Goal: Obtain resource: Download file/media

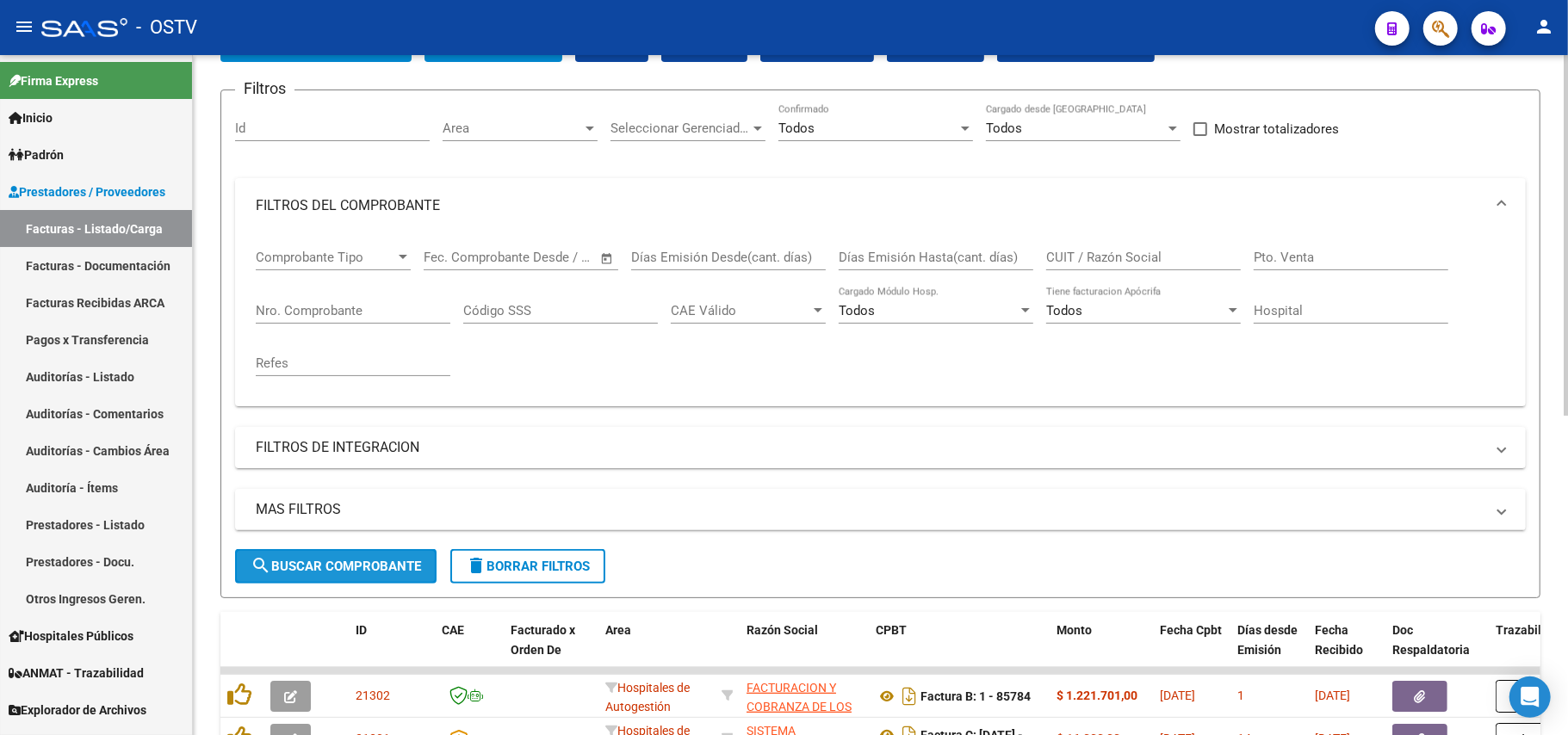
click at [397, 559] on span "search Buscar Comprobante" at bounding box center [336, 566] width 170 height 16
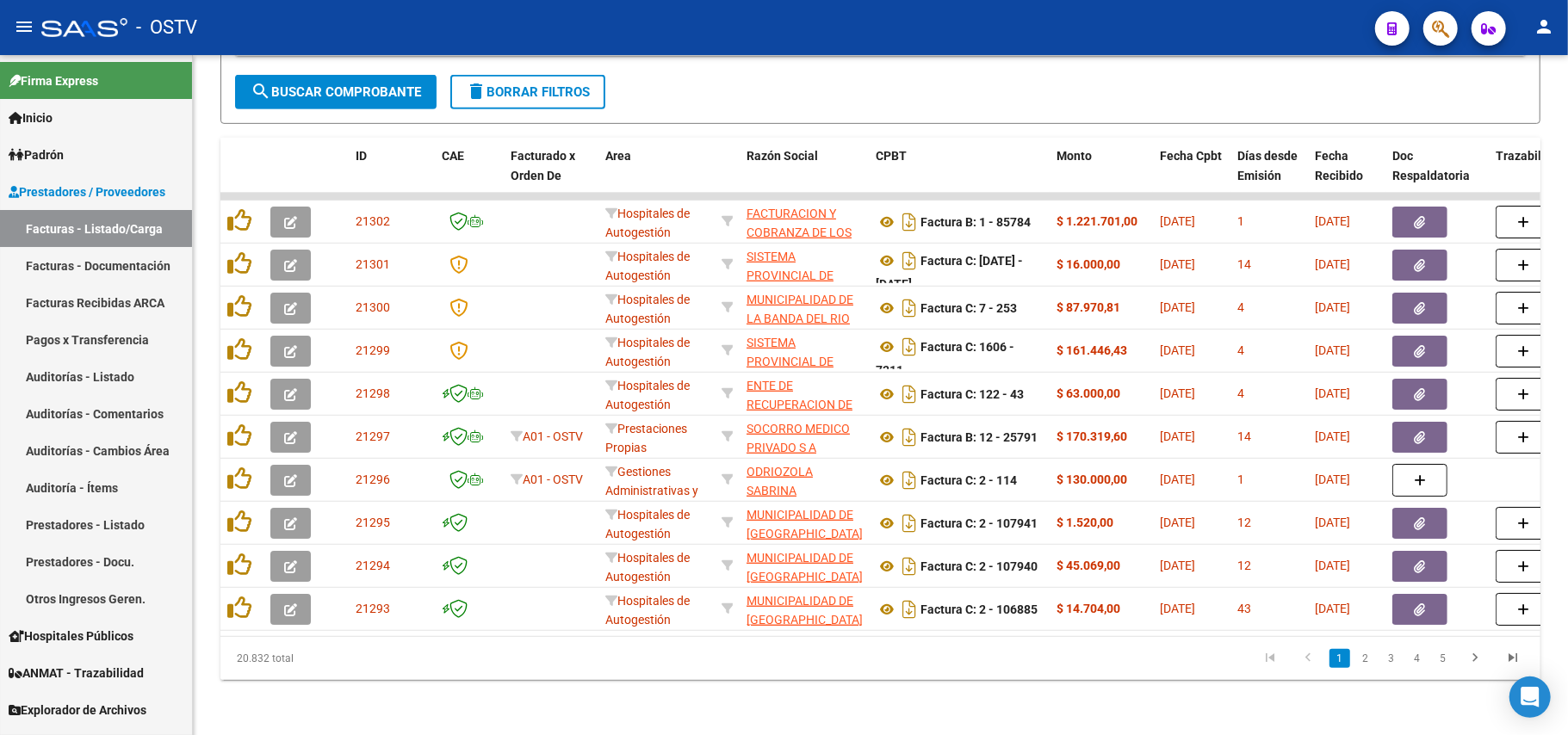
scroll to position [606, 0]
click at [412, 91] on button "search Buscar Comprobante" at bounding box center [336, 92] width 202 height 34
click at [377, 84] on span "search Buscar Comprobante" at bounding box center [336, 92] width 170 height 16
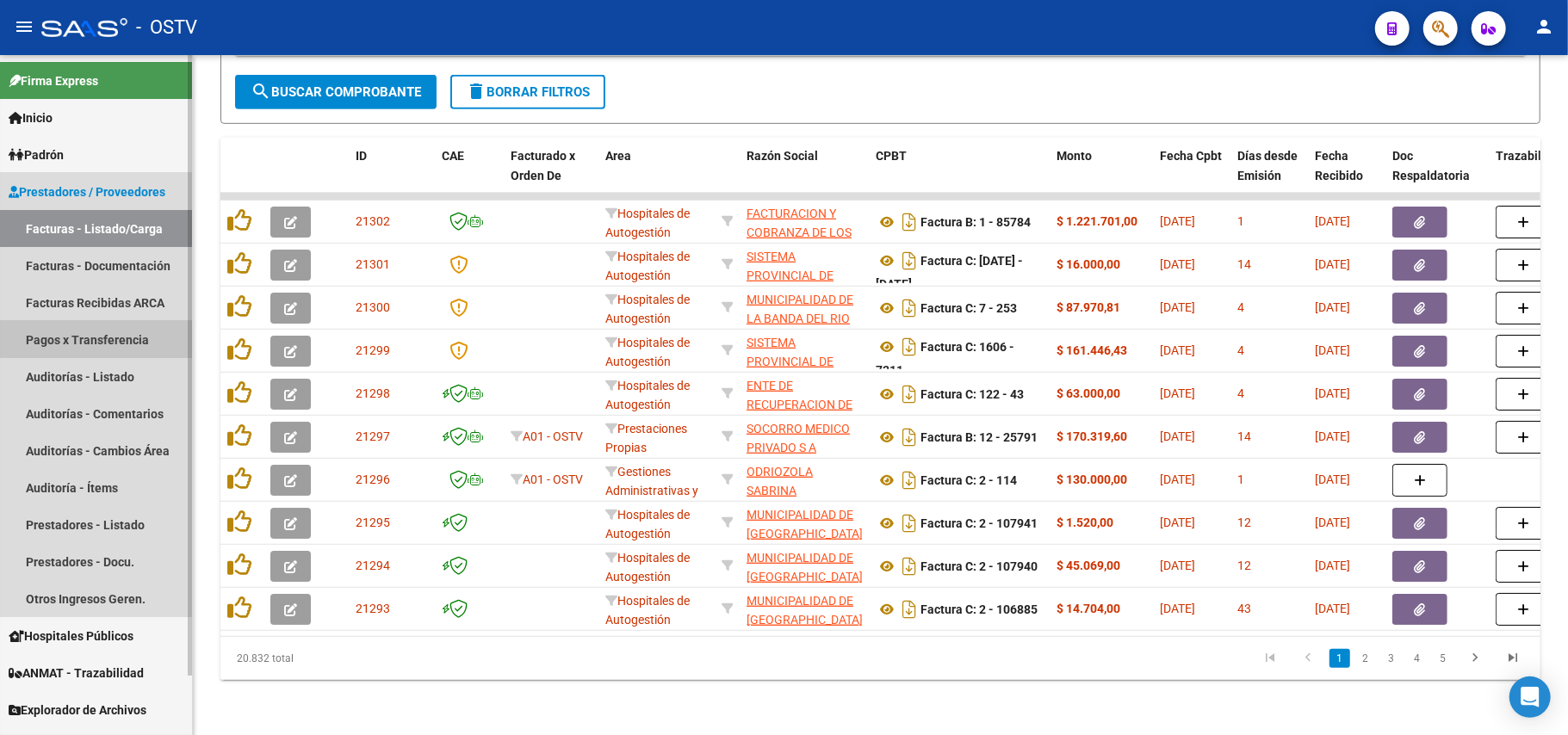
click at [116, 330] on link "Pagos x Transferencia" at bounding box center [96, 339] width 192 height 37
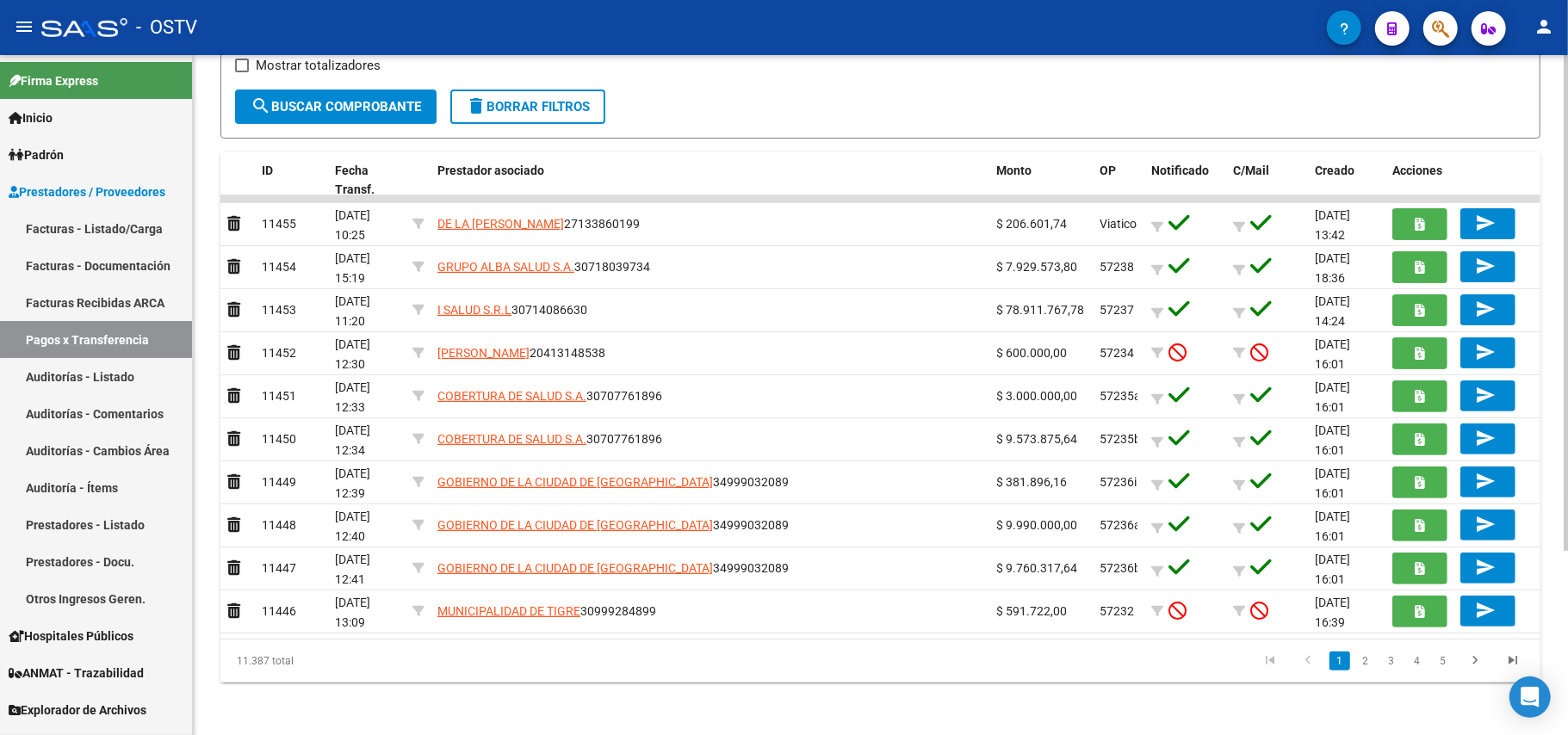
scroll to position [253, 0]
click at [1364, 662] on link "2" at bounding box center [1365, 660] width 20 height 18
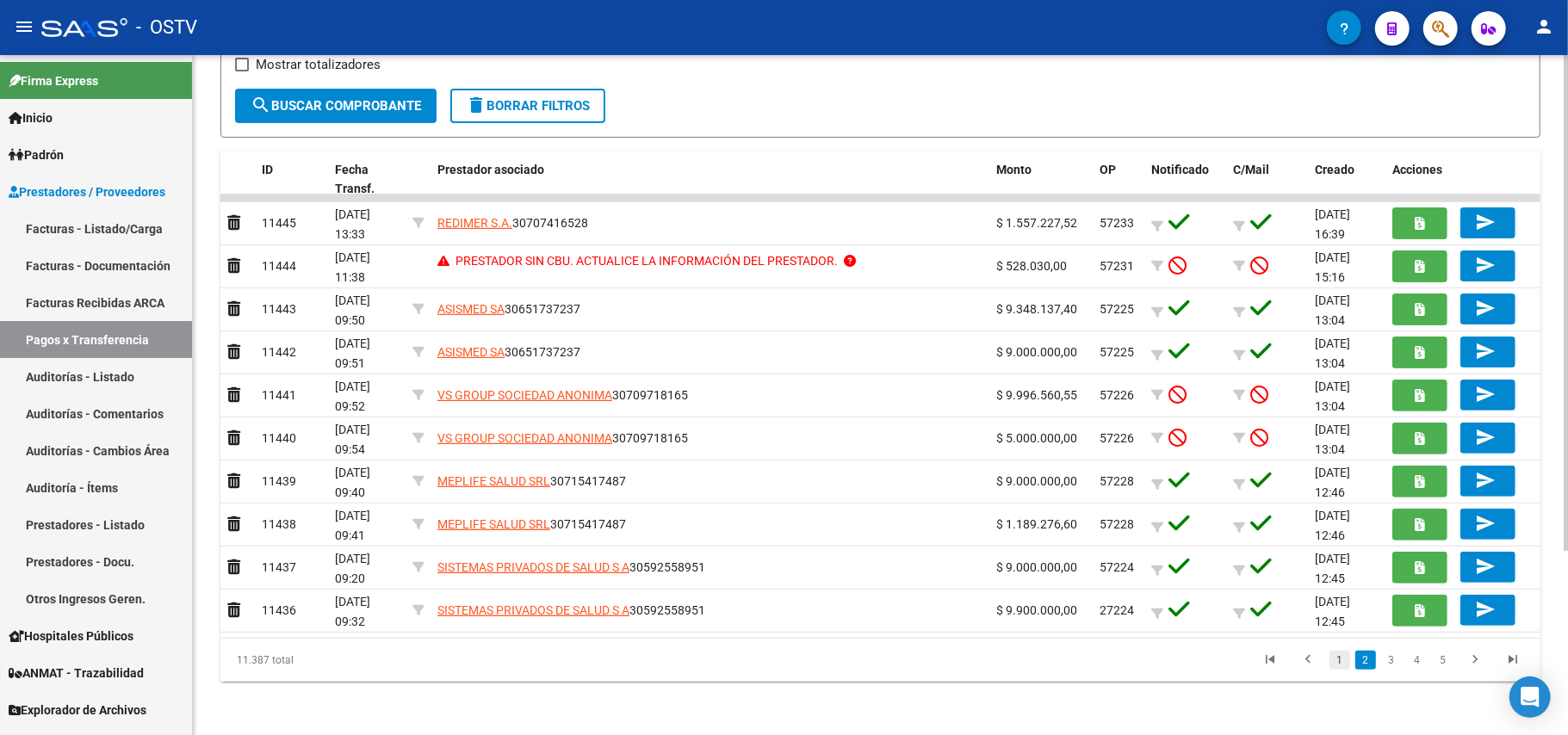
click at [1335, 659] on link "1" at bounding box center [1340, 660] width 20 height 18
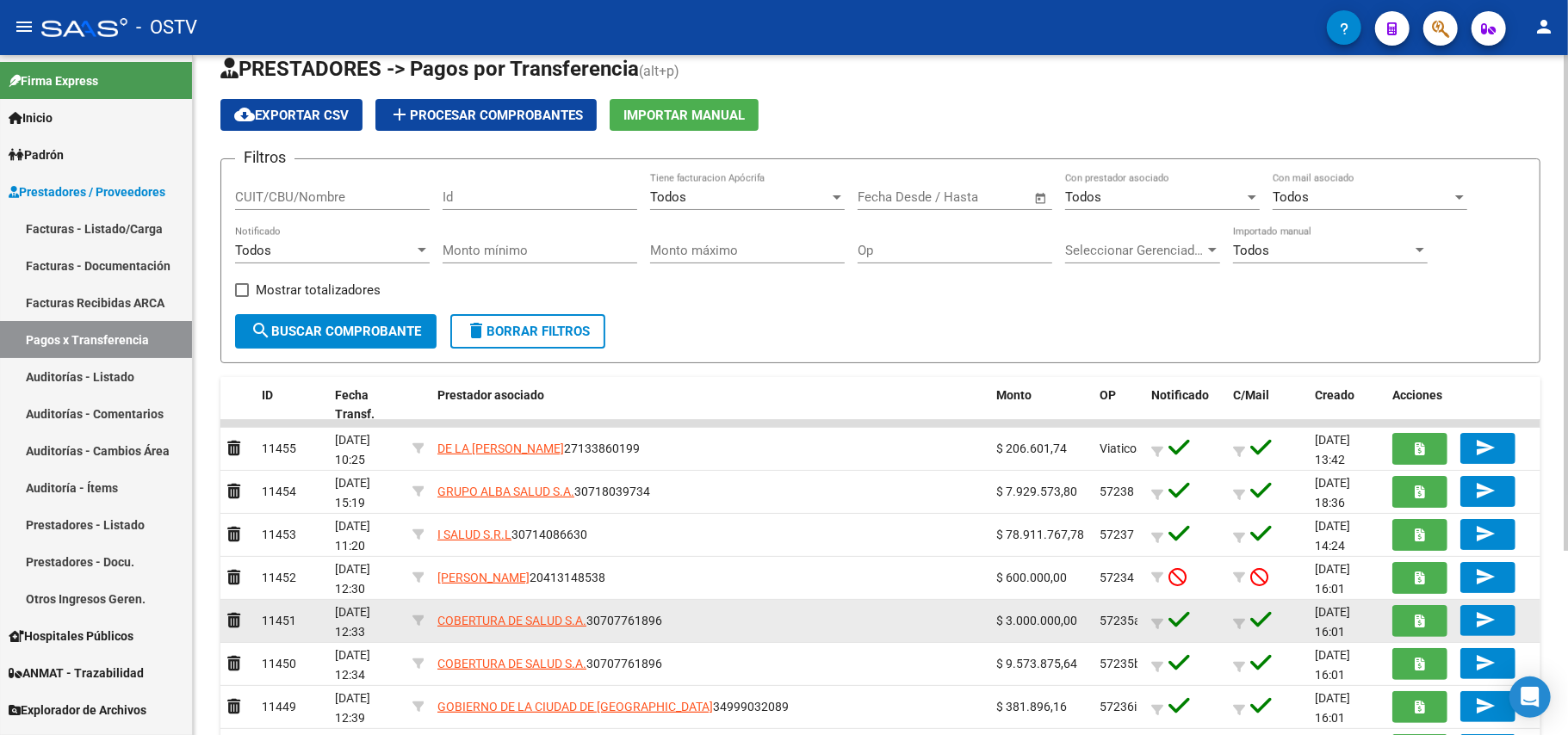
scroll to position [24, 0]
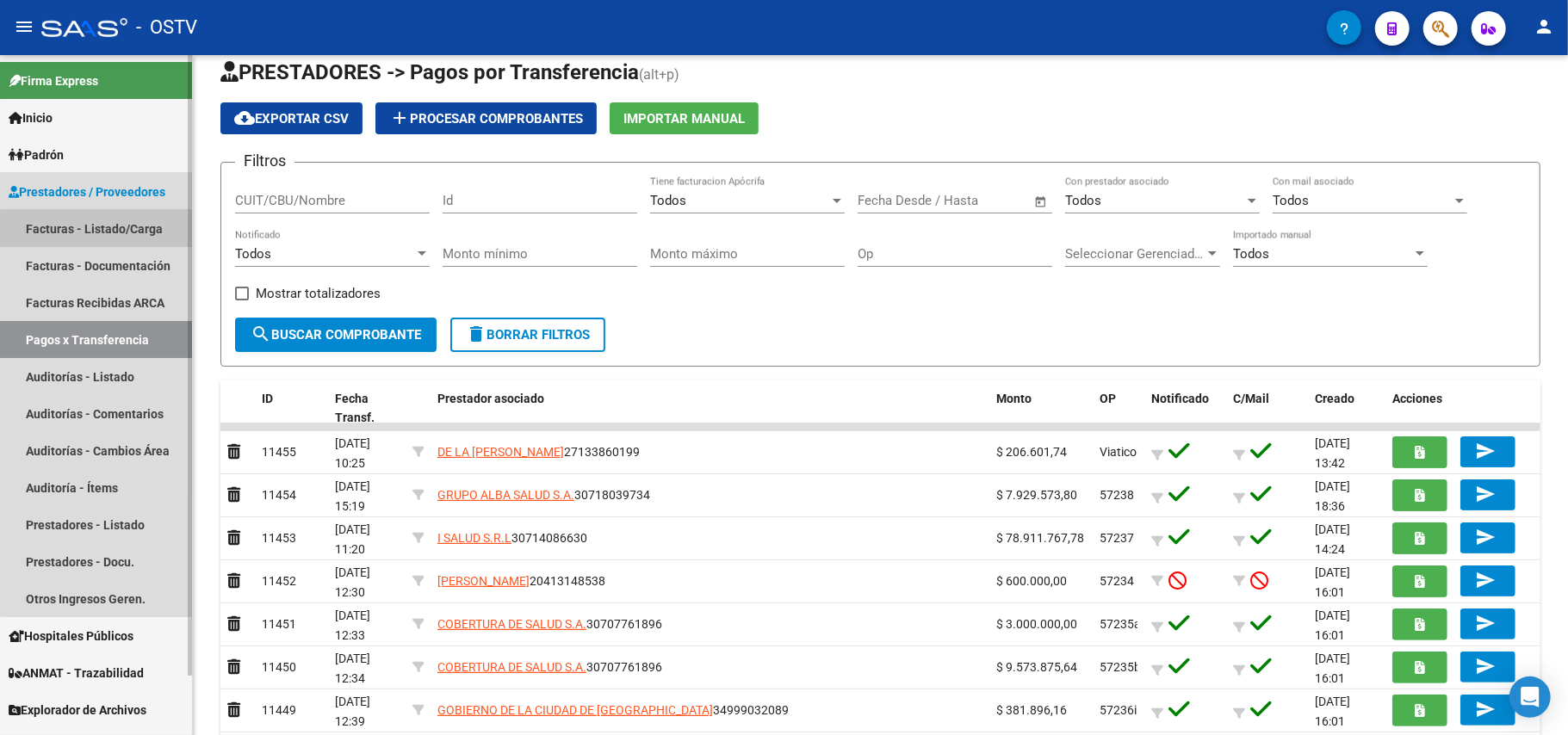
click at [108, 230] on link "Facturas - Listado/Carga" at bounding box center [96, 228] width 192 height 37
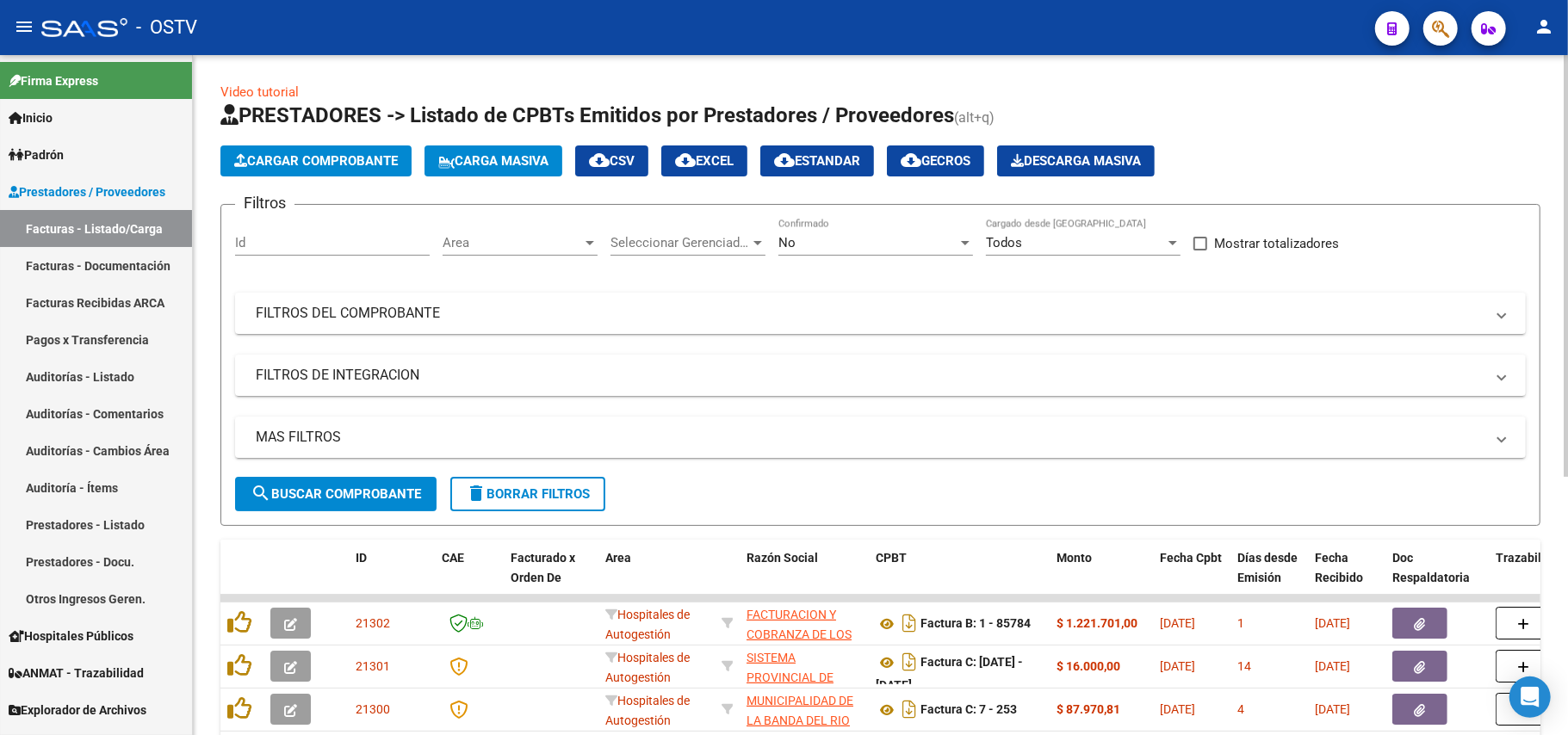
click at [921, 253] on div "No Confirmado" at bounding box center [875, 237] width 194 height 37
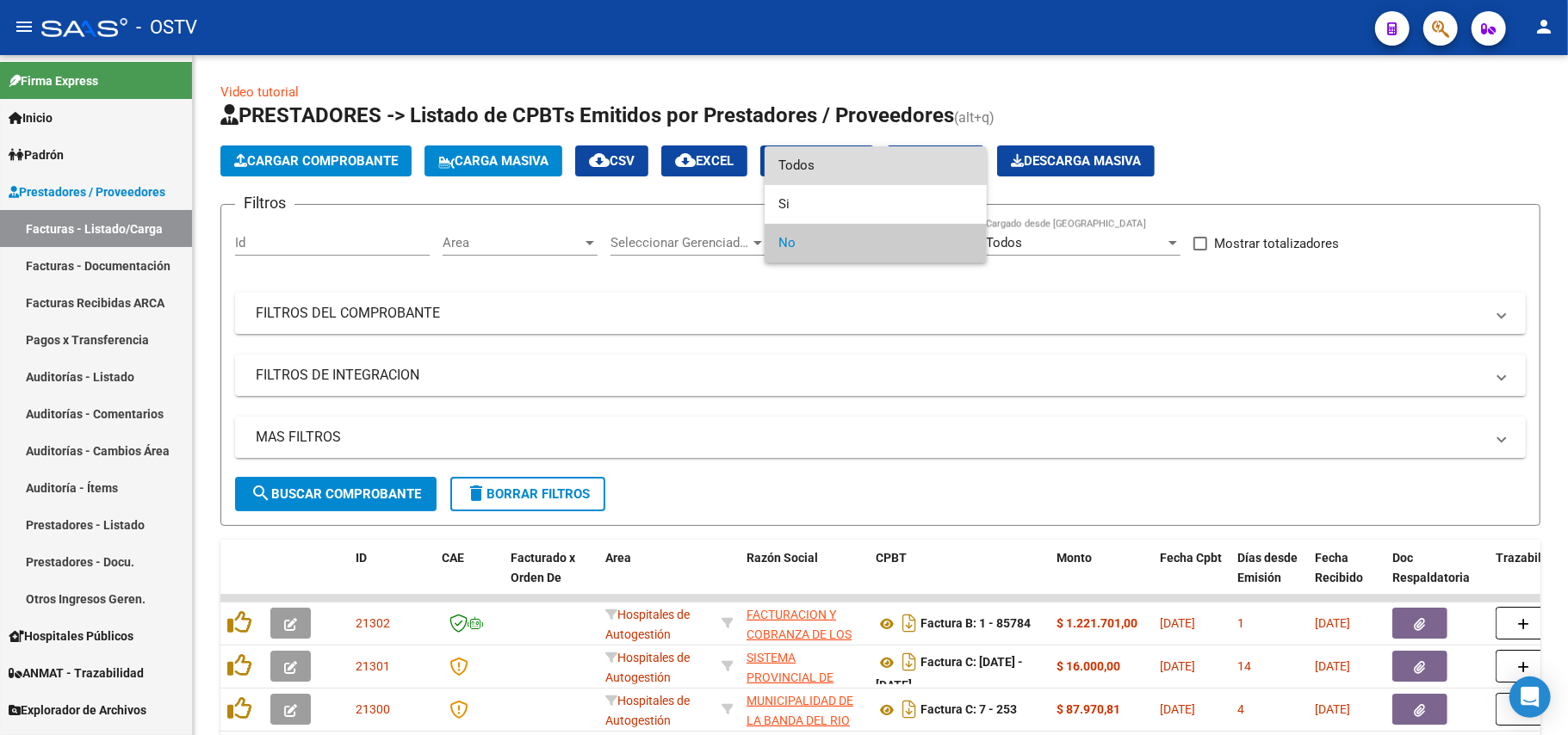
click at [889, 168] on span "Todos" at bounding box center [875, 165] width 194 height 39
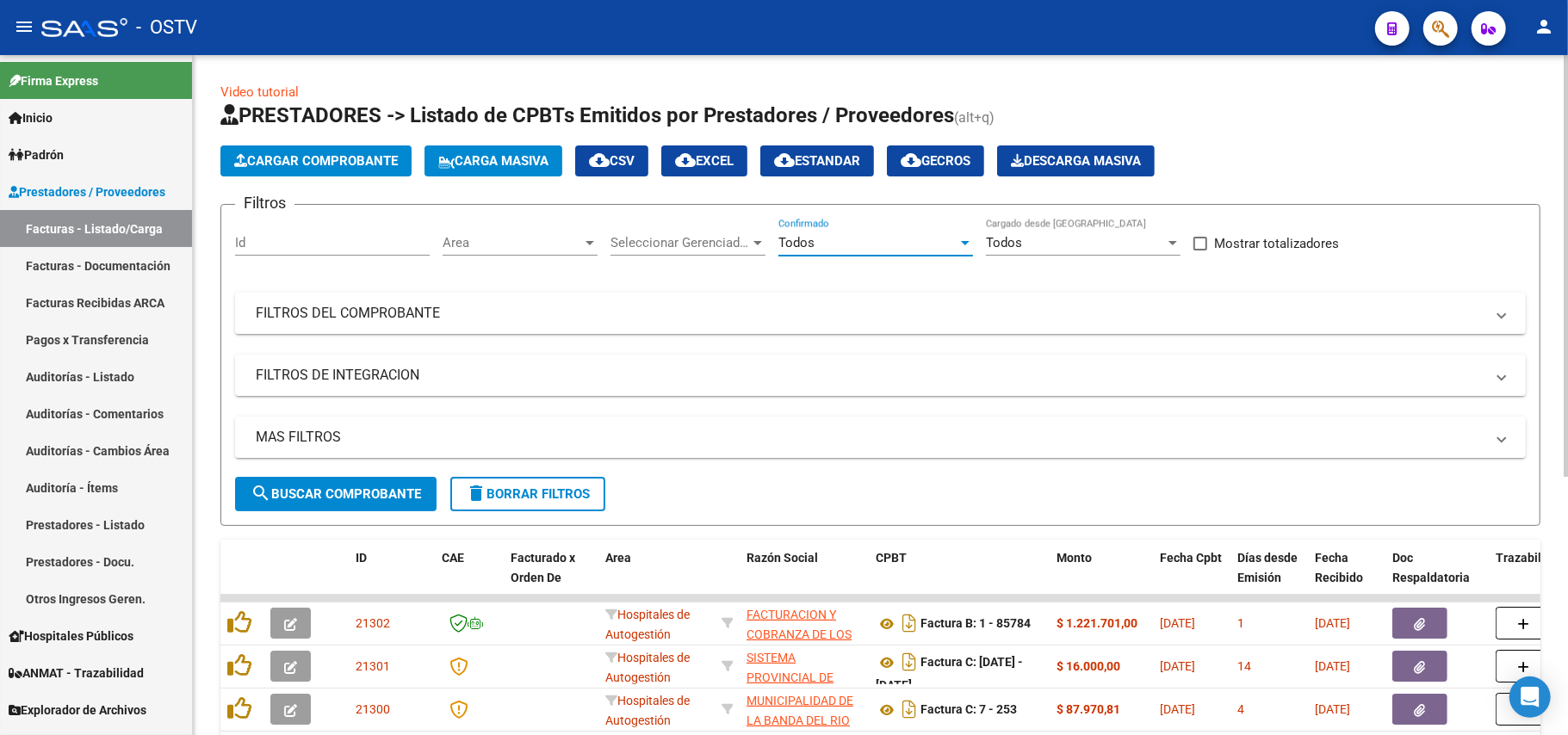
click at [393, 486] on span "search Buscar Comprobante" at bounding box center [336, 494] width 170 height 16
click at [377, 500] on span "search Buscar Comprobante" at bounding box center [336, 494] width 170 height 16
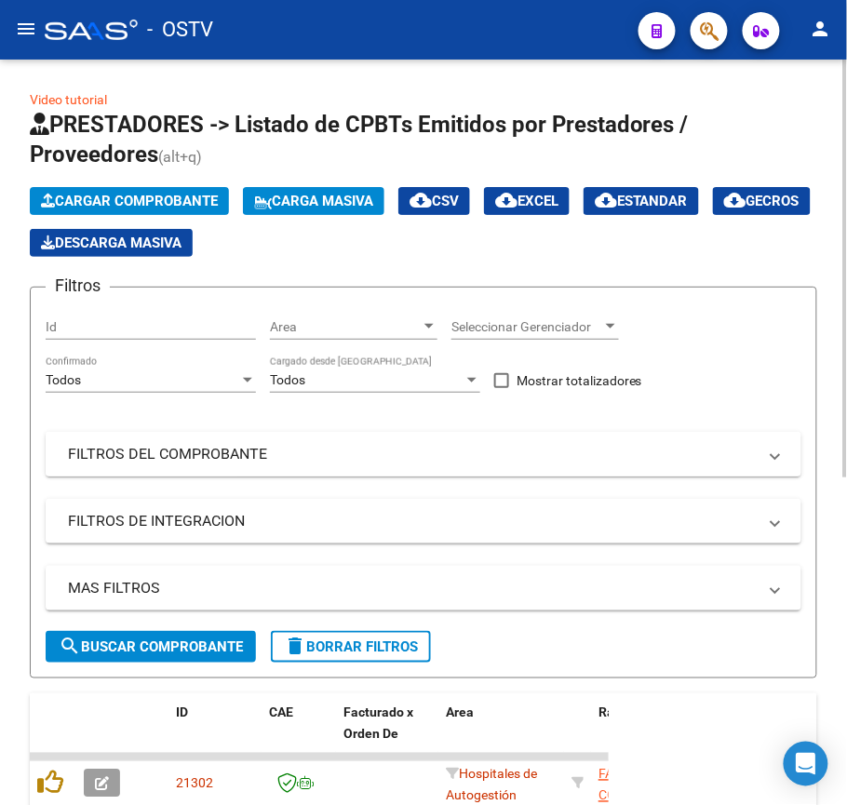
click at [190, 444] on mat-panel-title "FILTROS DEL COMPROBANTE" at bounding box center [412, 454] width 689 height 20
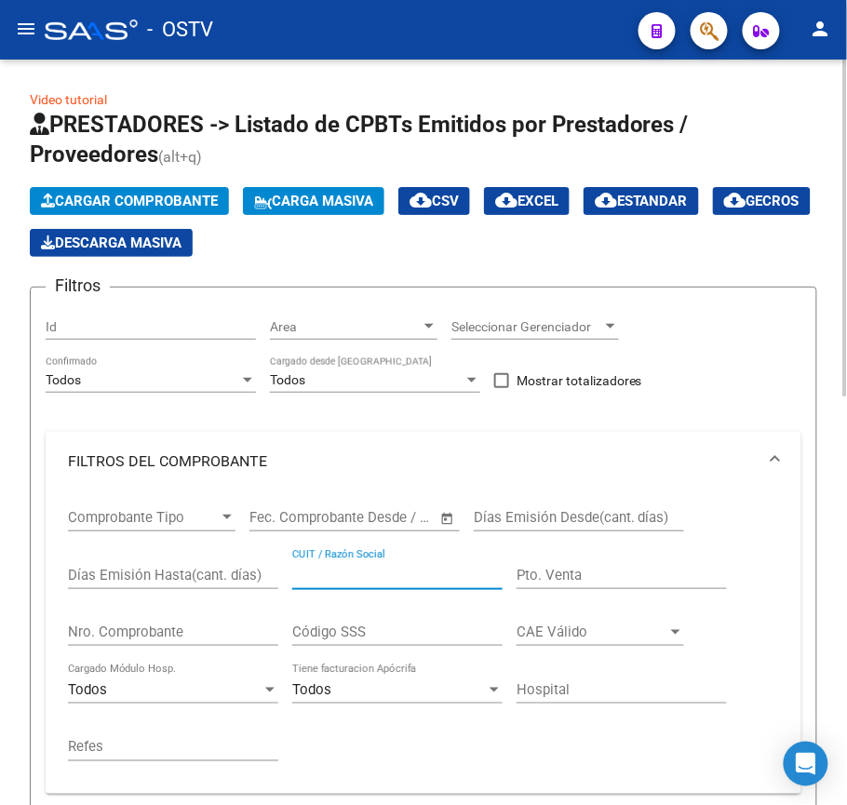
paste input "30711560099"
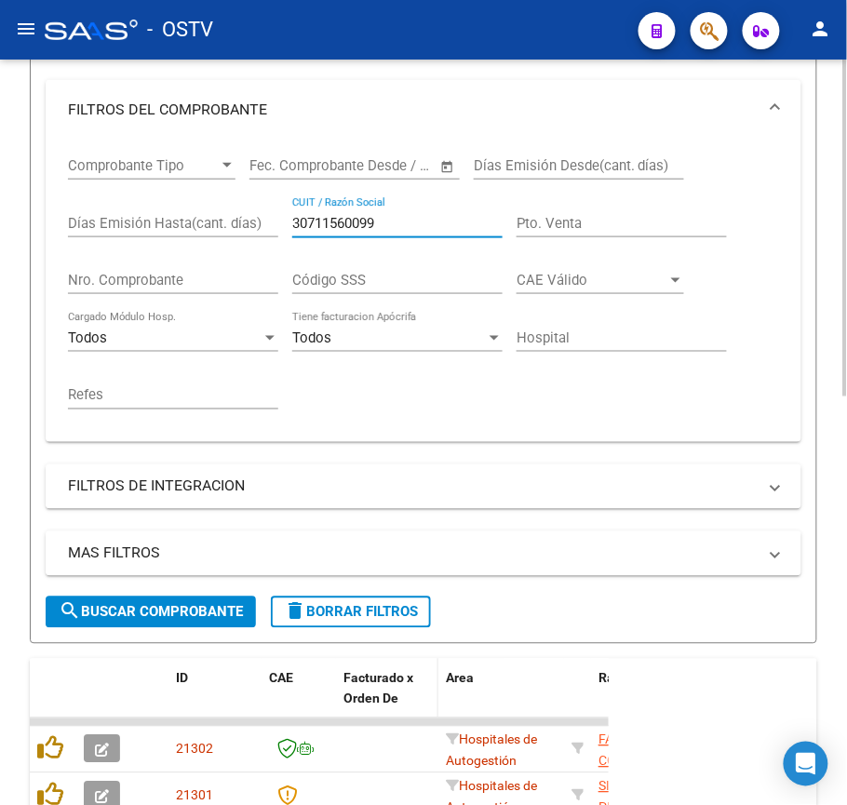
scroll to position [372, 0]
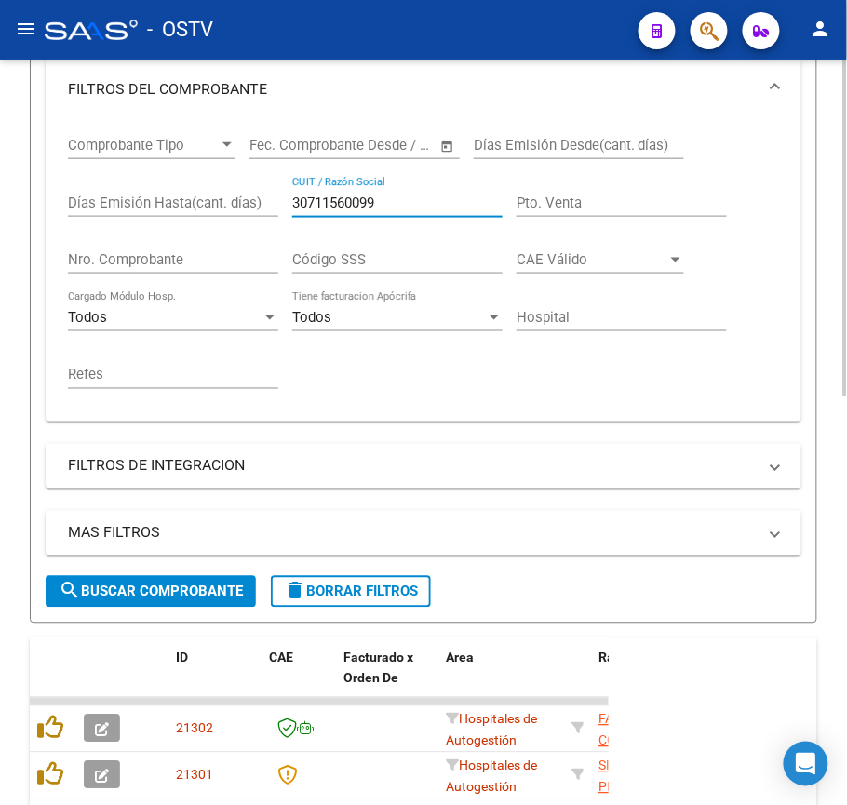
type input "30711560099"
click at [130, 586] on span "search Buscar Comprobante" at bounding box center [151, 592] width 184 height 17
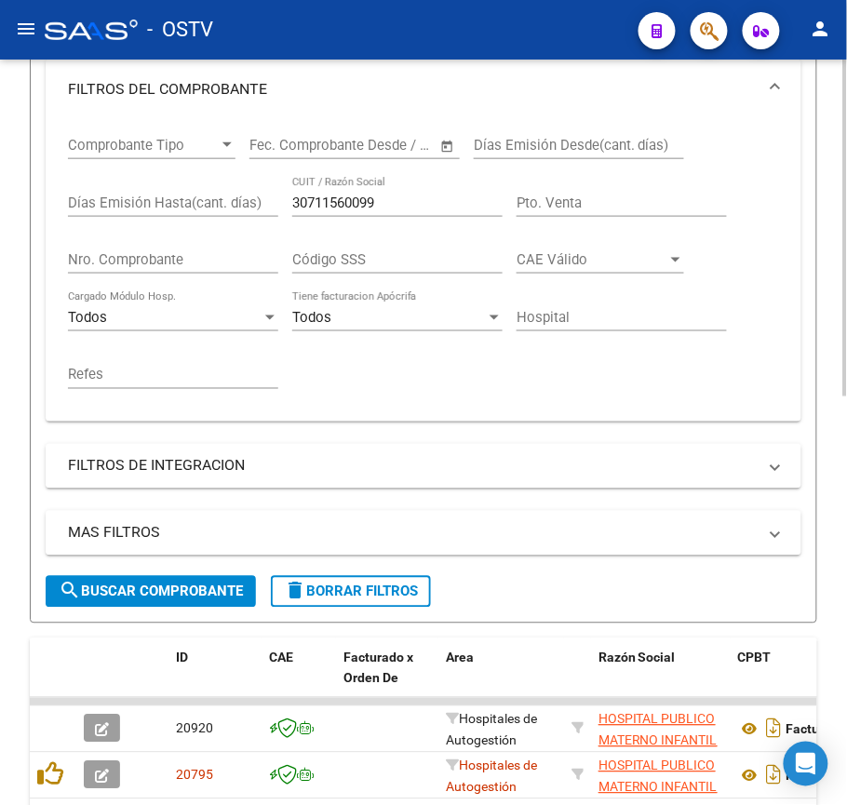
click at [142, 588] on span "search Buscar Comprobante" at bounding box center [151, 592] width 184 height 17
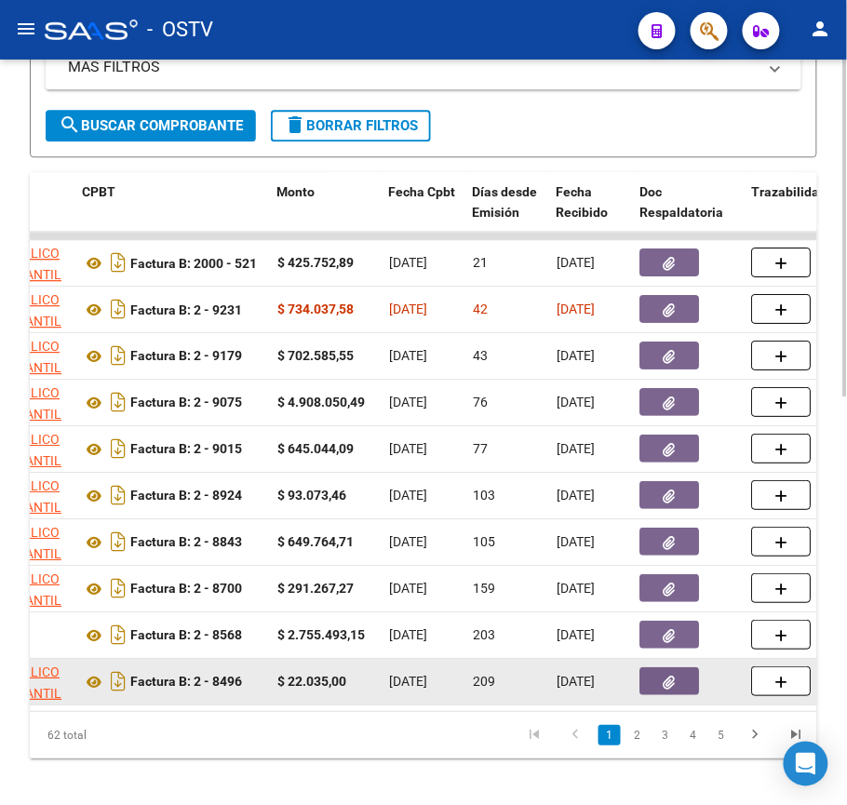
scroll to position [778, 0]
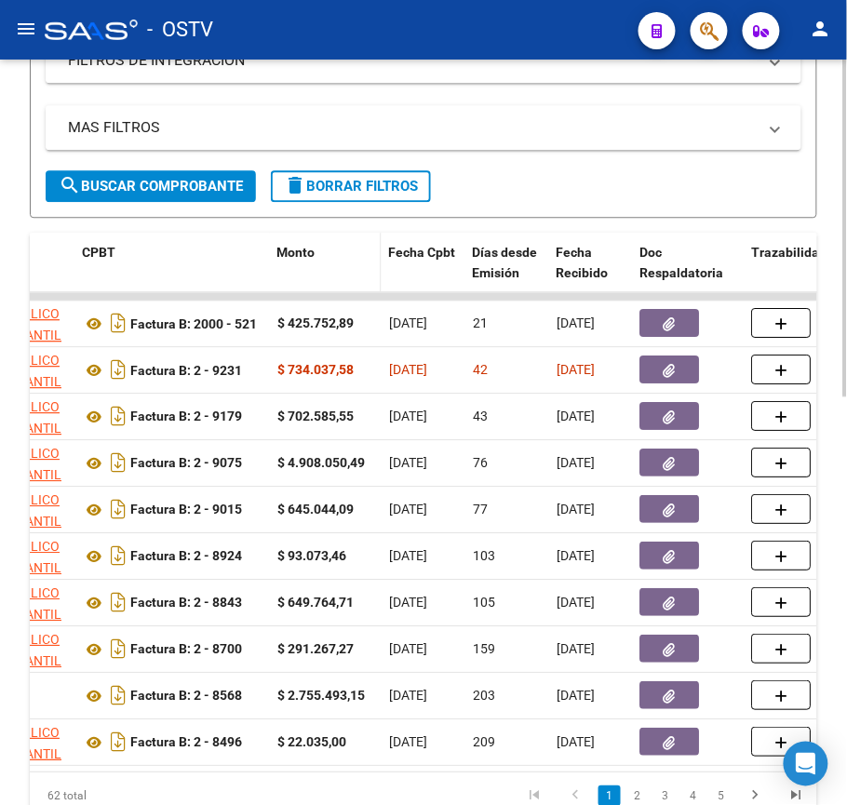
click at [311, 242] on div "Monto" at bounding box center [325, 252] width 97 height 21
click at [328, 255] on div "Monto" at bounding box center [325, 252] width 97 height 21
click at [439, 247] on span "Fecha Cpbt" at bounding box center [422, 252] width 67 height 15
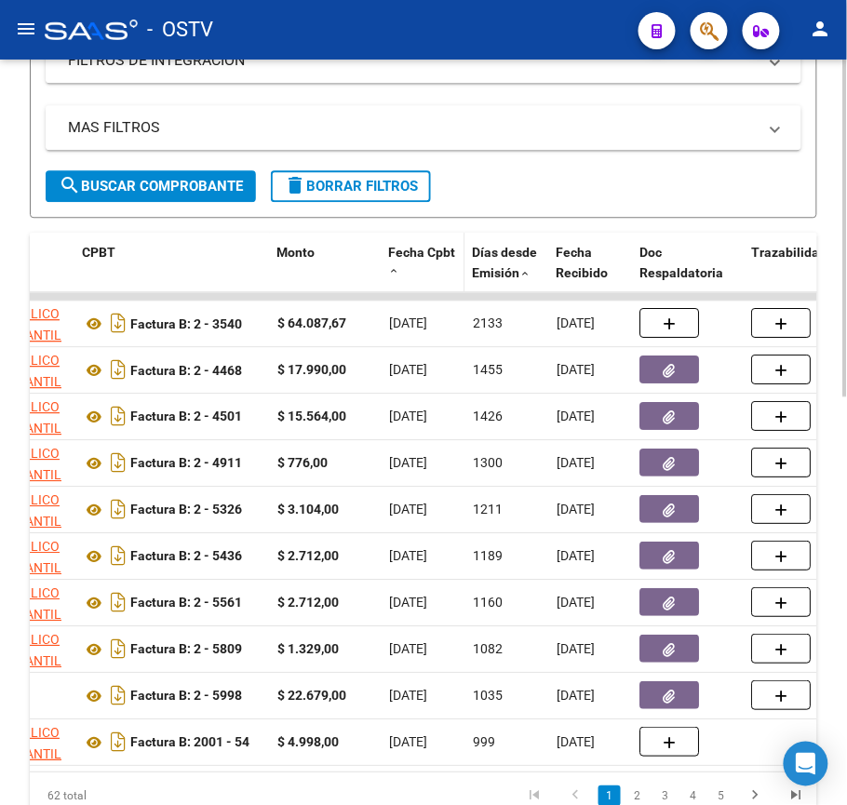
click at [440, 253] on span "Fecha Cpbt" at bounding box center [422, 252] width 67 height 15
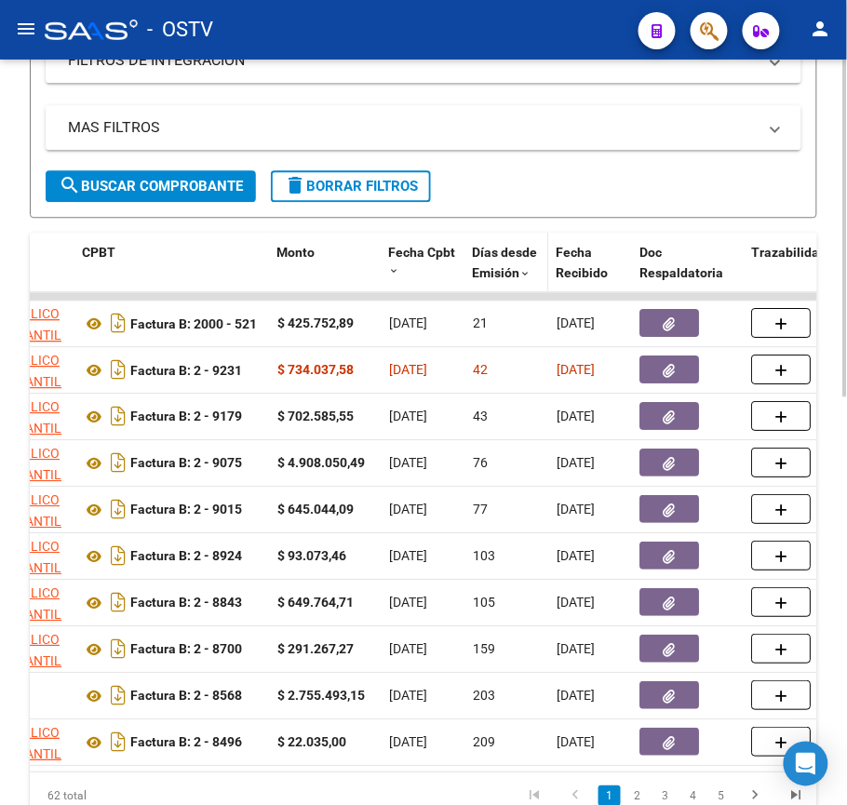
click at [520, 277] on span at bounding box center [525, 274] width 11 height 13
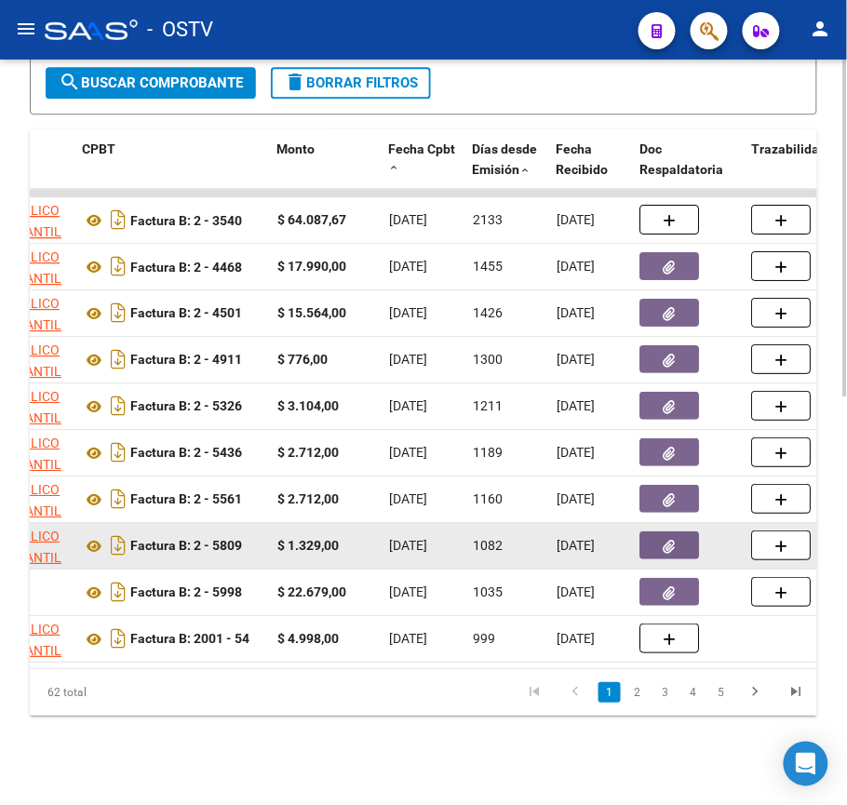
scroll to position [902, 0]
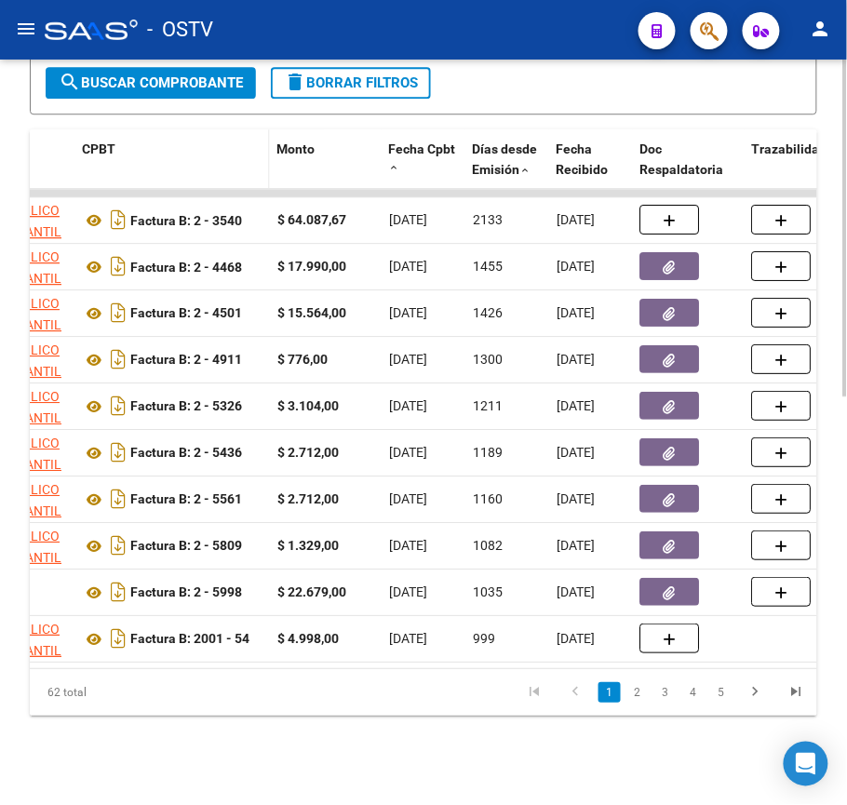
drag, startPoint x: 128, startPoint y: 128, endPoint x: 106, endPoint y: 128, distance: 21.4
click at [127, 139] on div "CPBT" at bounding box center [172, 149] width 181 height 21
click at [88, 141] on span "CPBT" at bounding box center [99, 148] width 34 height 15
drag, startPoint x: 154, startPoint y: 128, endPoint x: 164, endPoint y: 128, distance: 10.3
click at [157, 139] on div "CPBT" at bounding box center [172, 149] width 181 height 21
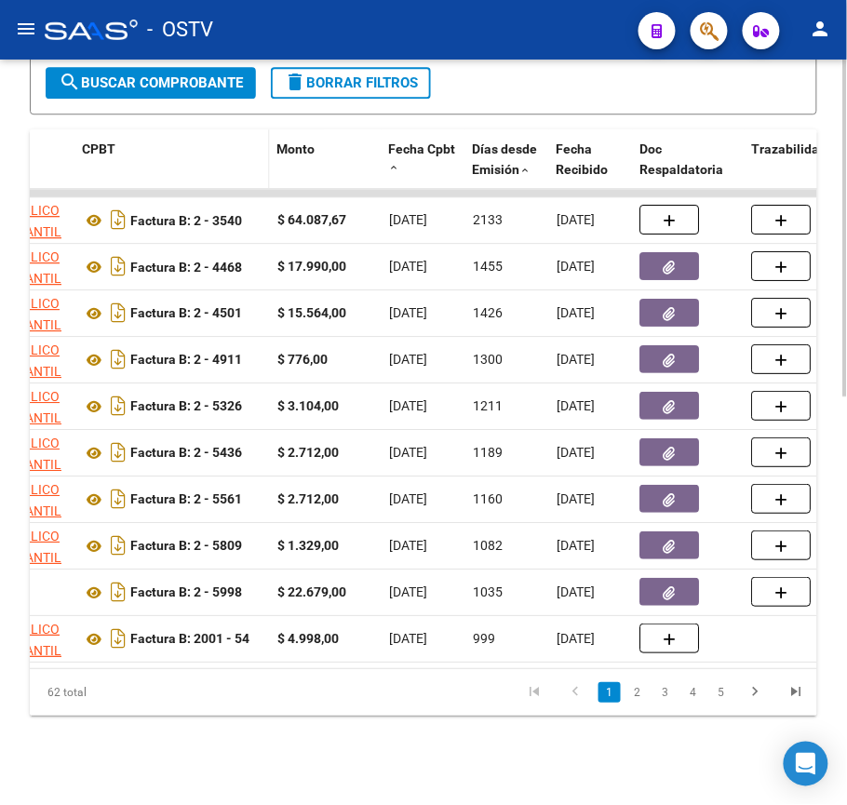
drag, startPoint x: 179, startPoint y: 130, endPoint x: 213, endPoint y: 130, distance: 34.4
click at [213, 139] on div "CPBT" at bounding box center [172, 149] width 181 height 21
click at [258, 139] on div "CPBT" at bounding box center [172, 149] width 181 height 21
click at [283, 141] on span "Monto" at bounding box center [296, 148] width 38 height 15
click at [290, 139] on div "Monto" at bounding box center [325, 149] width 97 height 21
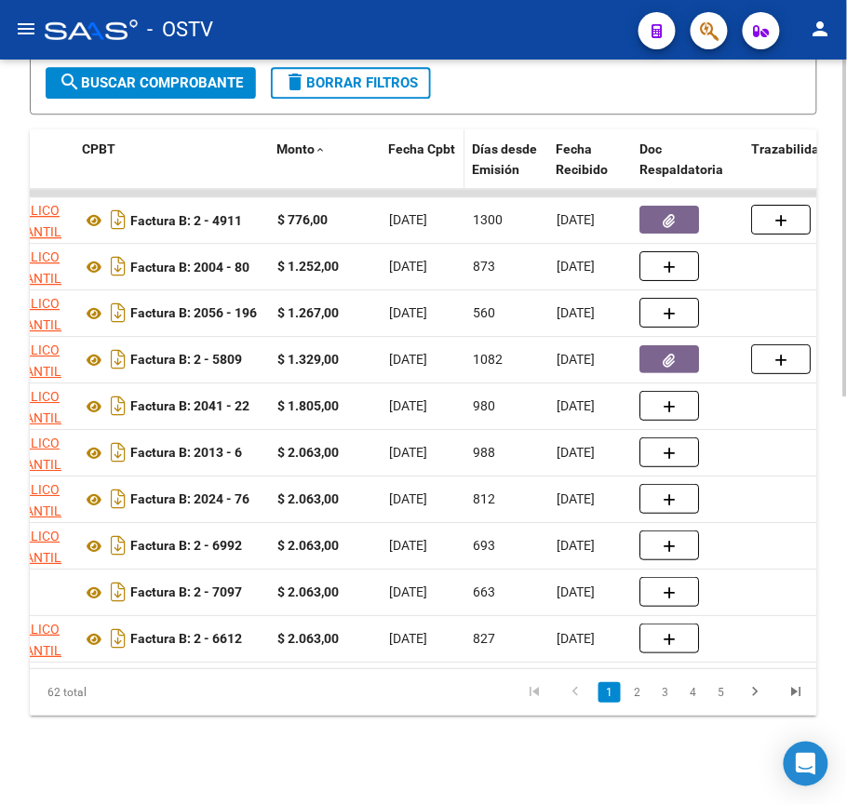
click at [424, 141] on span "Fecha Cpbt" at bounding box center [422, 148] width 67 height 15
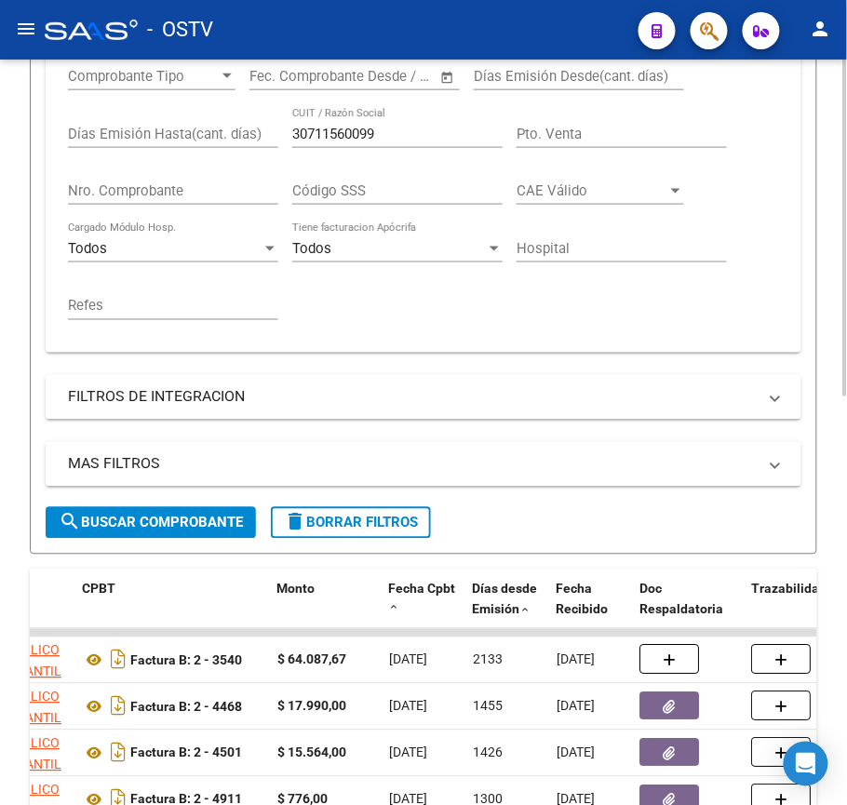
scroll to position [406, 0]
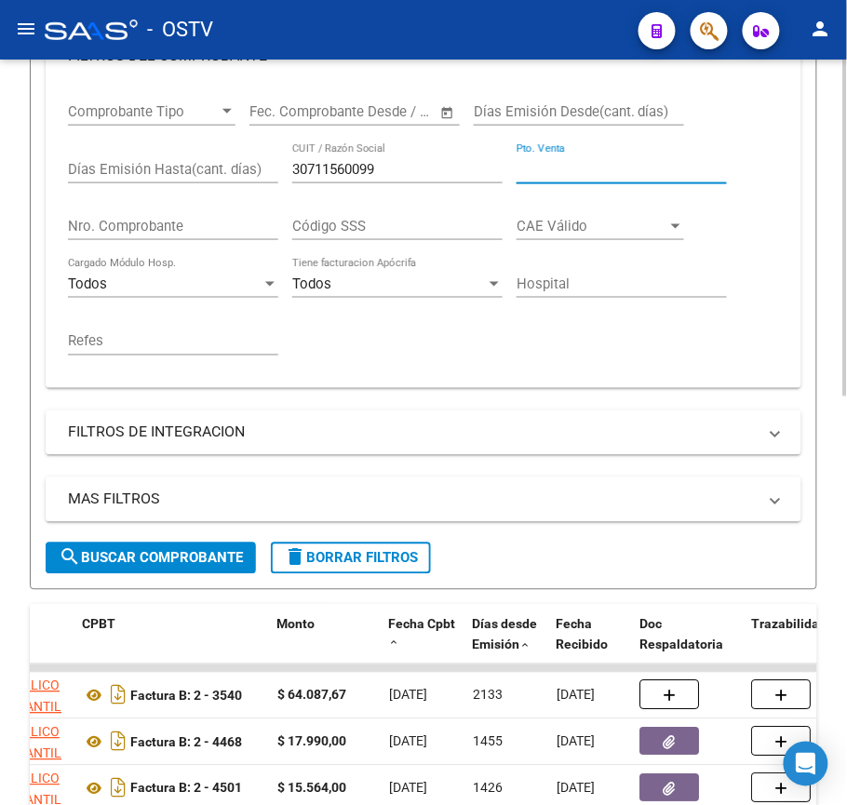
click at [560, 169] on input "Pto. Venta" at bounding box center [622, 169] width 210 height 17
click at [201, 218] on input "Nro. Comprobante" at bounding box center [173, 226] width 210 height 17
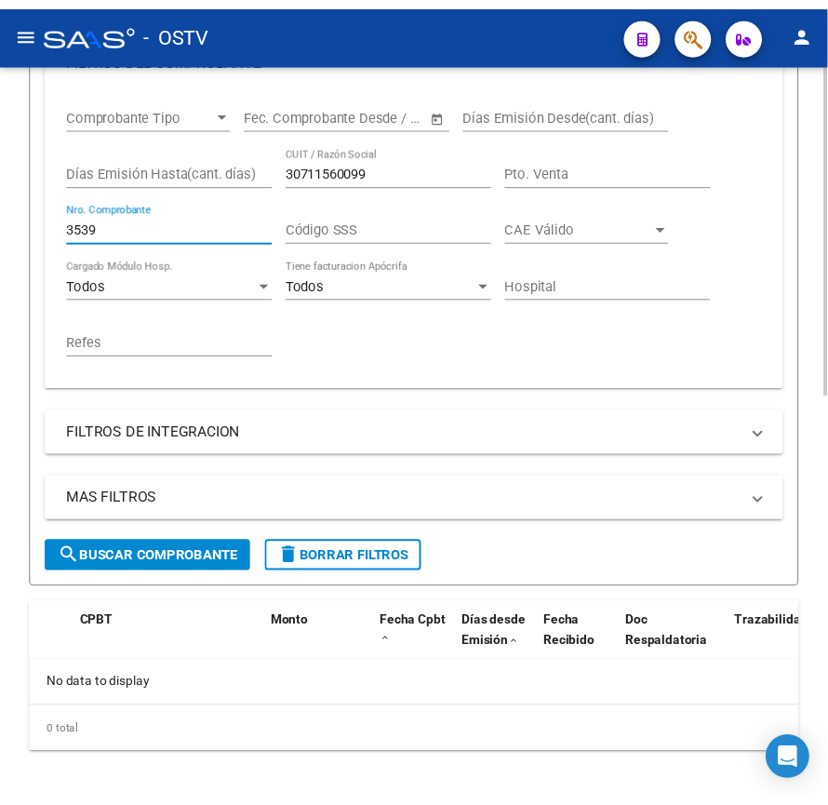
scroll to position [0, 0]
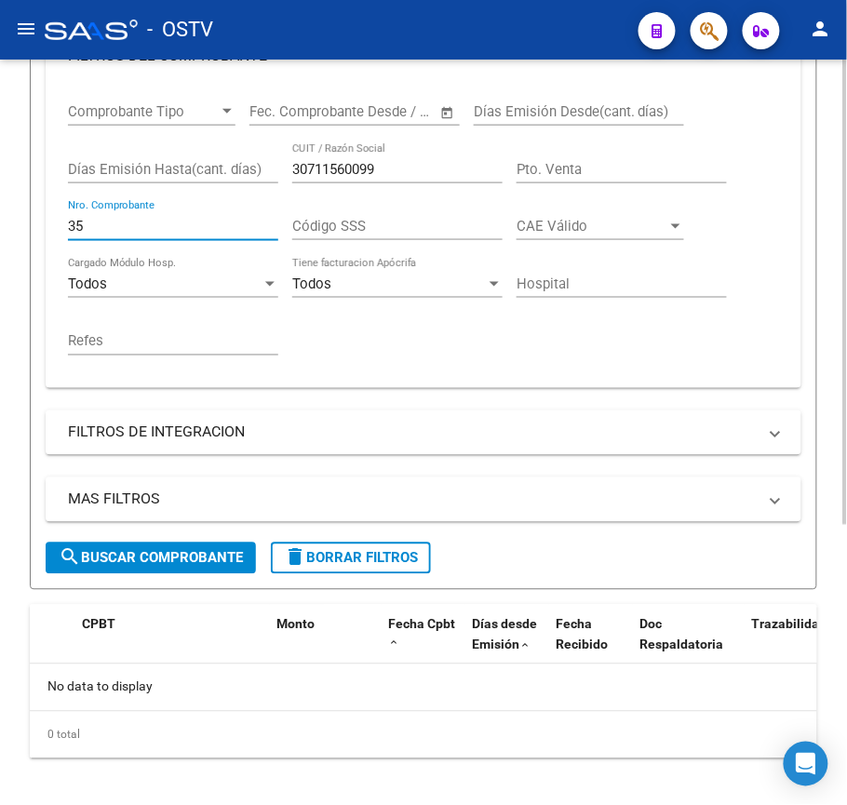
type input "3"
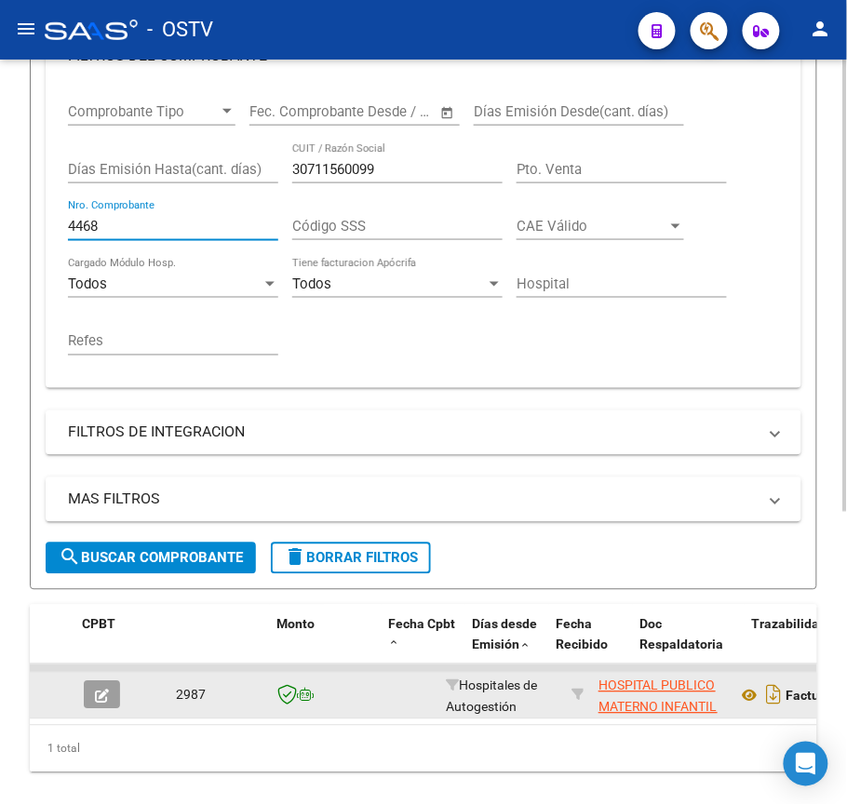
type input "4468"
click at [105, 694] on icon "button" at bounding box center [102, 697] width 14 height 14
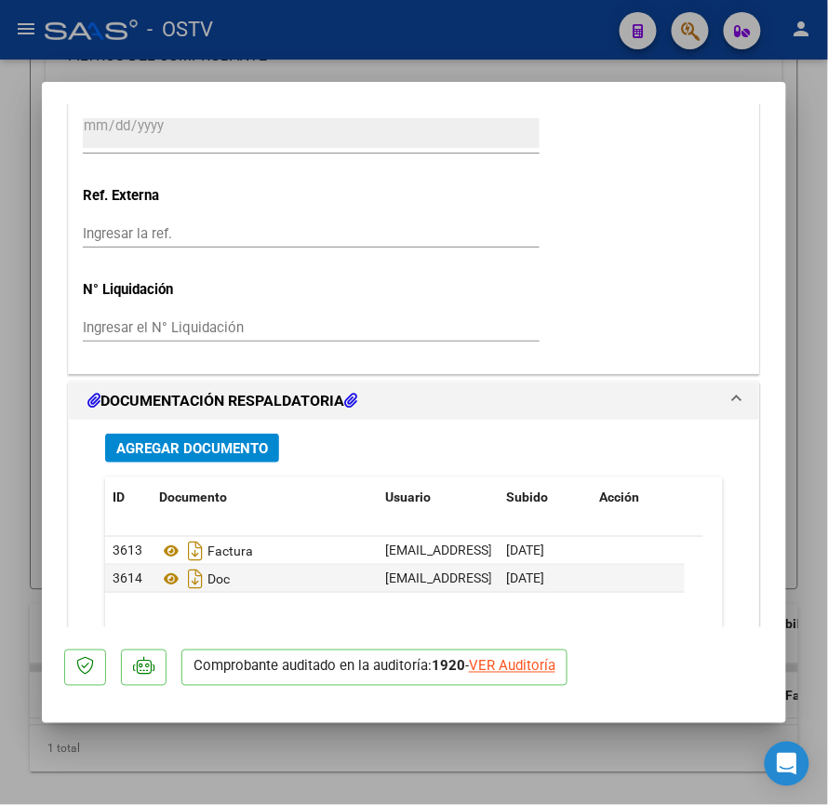
scroll to position [1489, 0]
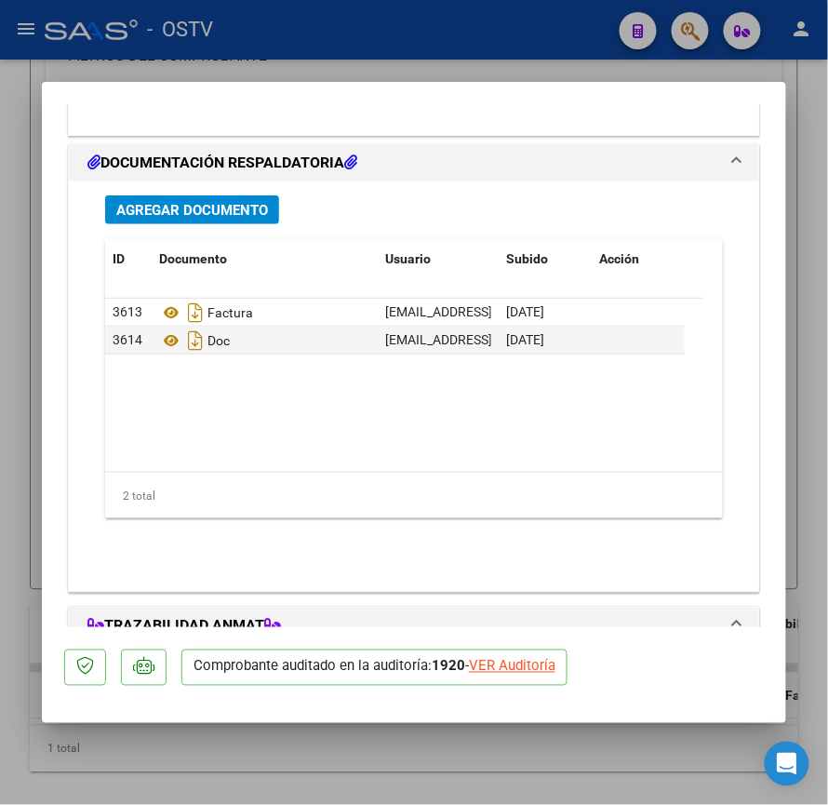
click at [474, 713] on mat-dialog-container "COMPROBANTE VER COMPROBANTE ESTADO: En proceso de auditoría en la OS. DATOS DEL…" at bounding box center [414, 402] width 745 height 641
click at [346, 769] on div at bounding box center [414, 402] width 828 height 805
type input "$ 0,00"
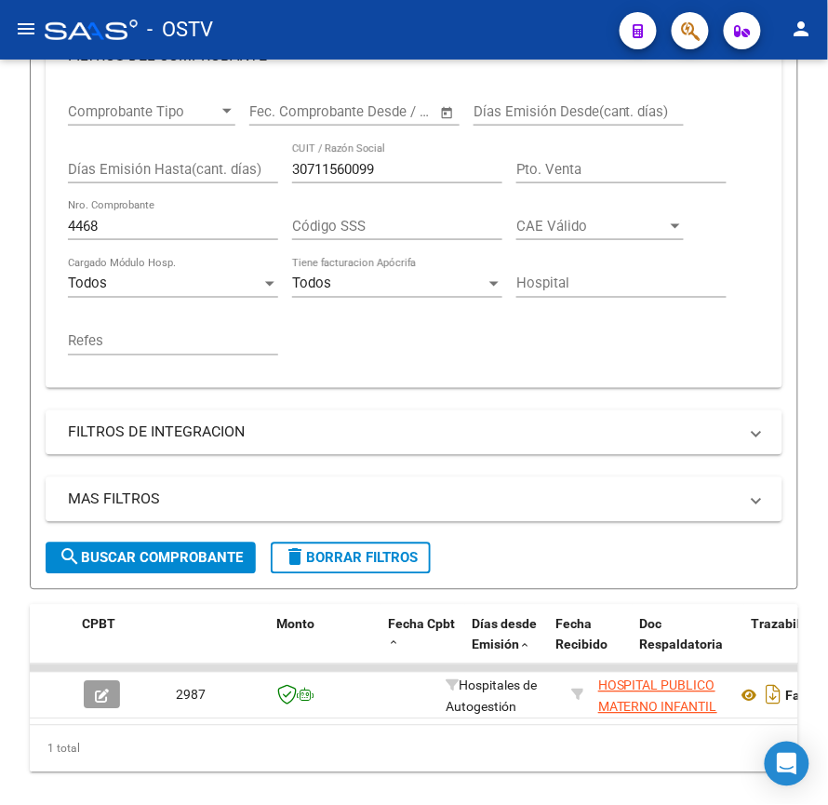
scroll to position [406, 0]
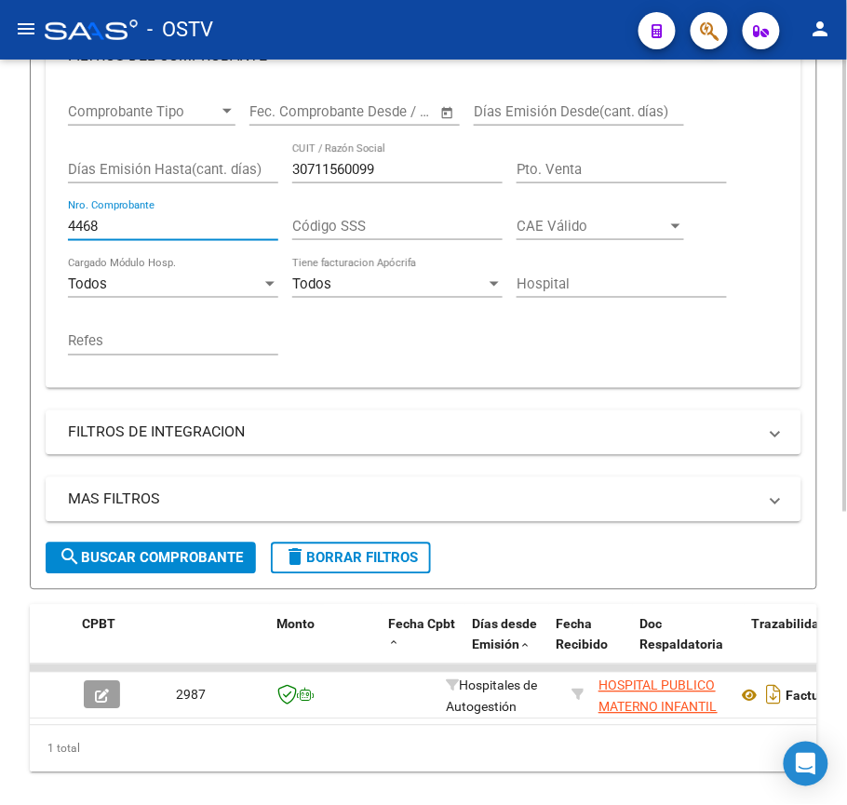
drag, startPoint x: 173, startPoint y: 235, endPoint x: 0, endPoint y: 224, distance: 173.4
click at [0, 224] on div "Video tutorial PRESTADORES -> Listado de CPBTs Emitidos por Prestadores / Prove…" at bounding box center [423, 258] width 847 height 1208
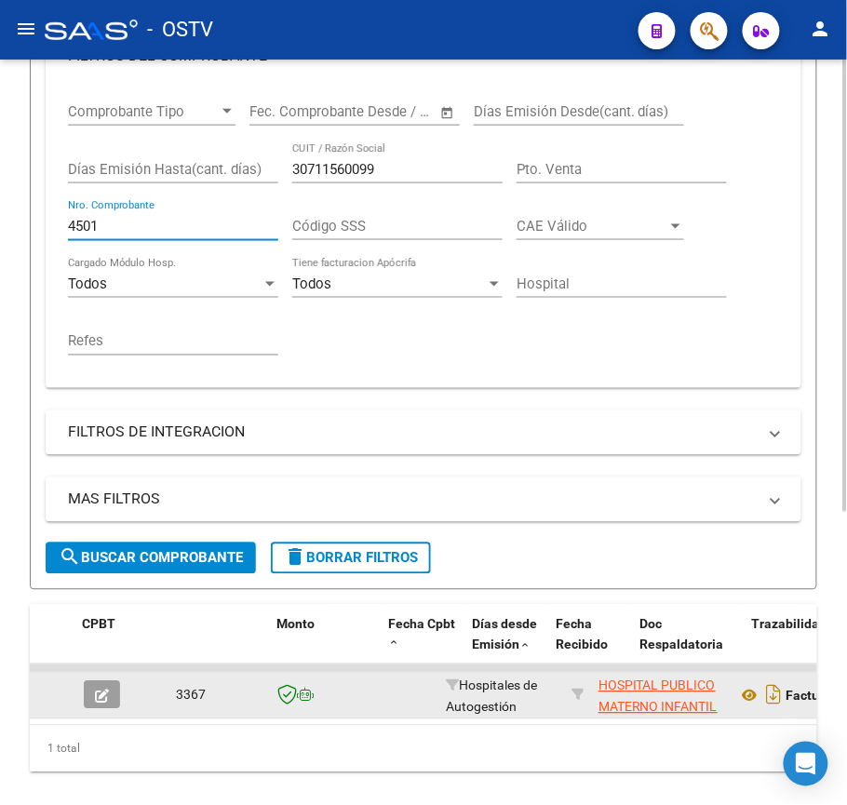
type input "4501"
click at [93, 690] on button "button" at bounding box center [102, 695] width 36 height 28
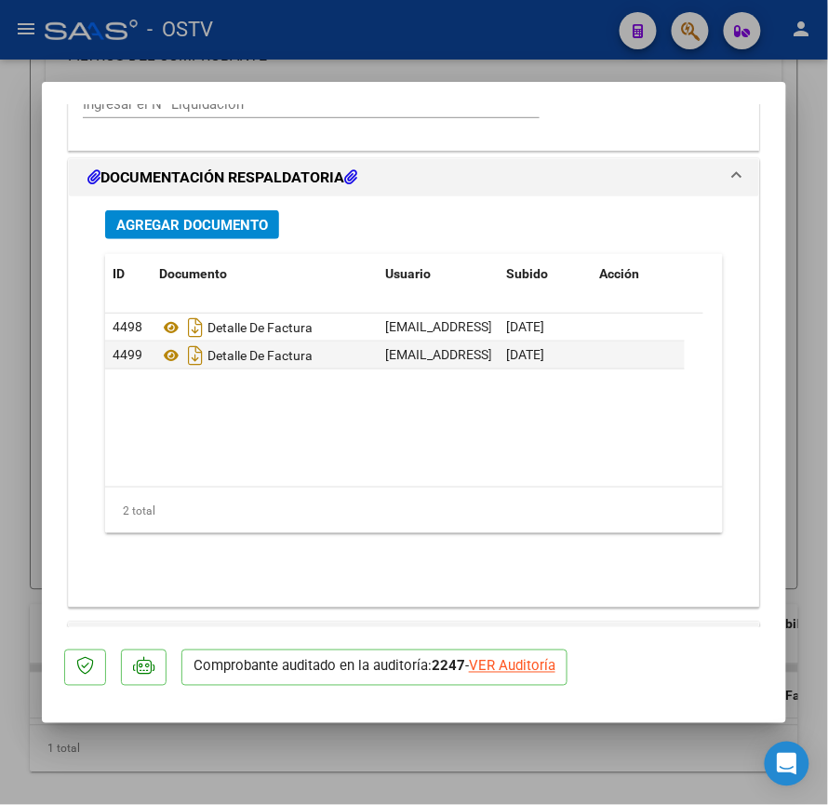
scroll to position [1489, 0]
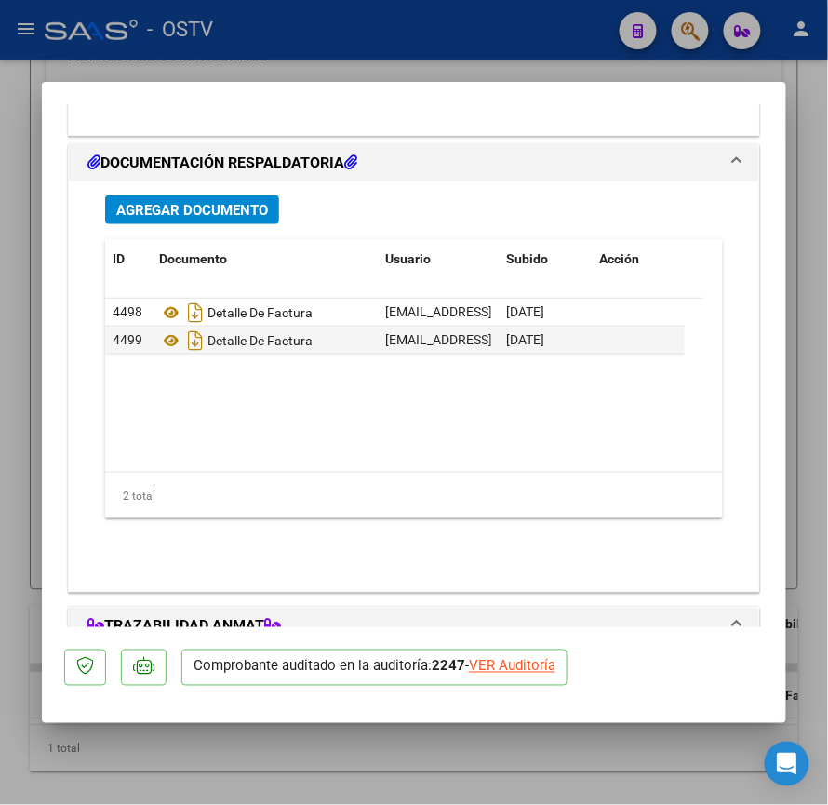
click at [491, 791] on div at bounding box center [414, 402] width 828 height 805
type input "$ 0,00"
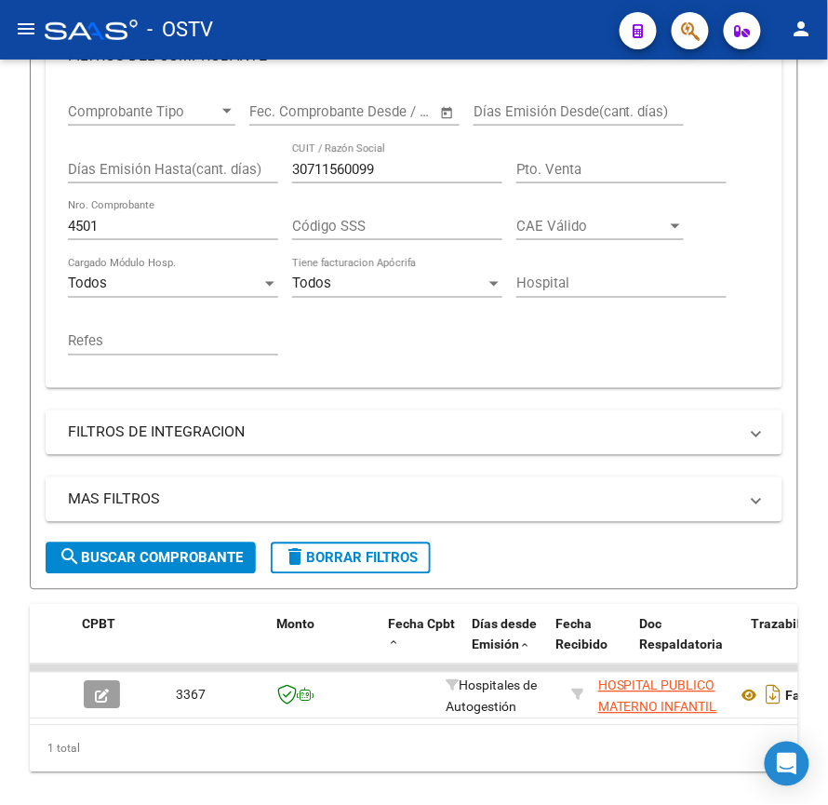
scroll to position [406, 0]
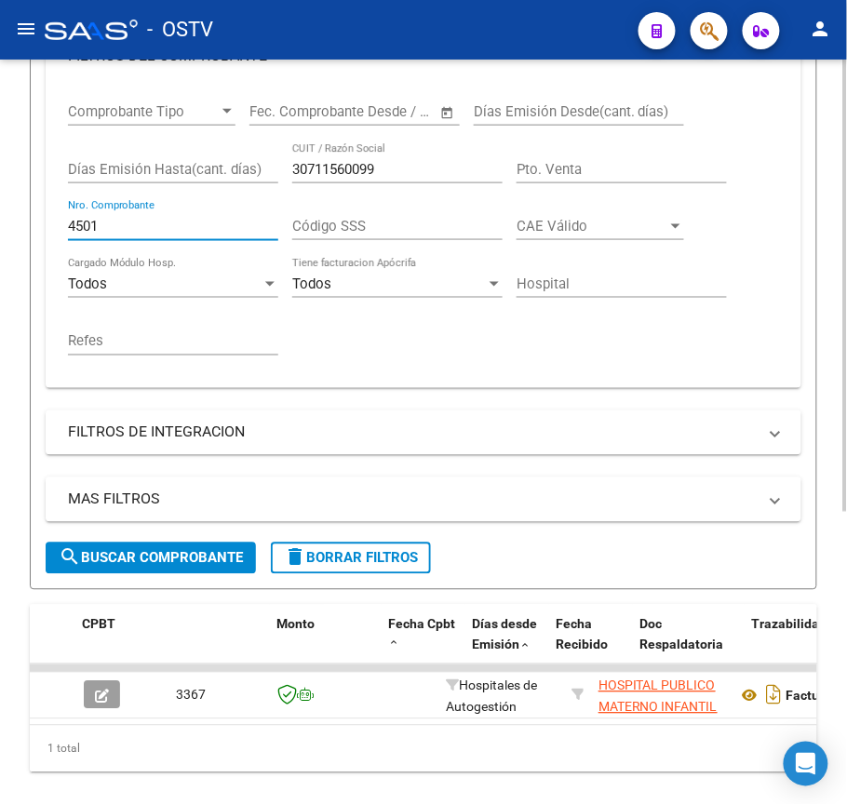
drag, startPoint x: 157, startPoint y: 221, endPoint x: 0, endPoint y: 217, distance: 157.4
click at [0, 217] on div "Video tutorial PRESTADORES -> Listado de CPBTs Emitidos por Prestadores / Prove…" at bounding box center [423, 258] width 847 height 1208
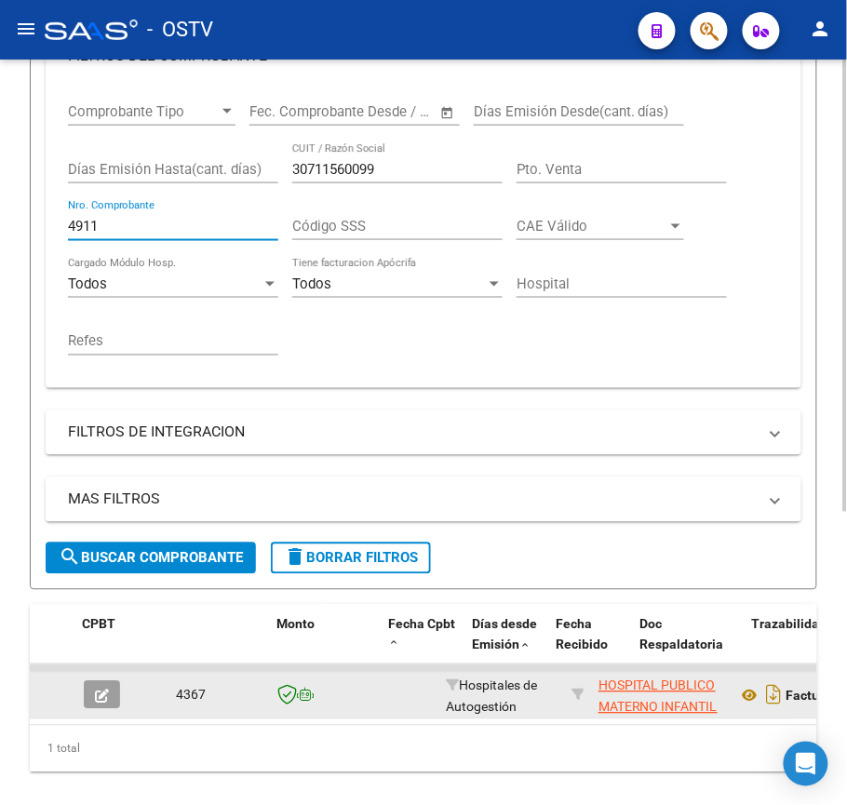
type input "4911"
click at [105, 691] on icon "button" at bounding box center [102, 697] width 14 height 14
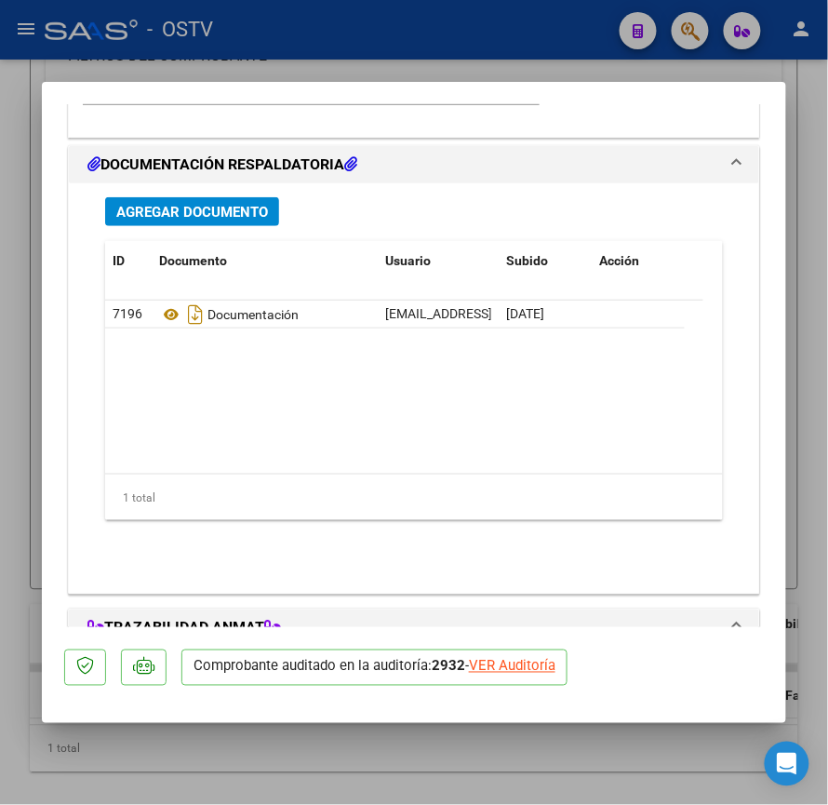
scroll to position [1489, 0]
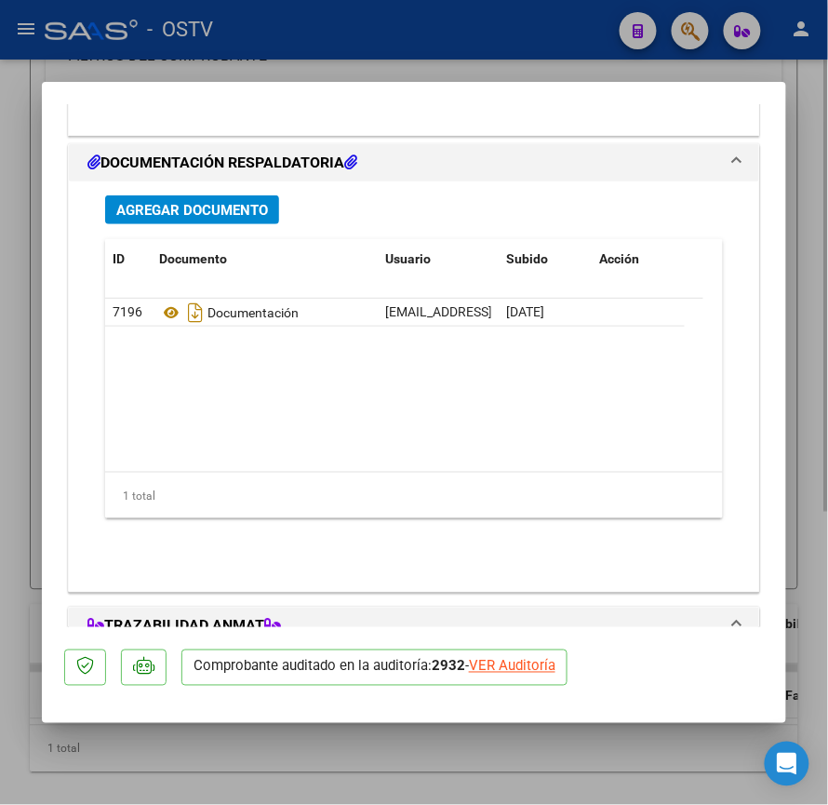
click at [359, 746] on div at bounding box center [414, 402] width 828 height 805
type input "$ 0,00"
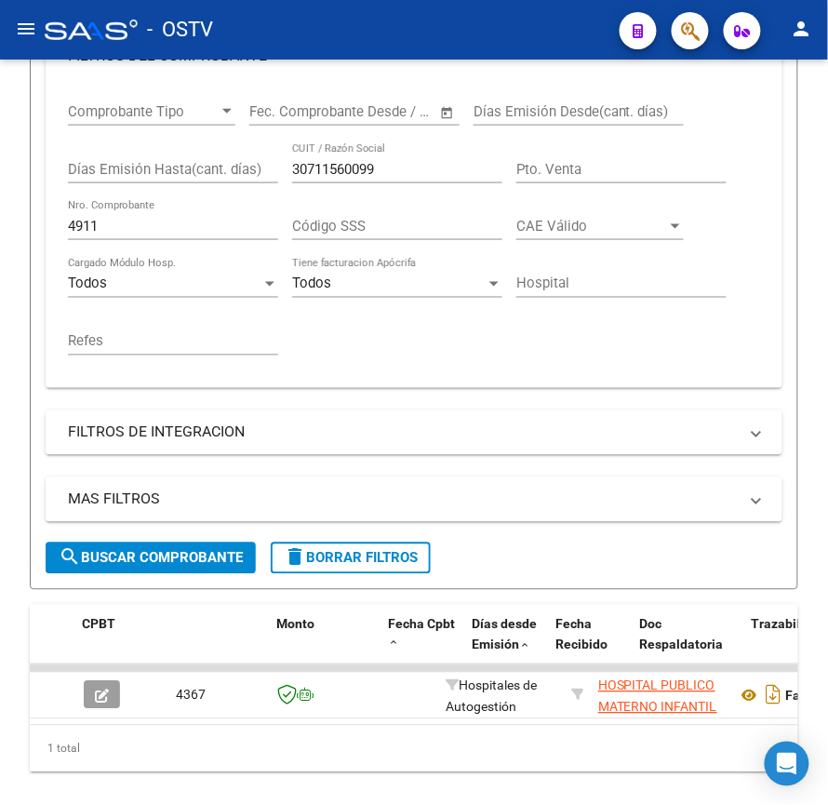
scroll to position [406, 0]
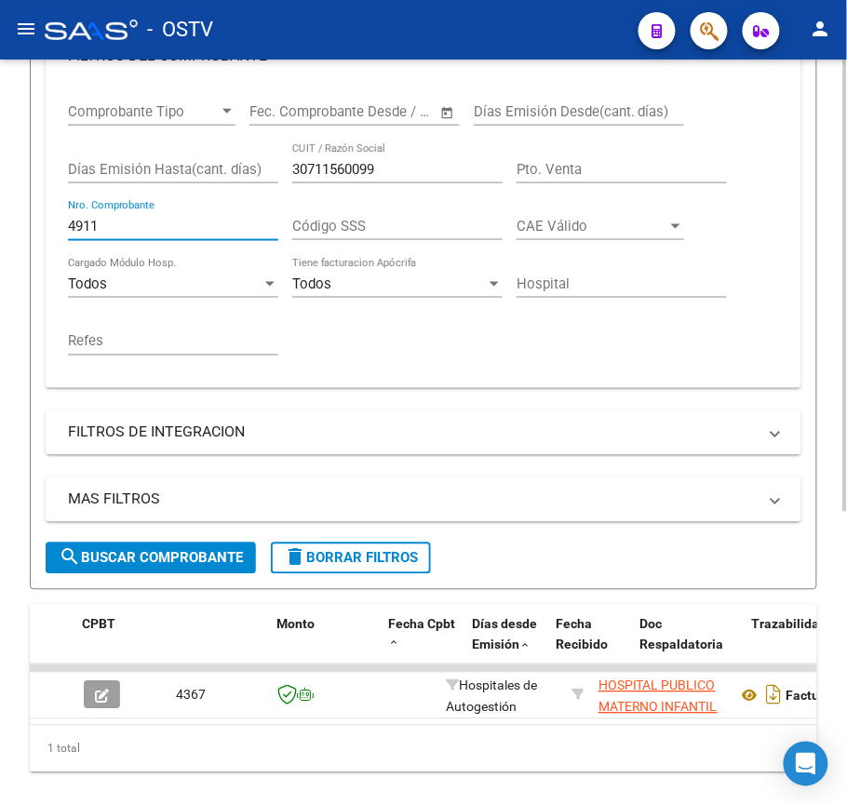
drag, startPoint x: 139, startPoint y: 228, endPoint x: 0, endPoint y: 218, distance: 139.1
click at [0, 218] on div "Video tutorial PRESTADORES -> Listado de CPBTs Emitidos por Prestadores / Prove…" at bounding box center [423, 258] width 847 height 1208
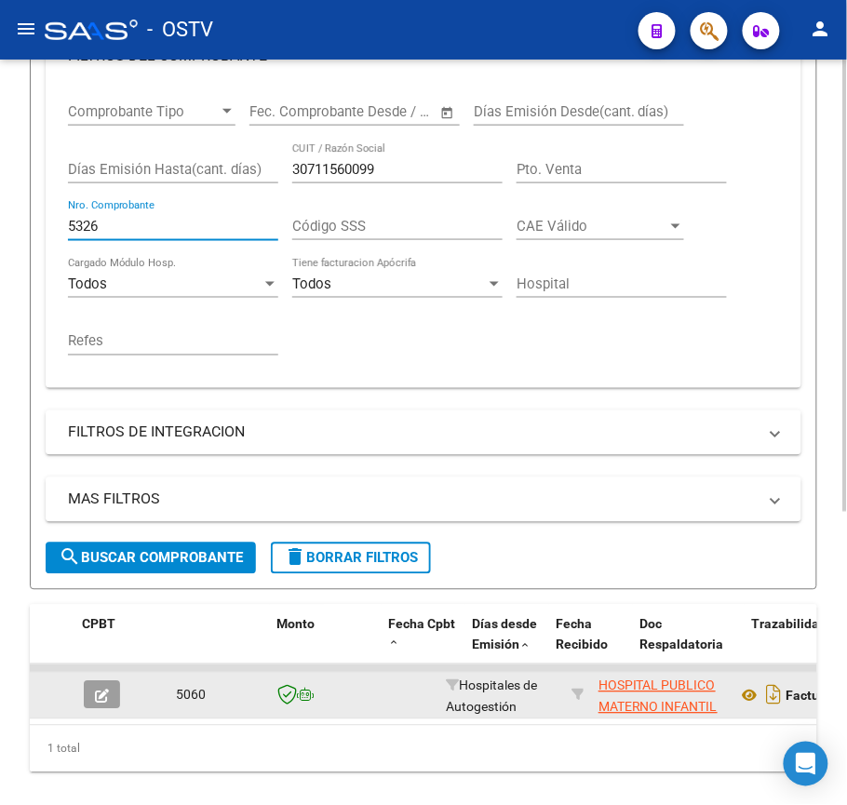
type input "5326"
click at [117, 685] on button "button" at bounding box center [102, 695] width 36 height 28
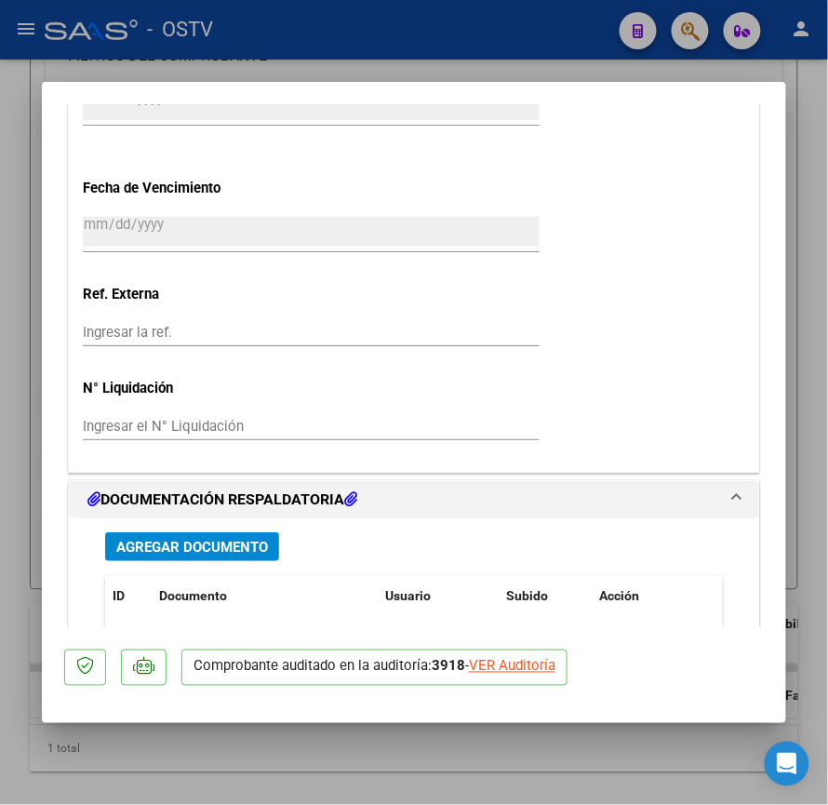
scroll to position [1489, 0]
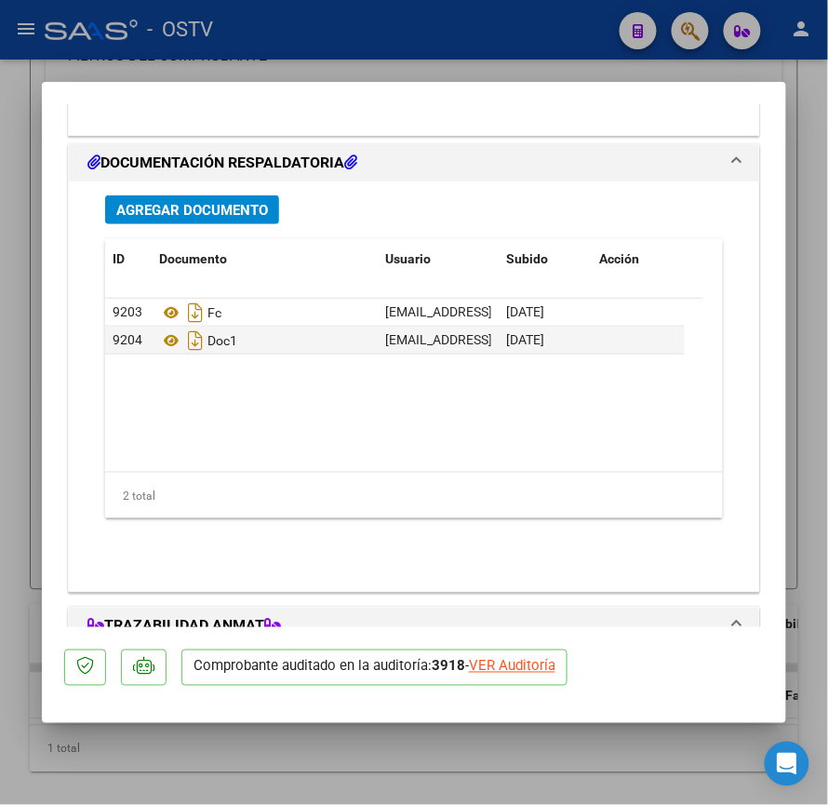
click at [351, 735] on div at bounding box center [414, 402] width 828 height 805
type input "$ 0,00"
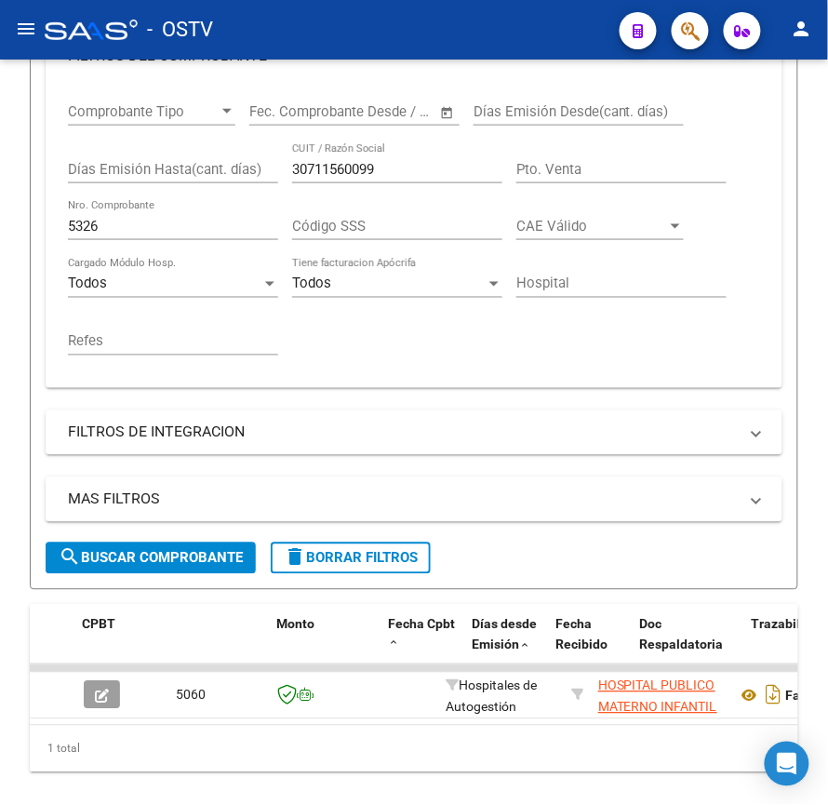
scroll to position [406, 0]
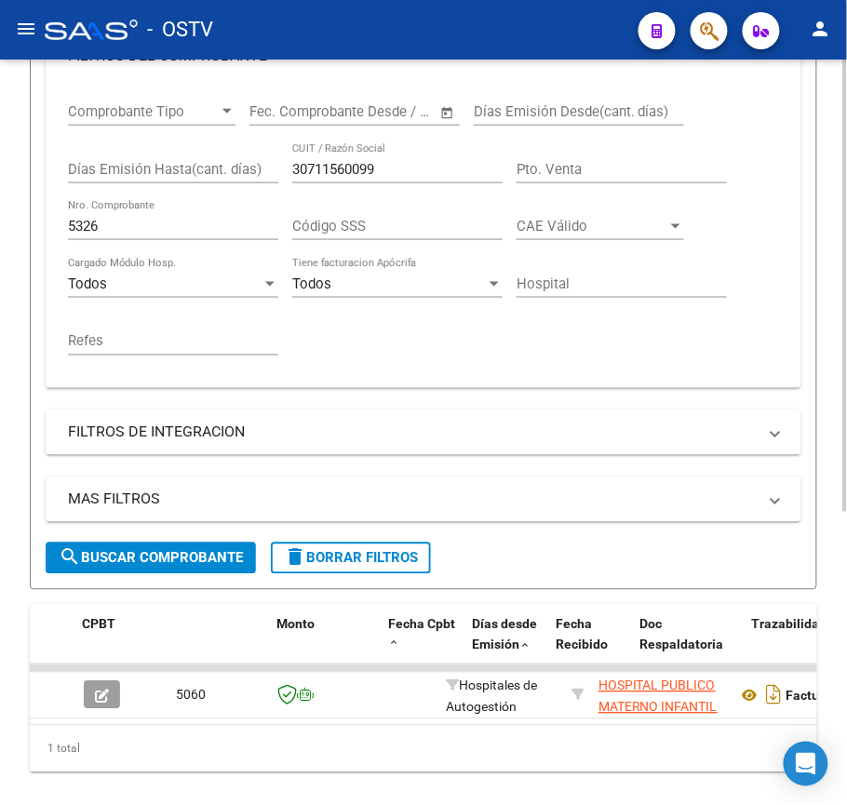
click at [151, 228] on input "5326" at bounding box center [173, 226] width 210 height 17
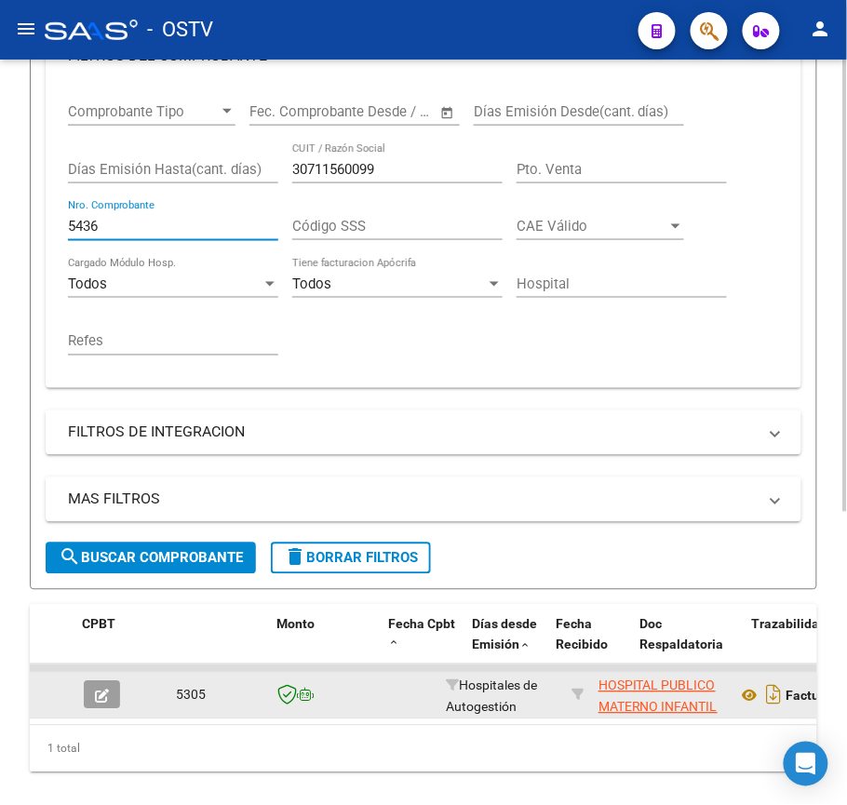
type input "5436"
click at [109, 700] on button "button" at bounding box center [102, 695] width 36 height 28
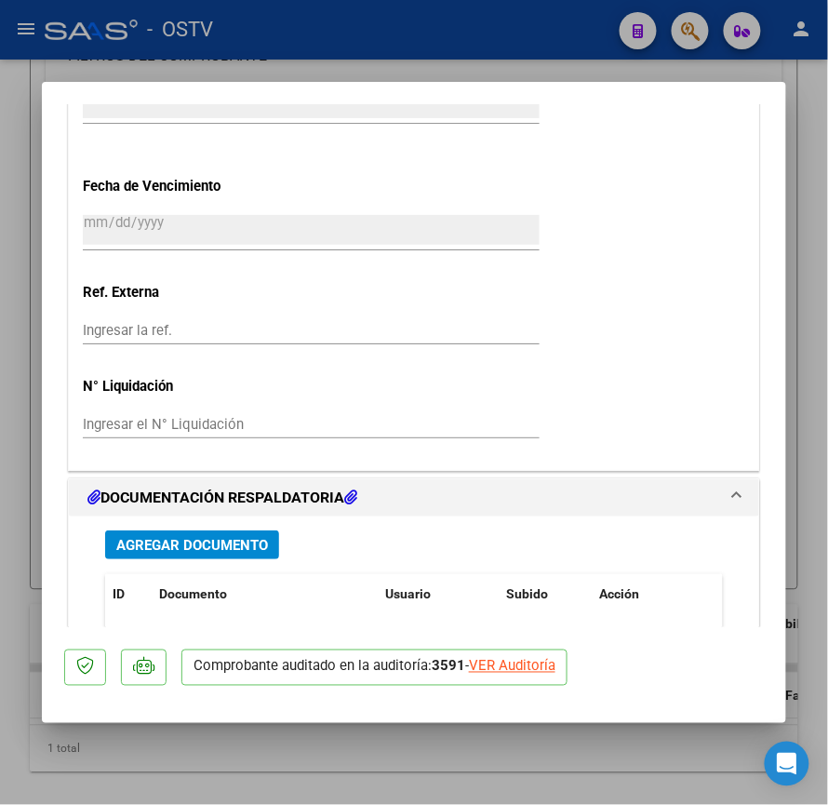
scroll to position [1402, 0]
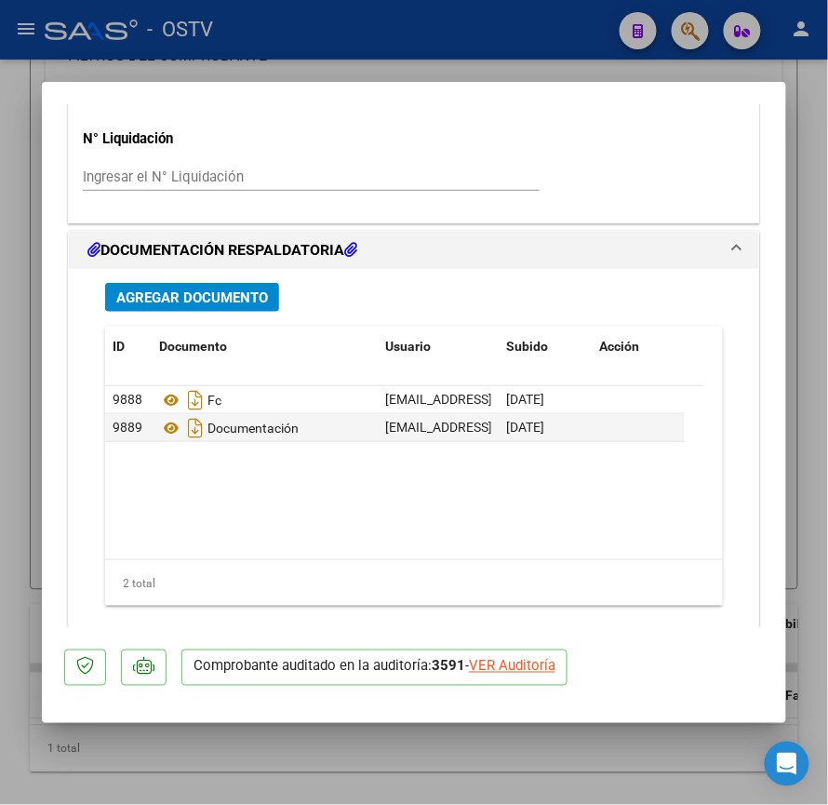
click at [399, 745] on div at bounding box center [414, 402] width 828 height 805
type input "$ 0,00"
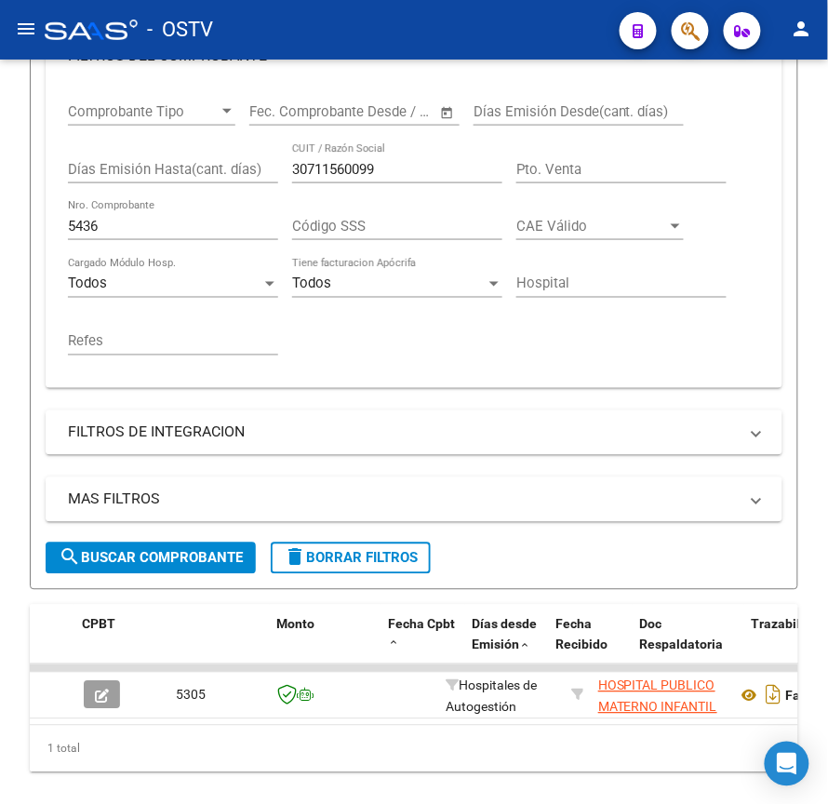
scroll to position [406, 0]
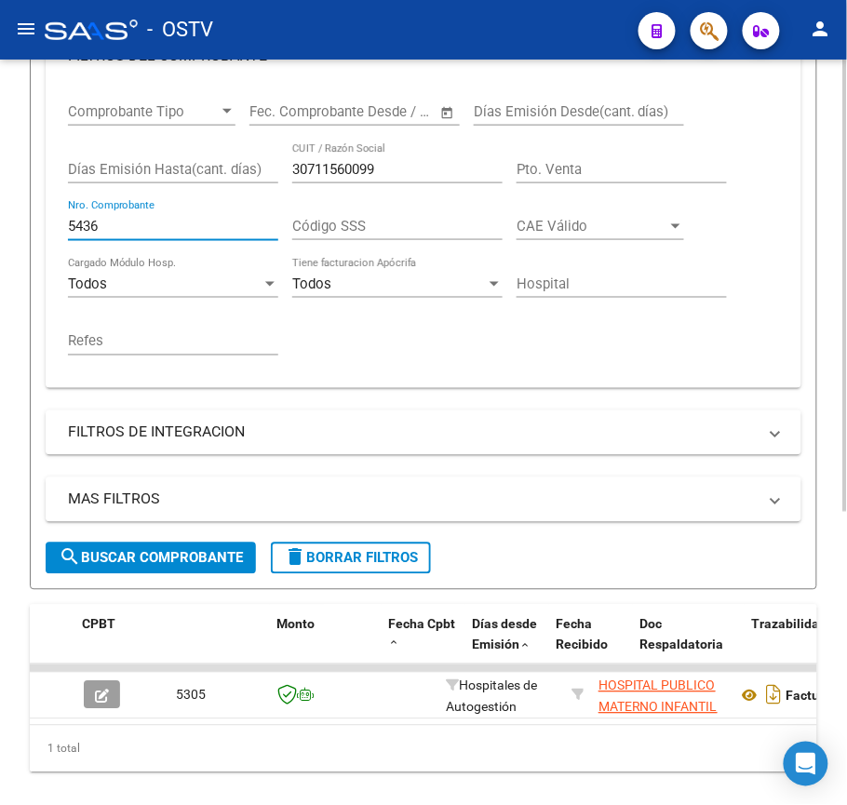
drag, startPoint x: 171, startPoint y: 218, endPoint x: 0, endPoint y: 233, distance: 171.9
click at [0, 233] on div "Video tutorial PRESTADORES -> Listado de CPBTs Emitidos por Prestadores / Prove…" at bounding box center [423, 258] width 847 height 1208
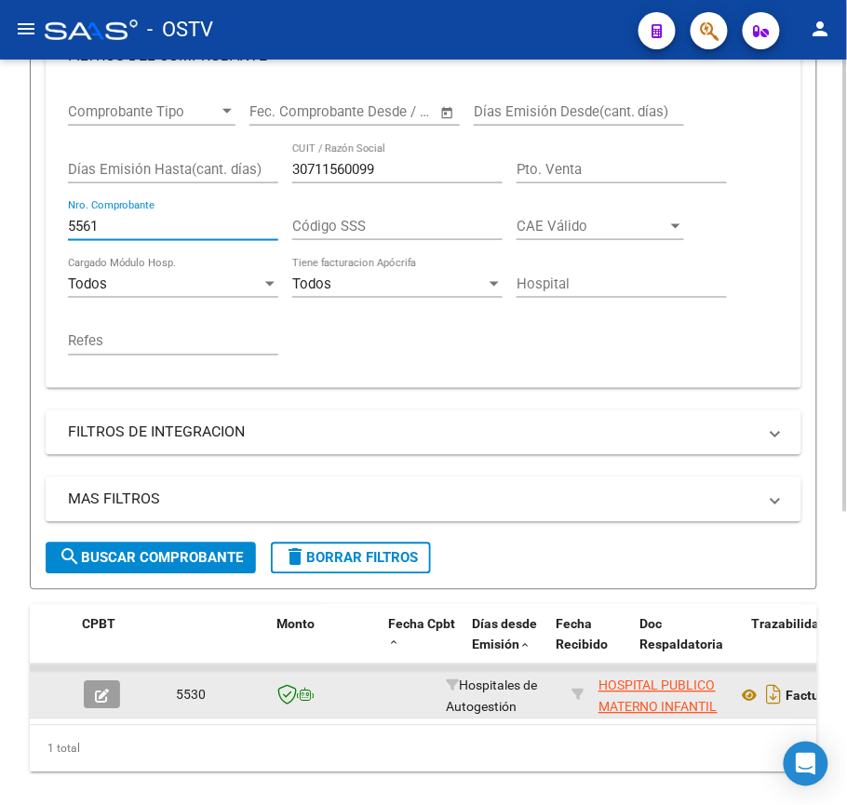
type input "5561"
click at [98, 709] on button "button" at bounding box center [102, 695] width 36 height 28
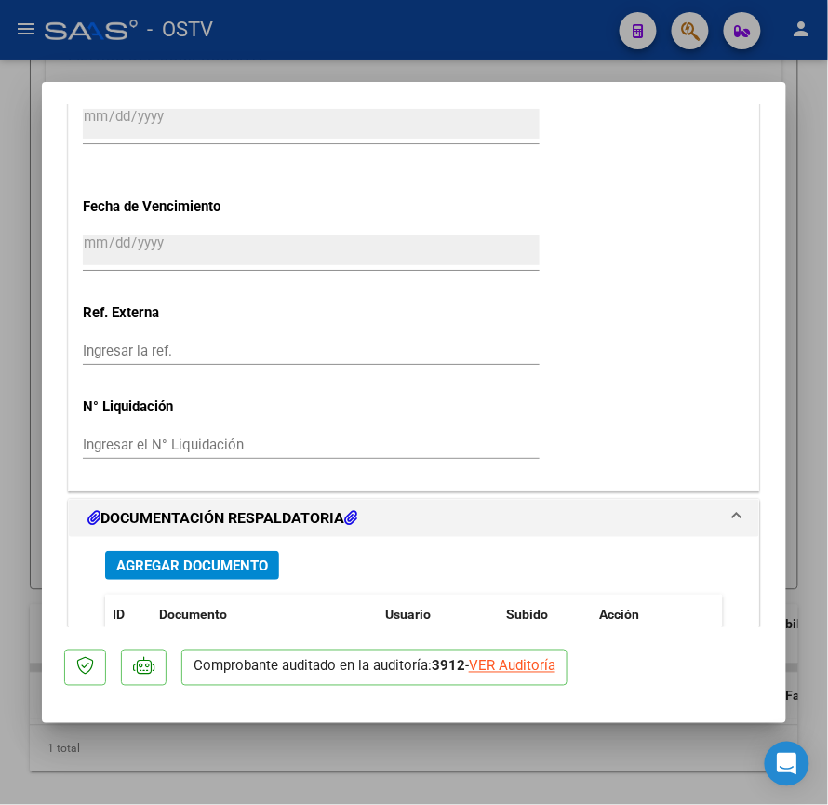
scroll to position [1241, 0]
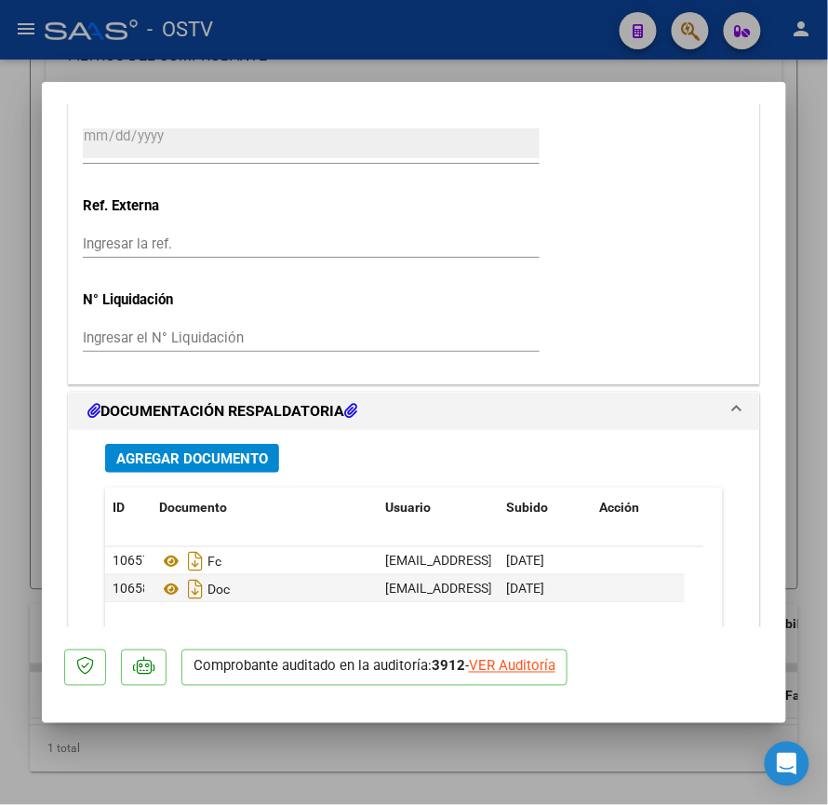
click at [259, 779] on div at bounding box center [414, 402] width 828 height 805
type input "$ 0,00"
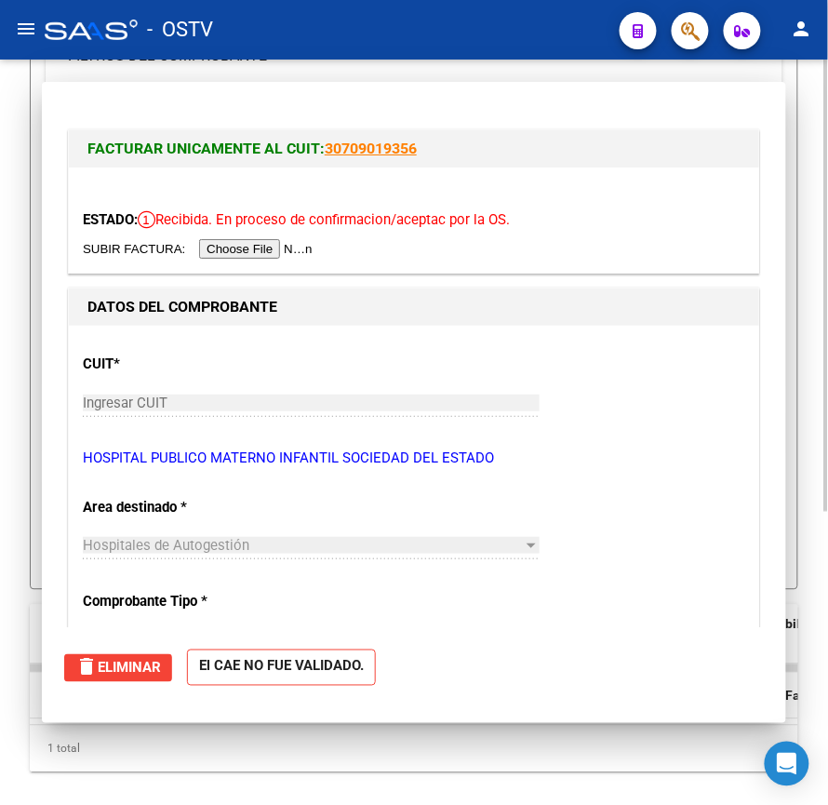
scroll to position [406, 0]
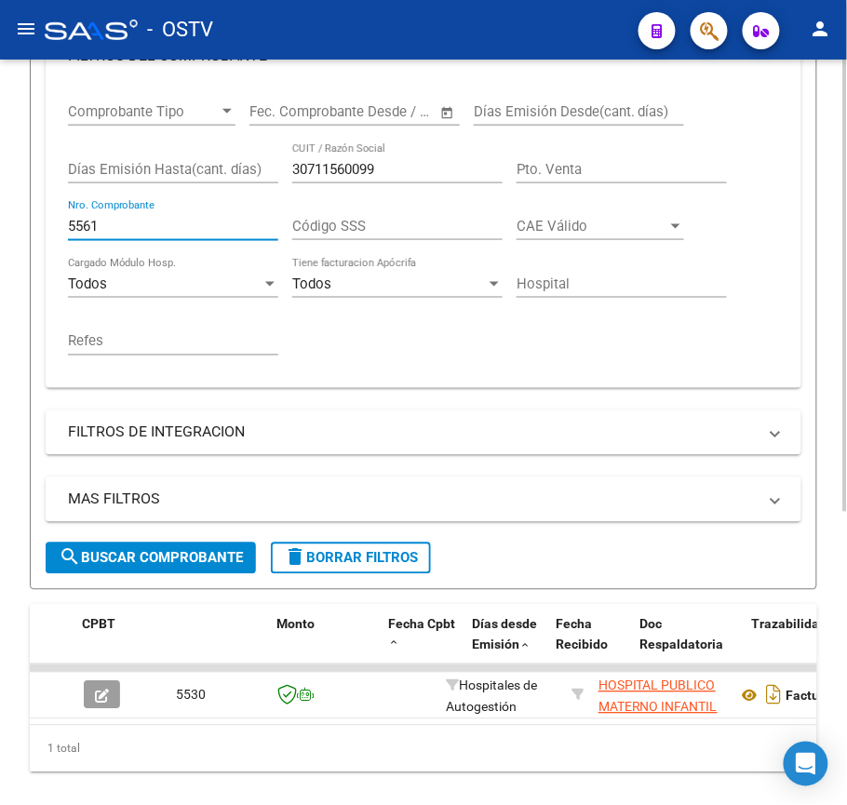
drag, startPoint x: 119, startPoint y: 232, endPoint x: 0, endPoint y: 220, distance: 119.8
click at [0, 220] on div "Video tutorial PRESTADORES -> Listado de CPBTs Emitidos por Prestadores / Prove…" at bounding box center [423, 258] width 847 height 1208
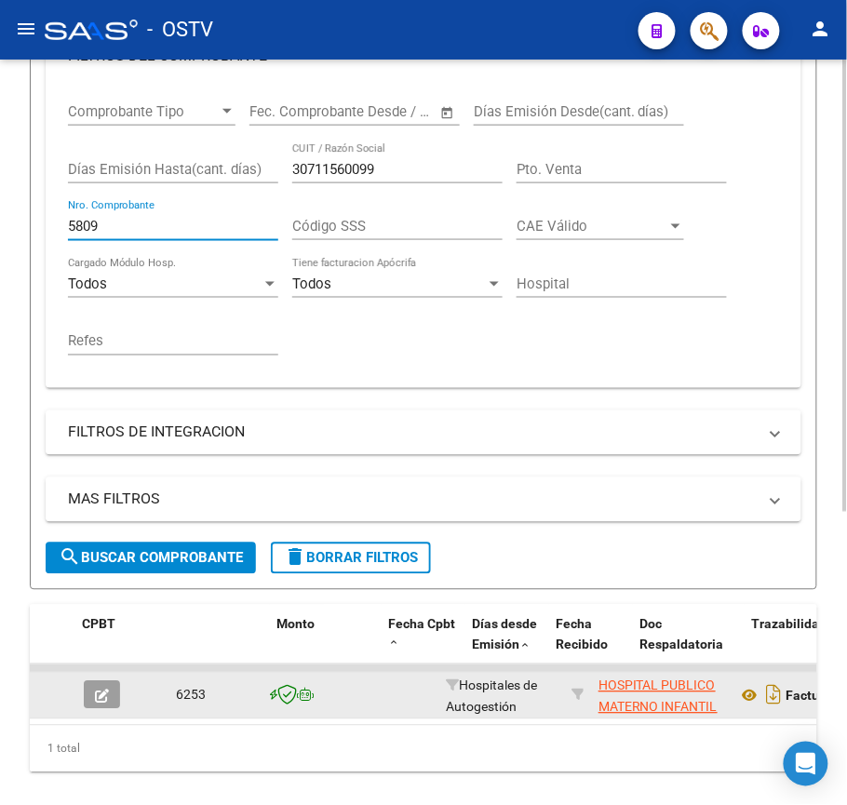
type input "5809"
click at [112, 697] on button "button" at bounding box center [102, 695] width 36 height 28
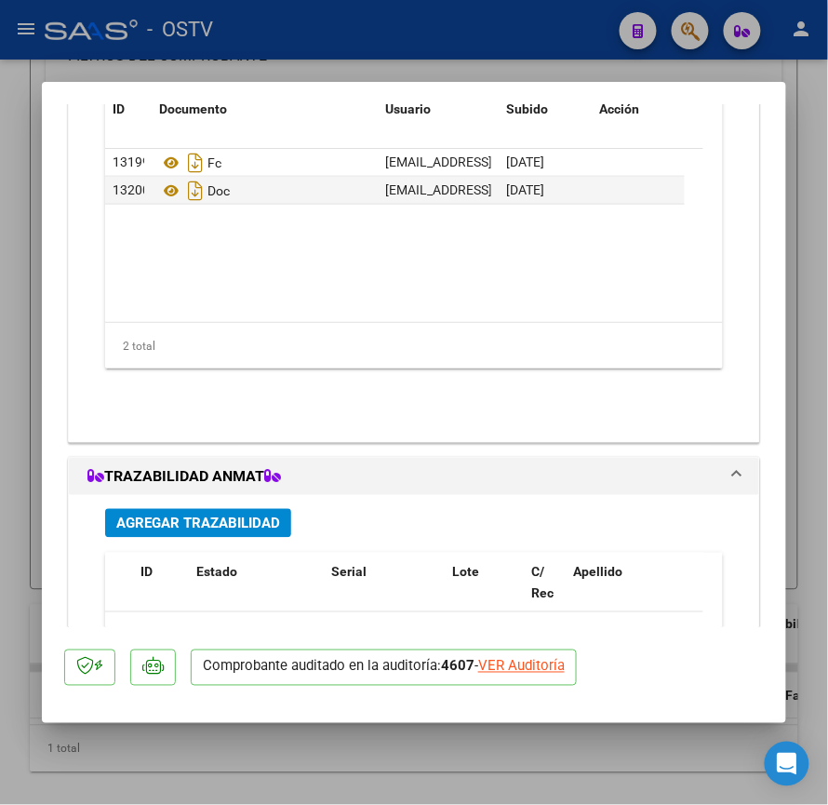
scroll to position [1648, 0]
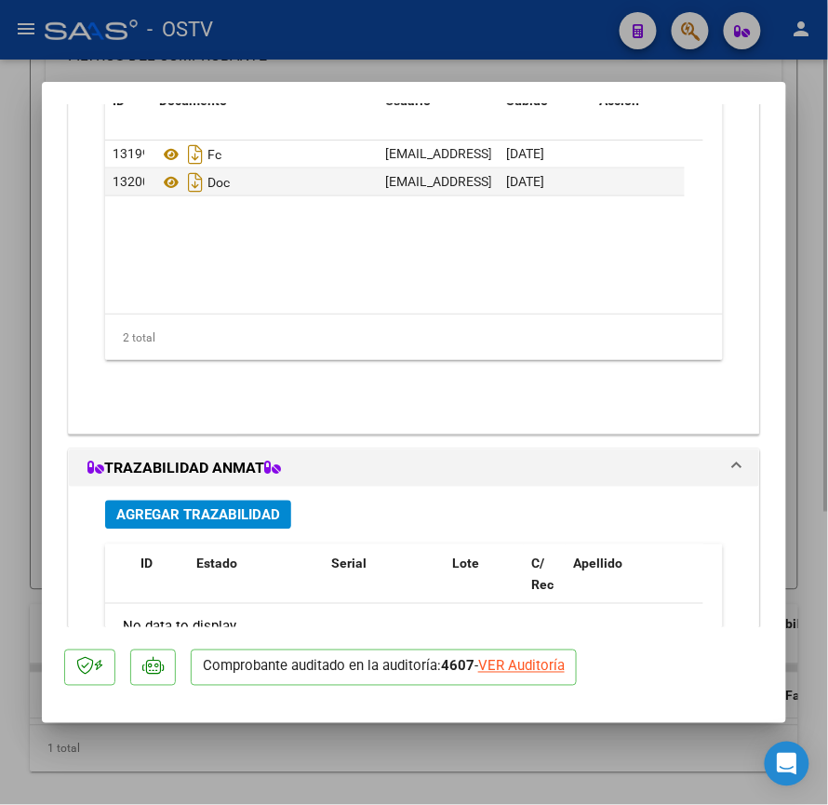
click at [388, 753] on div at bounding box center [414, 402] width 828 height 805
type input "$ 0,00"
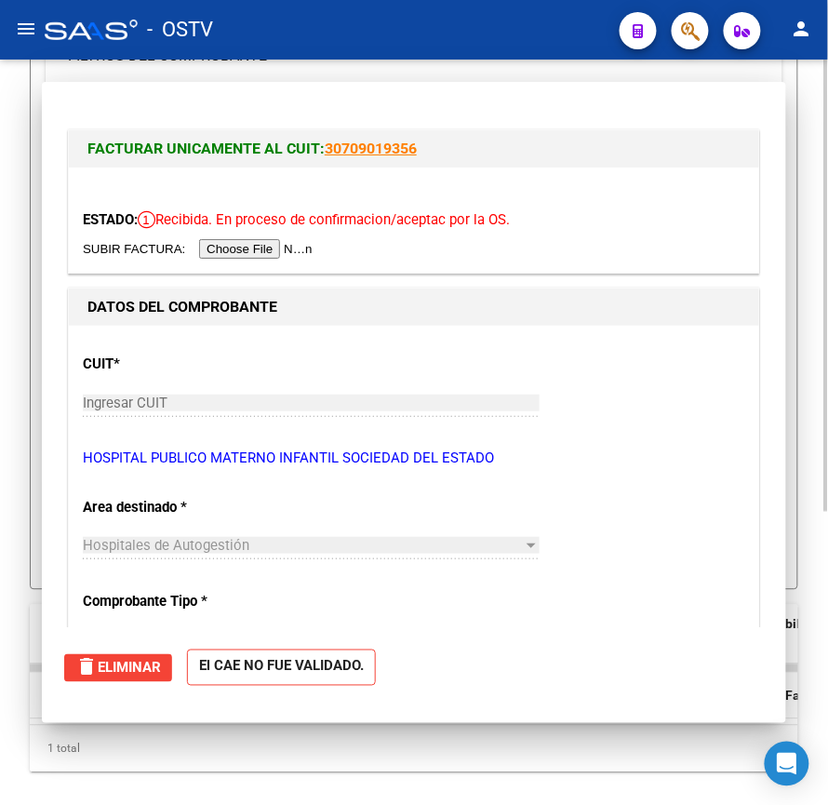
scroll to position [406, 0]
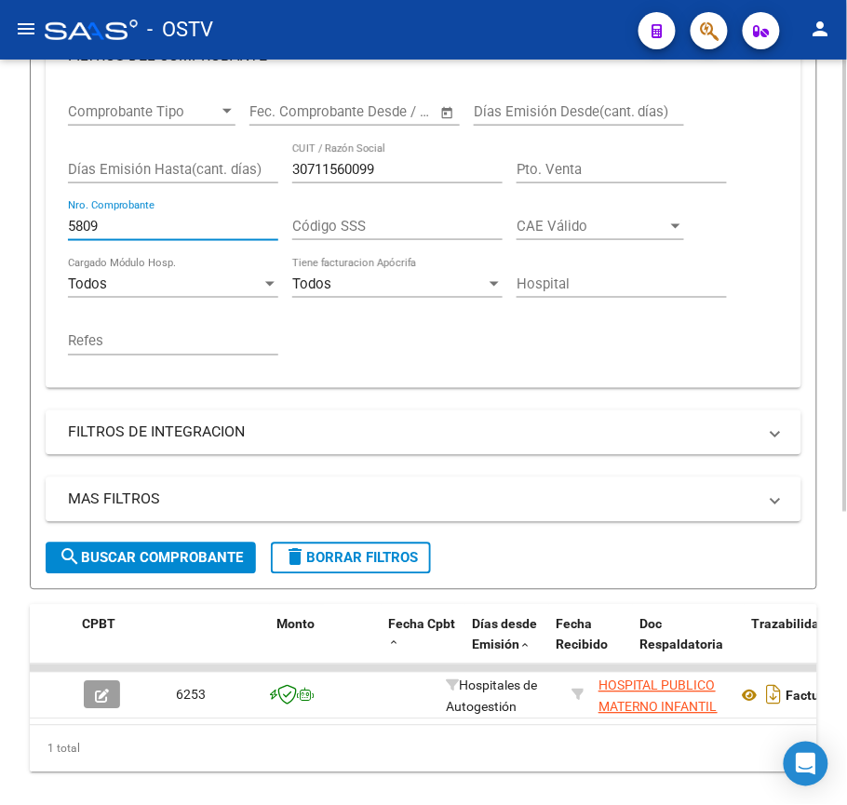
drag, startPoint x: 153, startPoint y: 223, endPoint x: 0, endPoint y: 209, distance: 153.3
click at [0, 209] on div "Video tutorial PRESTADORES -> Listado de CPBTs Emitidos por Prestadores / Prove…" at bounding box center [423, 258] width 847 height 1208
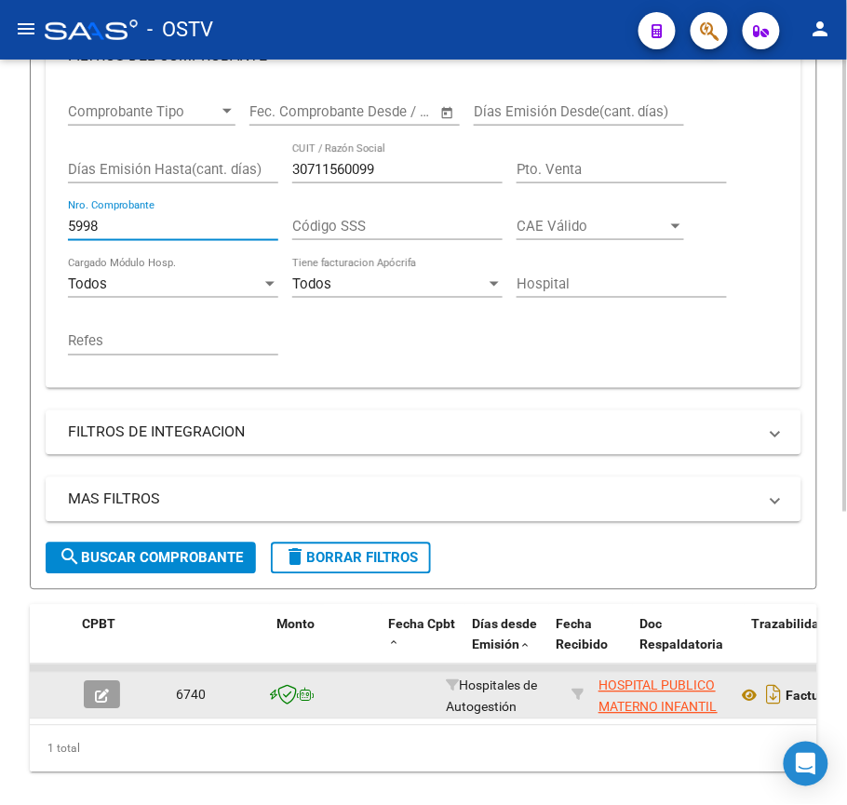
type input "5998"
click at [89, 693] on button "button" at bounding box center [102, 695] width 36 height 28
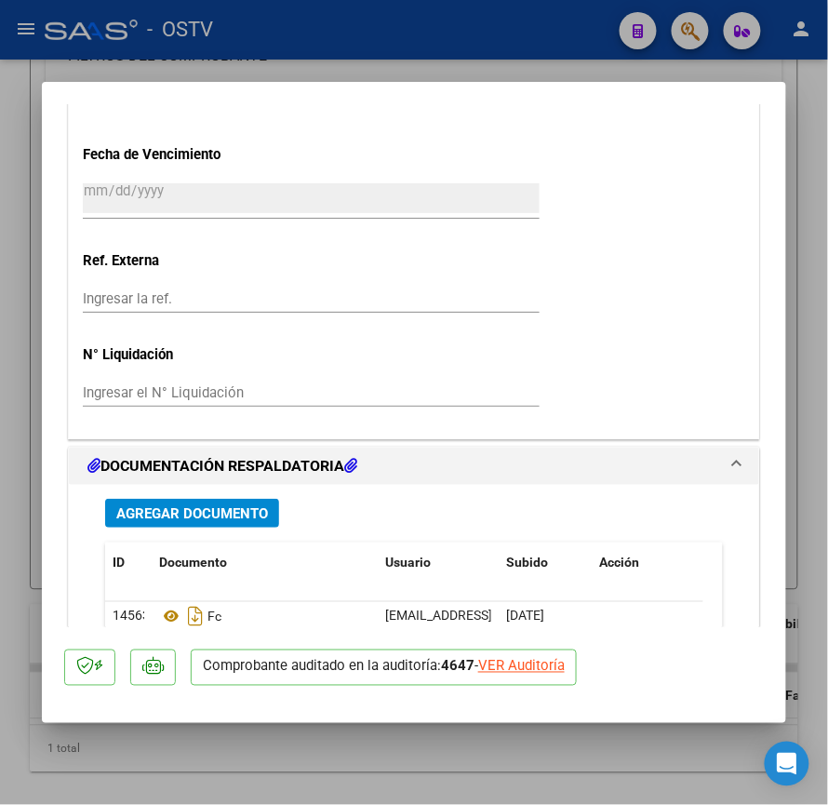
scroll to position [1400, 0]
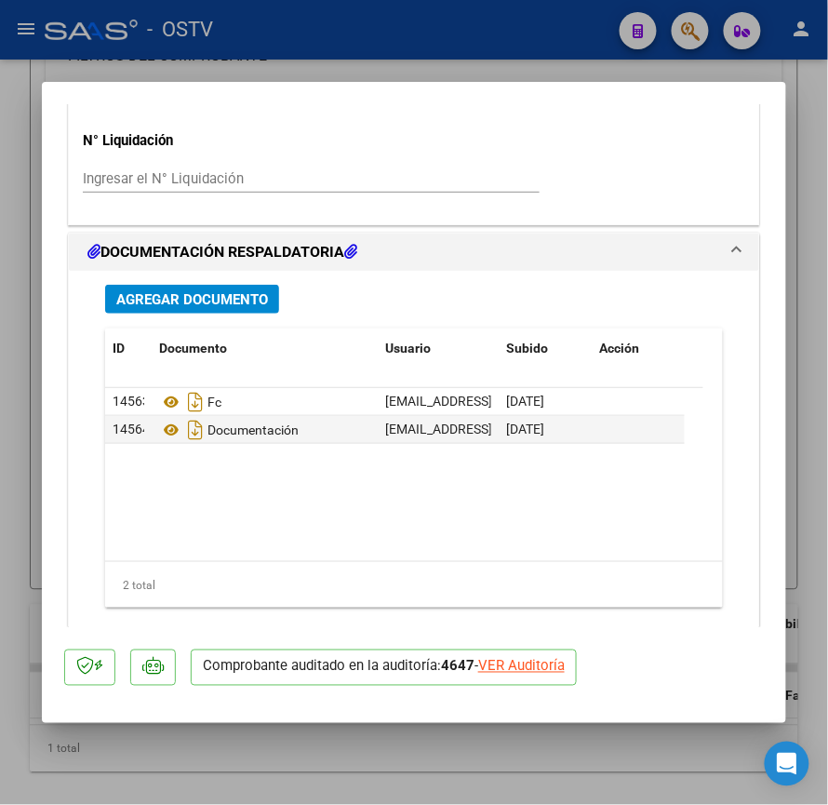
click at [423, 750] on div at bounding box center [414, 402] width 828 height 805
type input "$ 0,00"
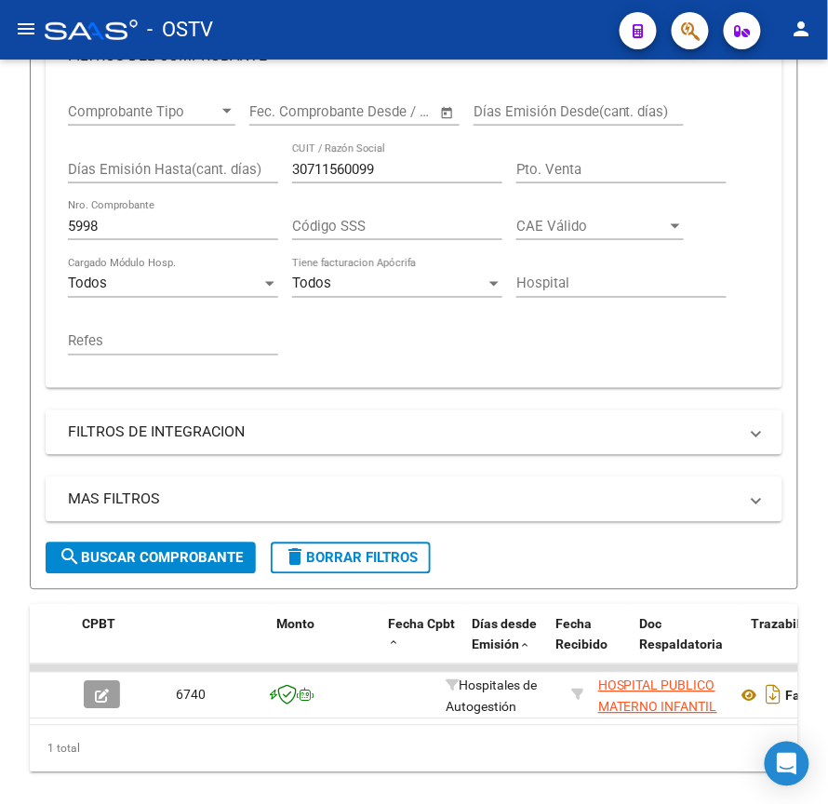
scroll to position [406, 0]
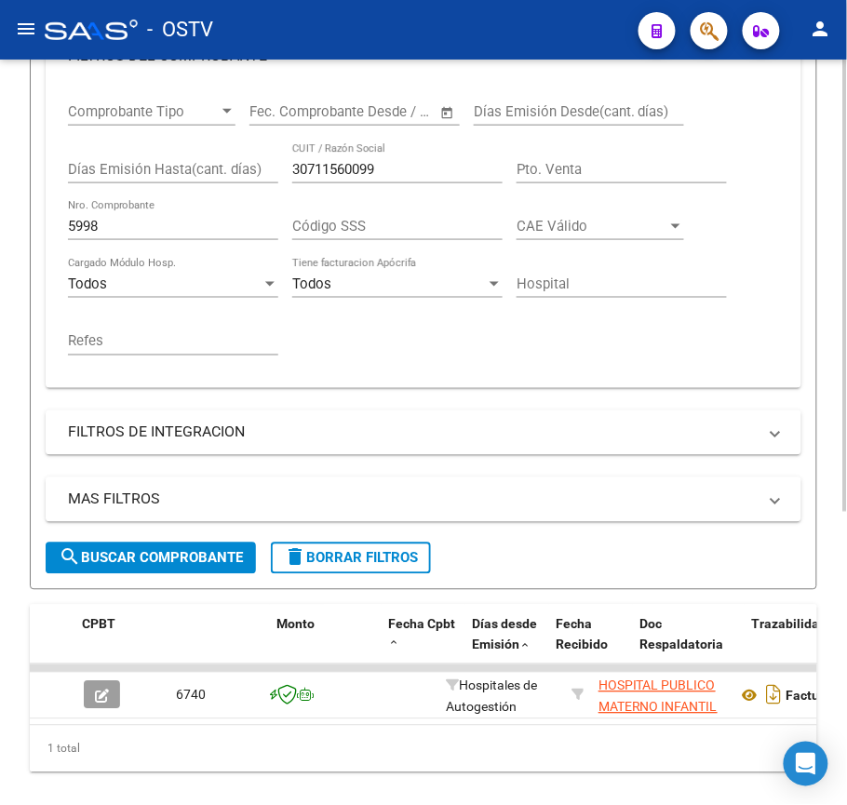
click at [177, 221] on input "5998" at bounding box center [173, 226] width 210 height 17
type input "5"
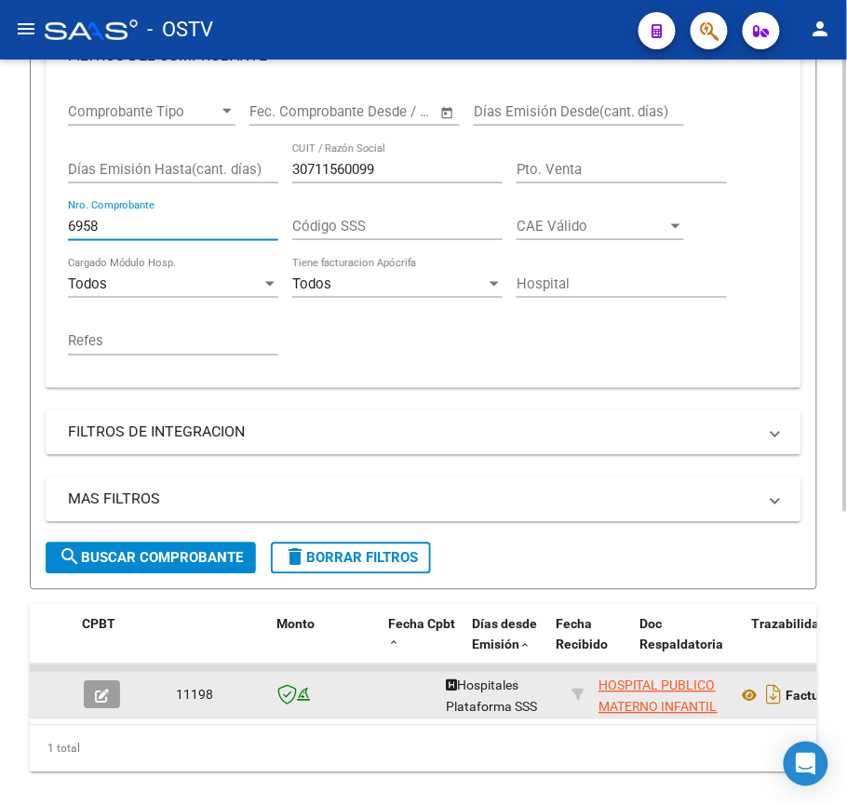
type input "6958"
click at [90, 687] on button "button" at bounding box center [102, 695] width 36 height 28
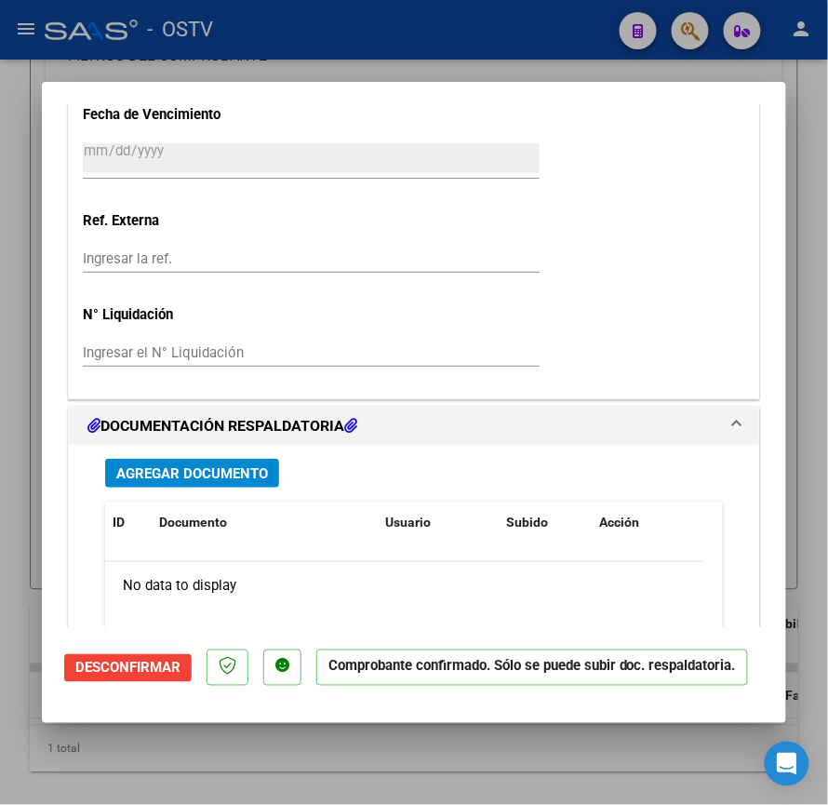
scroll to position [1471, 0]
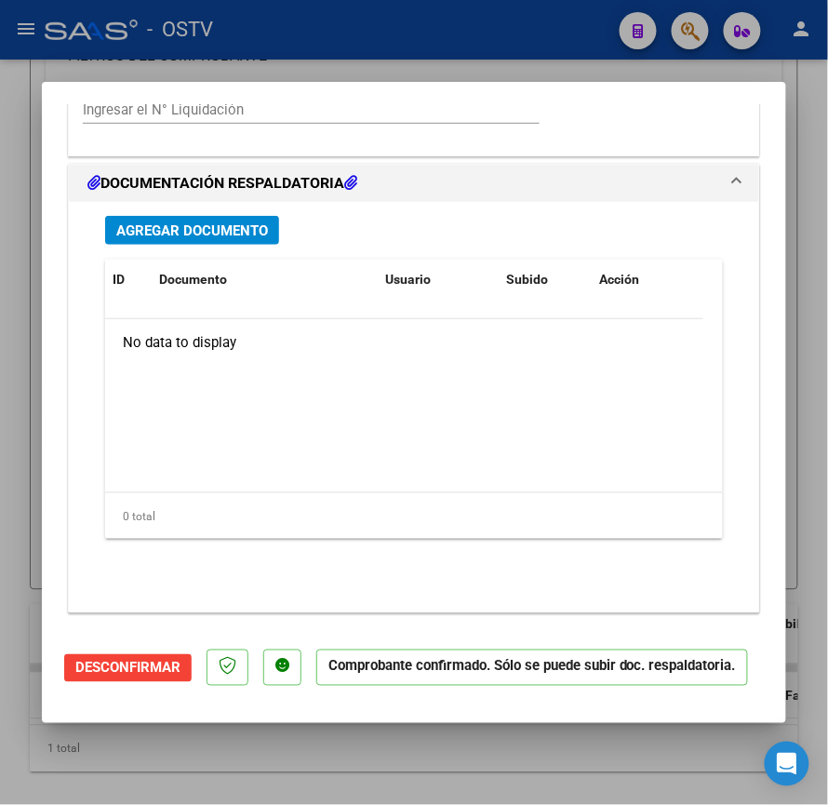
click at [475, 760] on div at bounding box center [414, 402] width 828 height 805
type input "$ 0,00"
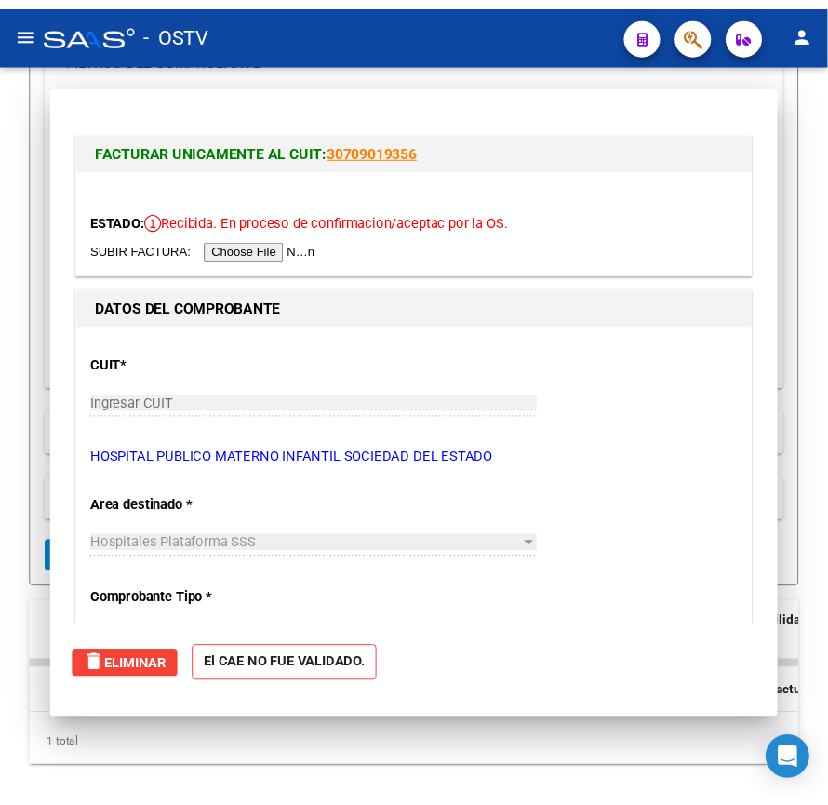
scroll to position [406, 0]
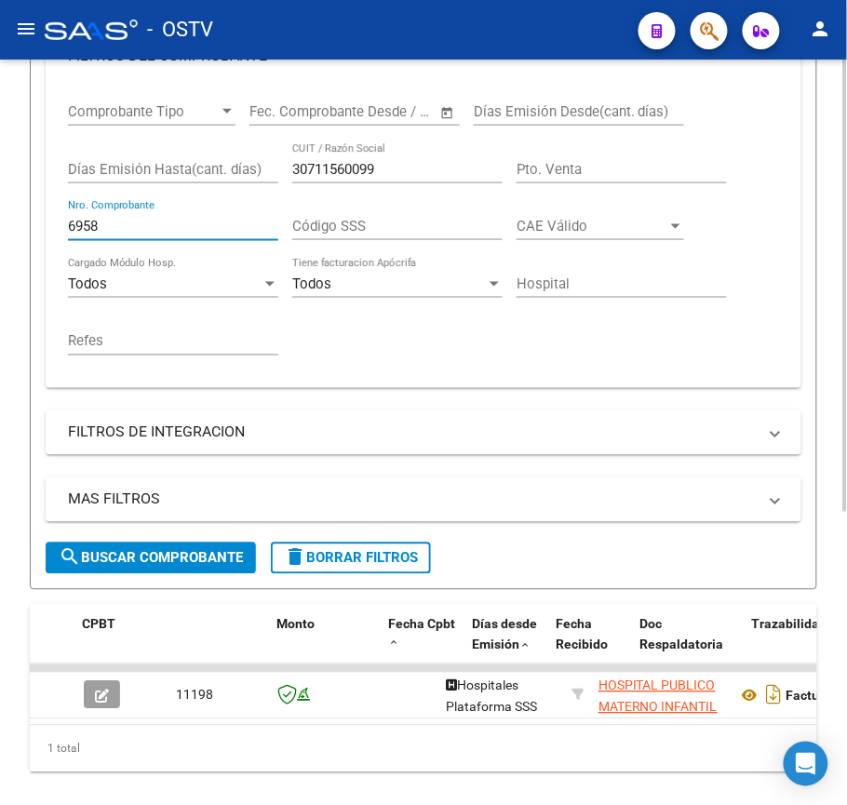
drag, startPoint x: 161, startPoint y: 224, endPoint x: 0, endPoint y: 207, distance: 162.0
click at [0, 207] on div "Video tutorial PRESTADORES -> Listado de CPBTs Emitidos por Prestadores / Prove…" at bounding box center [423, 258] width 847 height 1208
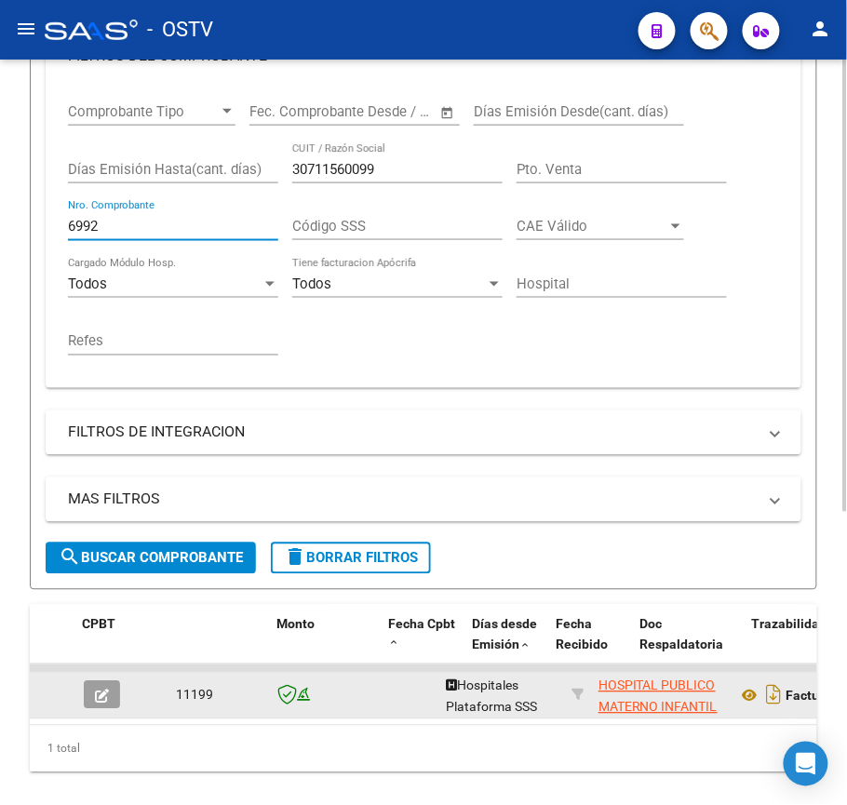
type input "6992"
click at [101, 697] on icon "button" at bounding box center [102, 697] width 14 height 14
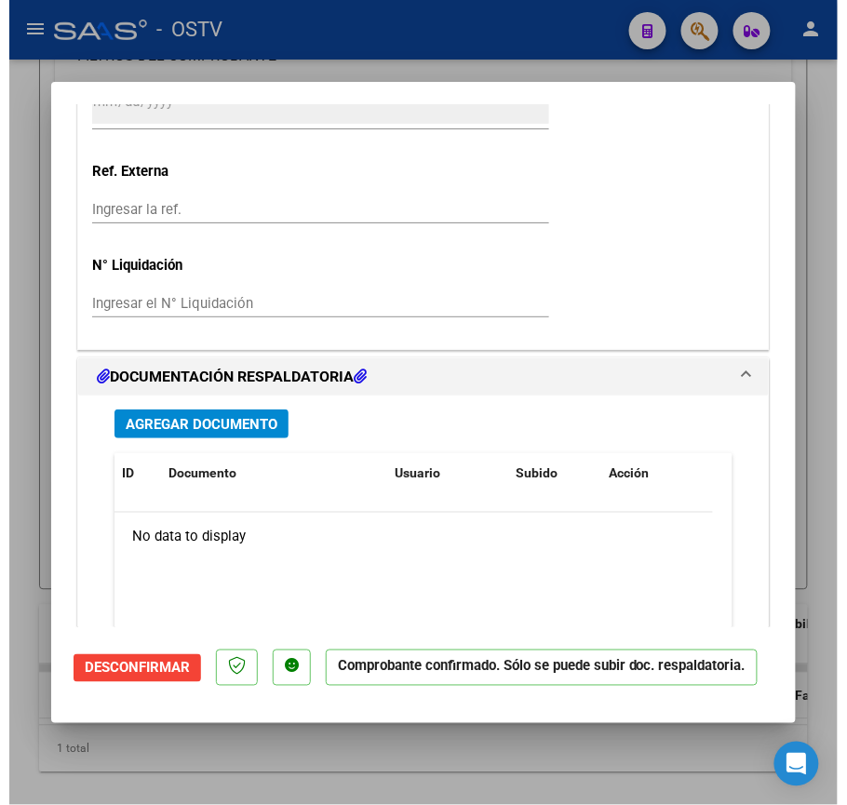
scroll to position [1471, 0]
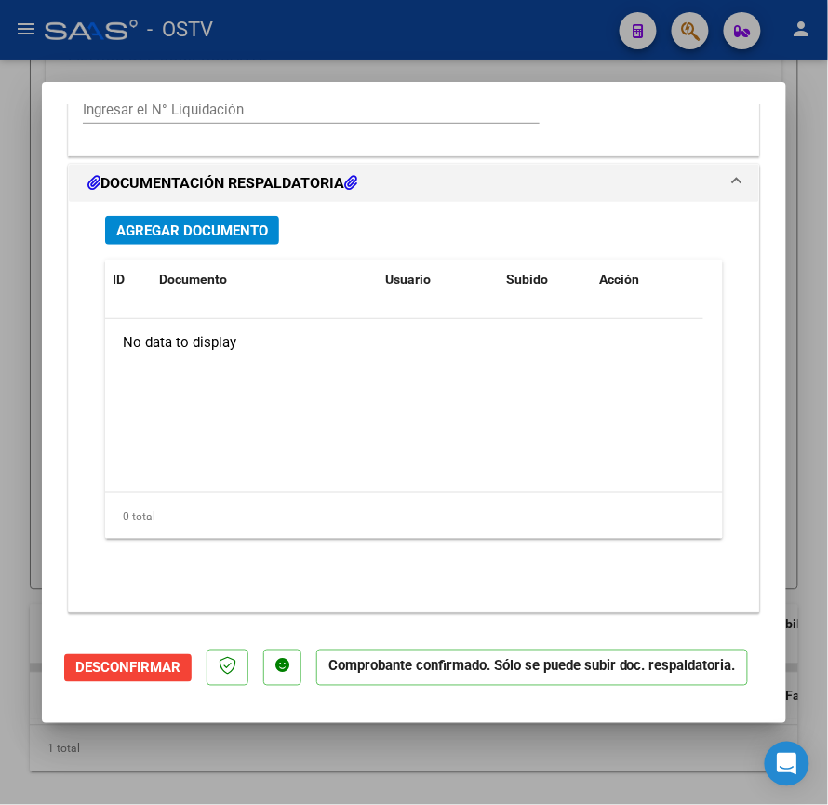
click at [456, 758] on div at bounding box center [414, 402] width 828 height 805
type input "$ 0,00"
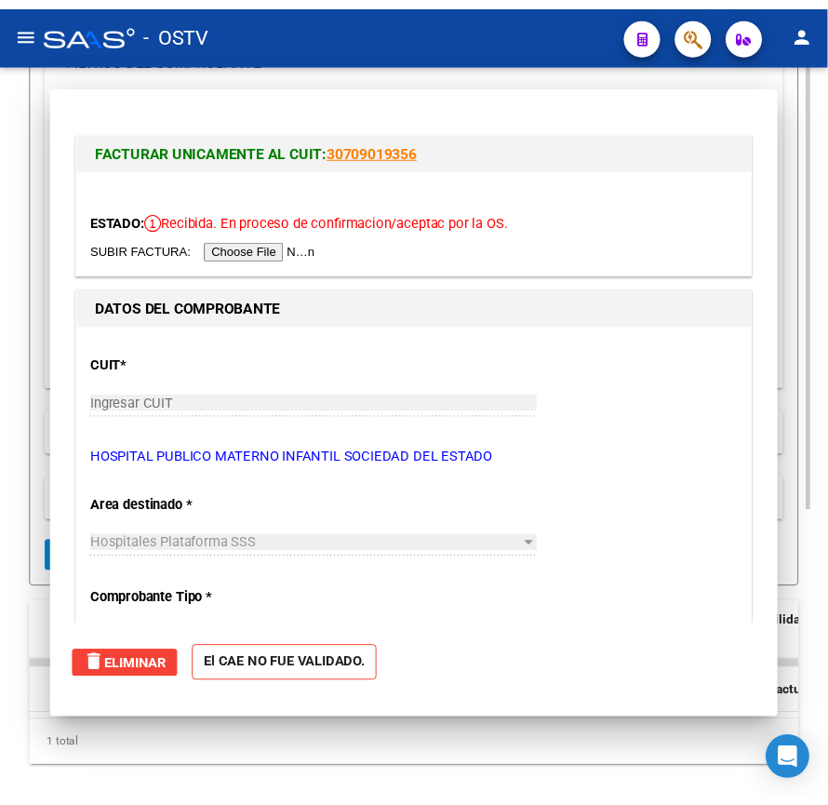
scroll to position [406, 0]
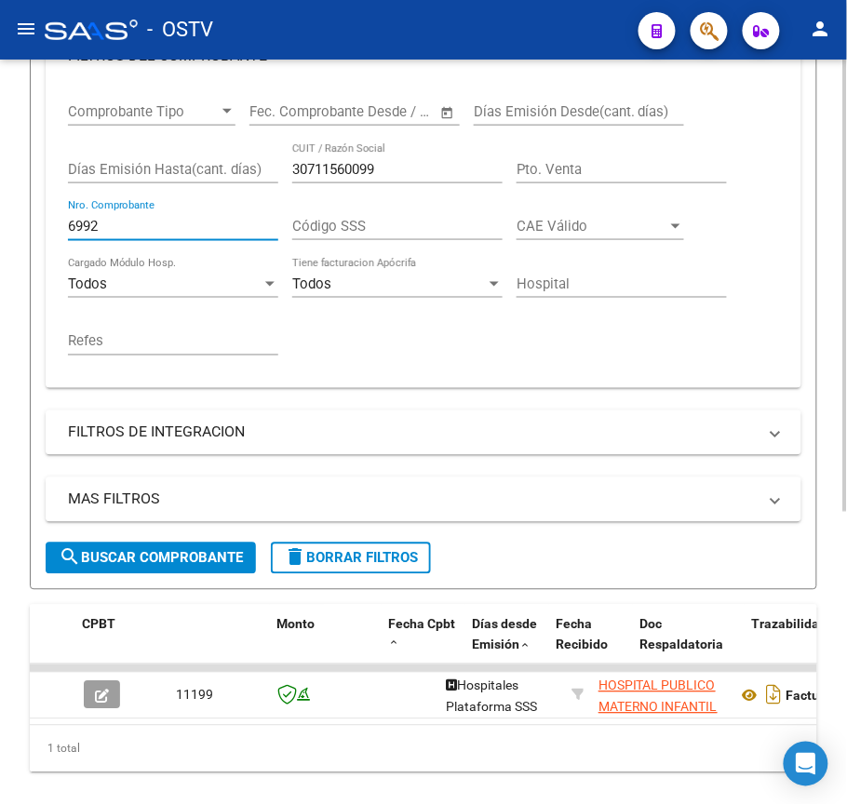
drag, startPoint x: 149, startPoint y: 221, endPoint x: 0, endPoint y: 203, distance: 150.0
click at [0, 203] on div "Video tutorial PRESTADORES -> Listado de CPBTs Emitidos por Prestadores / Prove…" at bounding box center [423, 258] width 847 height 1208
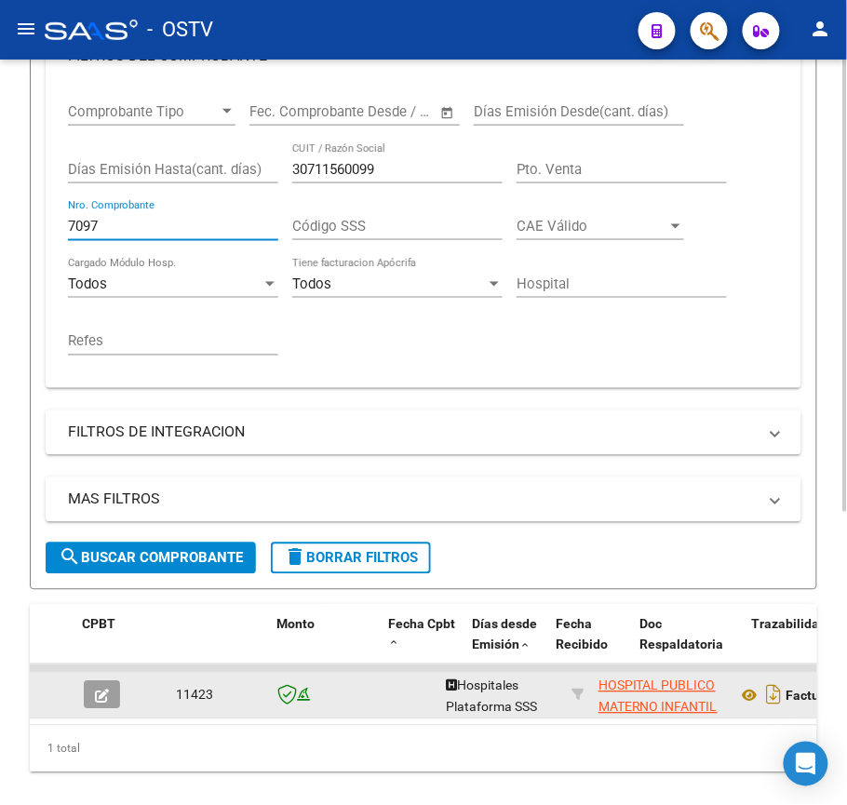
type input "7097"
click at [86, 707] on button "button" at bounding box center [102, 695] width 36 height 28
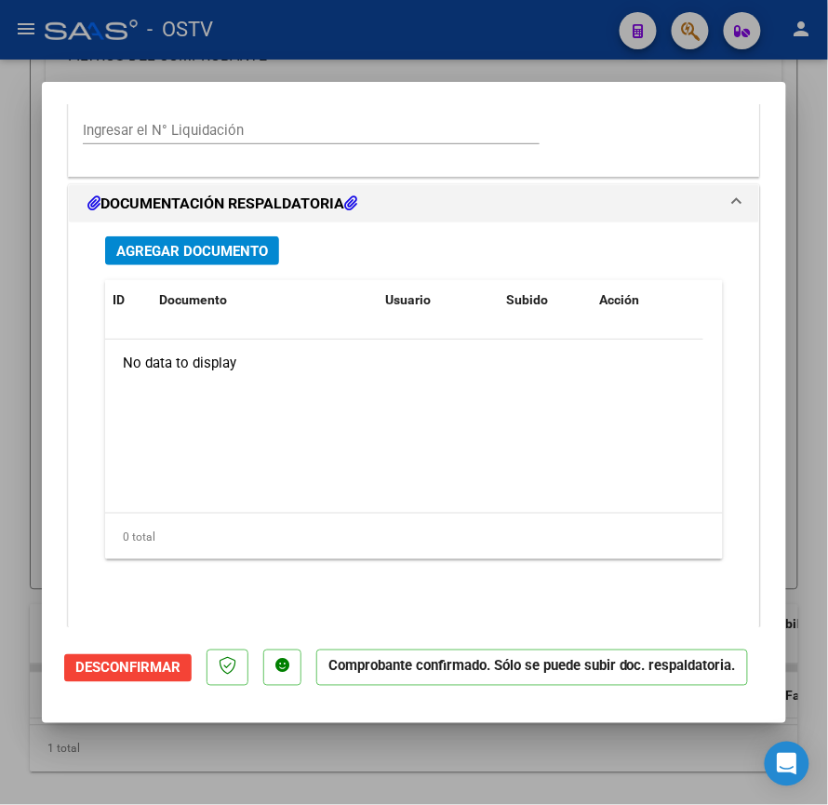
scroll to position [1471, 0]
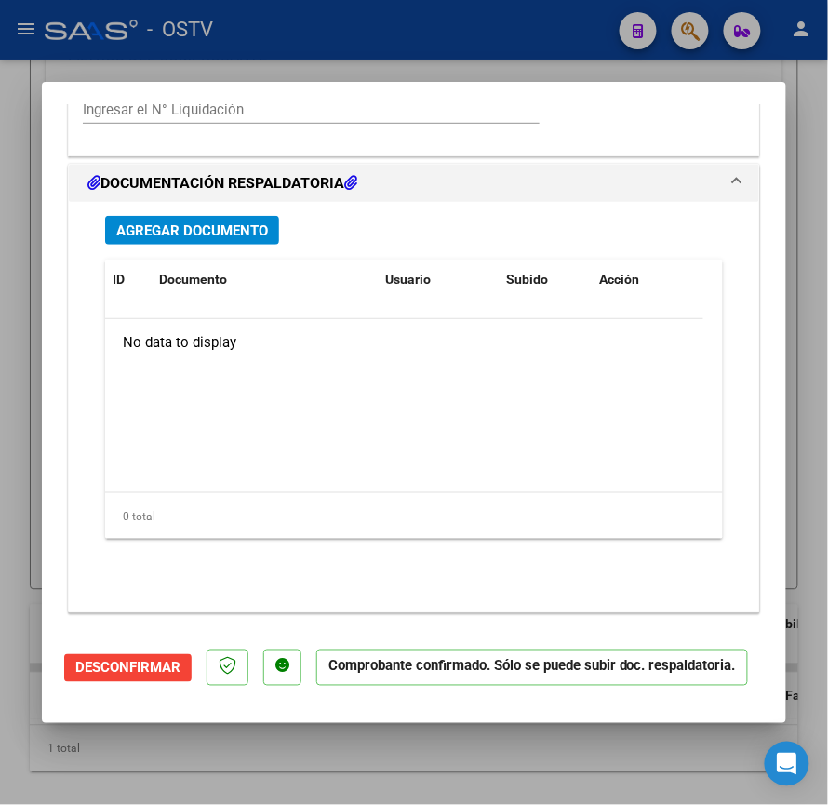
click at [417, 788] on div at bounding box center [414, 402] width 828 height 805
type input "$ 0,00"
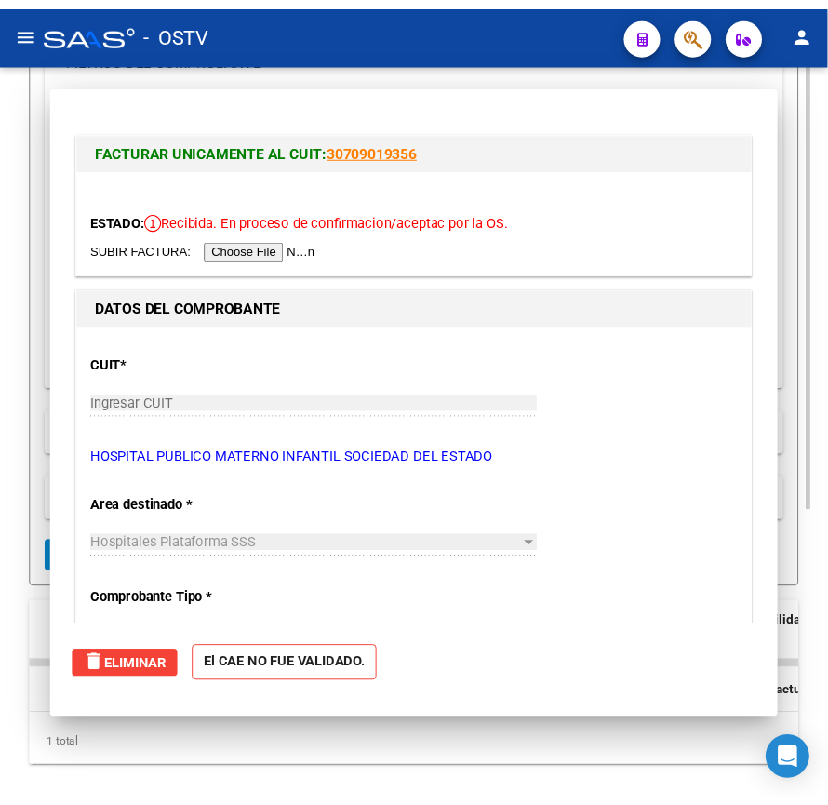
scroll to position [406, 0]
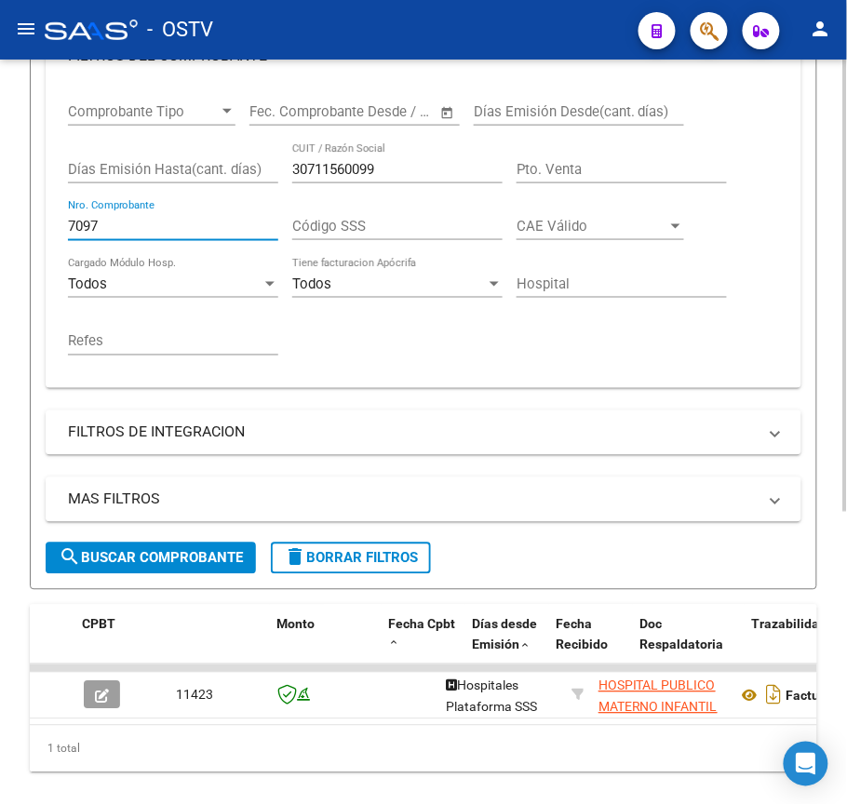
drag, startPoint x: 161, startPoint y: 223, endPoint x: 0, endPoint y: 224, distance: 161.0
click at [0, 224] on div "Video tutorial PRESTADORES -> Listado de CPBTs Emitidos por Prestadores / Prove…" at bounding box center [423, 258] width 847 height 1208
type input "1"
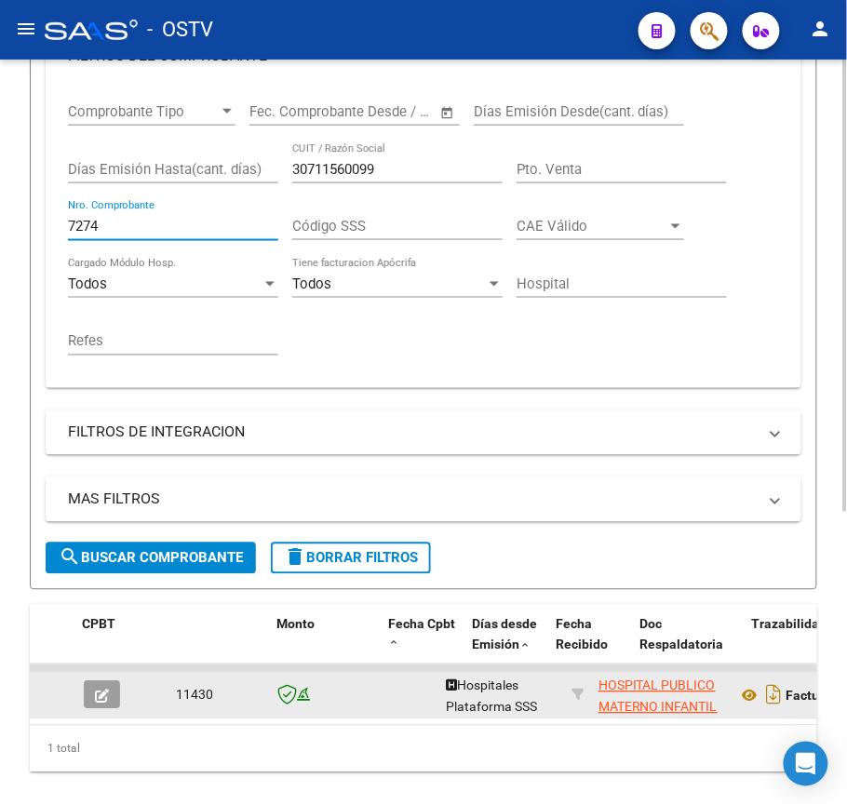
type input "7274"
click at [95, 701] on icon "button" at bounding box center [102, 697] width 14 height 14
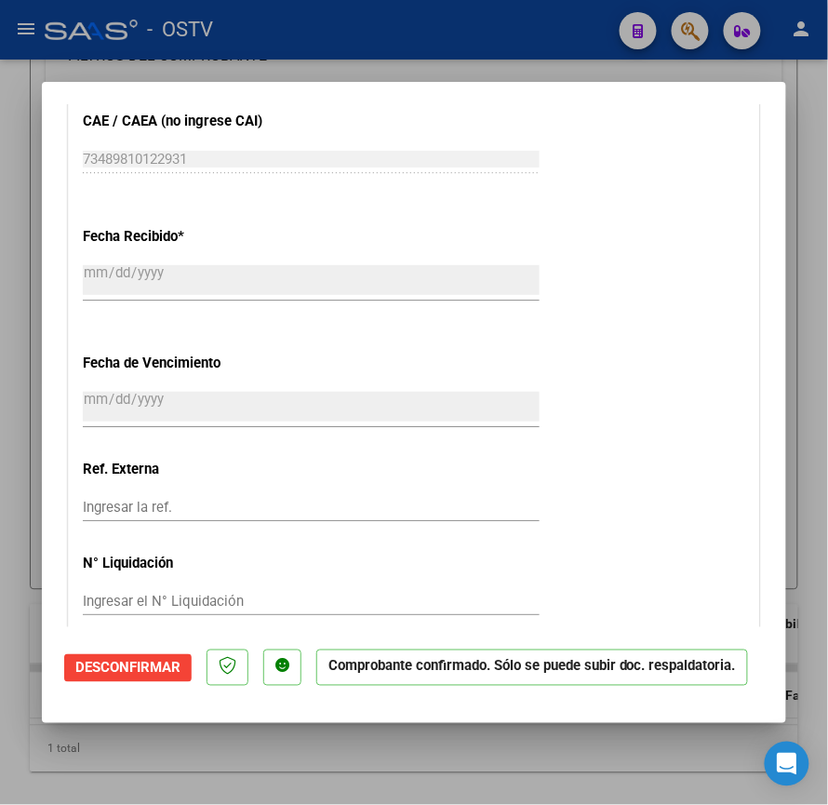
scroll to position [1471, 0]
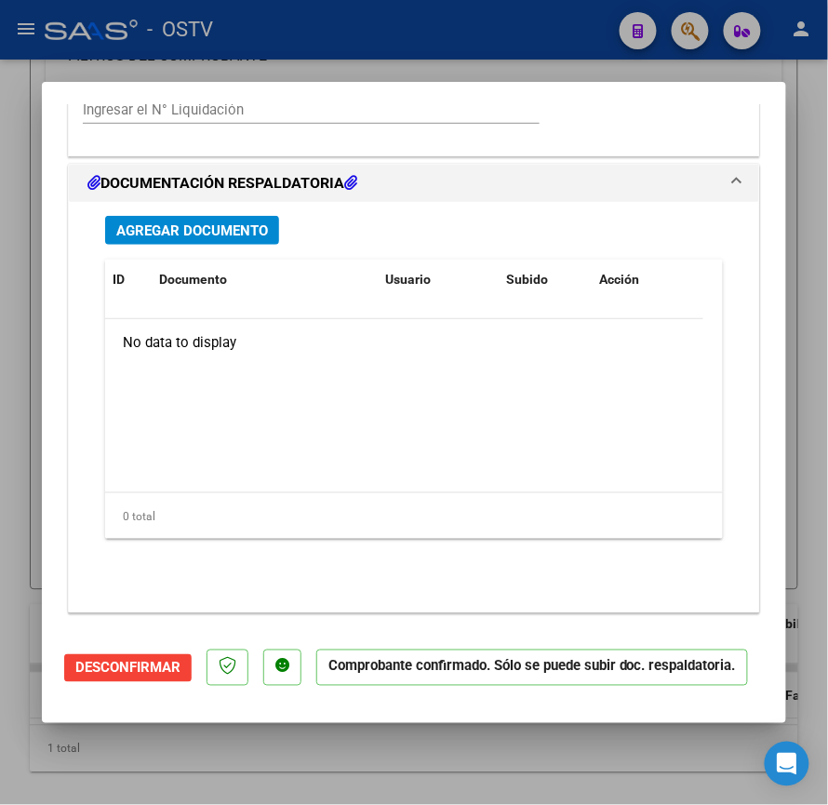
click at [0, 440] on div at bounding box center [414, 402] width 828 height 805
type input "$ 0,00"
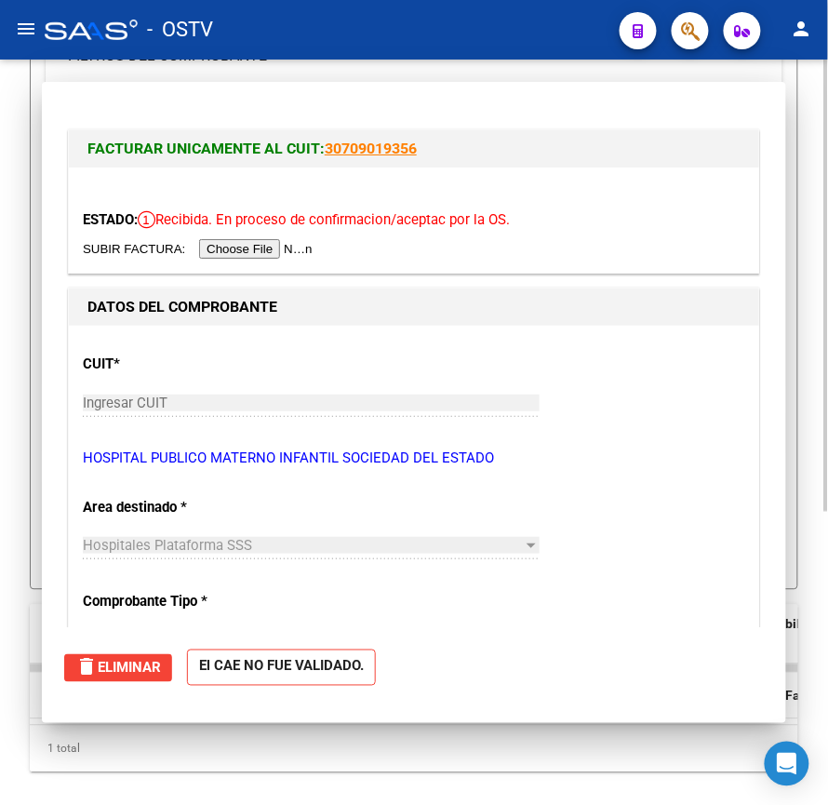
scroll to position [406, 0]
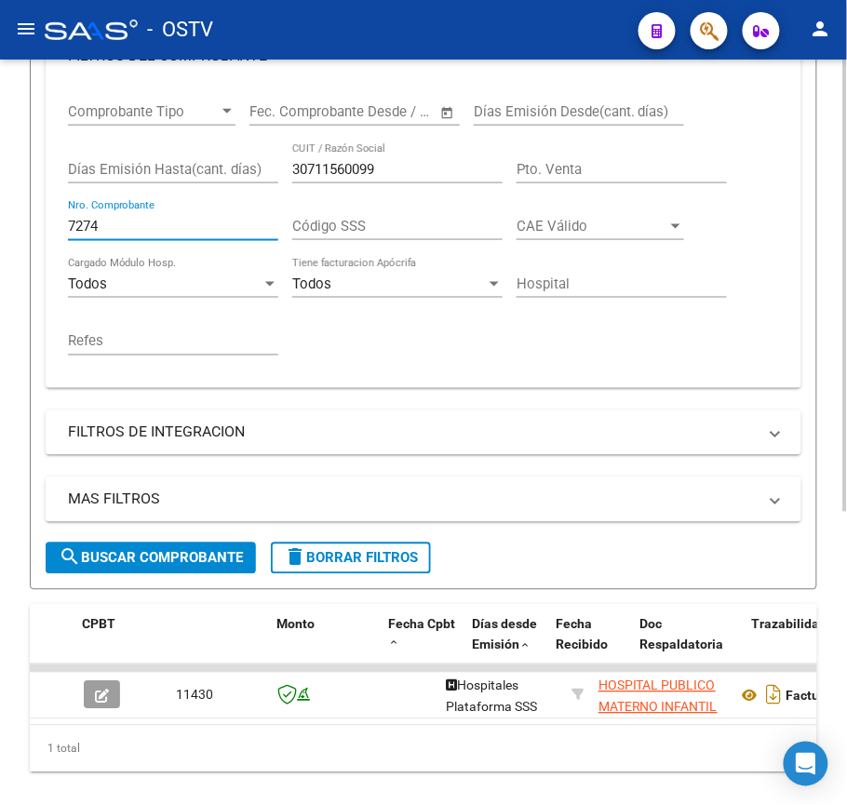
drag, startPoint x: 172, startPoint y: 233, endPoint x: 0, endPoint y: 227, distance: 172.3
click at [0, 227] on div "Video tutorial PRESTADORES -> Listado de CPBTs Emitidos por Prestadores / Prove…" at bounding box center [423, 258] width 847 height 1208
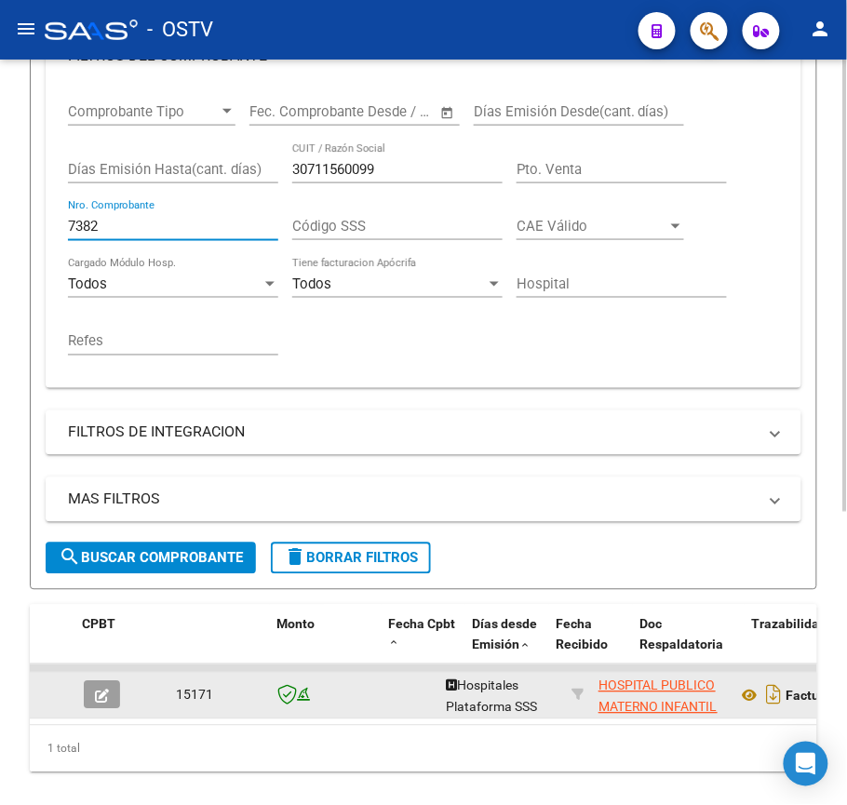
type input "7382"
click at [88, 696] on button "button" at bounding box center [102, 695] width 36 height 28
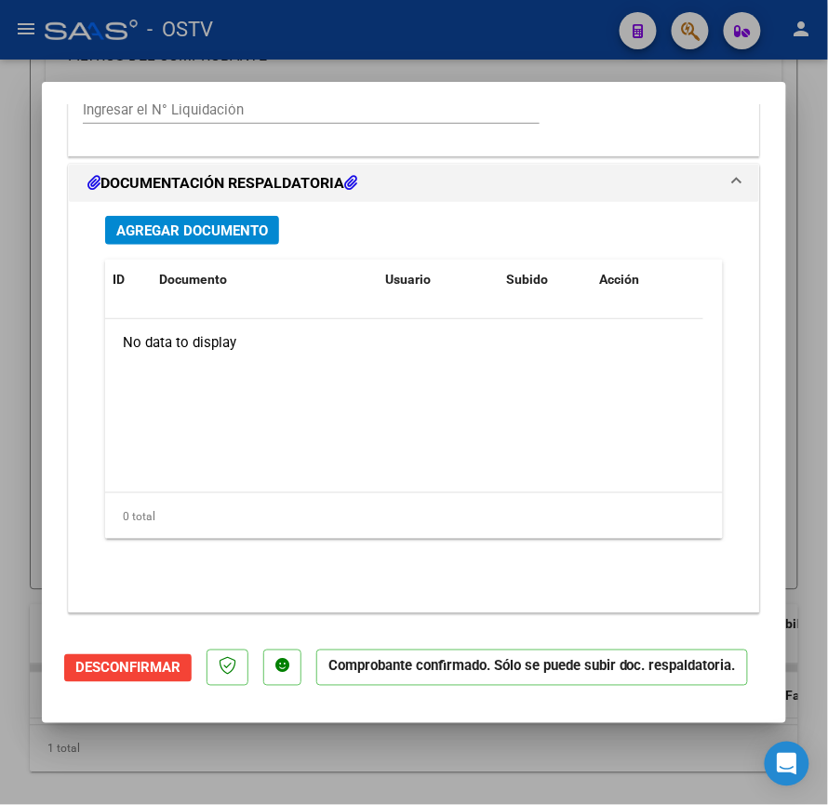
scroll to position [1471, 0]
click at [0, 527] on div at bounding box center [414, 402] width 828 height 805
type input "$ 0,00"
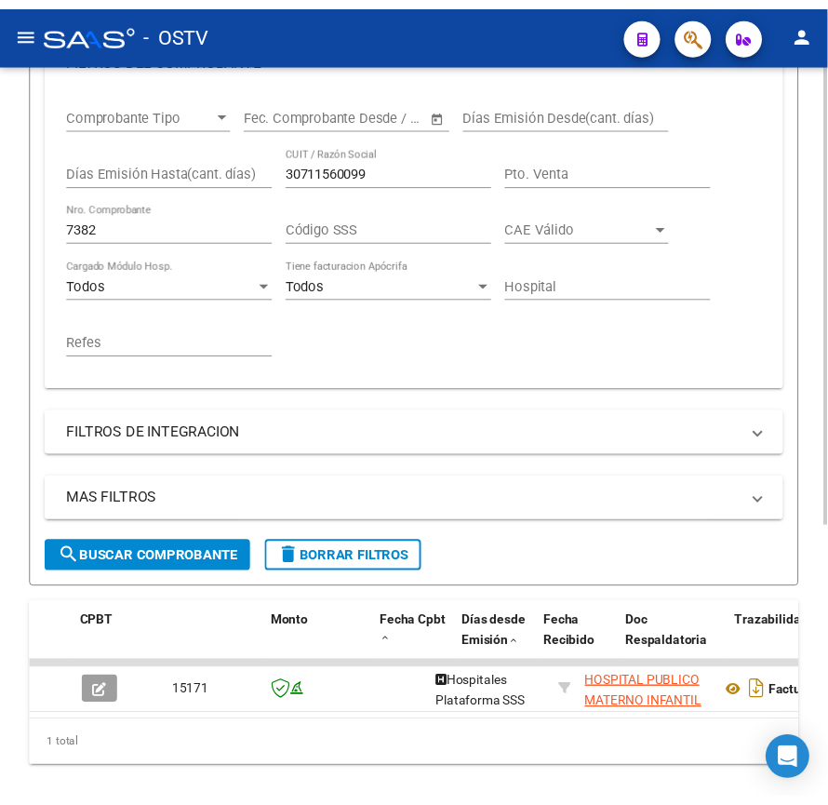
scroll to position [406, 0]
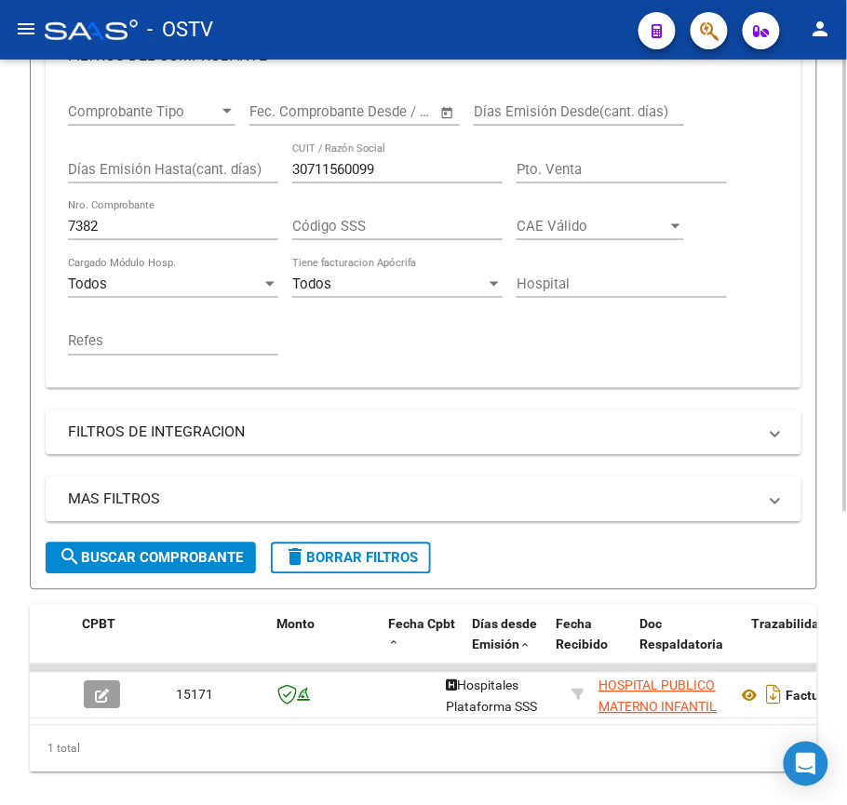
click at [134, 236] on div "7382 Nro. Comprobante" at bounding box center [173, 220] width 210 height 40
type input "7"
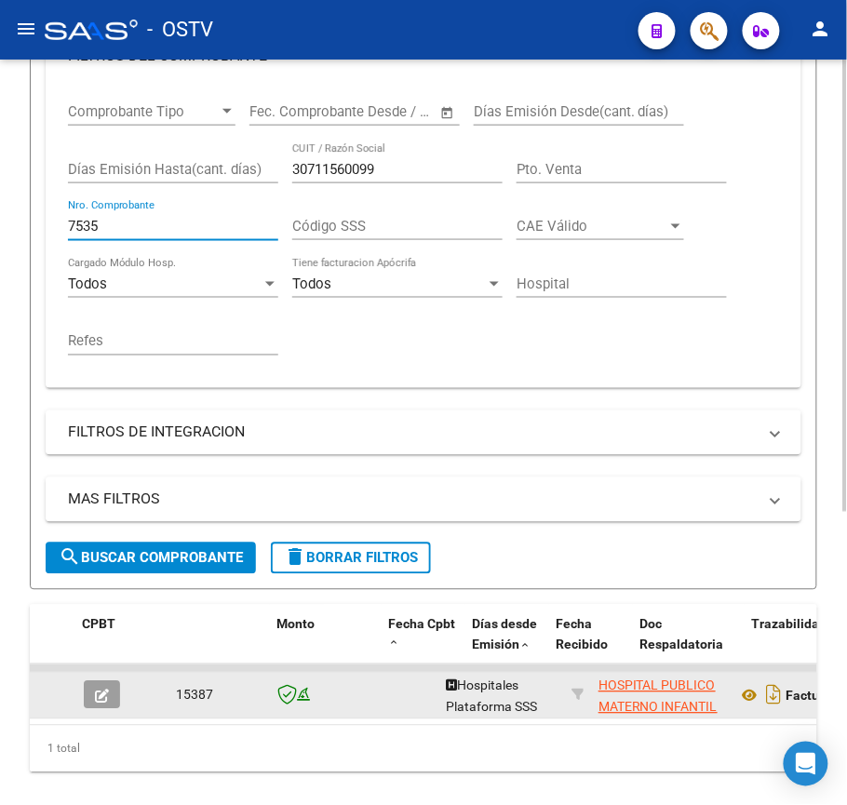
type input "7535"
click at [93, 686] on button "button" at bounding box center [102, 695] width 36 height 28
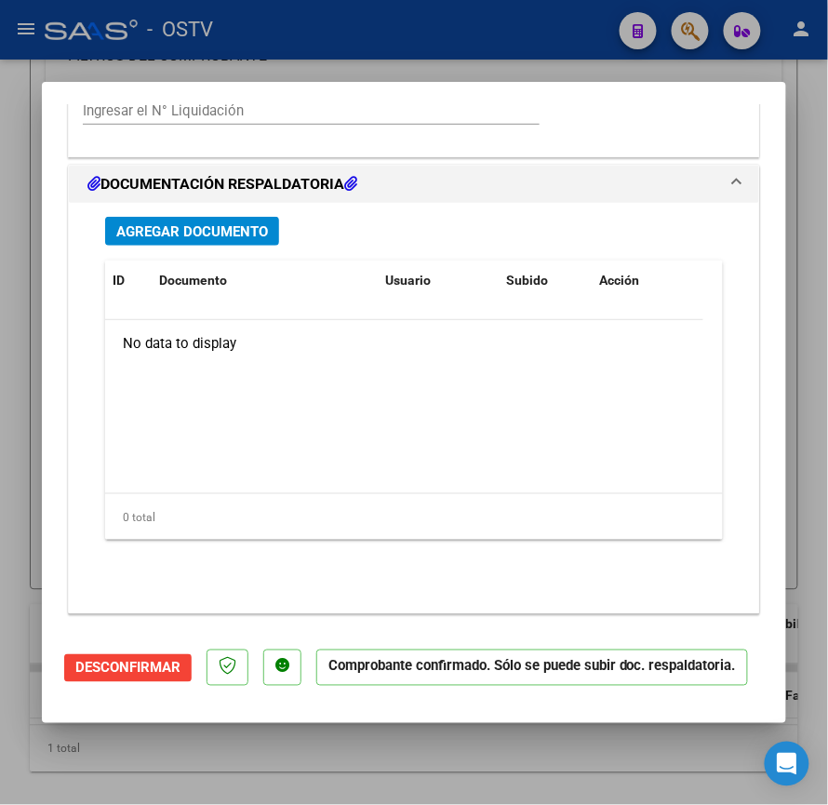
scroll to position [1471, 0]
click at [0, 411] on div at bounding box center [414, 402] width 828 height 805
type input "$ 0,00"
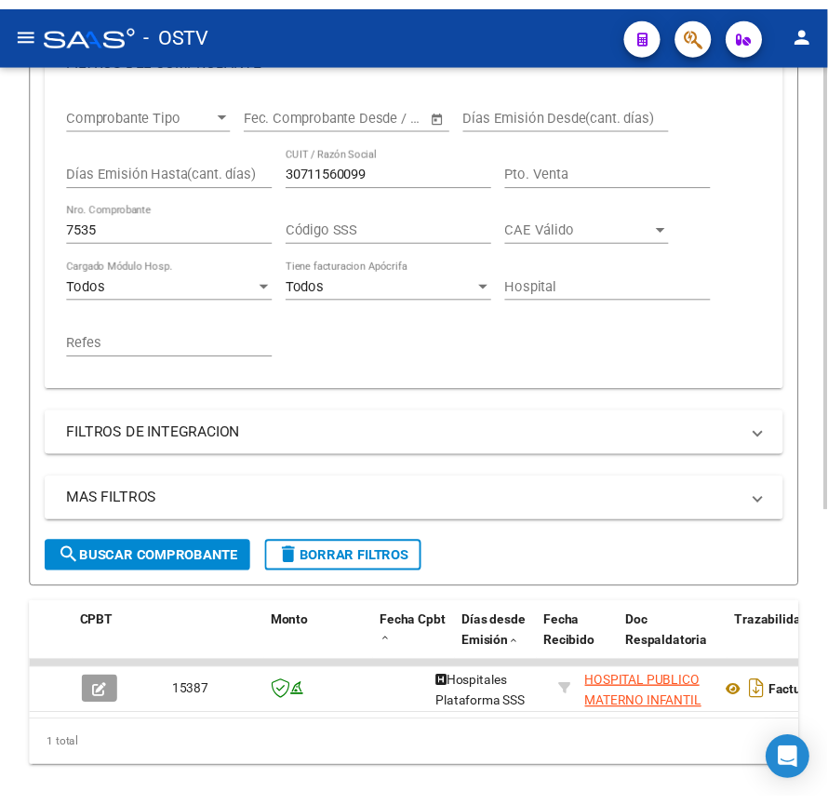
scroll to position [406, 0]
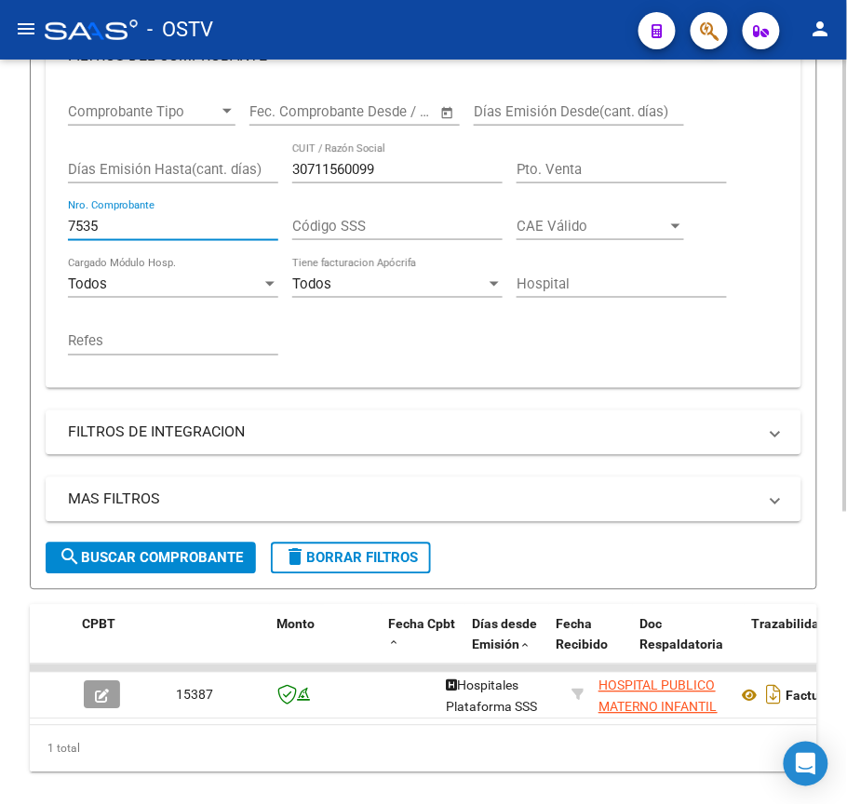
drag, startPoint x: 136, startPoint y: 225, endPoint x: 0, endPoint y: 220, distance: 136.0
click at [0, 220] on div "Video tutorial PRESTADORES -> Listado de CPBTs Emitidos por Prestadores / Prove…" at bounding box center [423, 258] width 847 height 1208
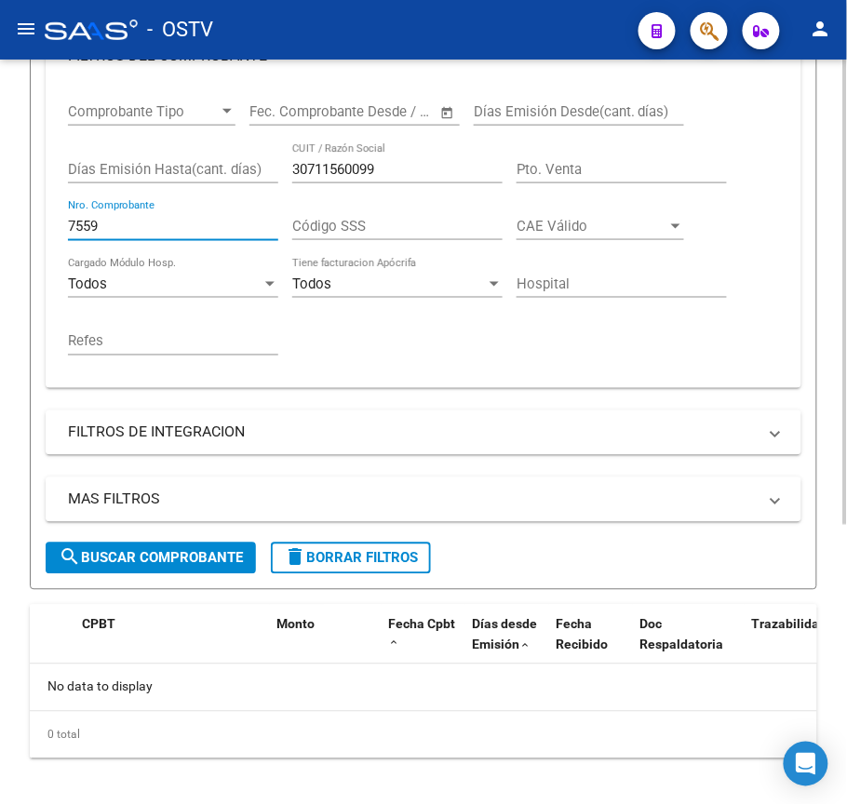
drag, startPoint x: 114, startPoint y: 228, endPoint x: 0, endPoint y: 220, distance: 113.9
click at [0, 220] on div "Video tutorial PRESTADORES -> Listado de CPBTs Emitidos por Prestadores / Prove…" at bounding box center [423, 251] width 847 height 1194
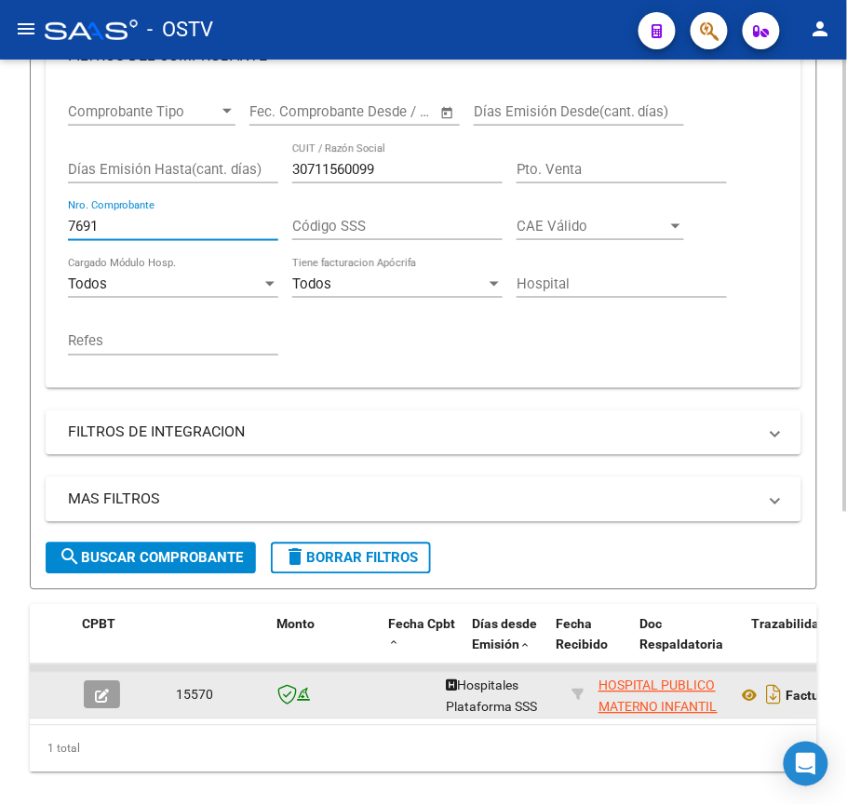
type input "7691"
click at [91, 702] on button "button" at bounding box center [102, 695] width 36 height 28
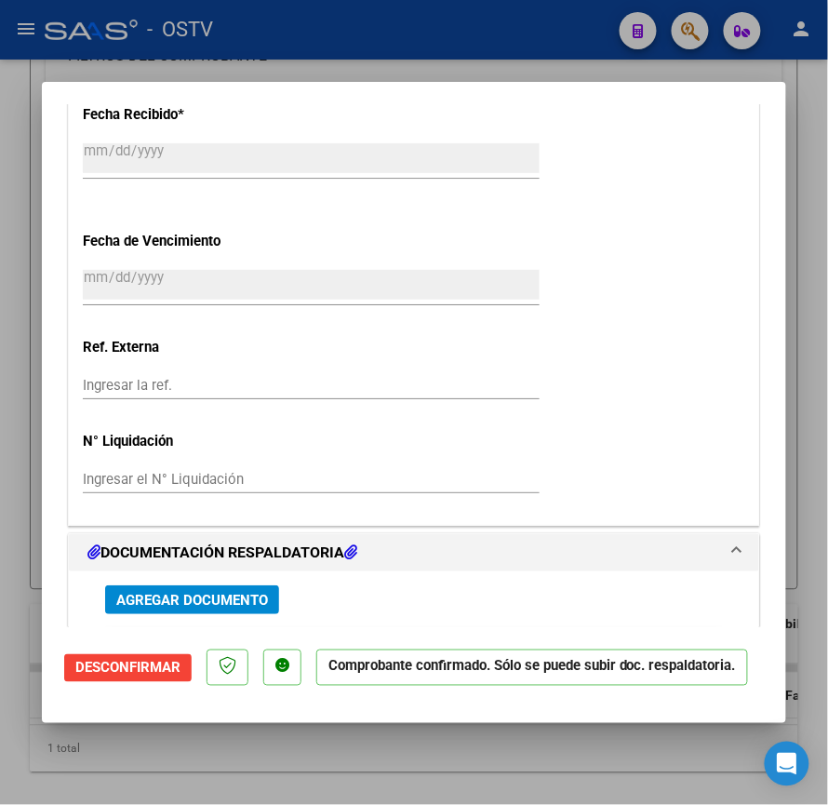
scroll to position [1365, 0]
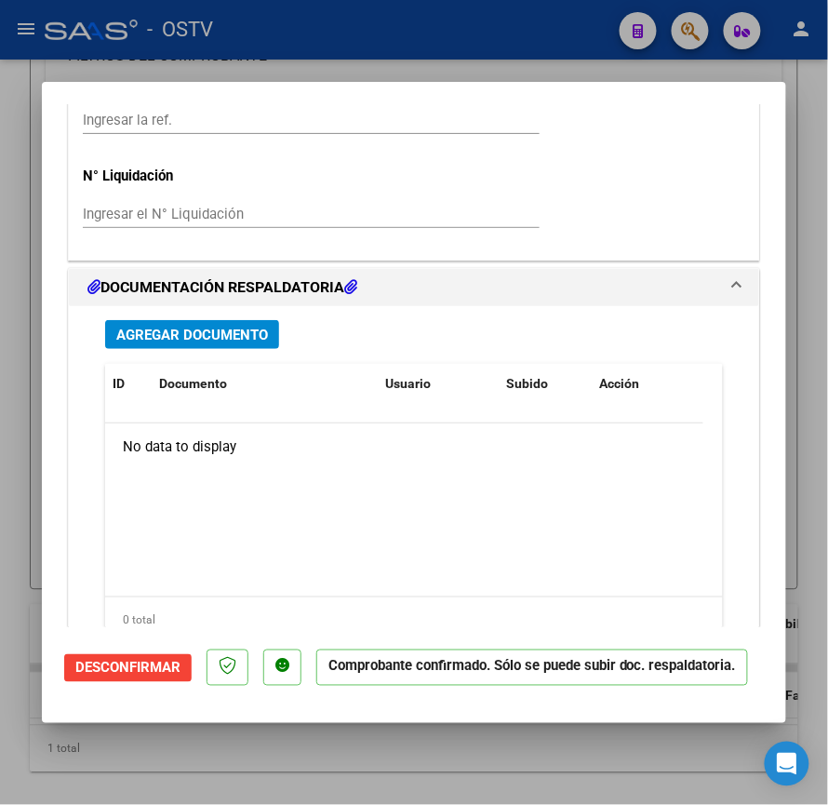
click at [575, 754] on div at bounding box center [414, 402] width 828 height 805
type input "$ 0,00"
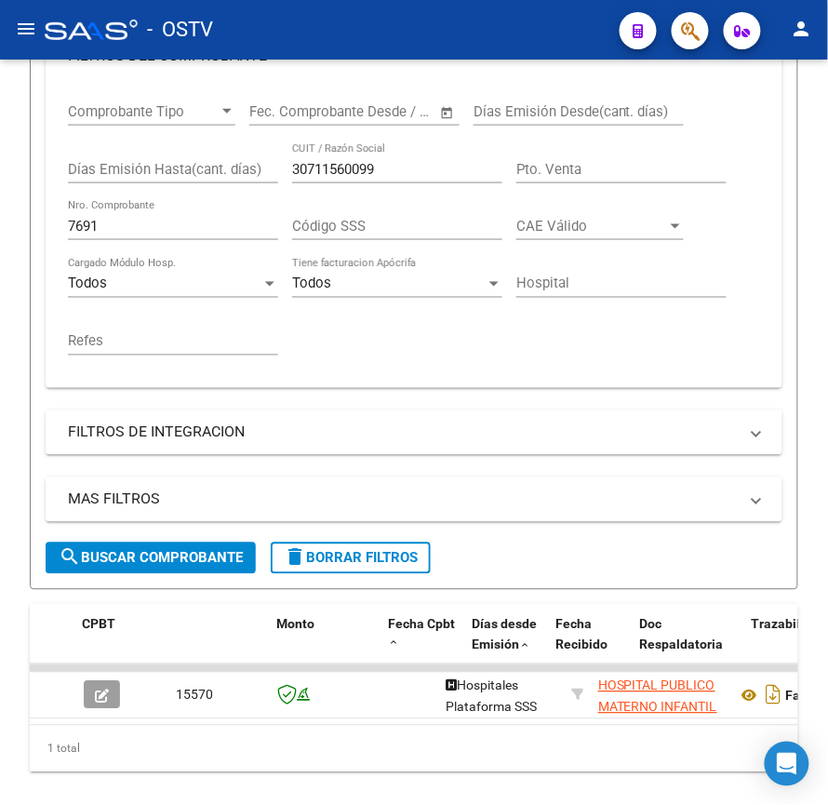
scroll to position [406, 0]
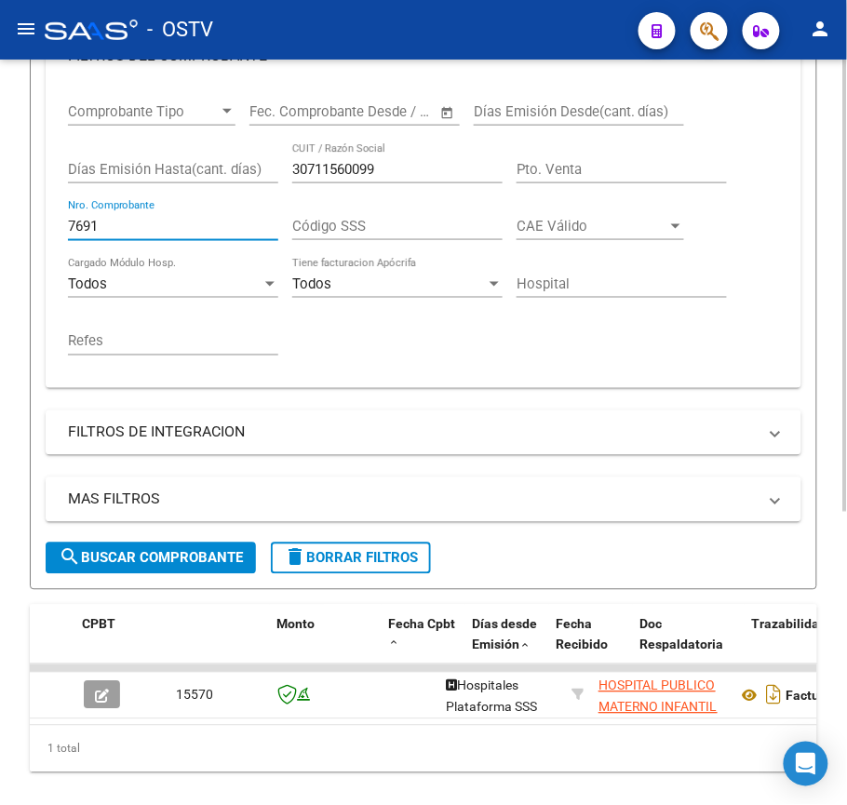
drag, startPoint x: 145, startPoint y: 225, endPoint x: 0, endPoint y: 221, distance: 145.3
click at [0, 221] on div "Video tutorial PRESTADORES -> Listado de CPBTs Emitidos por Prestadores / Prove…" at bounding box center [423, 258] width 847 height 1208
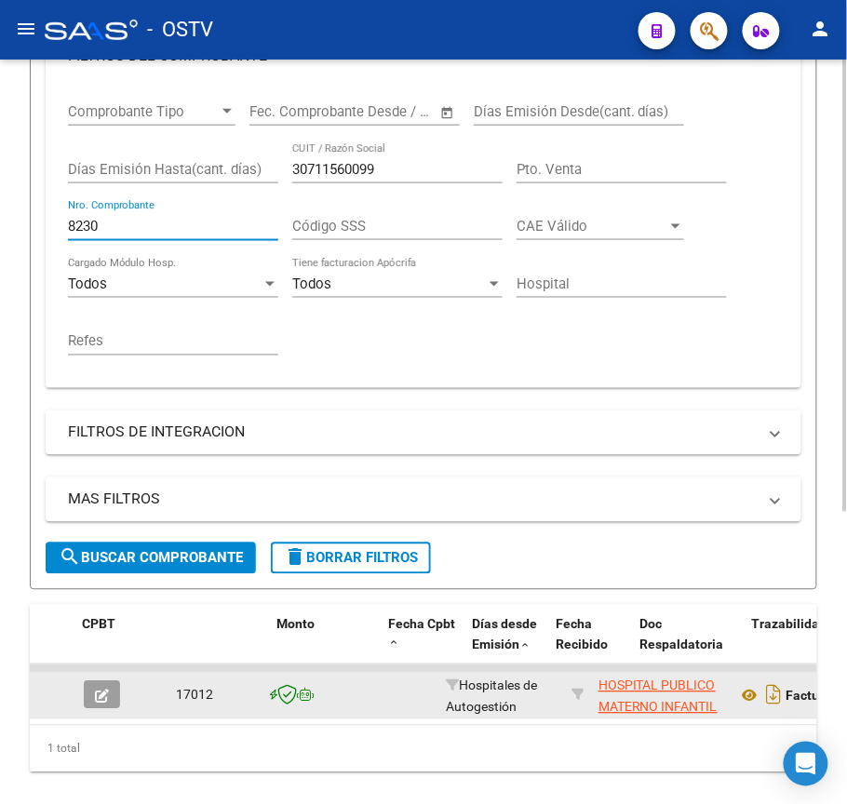
type input "8230"
click at [84, 707] on button "button" at bounding box center [102, 695] width 36 height 28
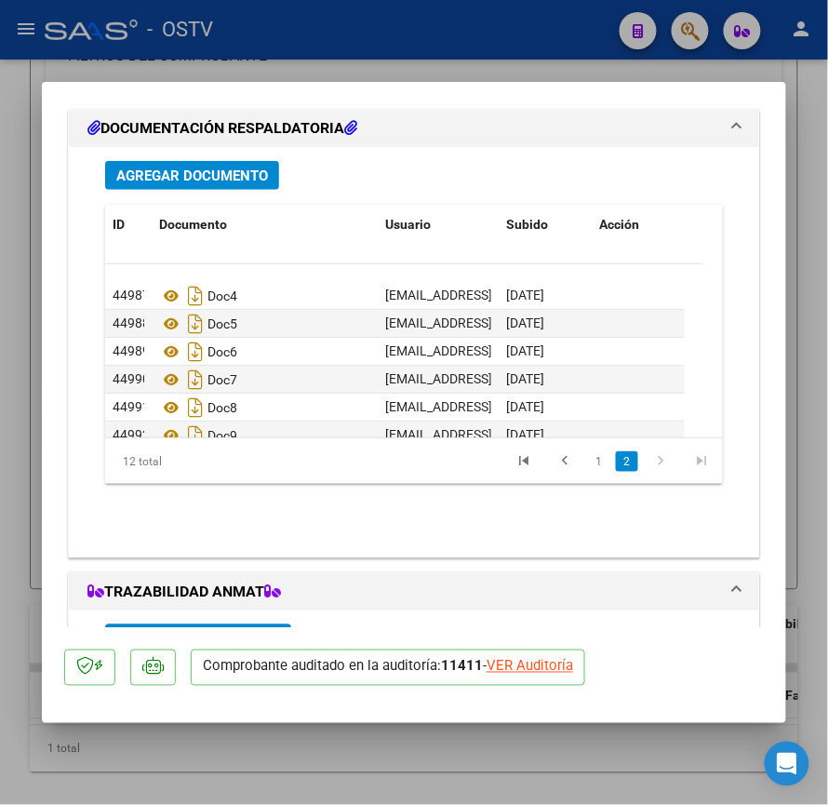
scroll to position [168, 0]
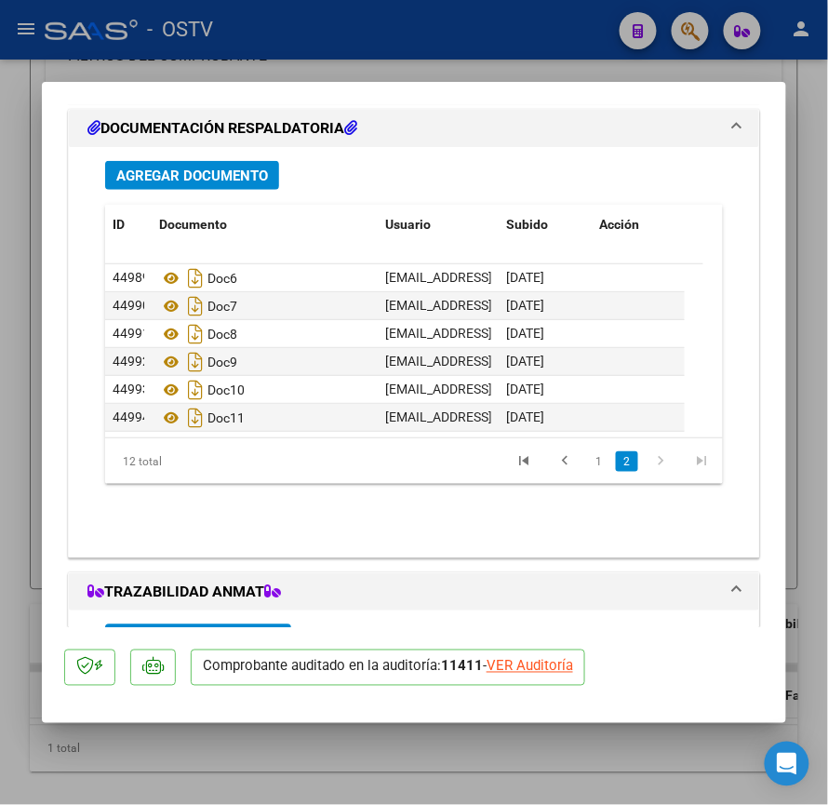
click at [0, 350] on div at bounding box center [414, 402] width 828 height 805
type input "$ 0,00"
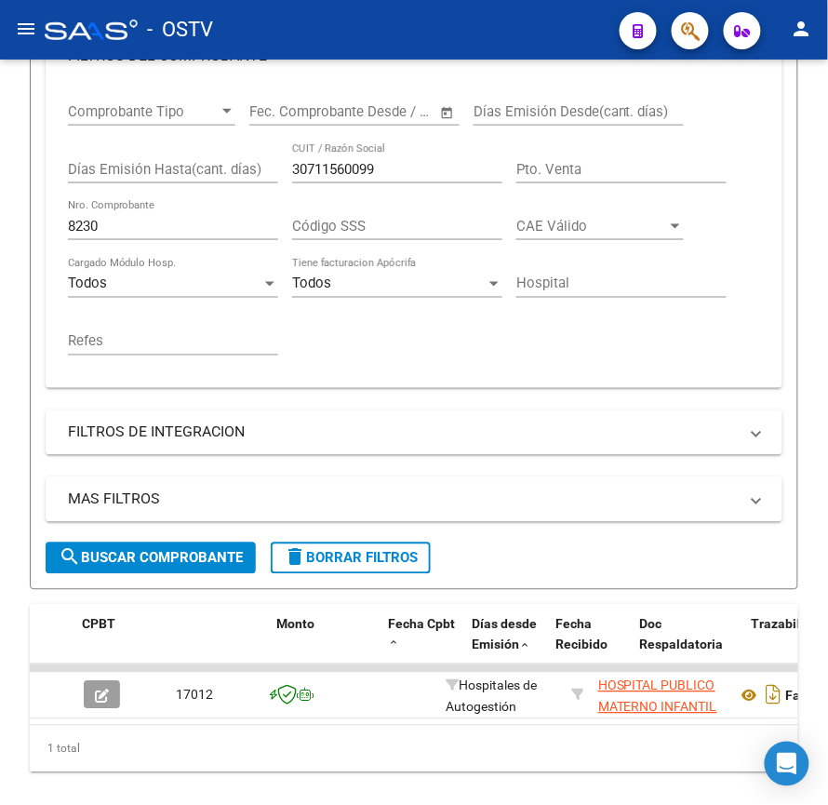
scroll to position [406, 0]
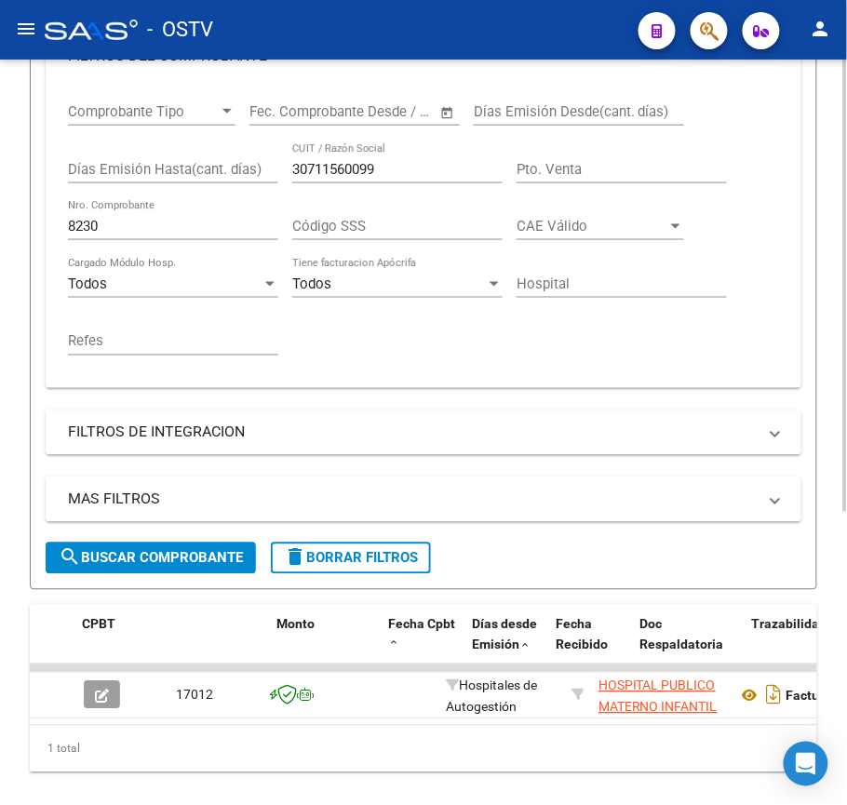
drag, startPoint x: 156, startPoint y: 213, endPoint x: 20, endPoint y: 228, distance: 137.6
click at [20, 228] on div "Video tutorial PRESTADORES -> Listado de CPBTs Emitidos por Prestadores / Prove…" at bounding box center [423, 258] width 847 height 1208
drag, startPoint x: 110, startPoint y: 225, endPoint x: 0, endPoint y: 209, distance: 111.1
click at [0, 209] on div "Video tutorial PRESTADORES -> Listado de CPBTs Emitidos por Prestadores / Prove…" at bounding box center [423, 258] width 847 height 1208
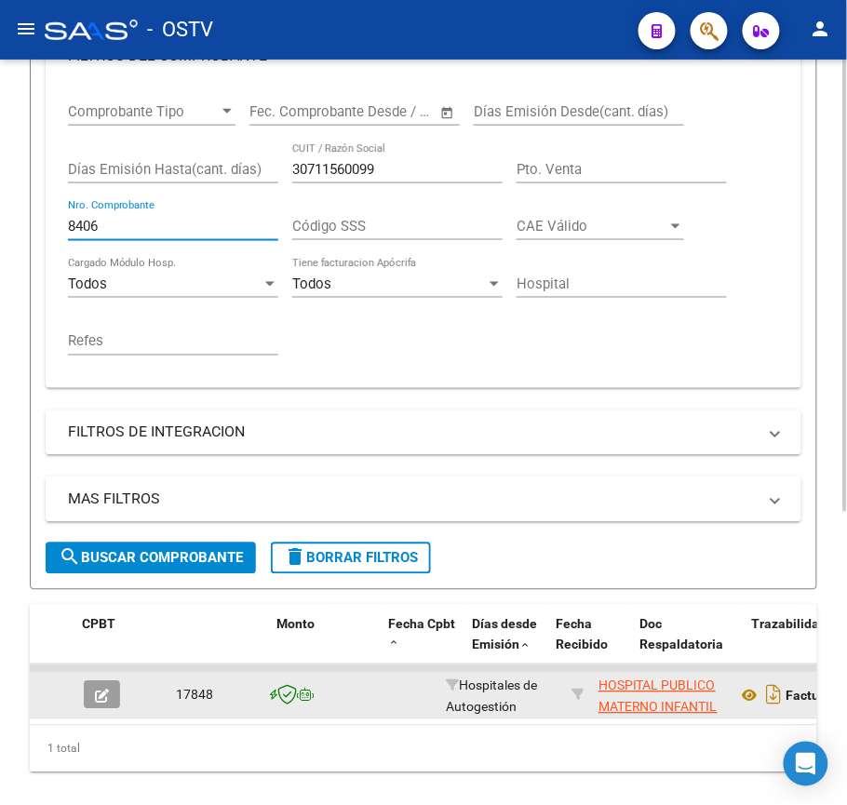
type input "8406"
click at [101, 697] on icon "button" at bounding box center [102, 697] width 14 height 14
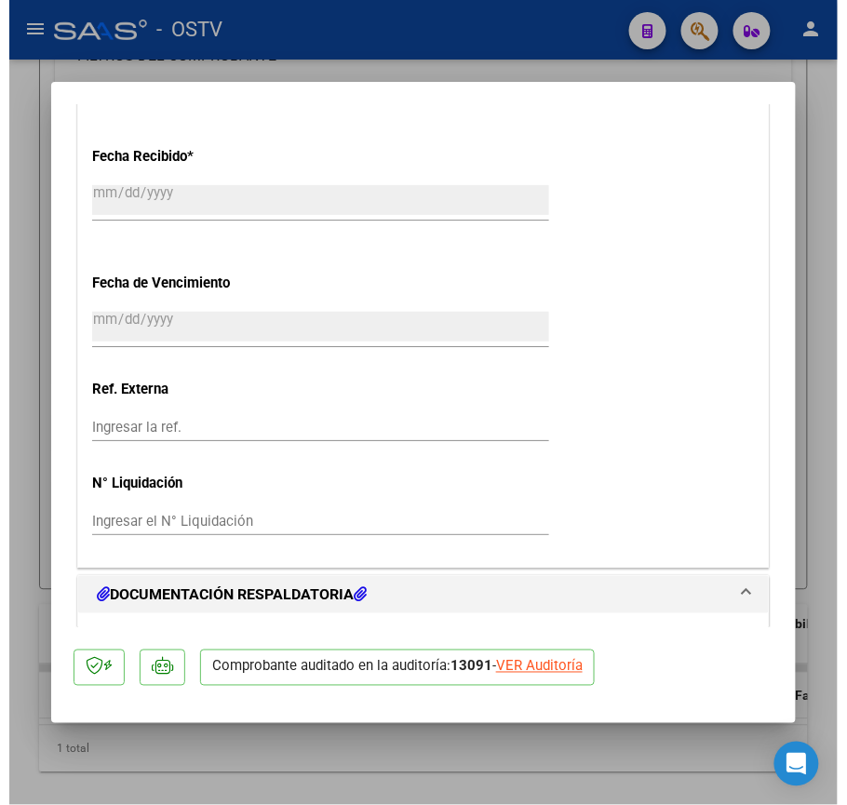
scroll to position [1365, 0]
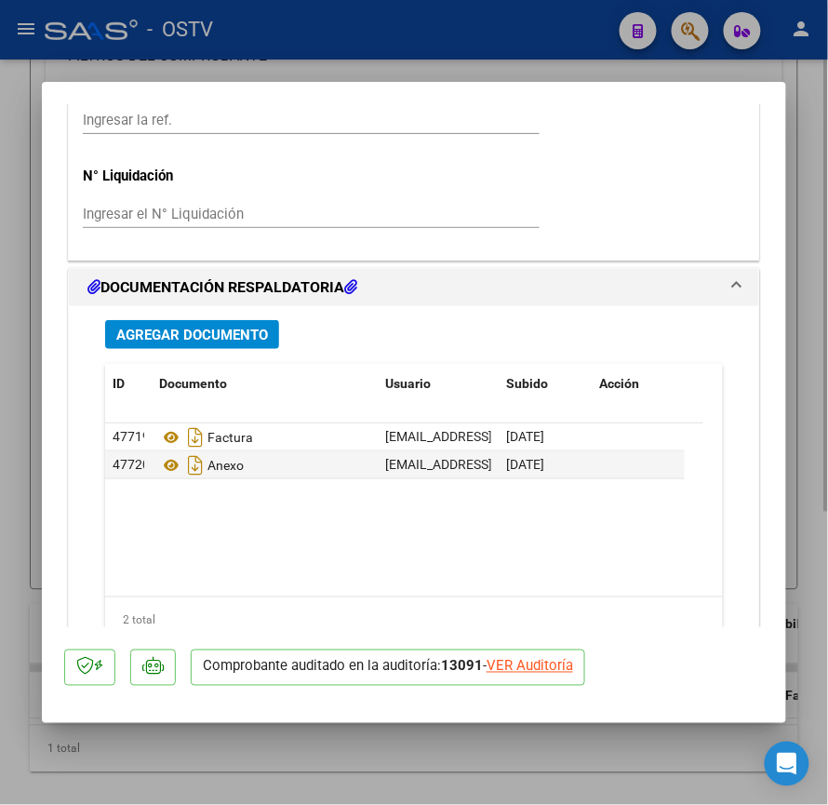
drag, startPoint x: 7, startPoint y: 589, endPoint x: 12, endPoint y: 540, distance: 49.6
click at [7, 588] on div at bounding box center [414, 402] width 828 height 805
type input "$ 0,00"
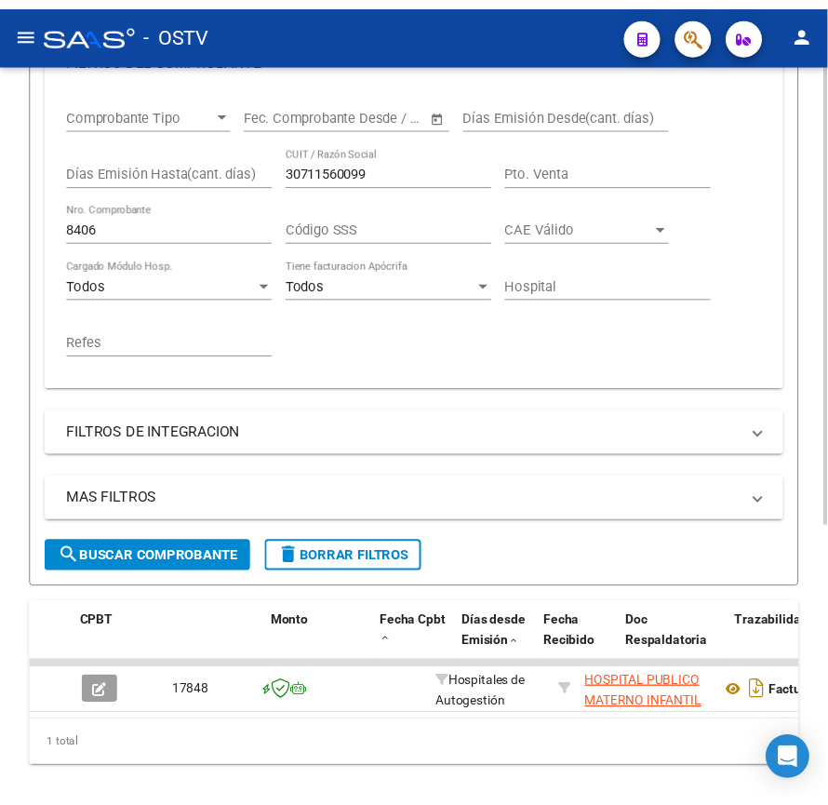
scroll to position [406, 0]
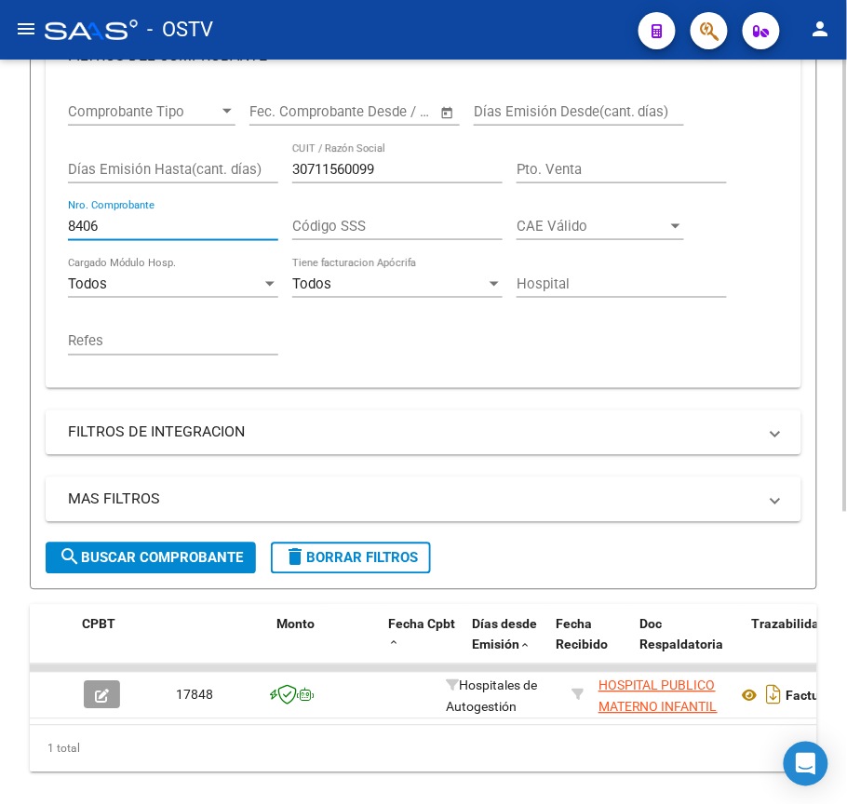
drag, startPoint x: 153, startPoint y: 231, endPoint x: 0, endPoint y: 222, distance: 152.9
click at [0, 222] on div "Video tutorial PRESTADORES -> Listado de CPBTs Emitidos por Prestadores / Prove…" at bounding box center [423, 258] width 847 height 1208
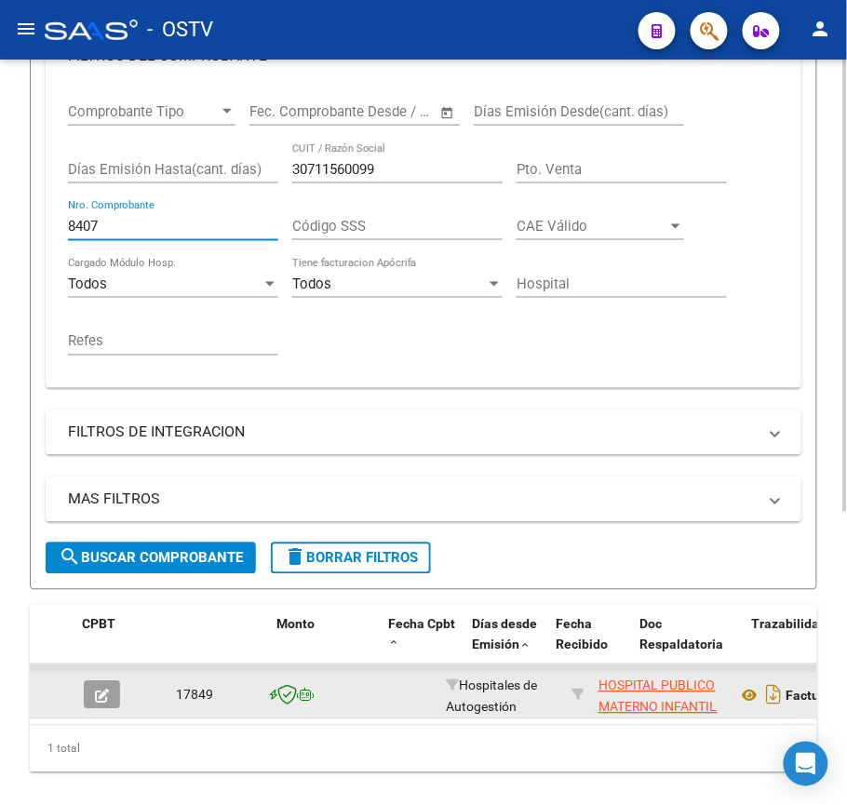
type input "8407"
click at [115, 693] on button "button" at bounding box center [102, 695] width 36 height 28
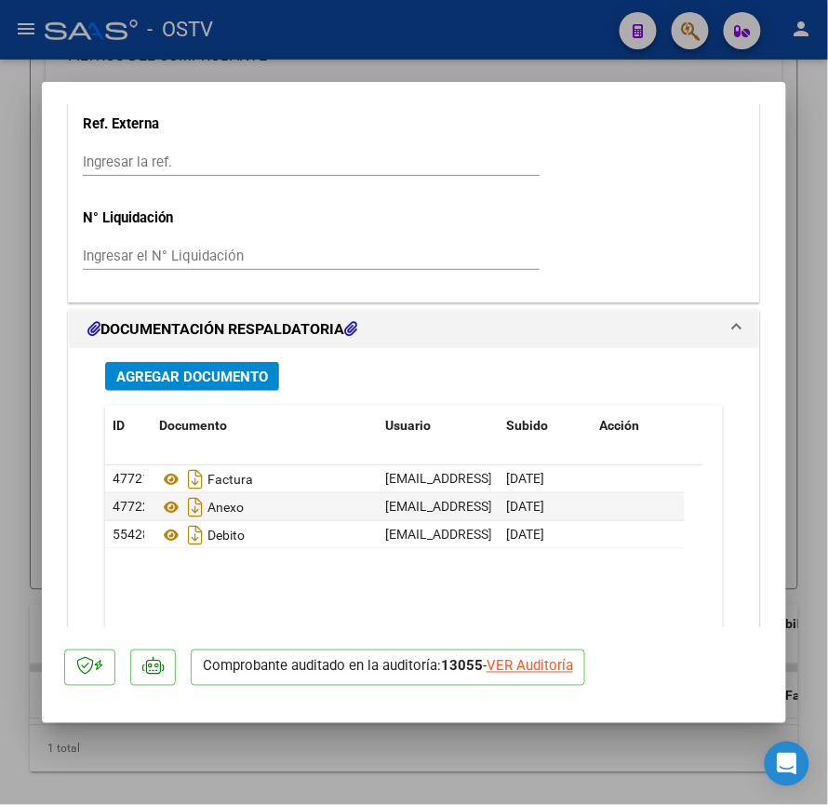
scroll to position [1365, 0]
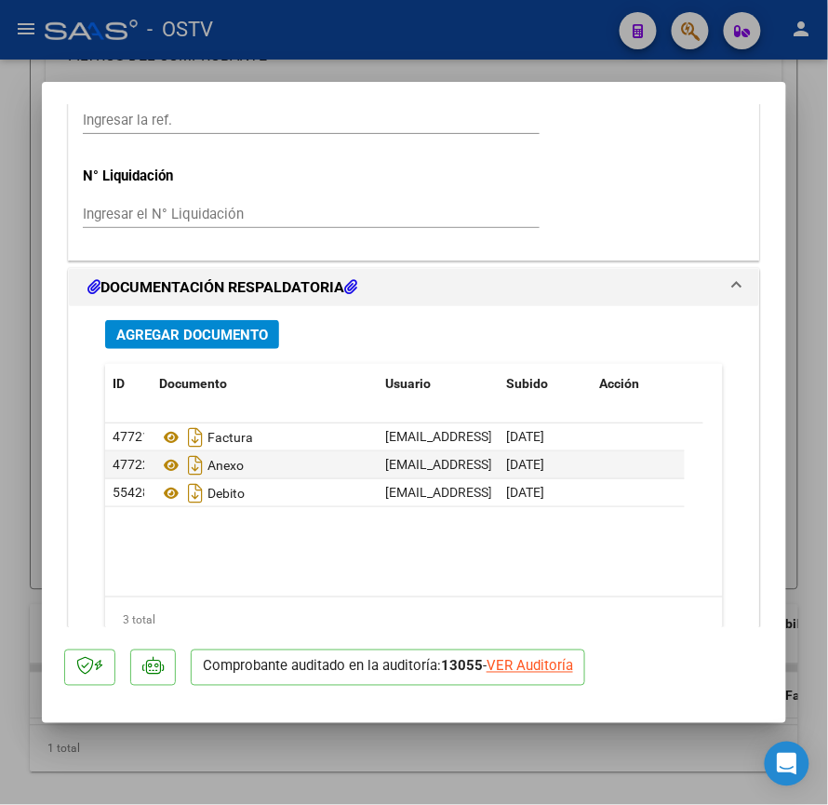
click at [0, 456] on div at bounding box center [414, 402] width 828 height 805
type input "$ 0,00"
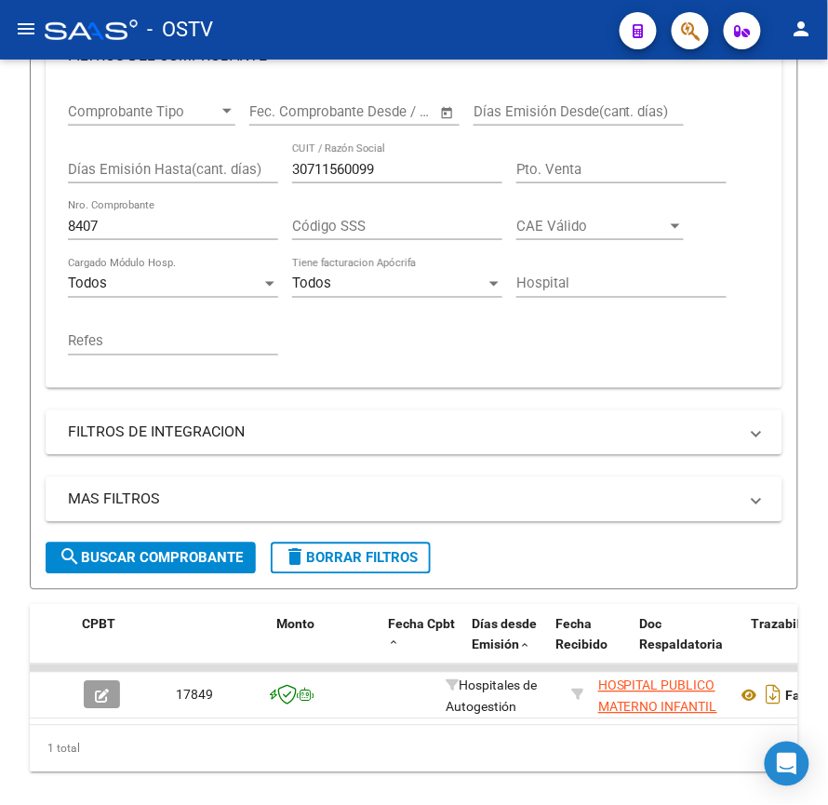
scroll to position [406, 0]
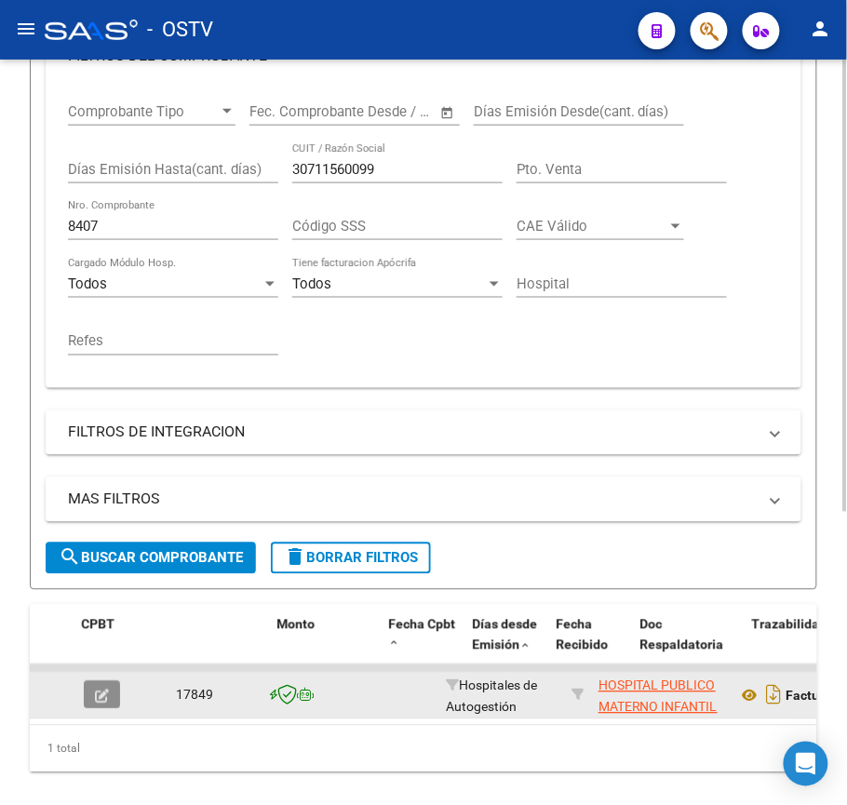
click at [91, 691] on button "button" at bounding box center [102, 695] width 36 height 28
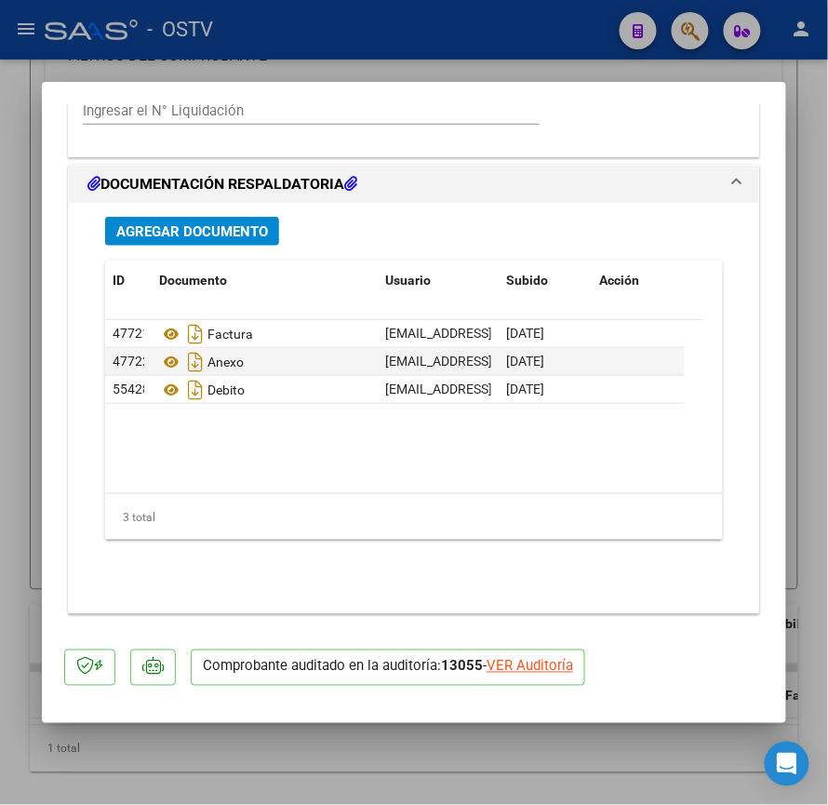
scroll to position [1489, 0]
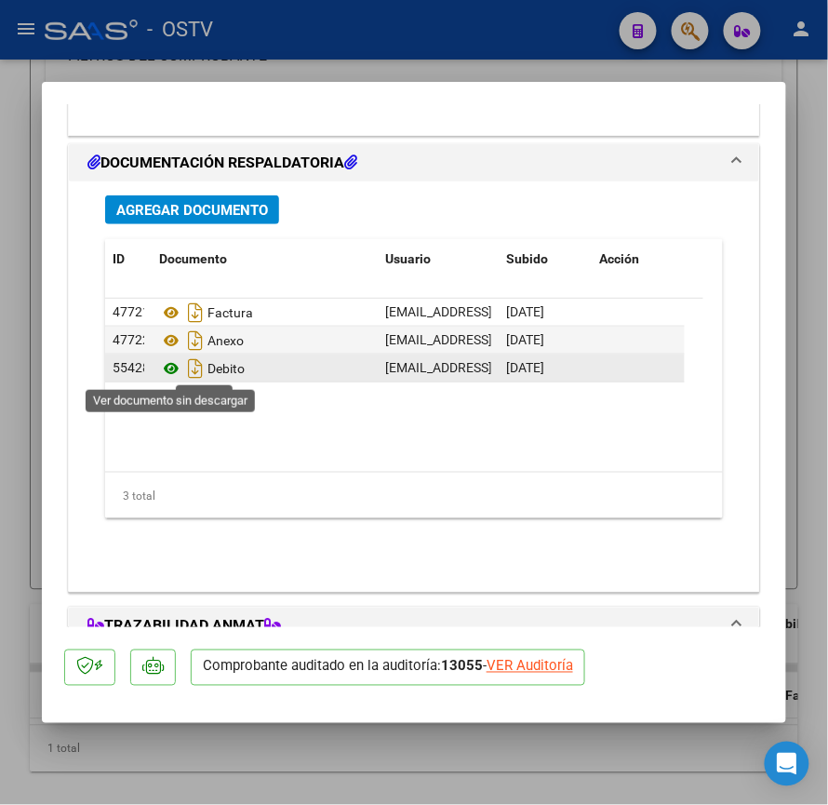
click at [179, 367] on icon at bounding box center [171, 368] width 24 height 22
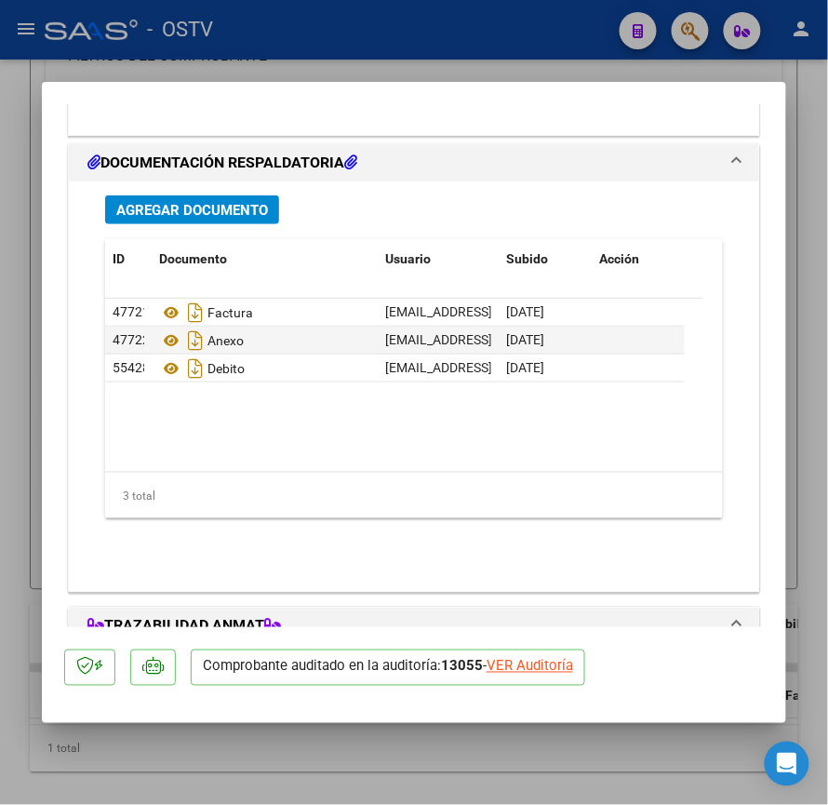
click at [0, 352] on div at bounding box center [414, 402] width 828 height 805
type input "$ 0,00"
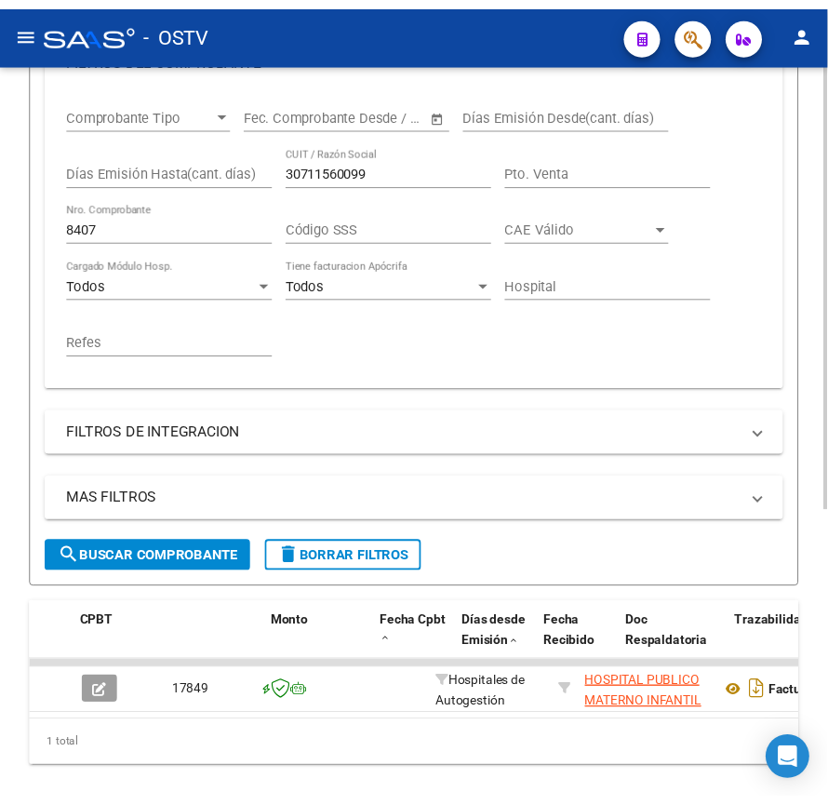
scroll to position [406, 0]
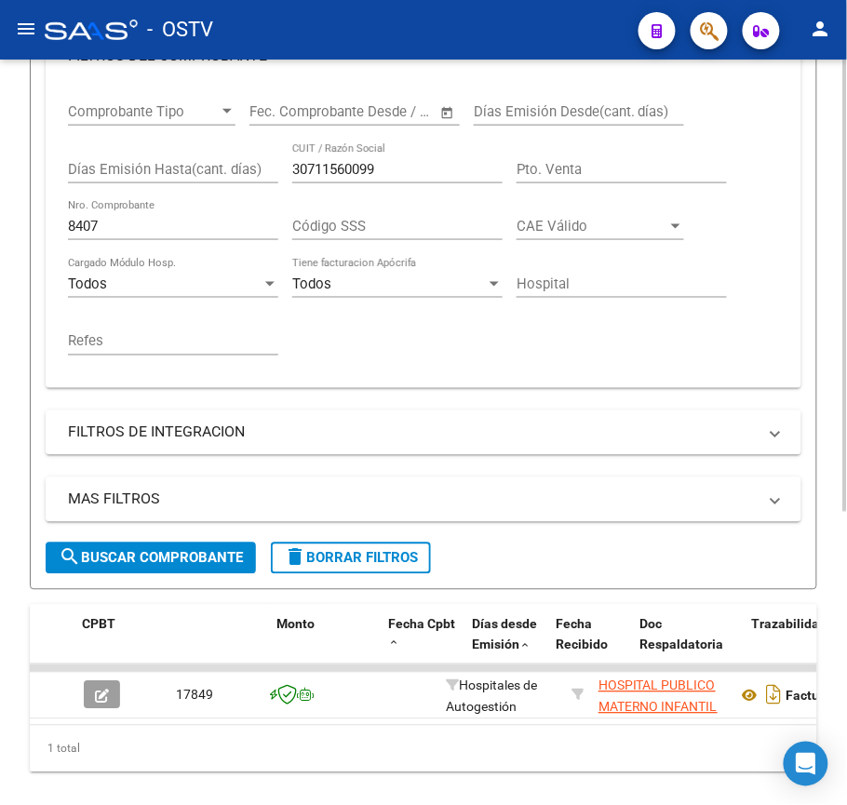
click at [191, 233] on input "8407" at bounding box center [173, 226] width 210 height 17
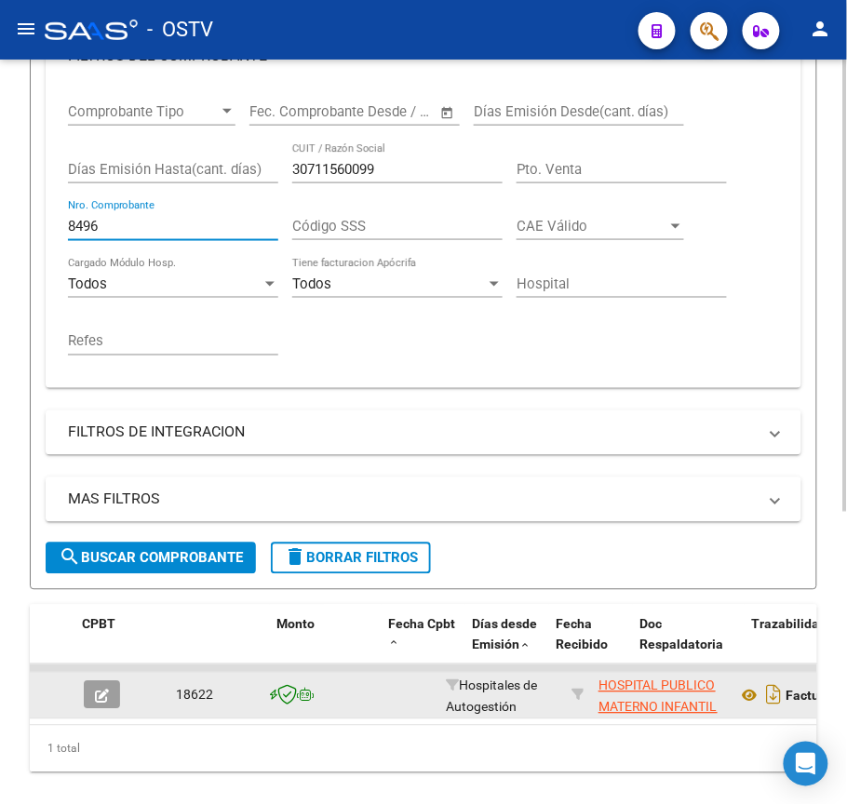
type input "8496"
click at [90, 696] on button "button" at bounding box center [102, 695] width 36 height 28
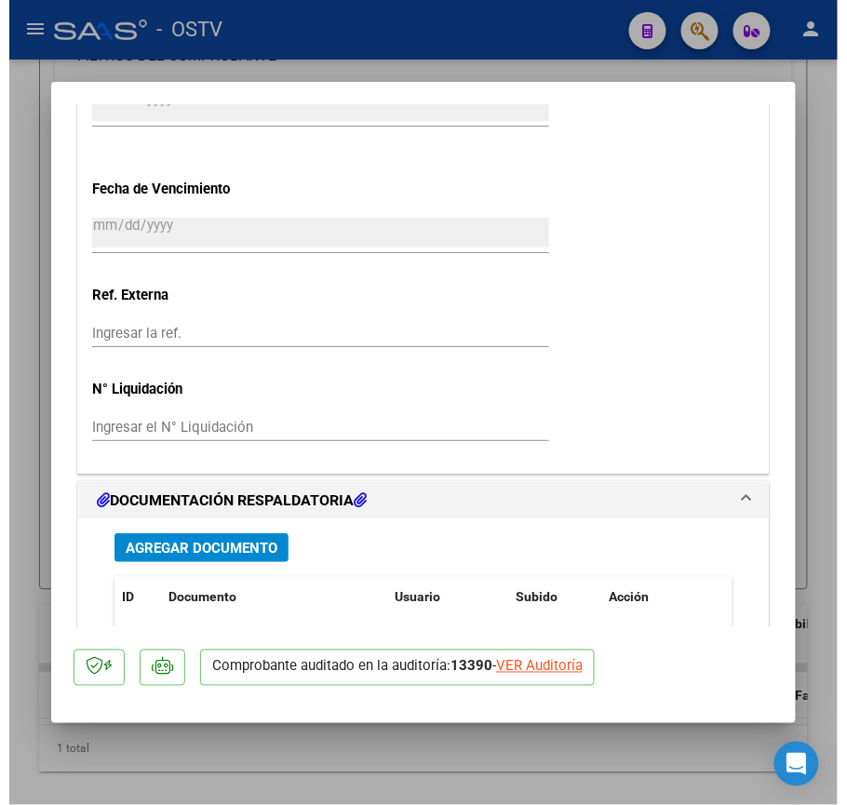
scroll to position [1524, 0]
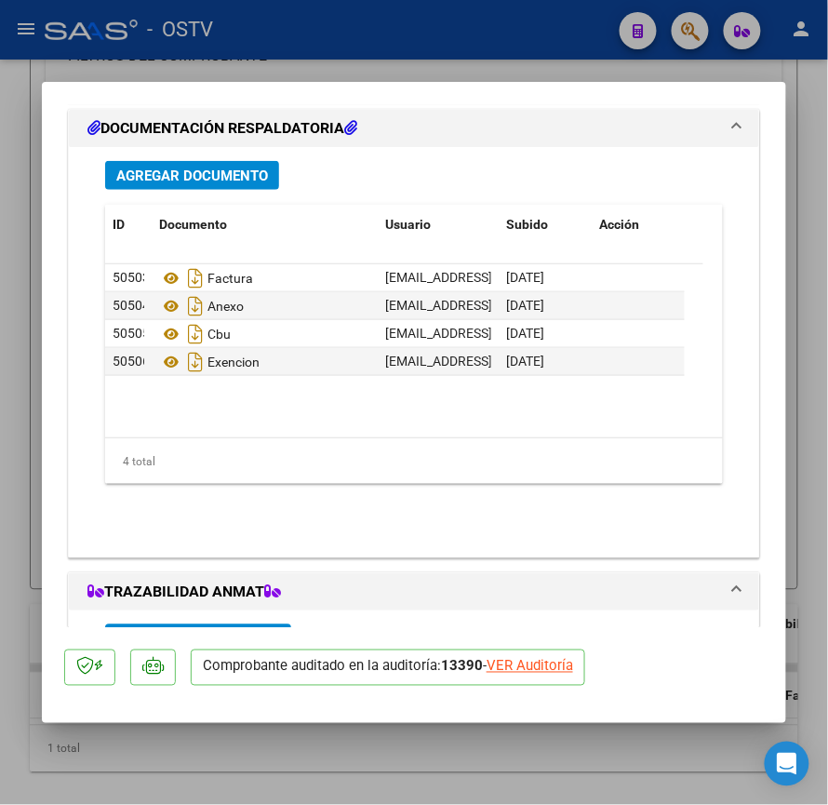
click at [0, 367] on div at bounding box center [414, 402] width 828 height 805
type input "$ 0,00"
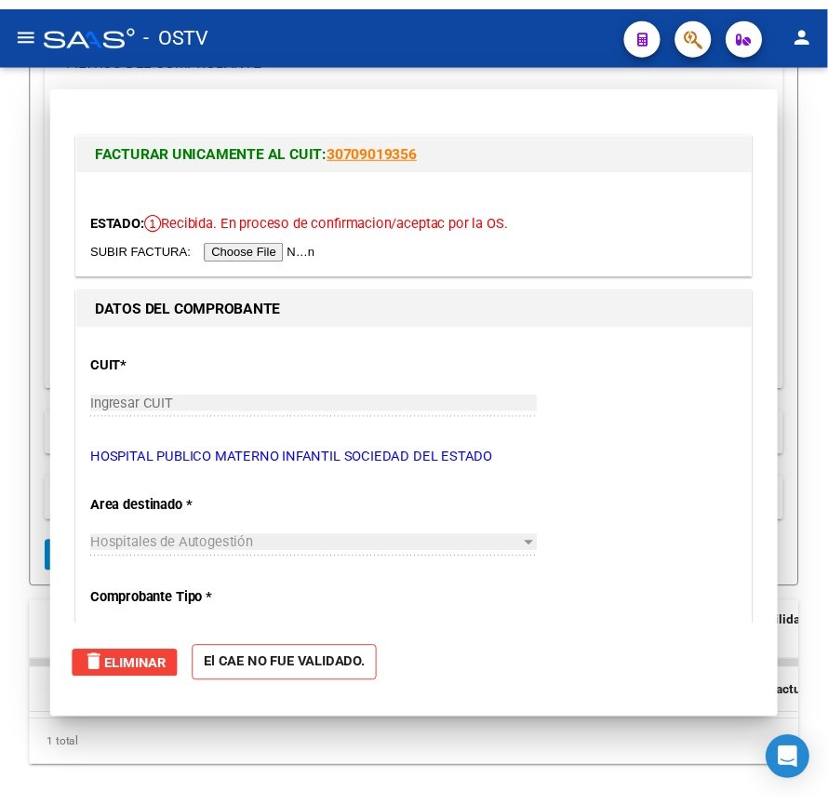
scroll to position [406, 0]
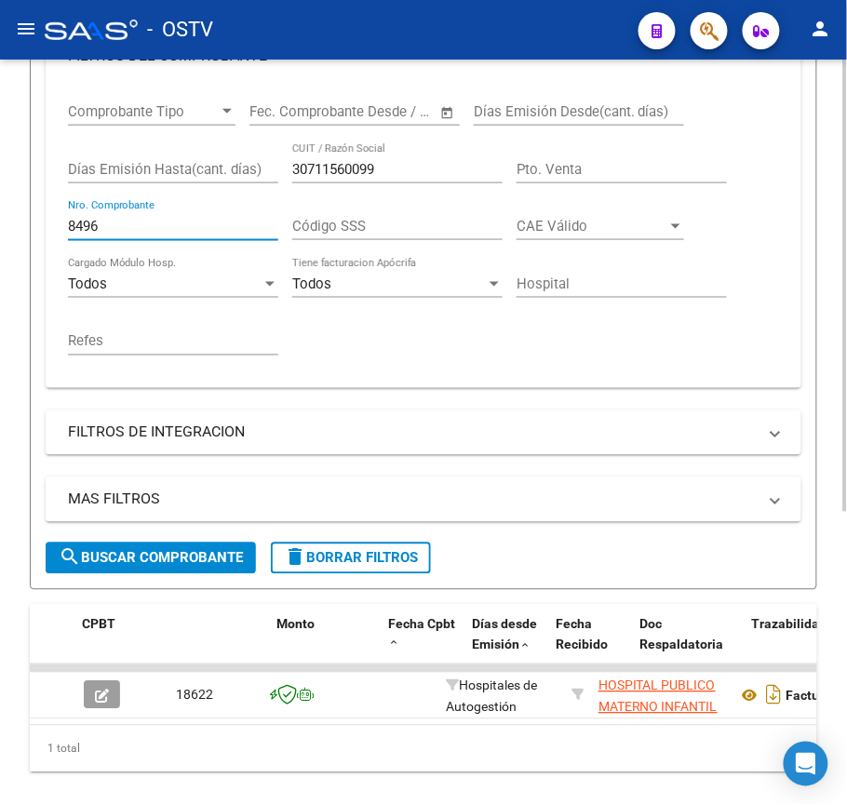
drag, startPoint x: 120, startPoint y: 229, endPoint x: 9, endPoint y: 233, distance: 110.8
click at [9, 233] on div "Video tutorial PRESTADORES -> Listado de CPBTs Emitidos por Prestadores / Prove…" at bounding box center [423, 258] width 847 height 1208
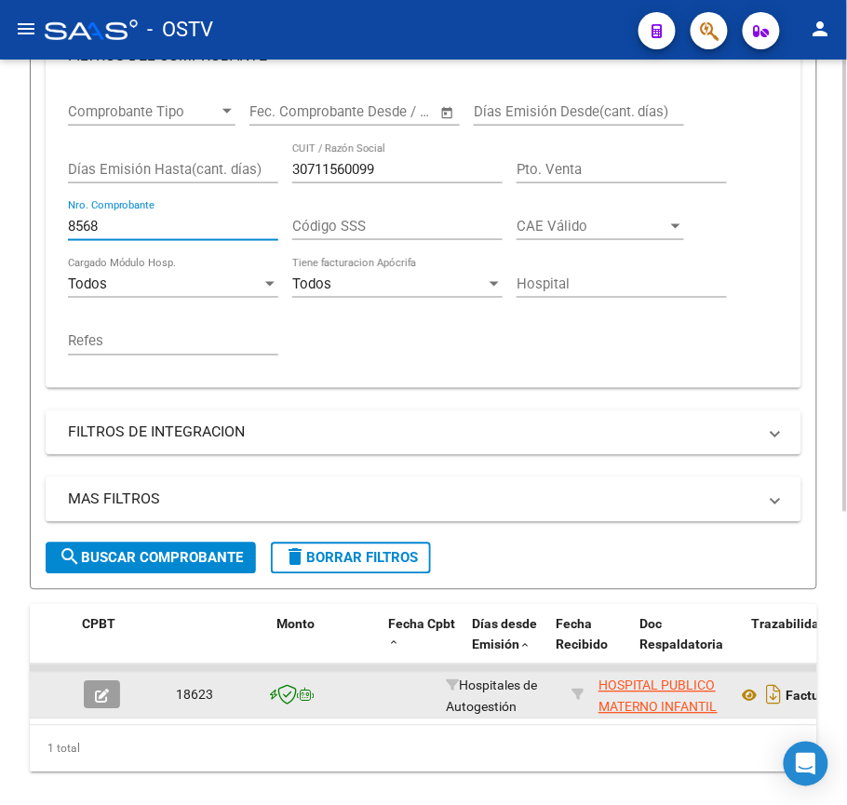
type input "8568"
click at [84, 683] on button "button" at bounding box center [102, 695] width 36 height 28
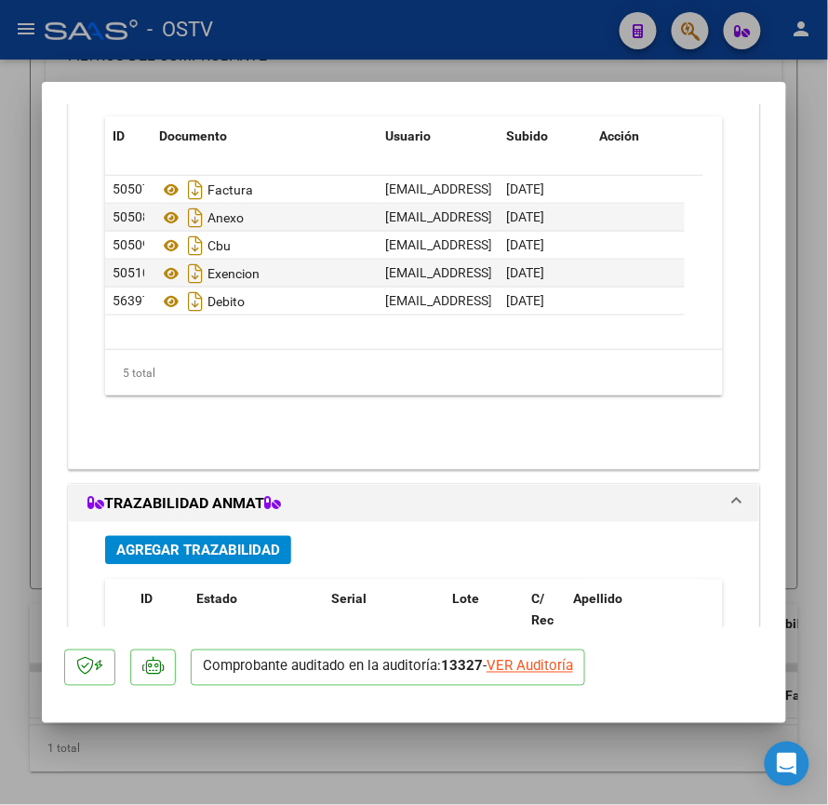
scroll to position [1648, 0]
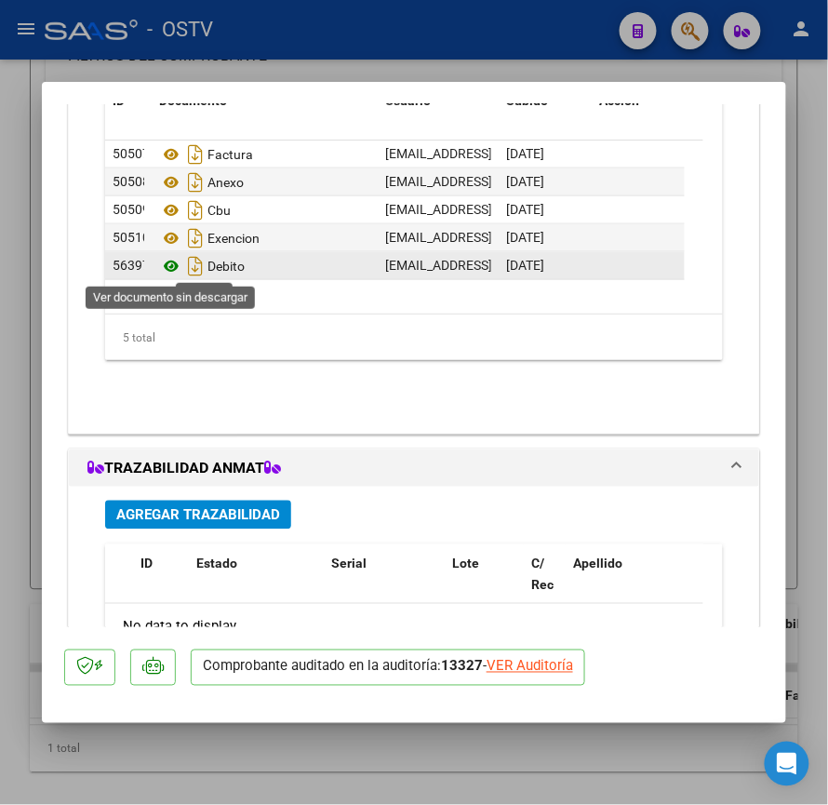
click at [172, 272] on icon at bounding box center [171, 266] width 24 height 22
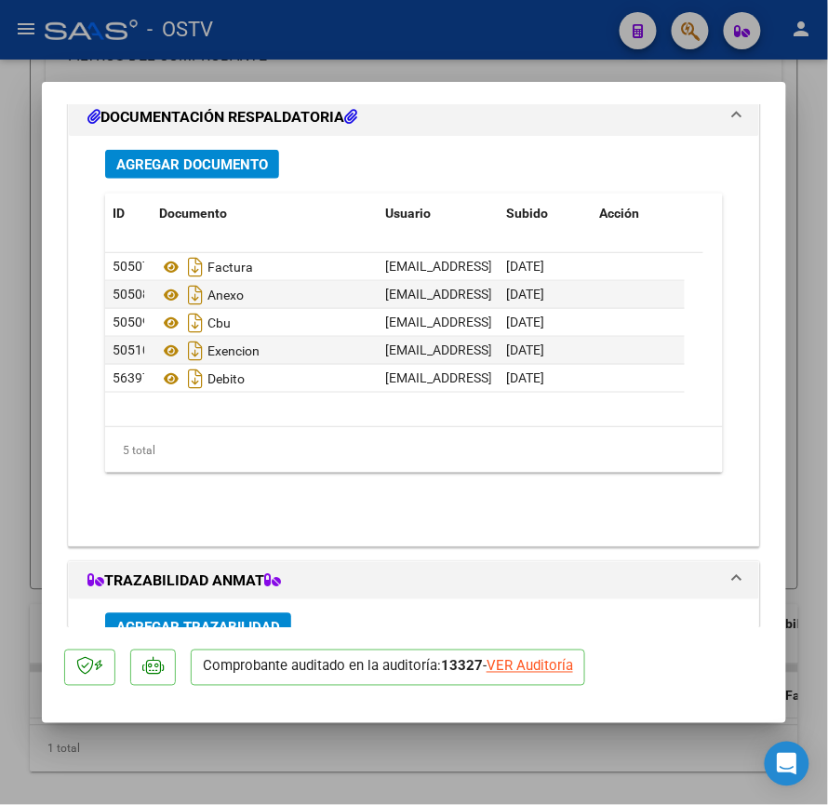
scroll to position [1524, 0]
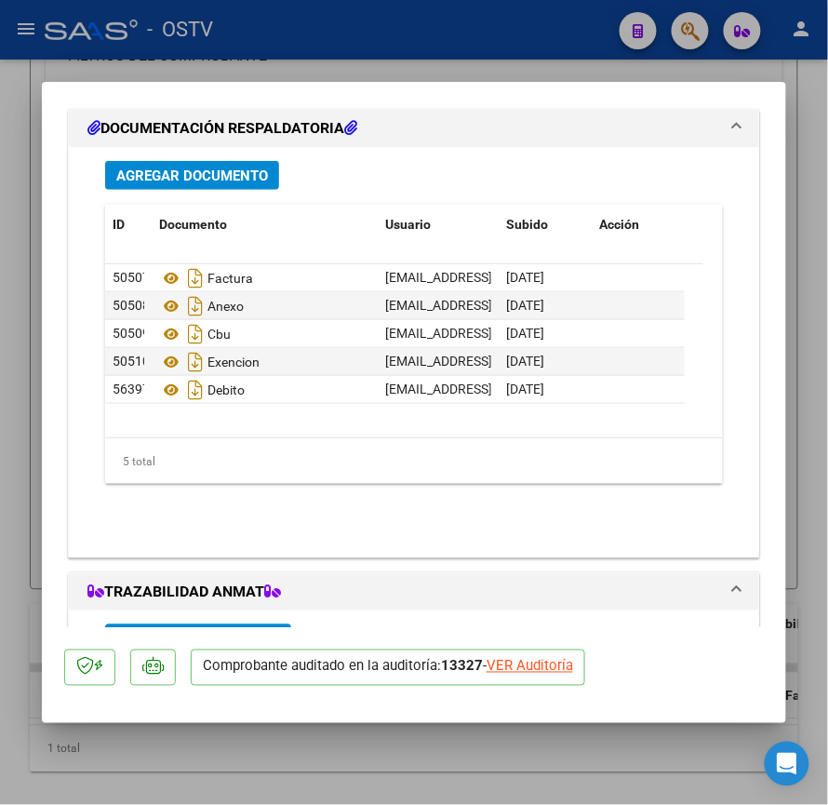
click at [0, 421] on div at bounding box center [414, 402] width 828 height 805
type input "$ 0,00"
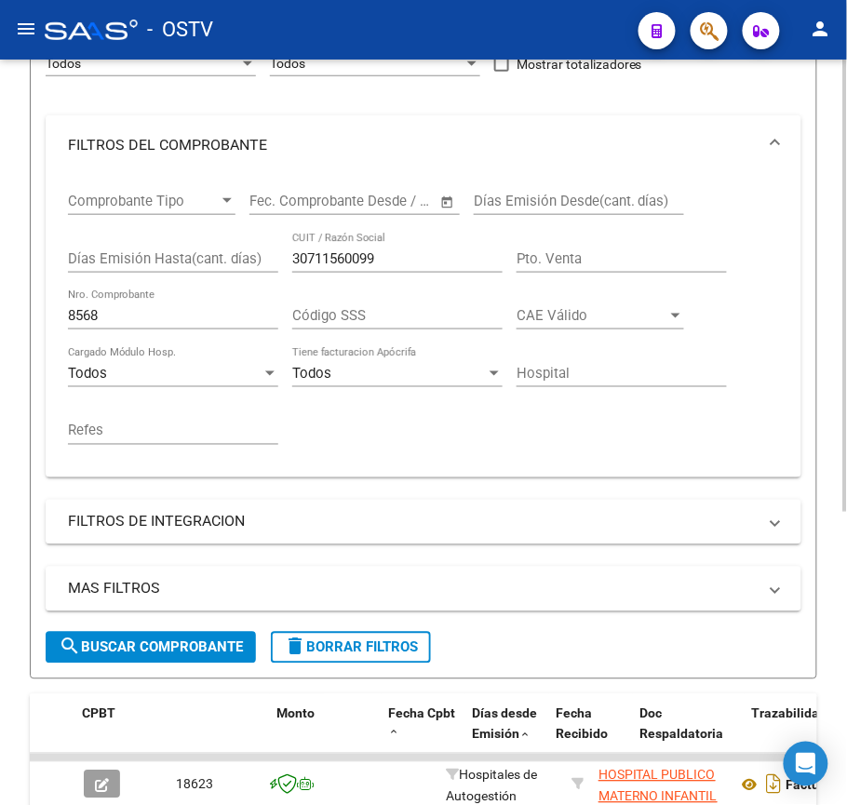
scroll to position [281, 0]
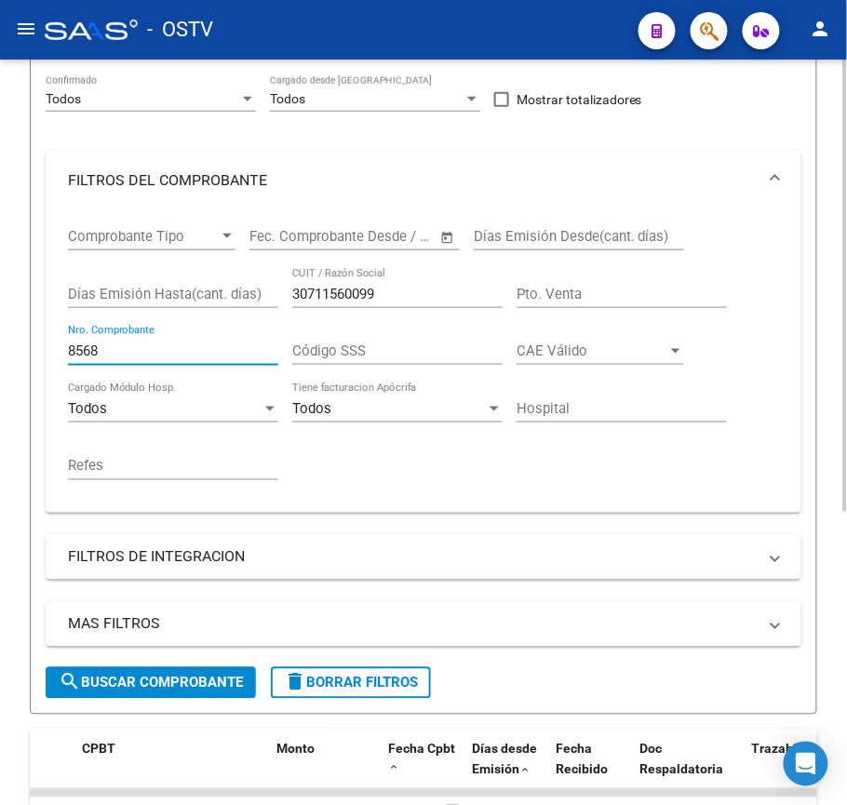
drag, startPoint x: 141, startPoint y: 356, endPoint x: 0, endPoint y: 365, distance: 141.8
click at [0, 365] on div "Video tutorial PRESTADORES -> Listado de CPBTs Emitidos por Prestadores / Prove…" at bounding box center [423, 382] width 847 height 1208
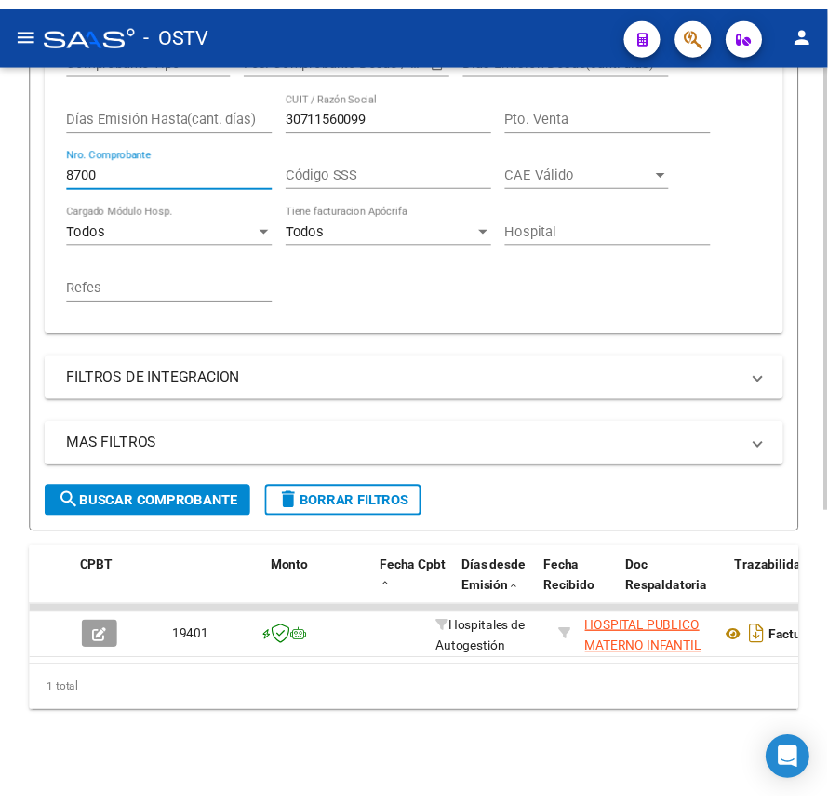
scroll to position [482, 0]
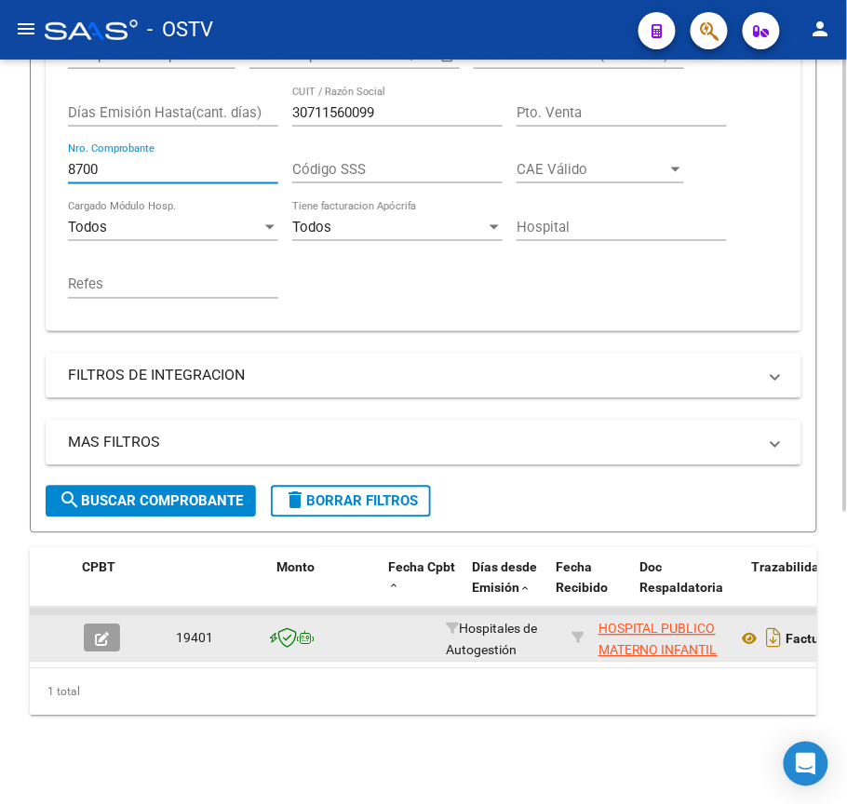
type input "8700"
drag, startPoint x: 93, startPoint y: 635, endPoint x: 101, endPoint y: 619, distance: 17.9
click at [95, 631] on datatable-body-cell at bounding box center [108, 639] width 65 height 46
click at [101, 633] on icon "button" at bounding box center [102, 640] width 14 height 14
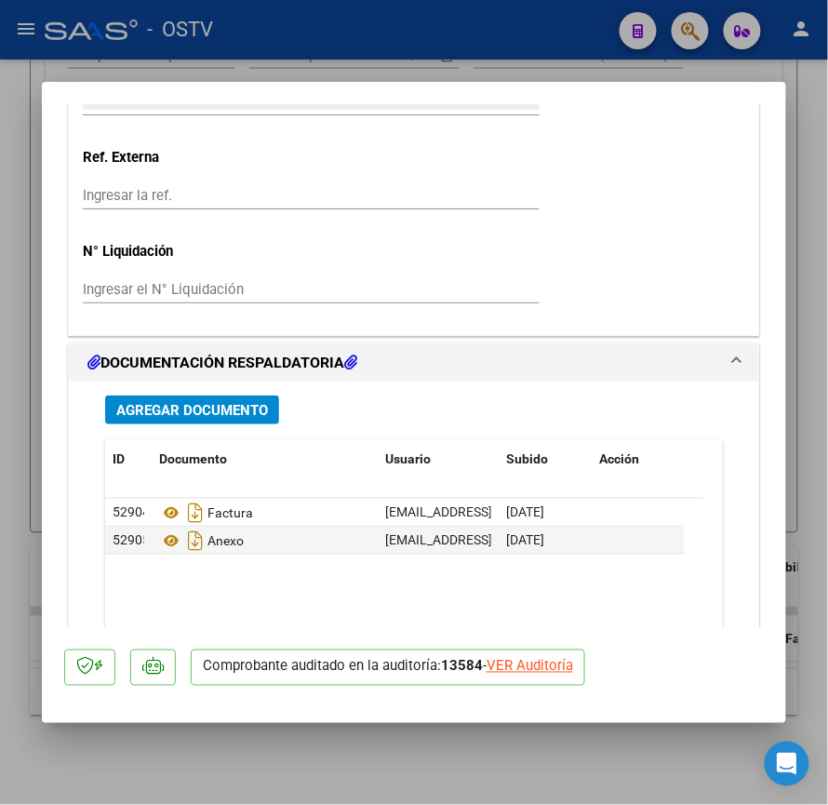
scroll to position [1275, 0]
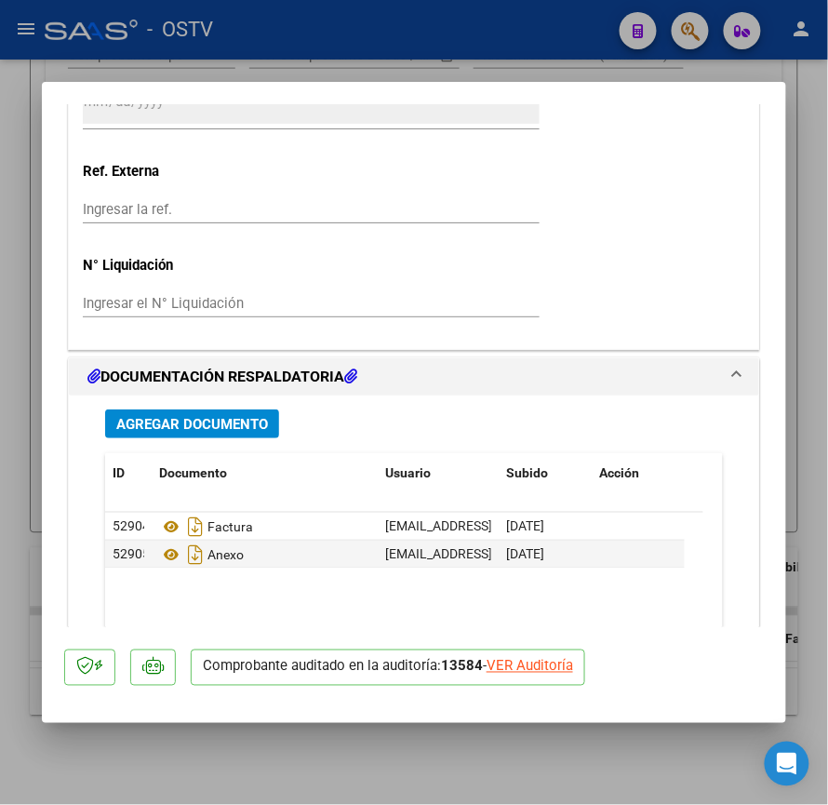
click at [0, 320] on div at bounding box center [414, 402] width 828 height 805
type input "$ 0,00"
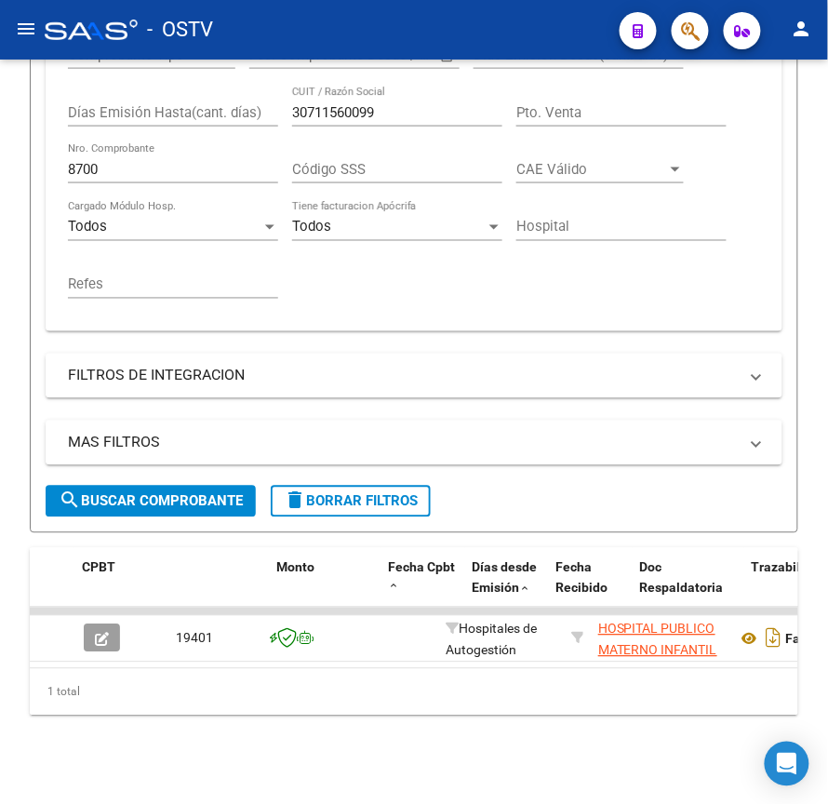
scroll to position [482, 0]
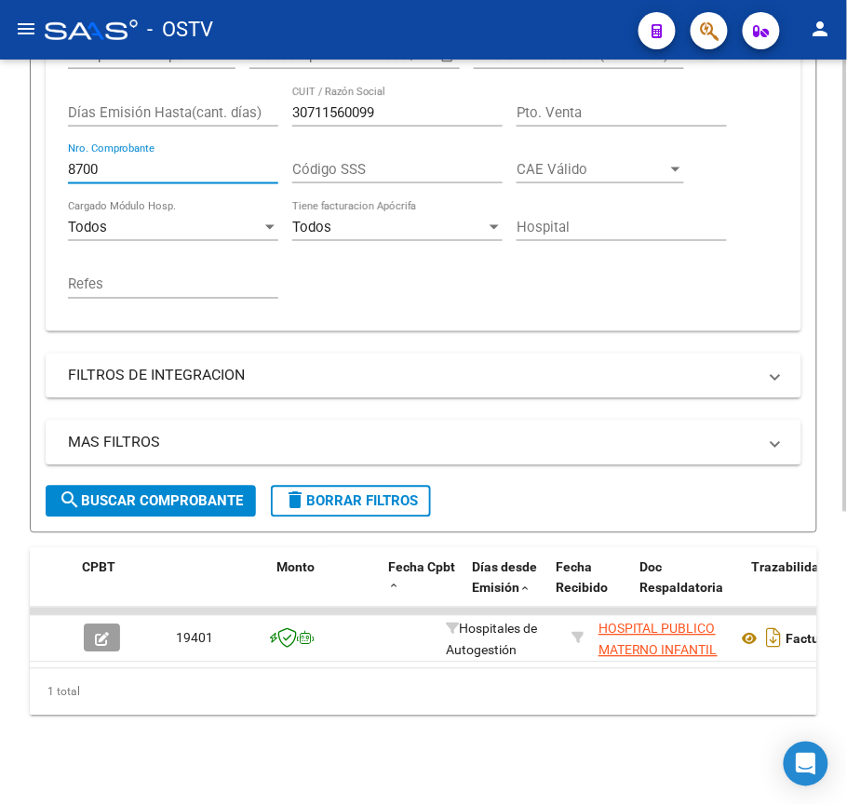
drag, startPoint x: 154, startPoint y: 151, endPoint x: 0, endPoint y: 150, distance: 153.6
click at [0, 150] on div "Video tutorial PRESTADORES -> Listado de CPBTs Emitidos por Prestadores / Prove…" at bounding box center [423, 201] width 847 height 1208
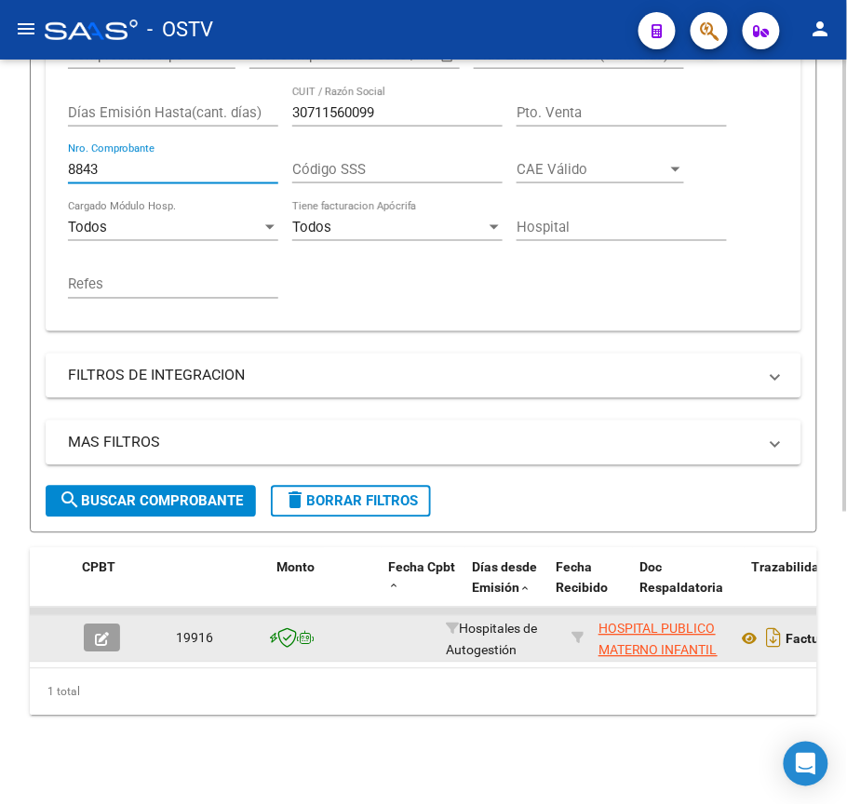
type input "8843"
click at [88, 625] on button "button" at bounding box center [102, 639] width 36 height 28
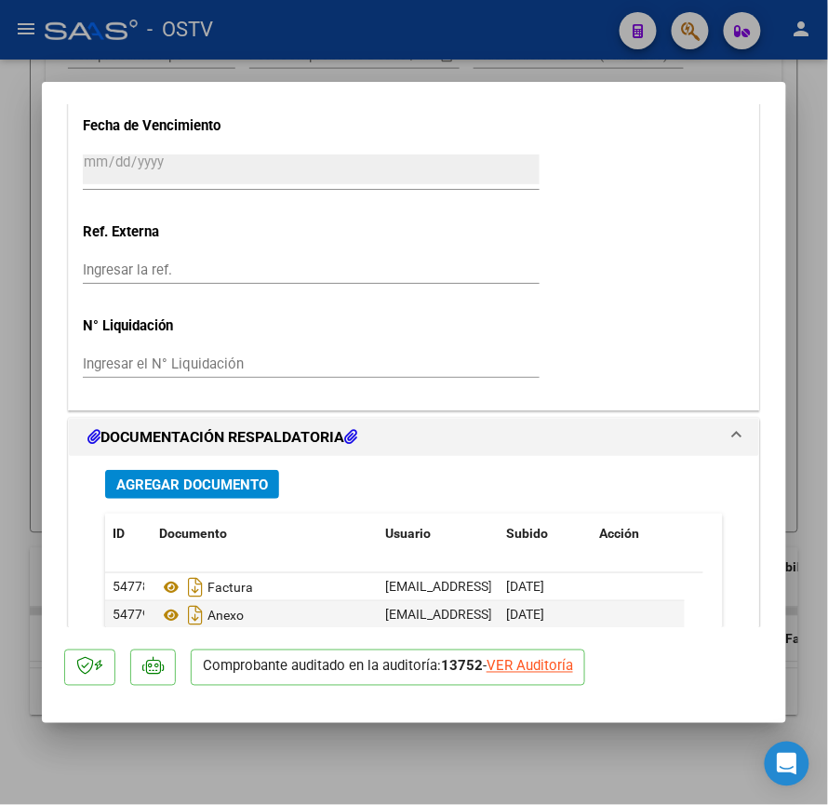
scroll to position [1400, 0]
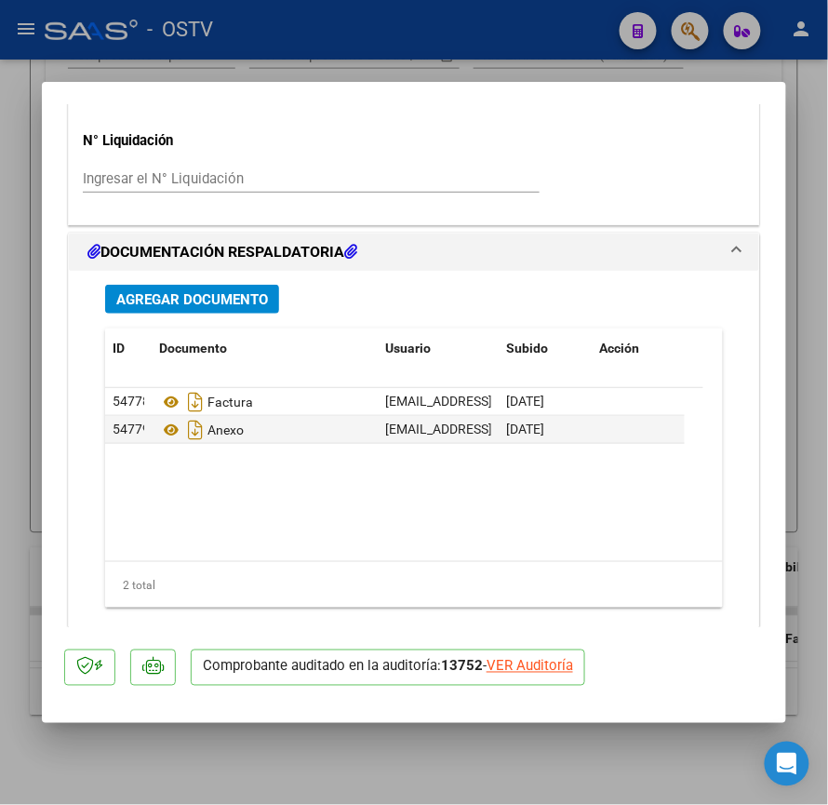
click at [0, 404] on div at bounding box center [414, 402] width 828 height 805
type input "$ 0,00"
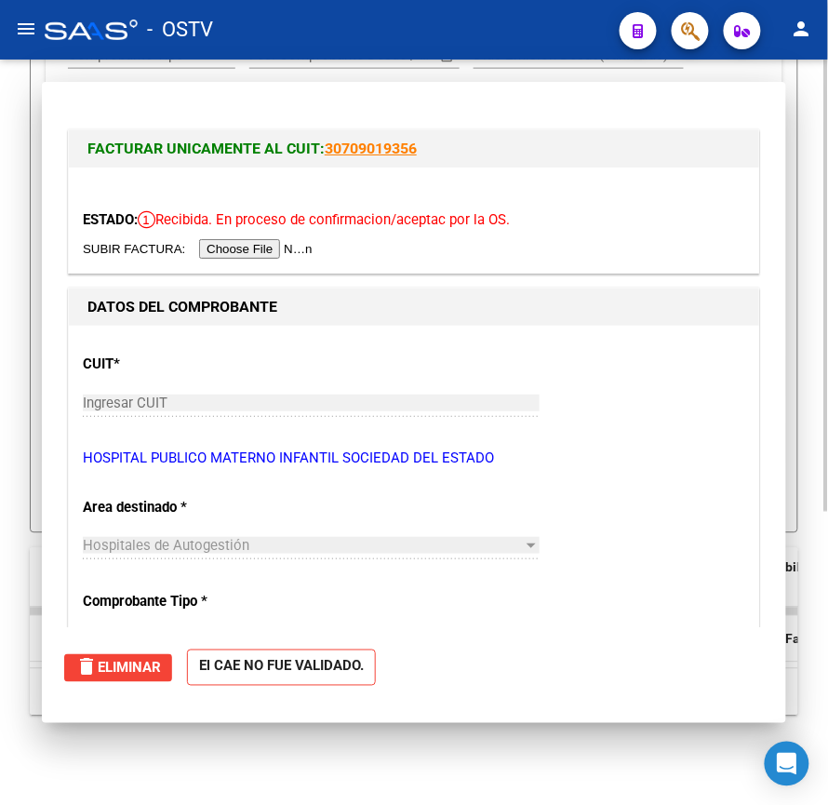
scroll to position [482, 0]
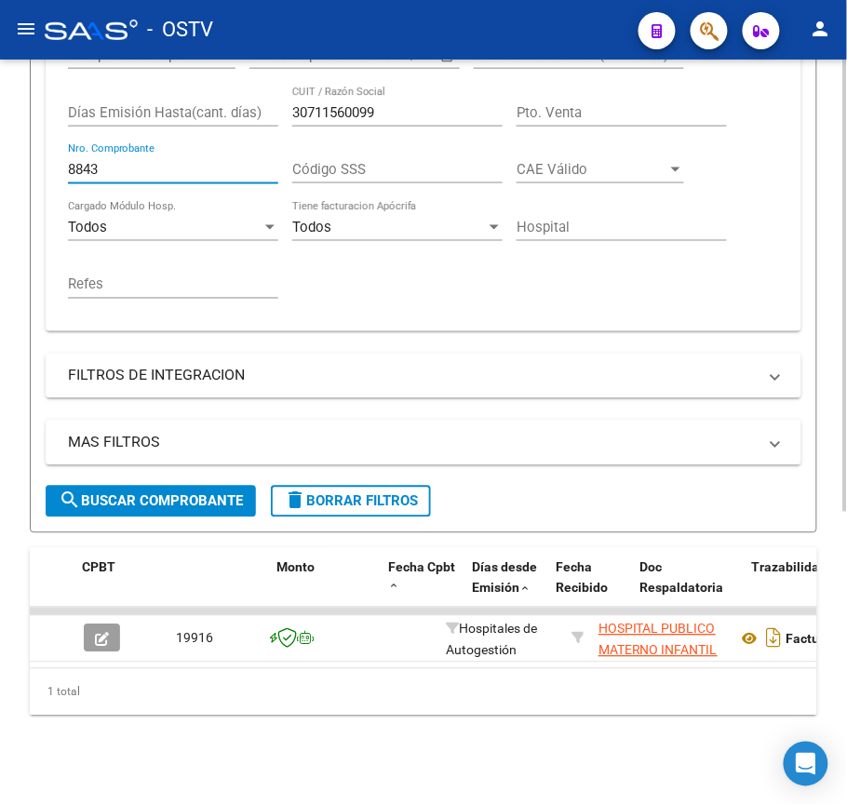
click at [165, 161] on input "8843" at bounding box center [173, 169] width 210 height 17
drag, startPoint x: 165, startPoint y: 158, endPoint x: 0, endPoint y: 140, distance: 165.8
click at [0, 140] on div "Video tutorial PRESTADORES -> Listado de CPBTs Emitidos por Prestadores / Prove…" at bounding box center [423, 201] width 847 height 1208
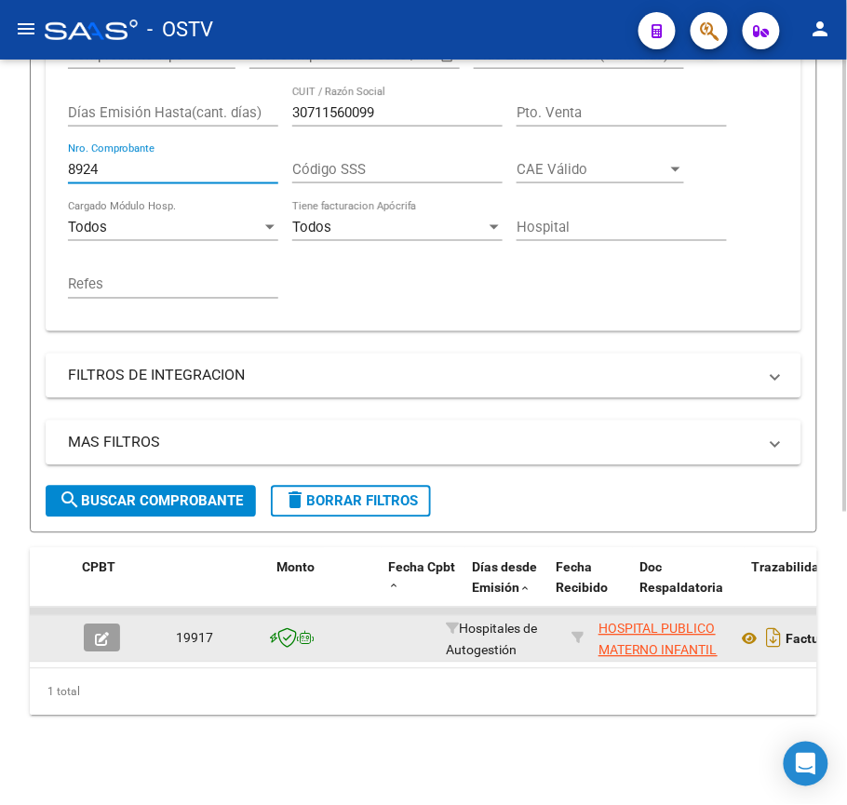
type input "8924"
click at [86, 625] on button "button" at bounding box center [102, 639] width 36 height 28
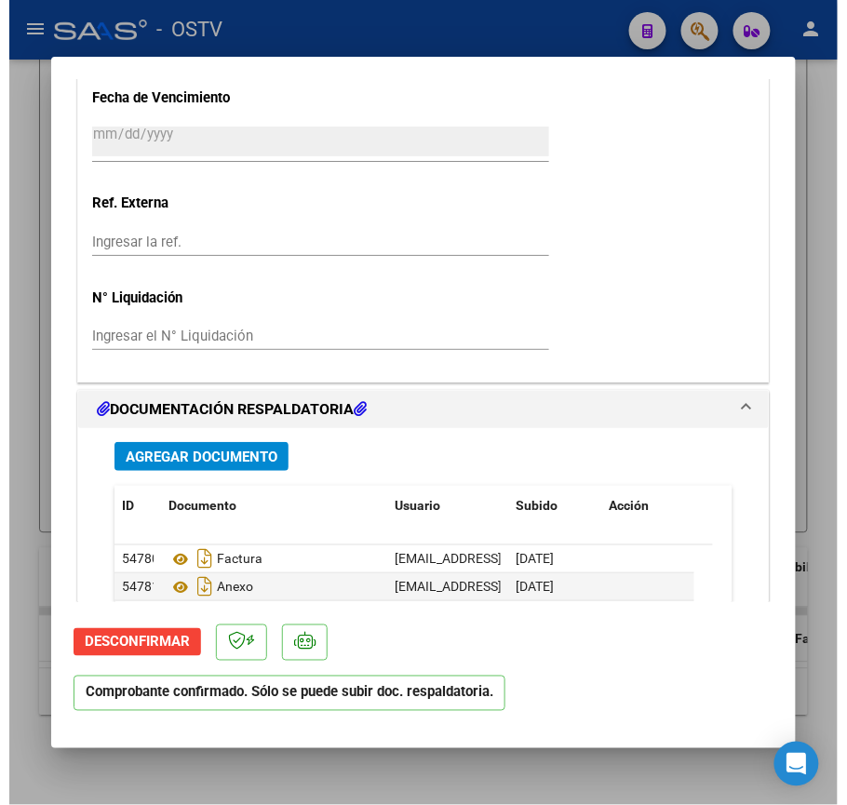
scroll to position [1400, 0]
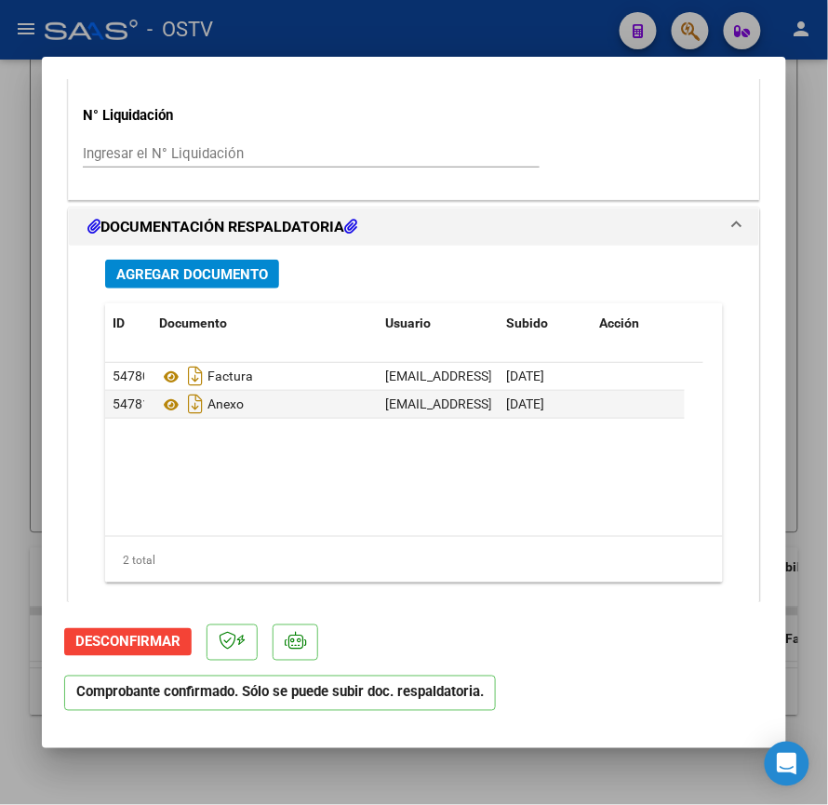
click at [23, 362] on div at bounding box center [414, 402] width 828 height 805
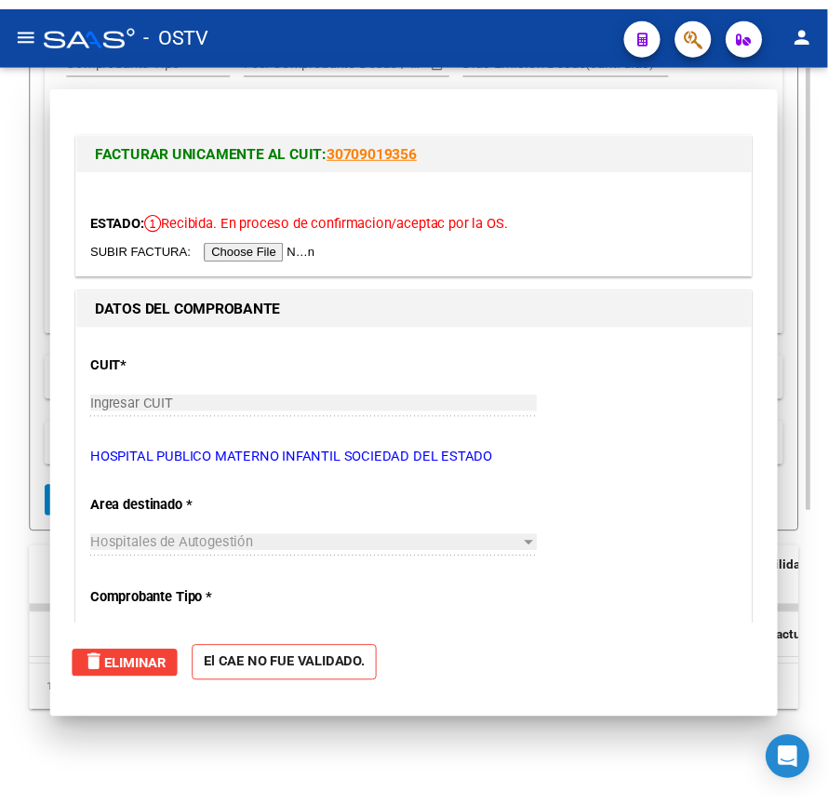
scroll to position [482, 0]
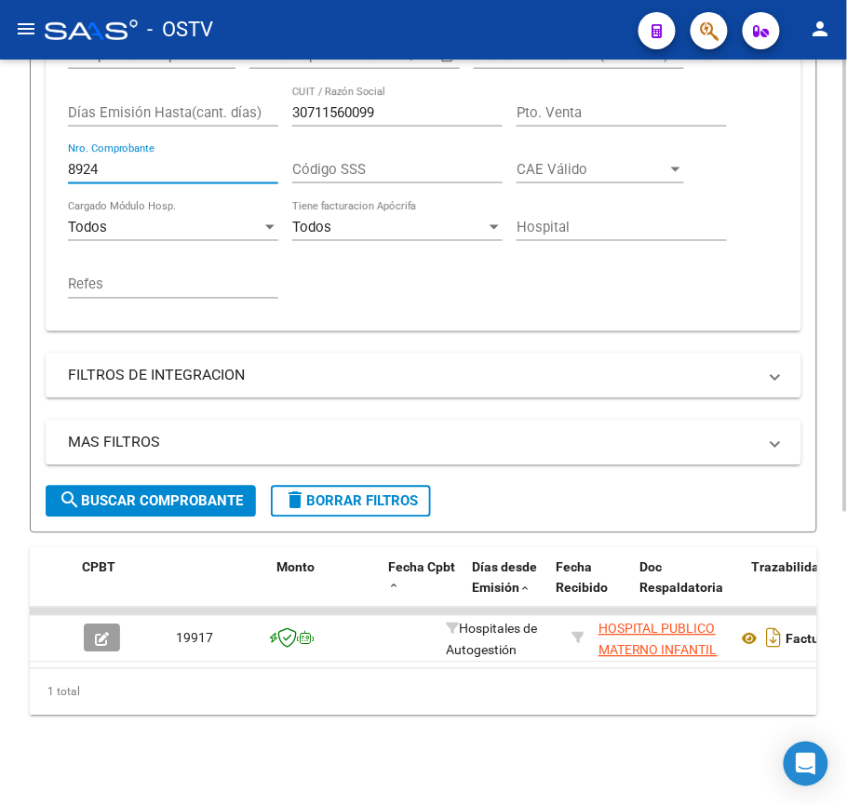
drag, startPoint x: 181, startPoint y: 150, endPoint x: 0, endPoint y: 168, distance: 181.5
click at [0, 168] on div "Video tutorial PRESTADORES -> Listado de CPBTs Emitidos por Prestadores / Prove…" at bounding box center [423, 201] width 847 height 1208
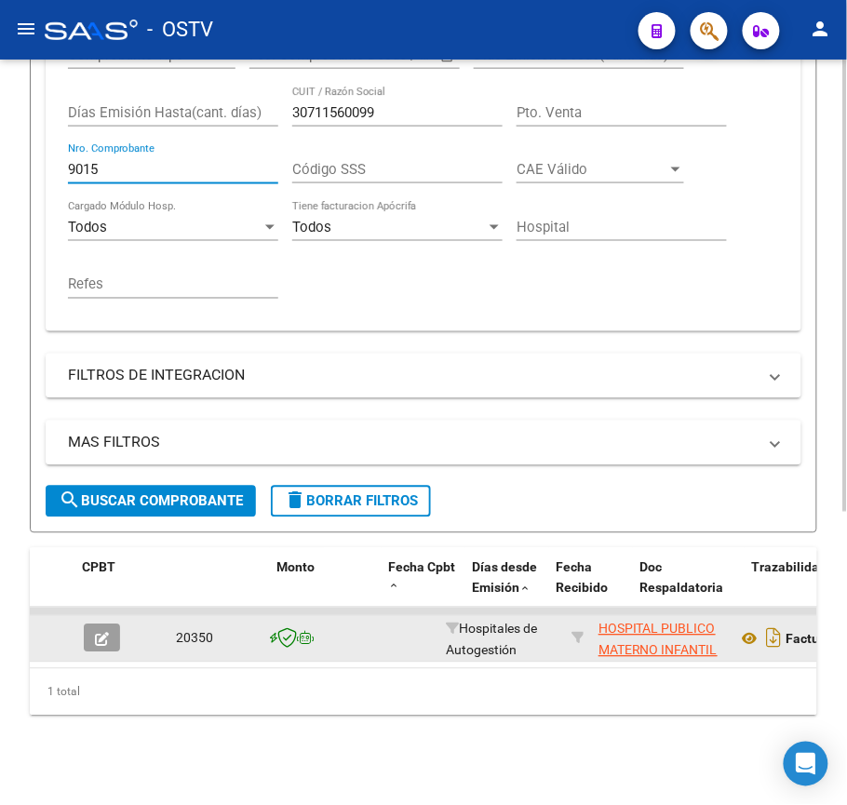
click at [95, 633] on icon "button" at bounding box center [102, 640] width 14 height 14
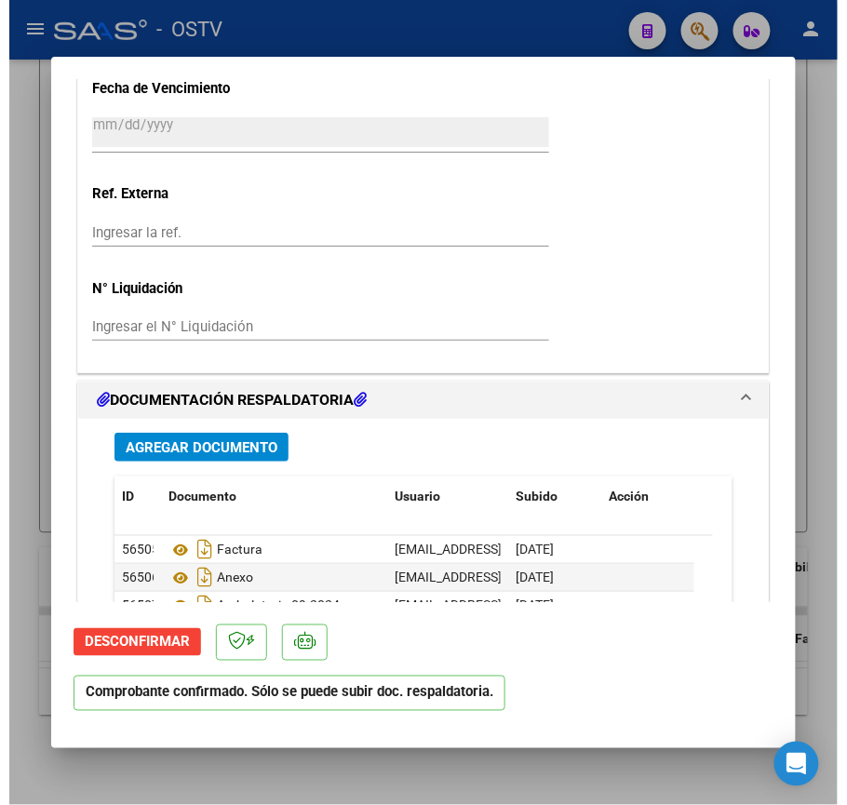
scroll to position [1524, 0]
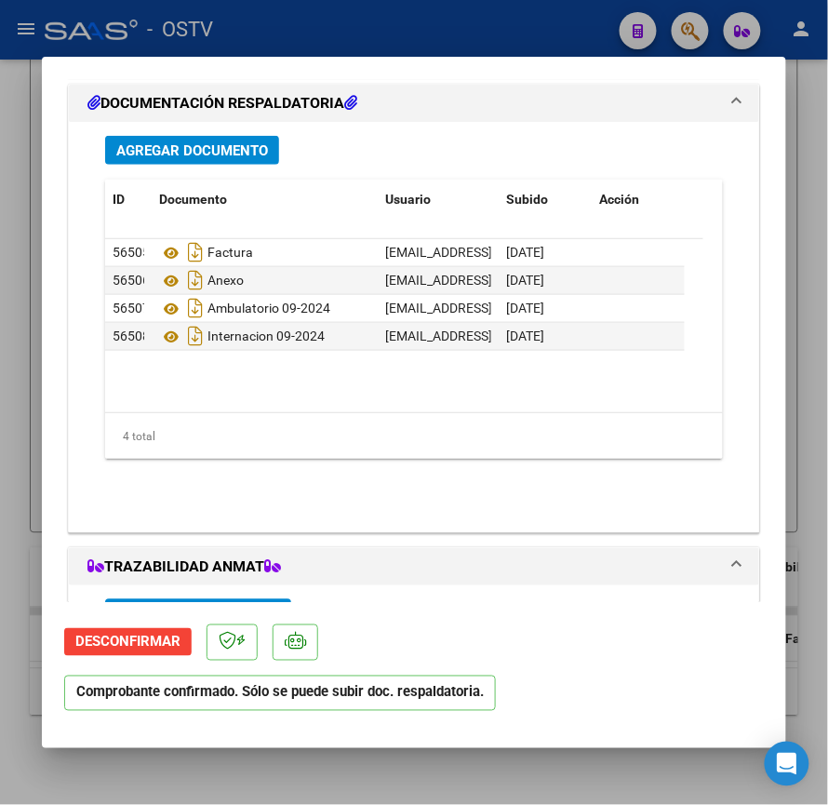
click at [0, 365] on div at bounding box center [414, 402] width 828 height 805
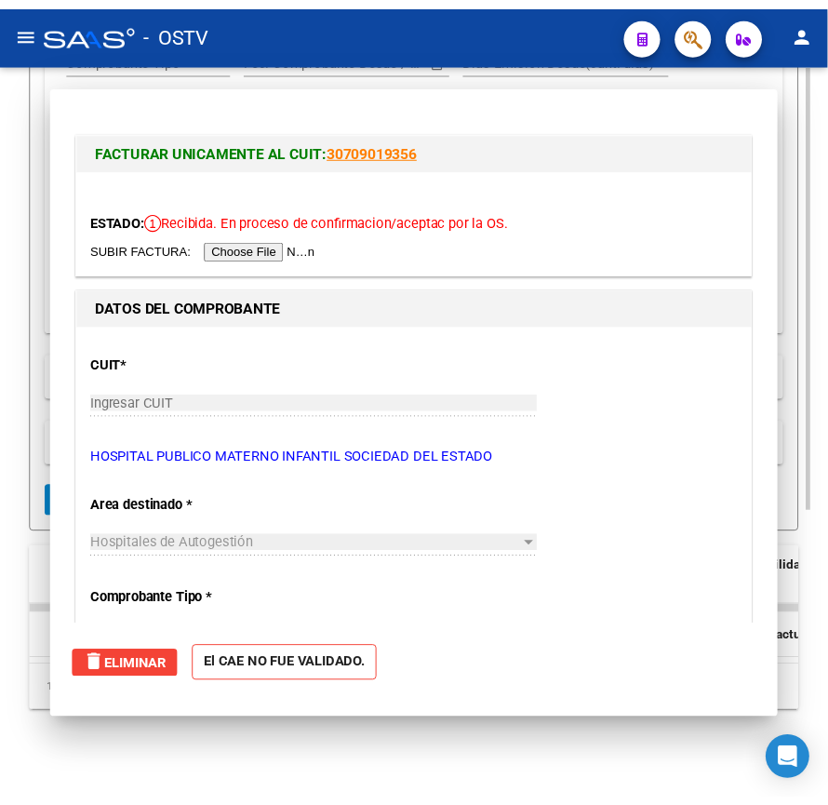
scroll to position [482, 0]
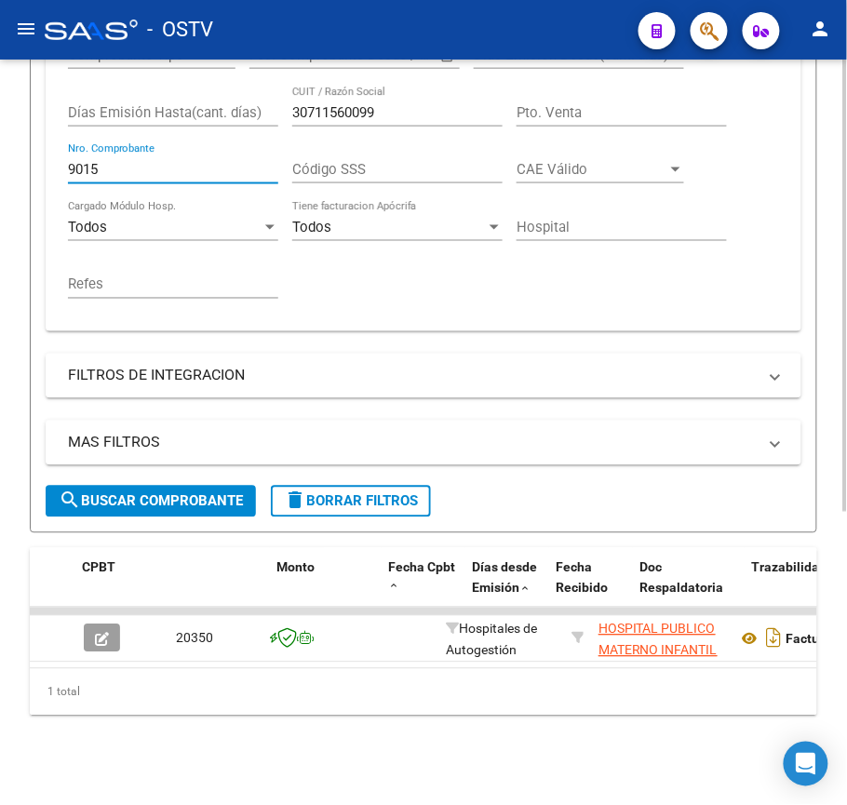
click at [147, 161] on input "9015" at bounding box center [173, 169] width 210 height 17
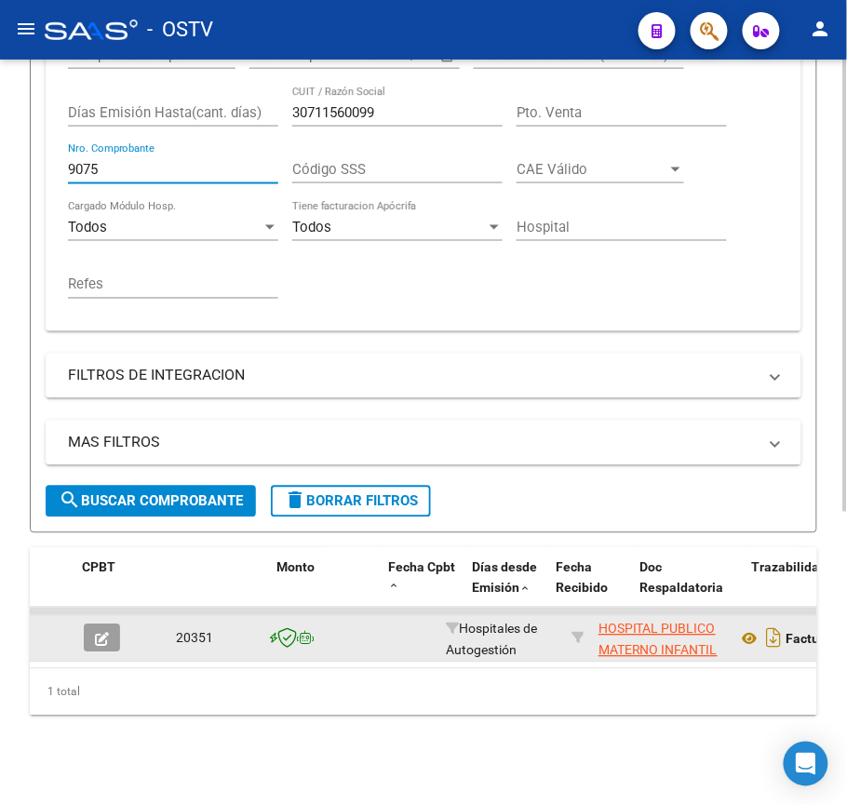
click at [97, 633] on icon "button" at bounding box center [102, 640] width 14 height 14
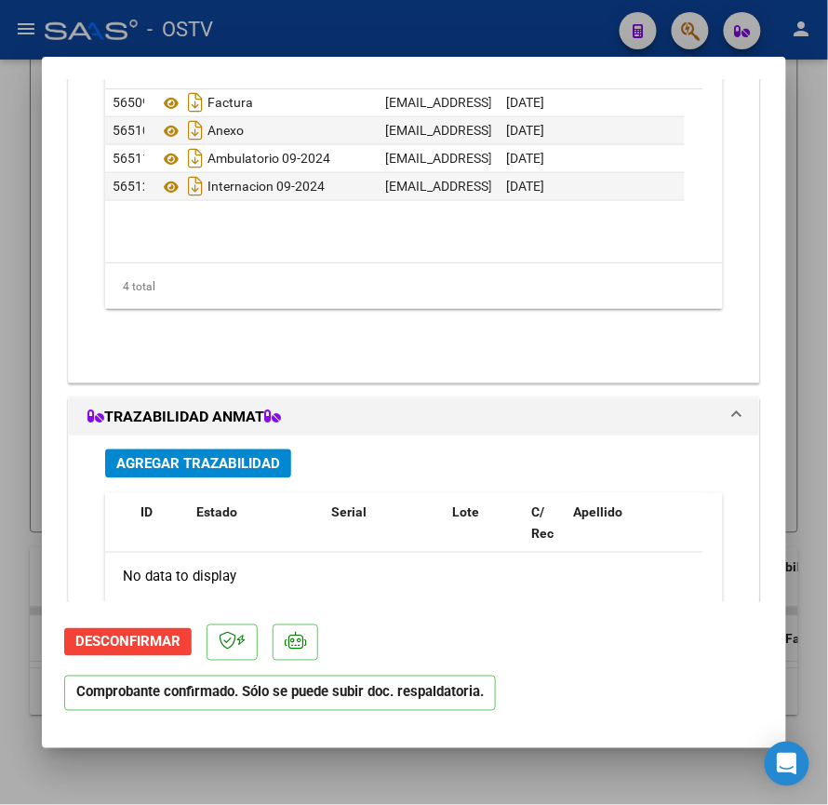
scroll to position [1438, 0]
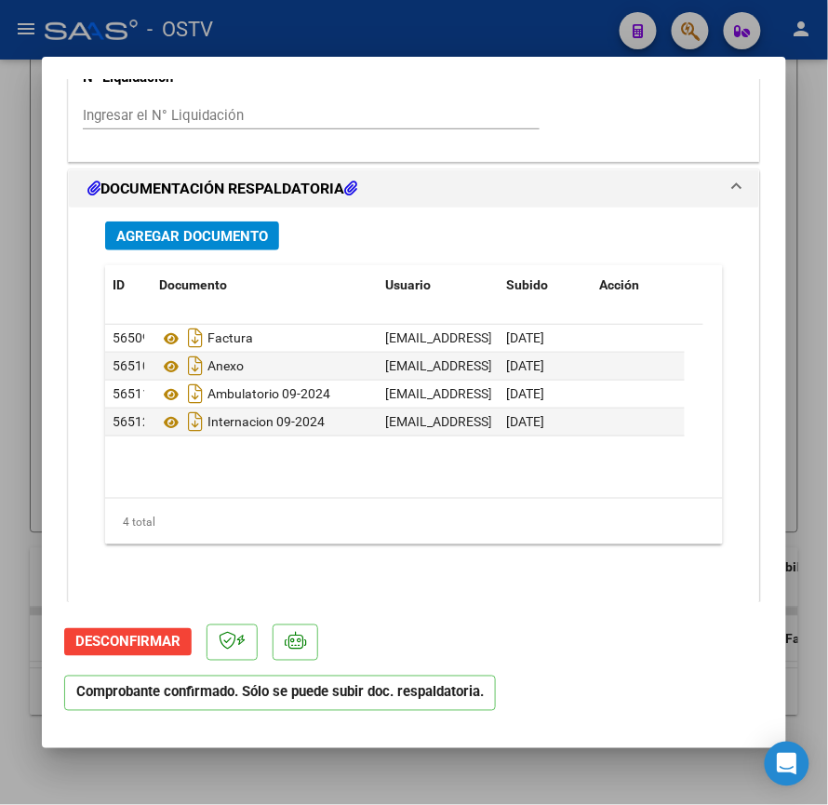
click at [0, 283] on div at bounding box center [414, 402] width 828 height 805
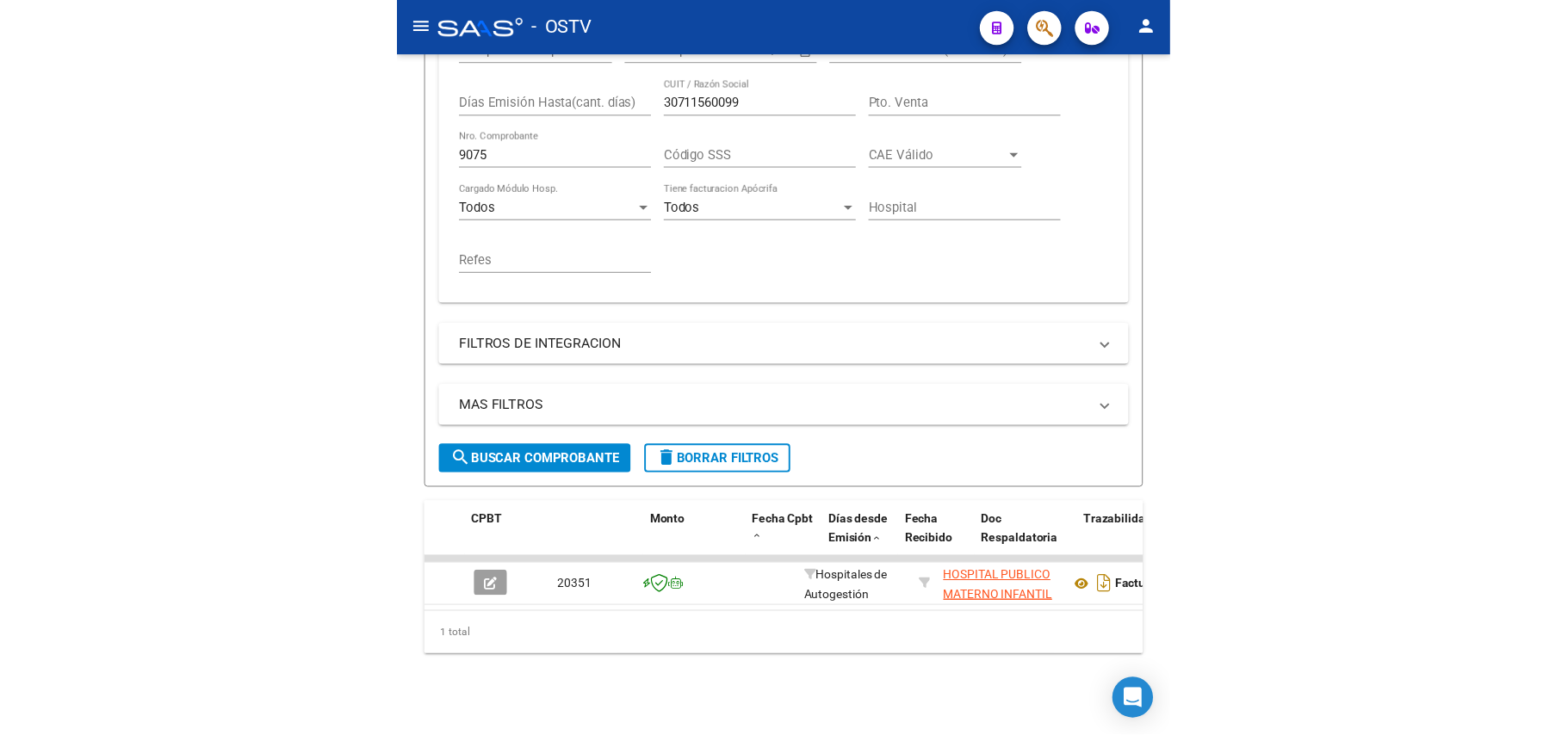
scroll to position [446, 0]
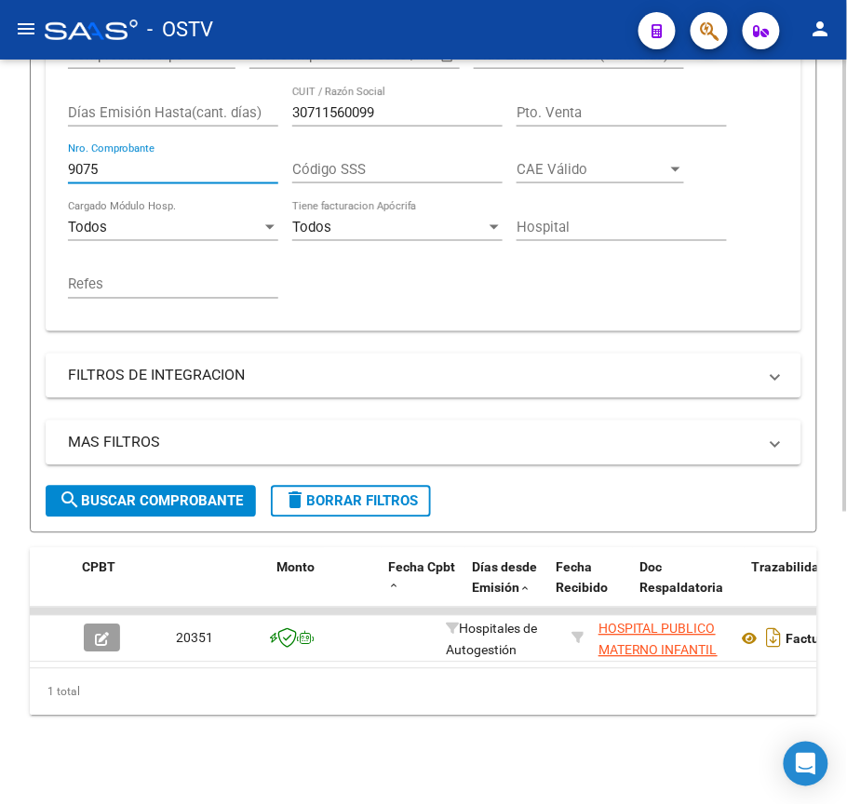
drag, startPoint x: 188, startPoint y: 146, endPoint x: 0, endPoint y: 151, distance: 188.1
click at [0, 151] on div "Video tutorial PRESTADORES -> Listado de CPBTs Emitidos por Prestadores / Prove…" at bounding box center [423, 201] width 847 height 1208
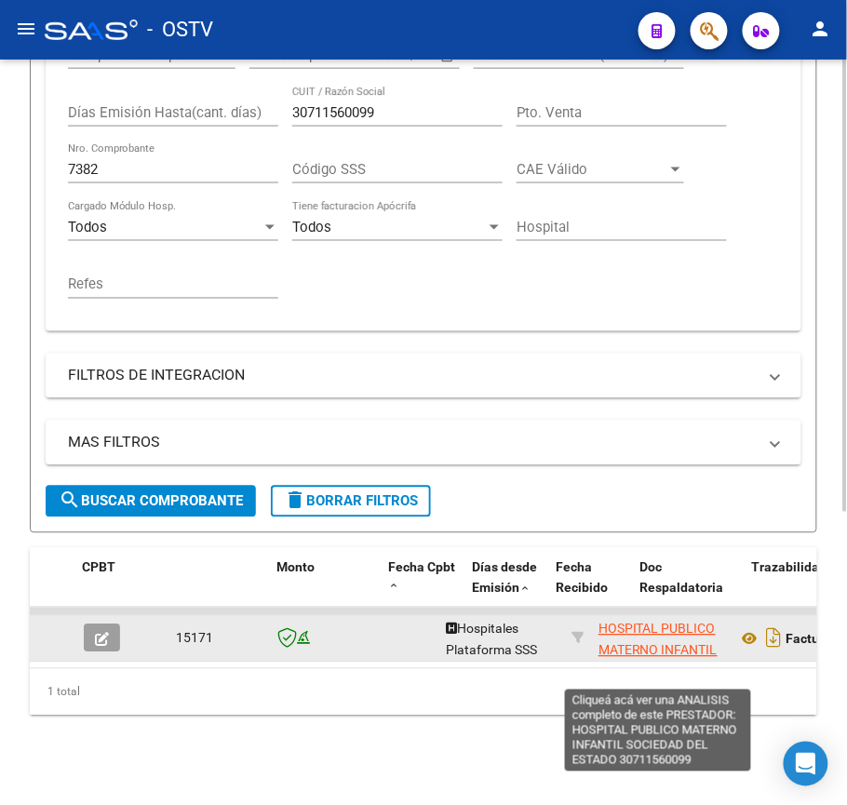
click at [619, 626] on span "HOSPITAL PUBLICO MATERNO INFANTIL SOCIEDAD DEL ESTADO" at bounding box center [658, 661] width 119 height 78
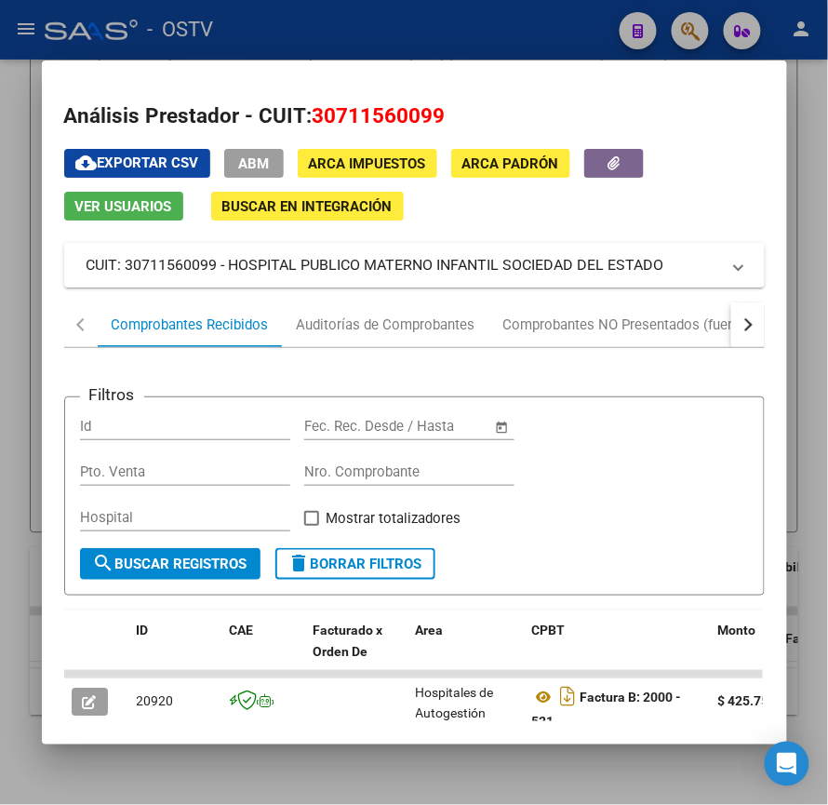
drag, startPoint x: 665, startPoint y: 261, endPoint x: 221, endPoint y: 263, distance: 444.0
click at [221, 263] on mat-panel-title "CUIT: 30711560099 - HOSPITAL PUBLICO MATERNO INFANTIL SOCIEDAD DEL ESTADO" at bounding box center [404, 265] width 634 height 22
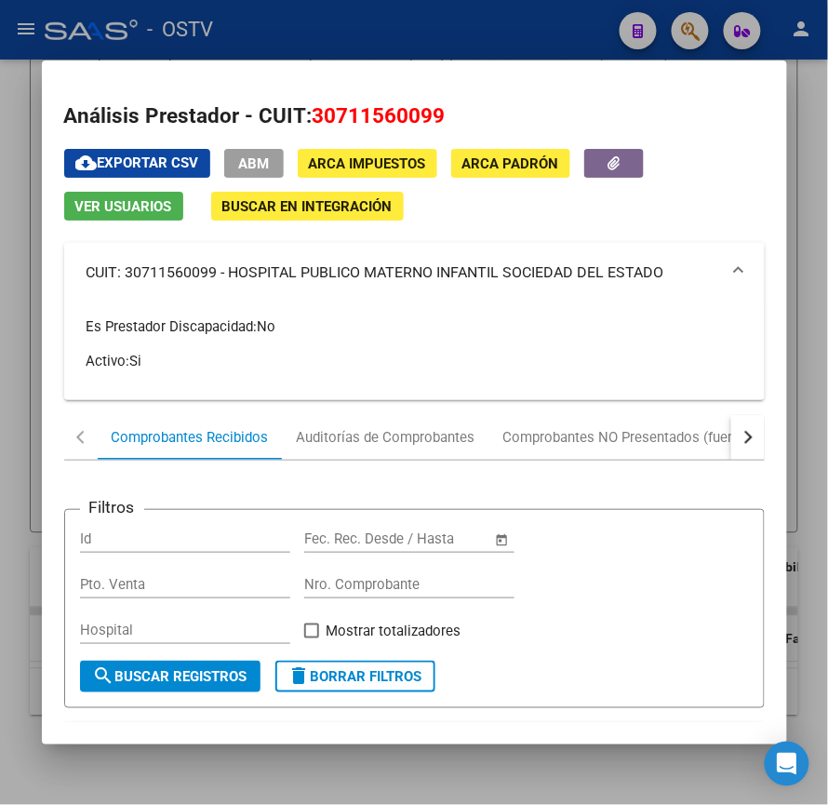
copy mat-panel-title "HOSPITAL PUBLICO MATERNO INFANTIL SOCIEDAD DEL ESTADO"
click at [448, 43] on div at bounding box center [414, 402] width 828 height 805
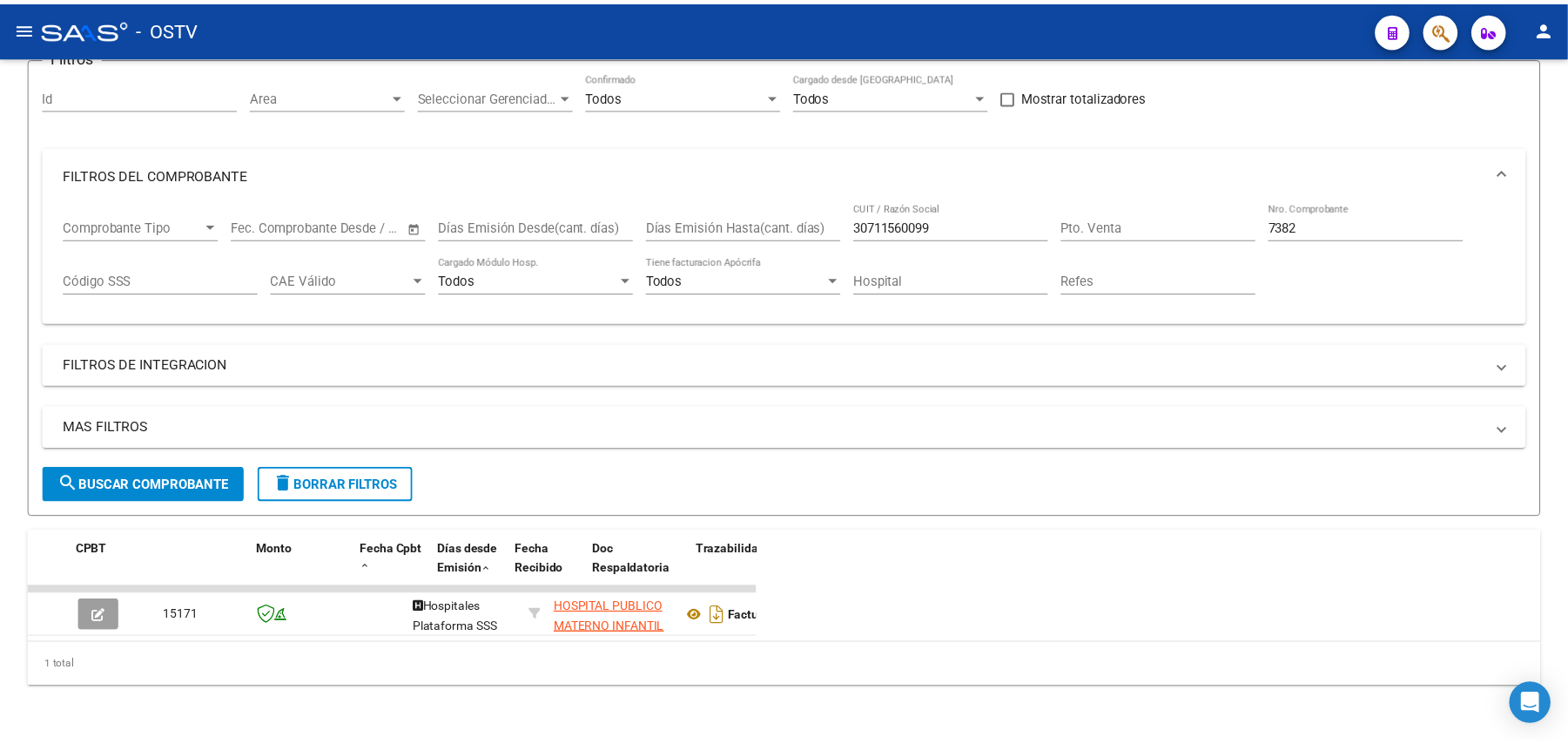
scroll to position [221, 0]
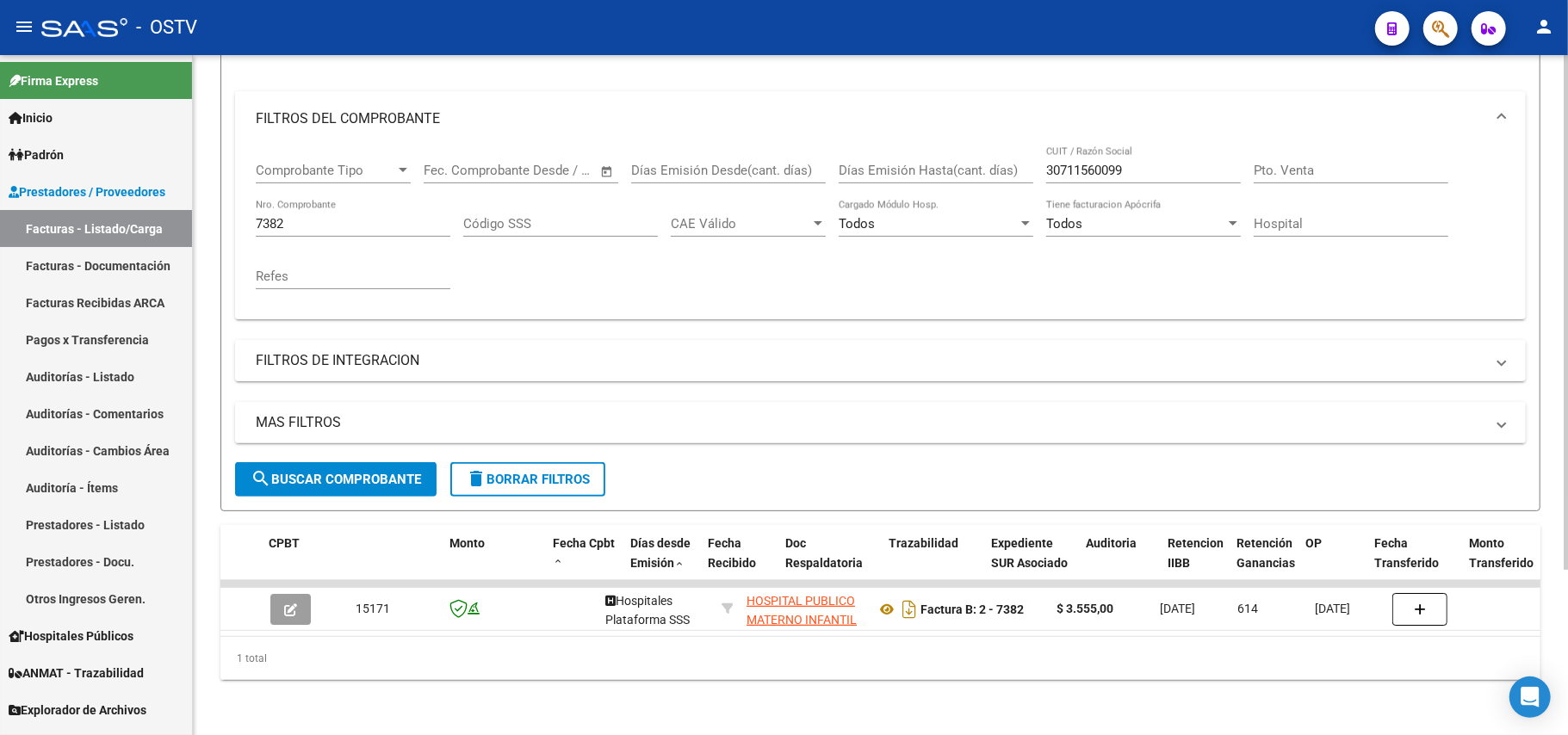
click at [1109, 146] on div "30711560099 CUIT / Razón Social" at bounding box center [1143, 165] width 194 height 37
click at [1110, 163] on input "30711560099" at bounding box center [1143, 170] width 194 height 16
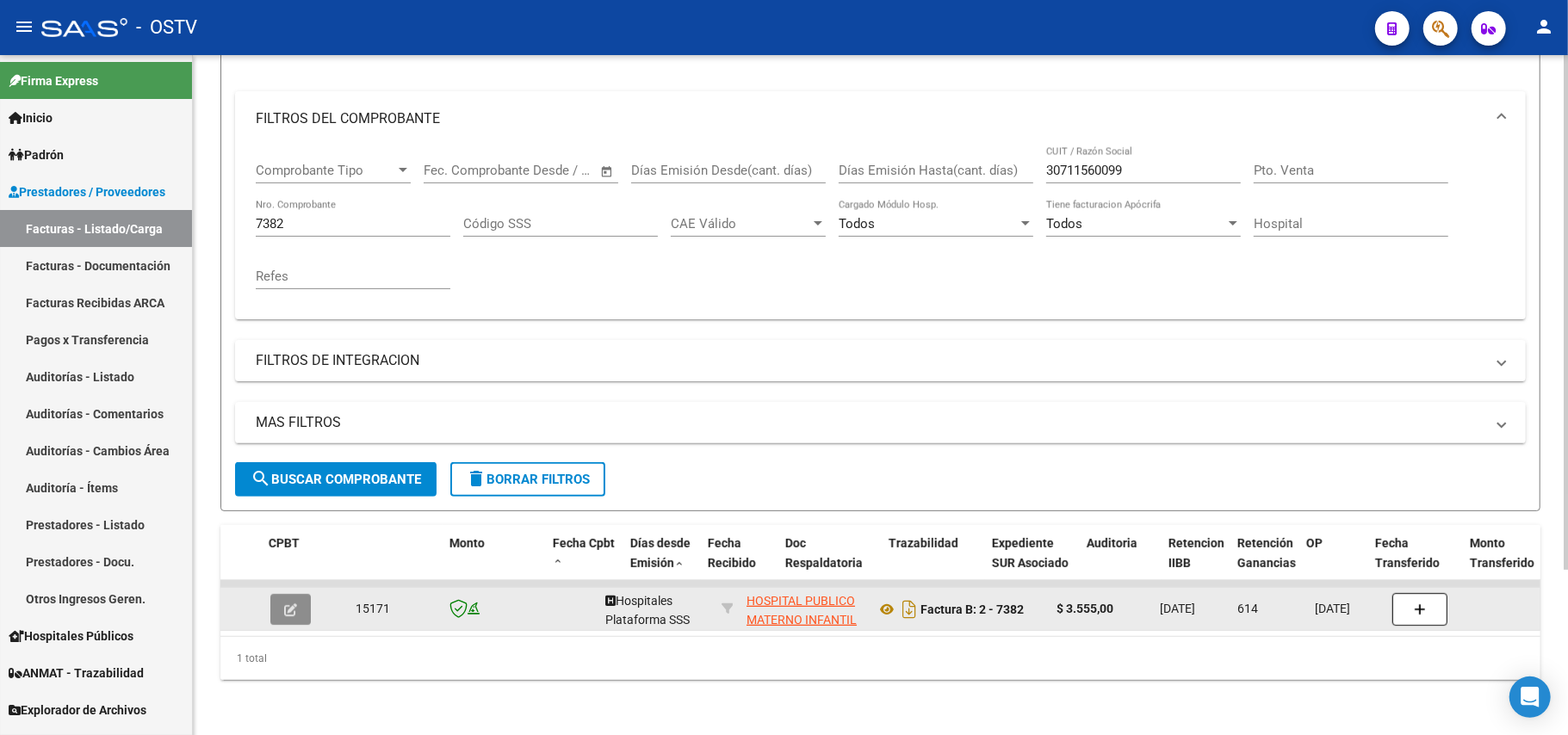
click at [292, 604] on icon "button" at bounding box center [290, 610] width 13 height 13
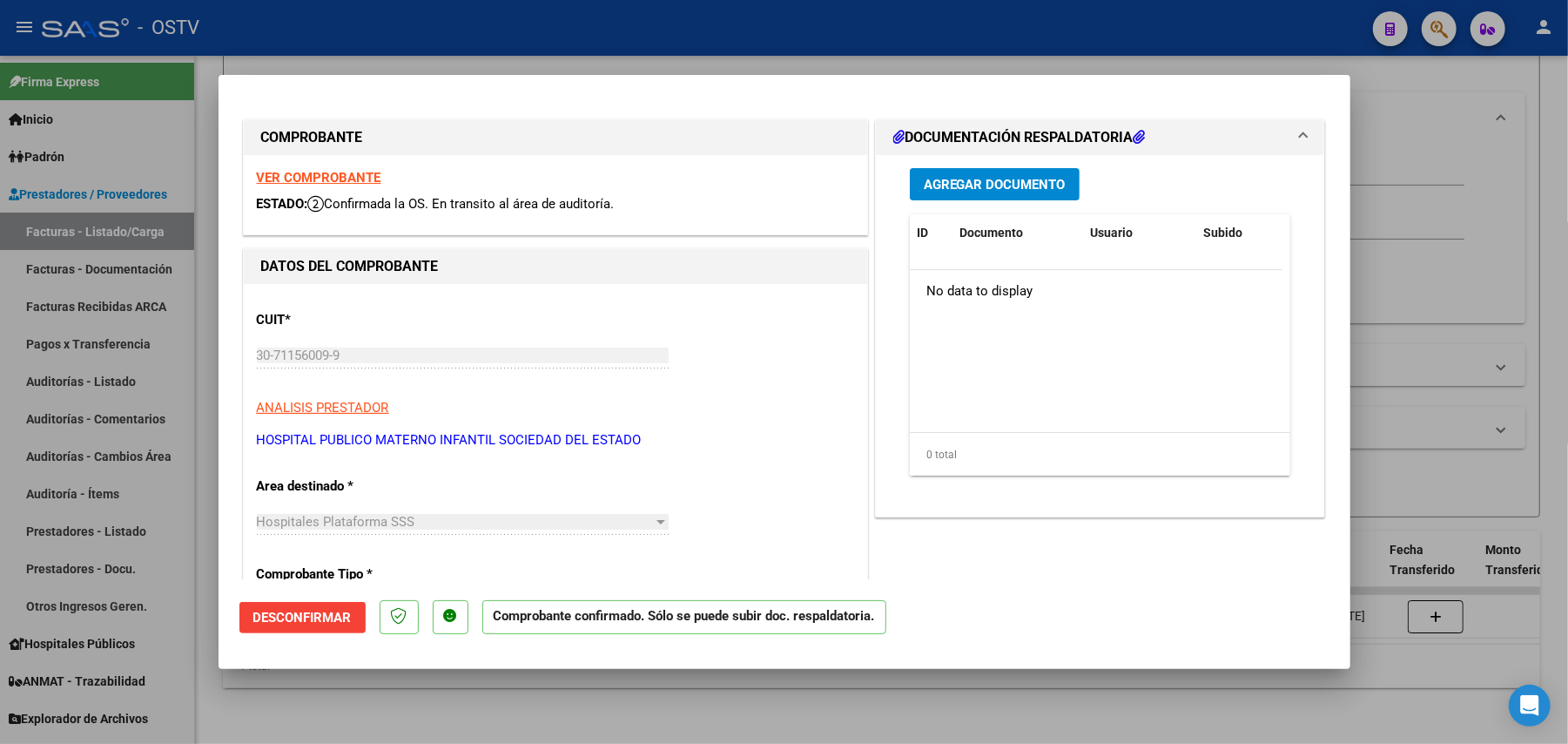
scroll to position [422, 0]
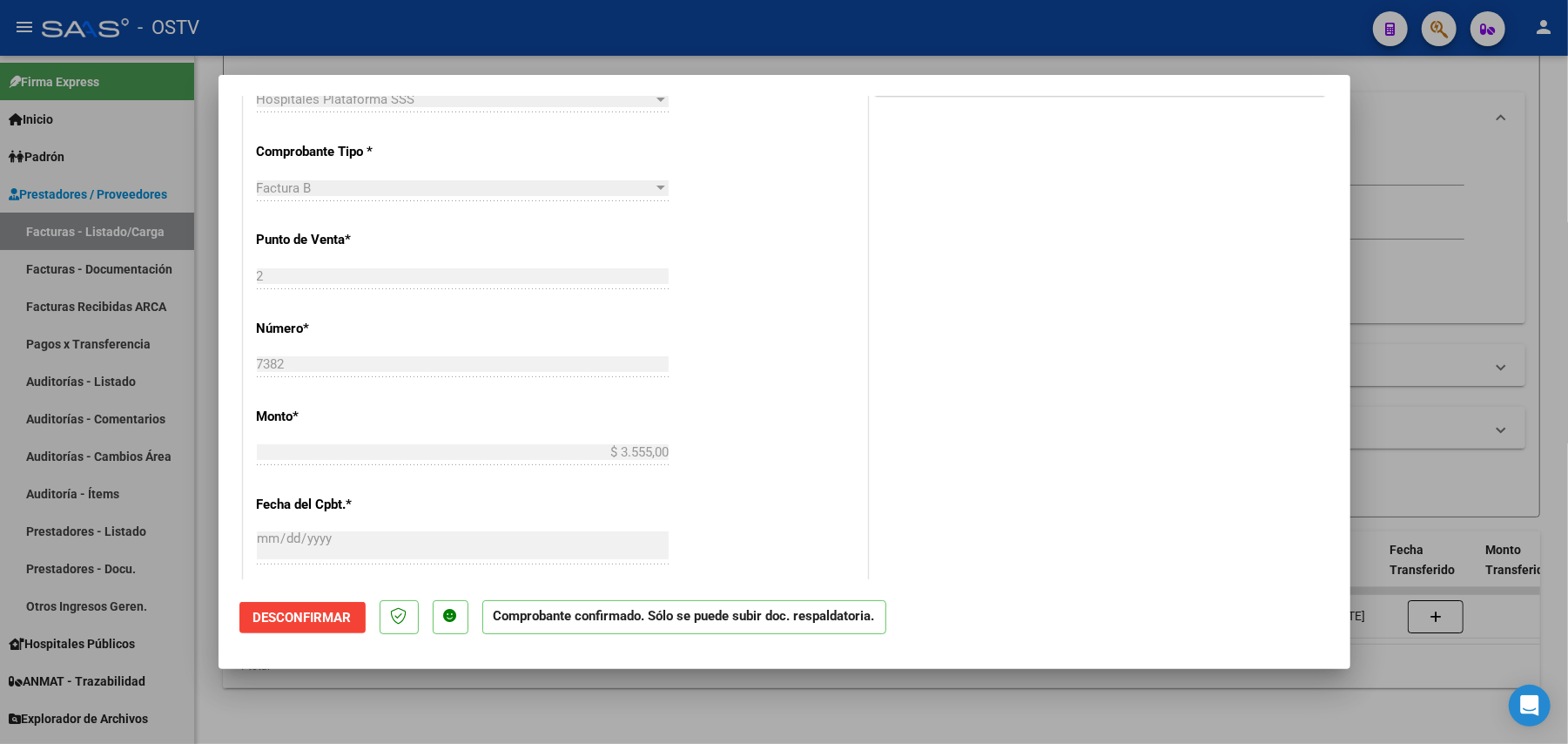
click at [1474, 413] on div at bounding box center [784, 372] width 1568 height 744
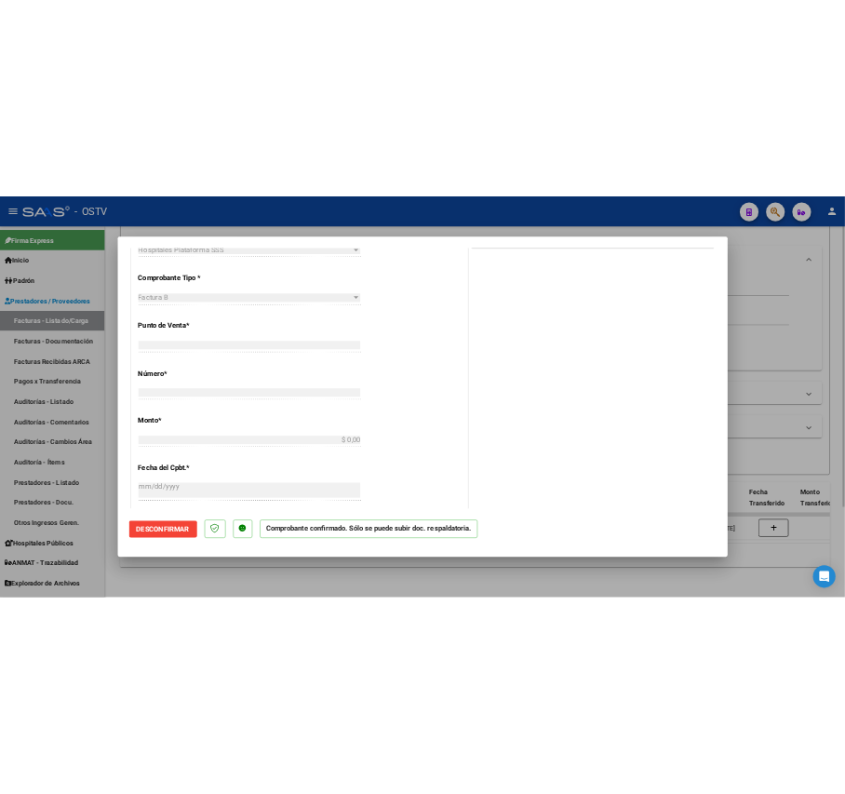
scroll to position [0, 0]
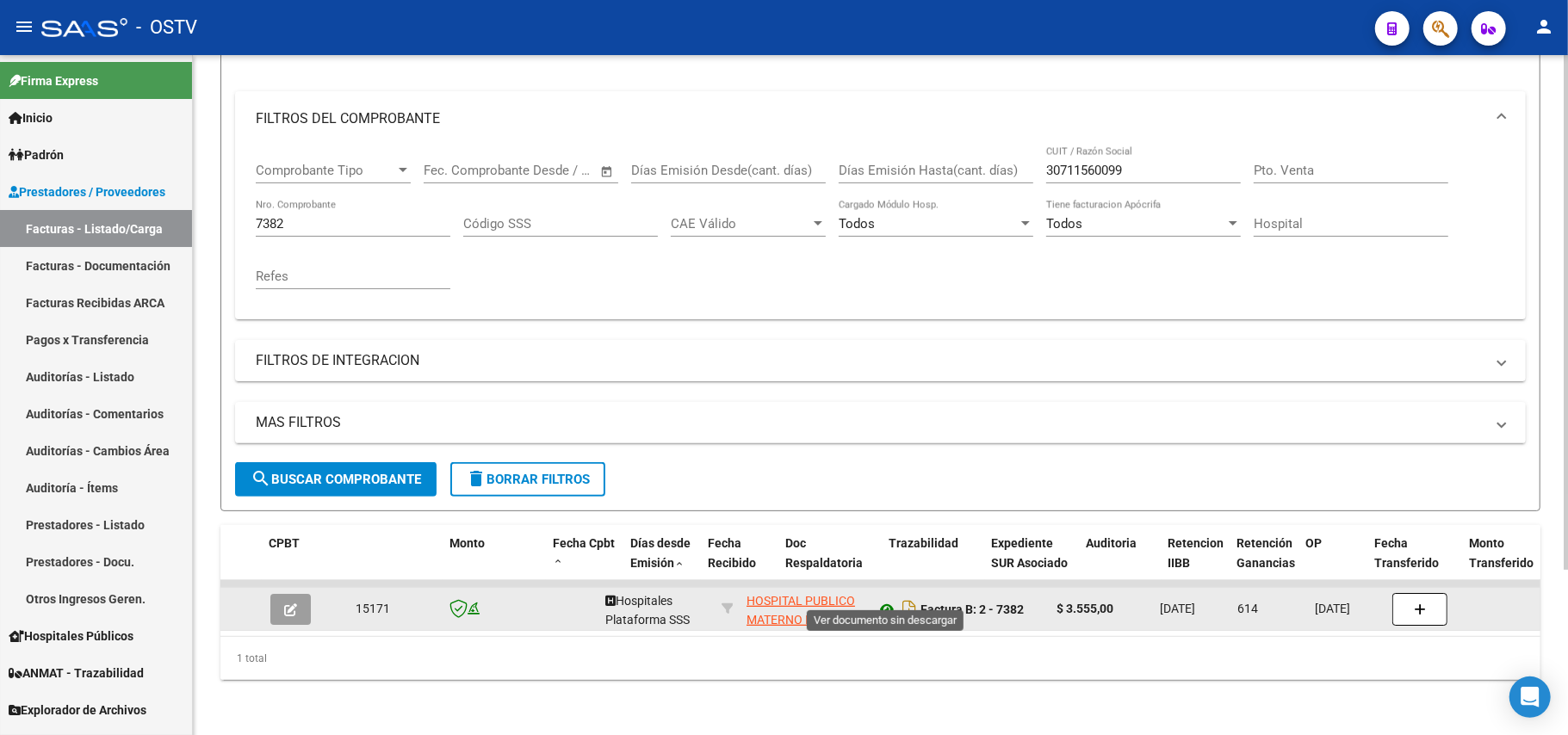
click at [886, 599] on icon at bounding box center [887, 609] width 22 height 20
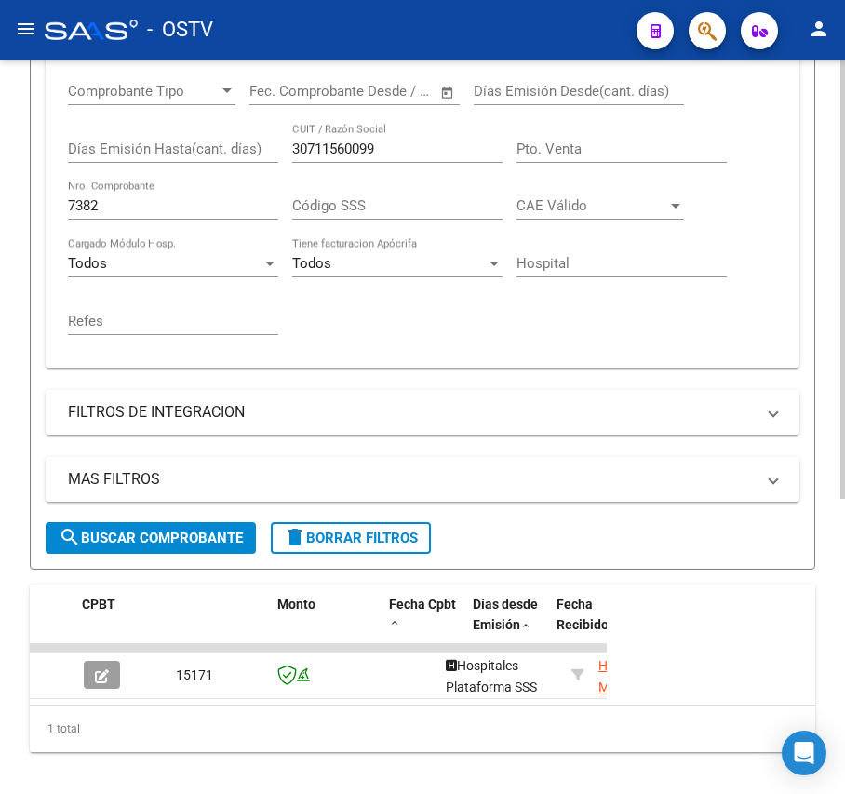
scroll to position [493, 0]
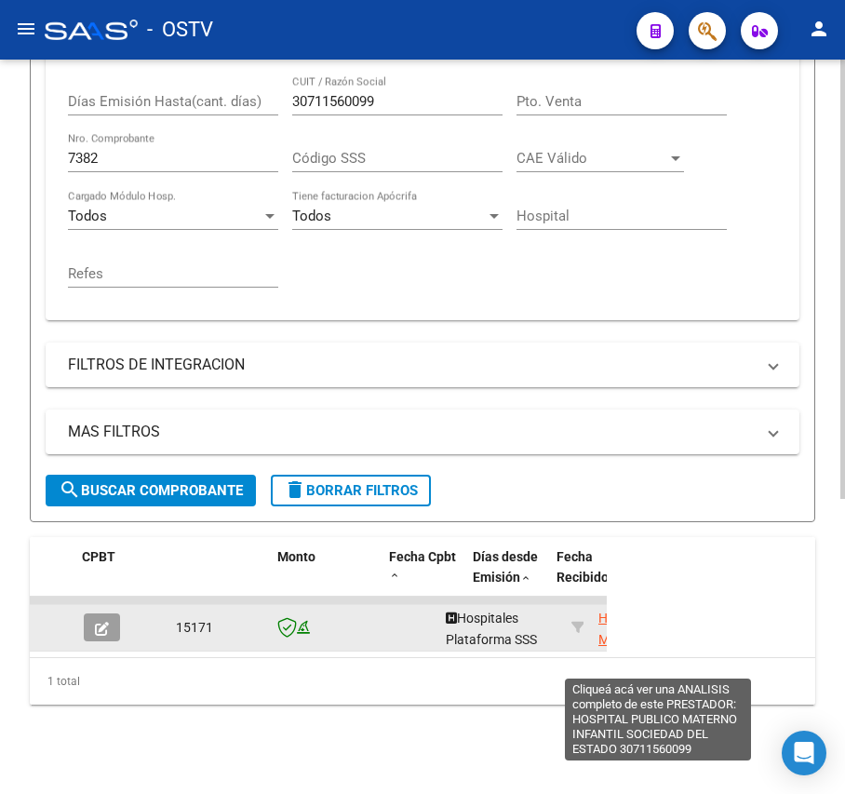
click at [603, 611] on span "HOSPITAL PUBLICO MATERNO INFANTIL SOCIEDAD DEL ESTADO" at bounding box center [658, 650] width 119 height 78
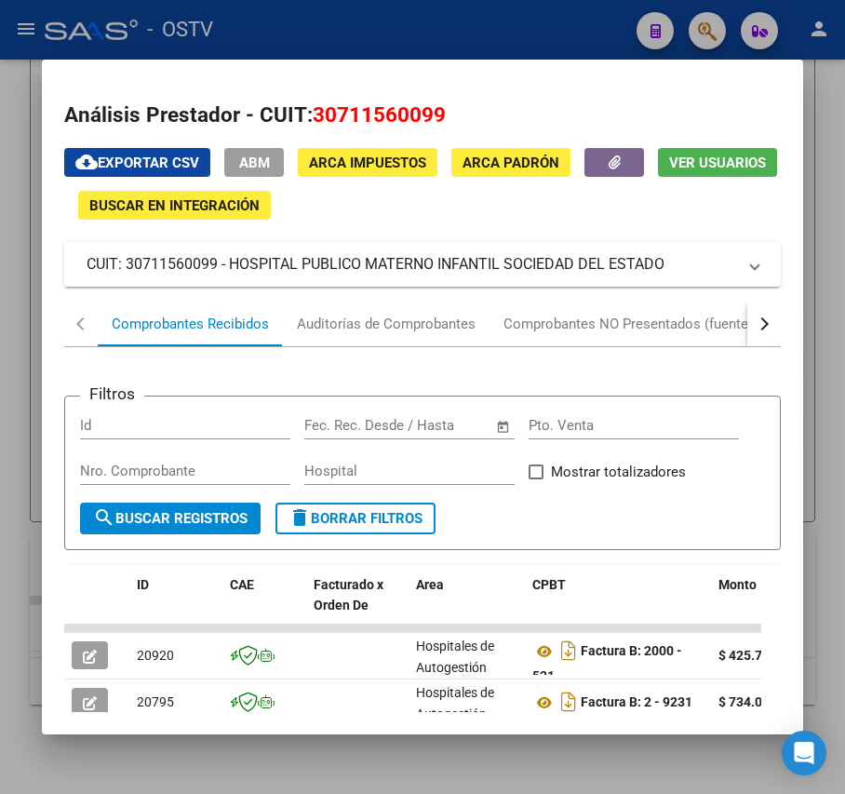
drag, startPoint x: 664, startPoint y: 266, endPoint x: 233, endPoint y: 270, distance: 431.0
click at [233, 270] on mat-panel-title "CUIT: 30711560099 - HOSPITAL PUBLICO MATERNO INFANTIL SOCIEDAD DEL ESTADO" at bounding box center [411, 264] width 649 height 22
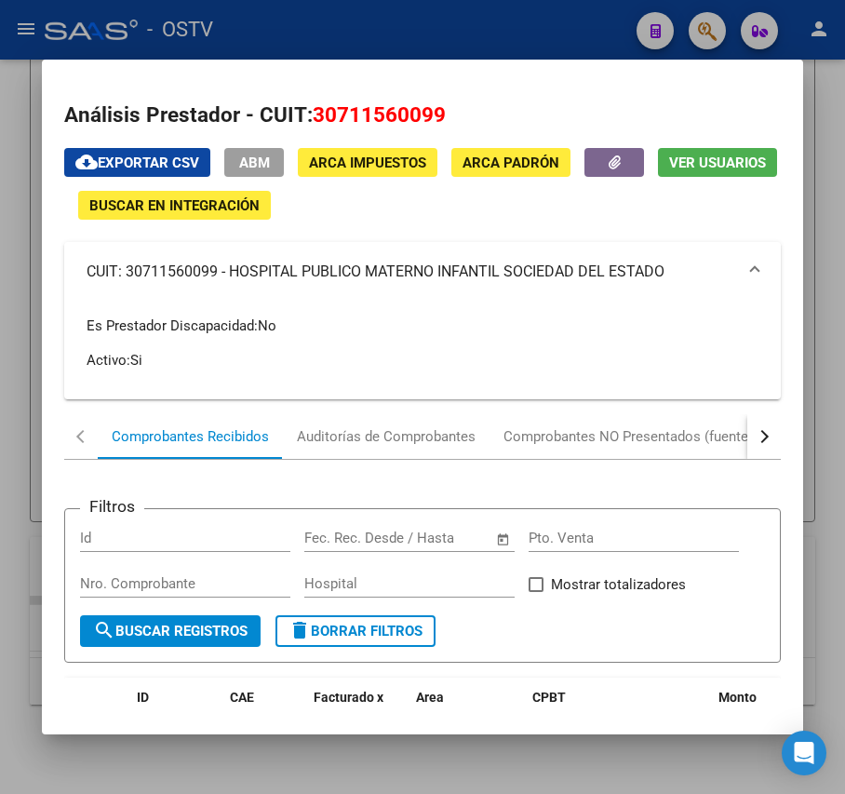
copy mat-panel-title "HOSPITAL PUBLICO MATERNO INFANTIL SOCIEDAD DEL ESTADO"
click at [356, 43] on div at bounding box center [422, 397] width 845 height 794
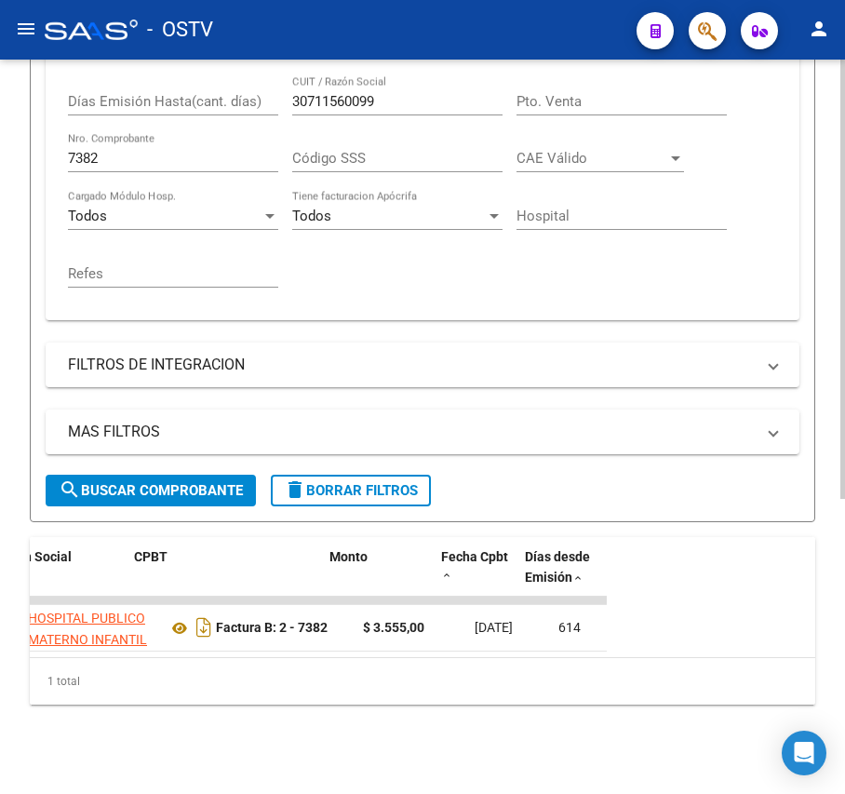
scroll to position [0, 615]
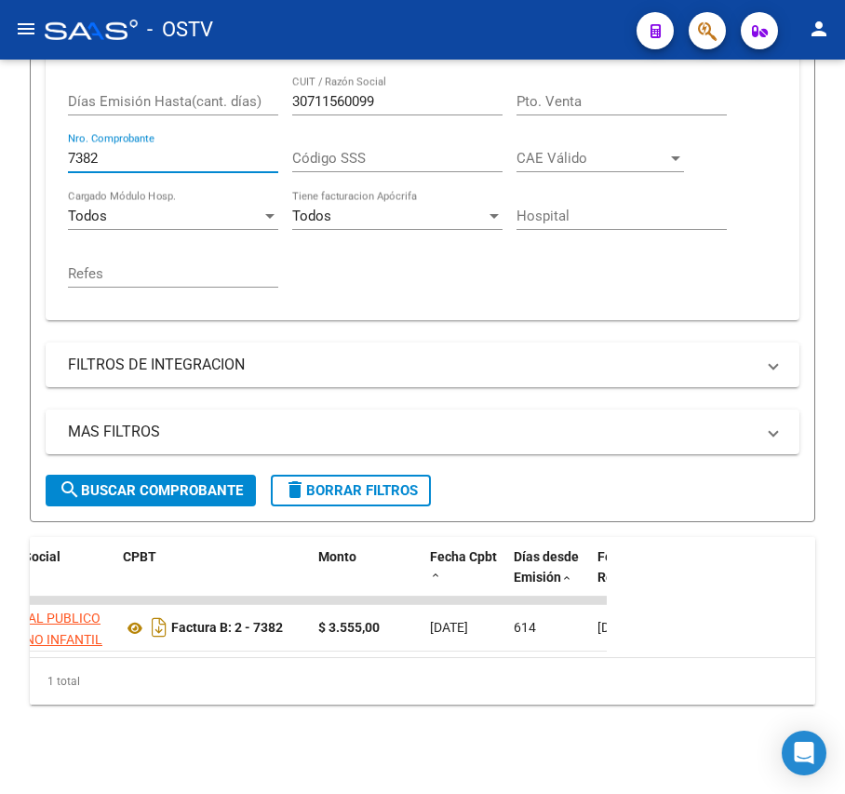
drag, startPoint x: 131, startPoint y: 134, endPoint x: -117, endPoint y: 125, distance: 248.7
click at [0, 125] on html "menu - OSTV person Firma Express Inicio Calendario SSS Instructivos Contacto OS…" at bounding box center [422, 397] width 845 height 794
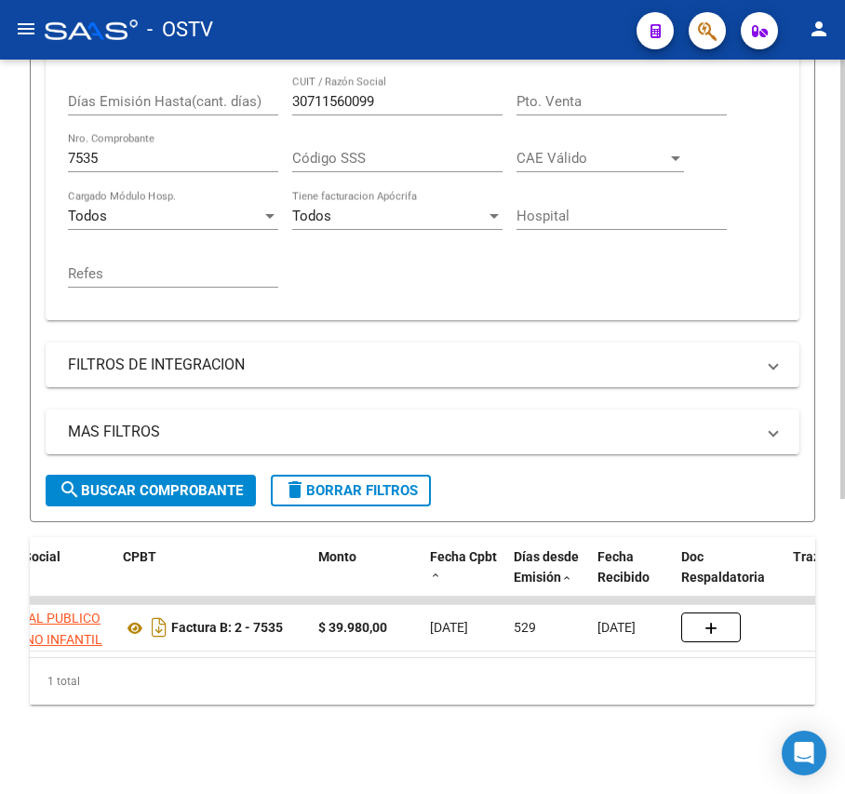
drag, startPoint x: 249, startPoint y: 634, endPoint x: 201, endPoint y: 653, distance: 52.2
click at [201, 653] on datatable-body "15387 Hospitales Plataforma SSS HOSPITAL PUBLICO MATERNO INFANTIL SOCIEDAD DEL …" at bounding box center [423, 627] width 786 height 61
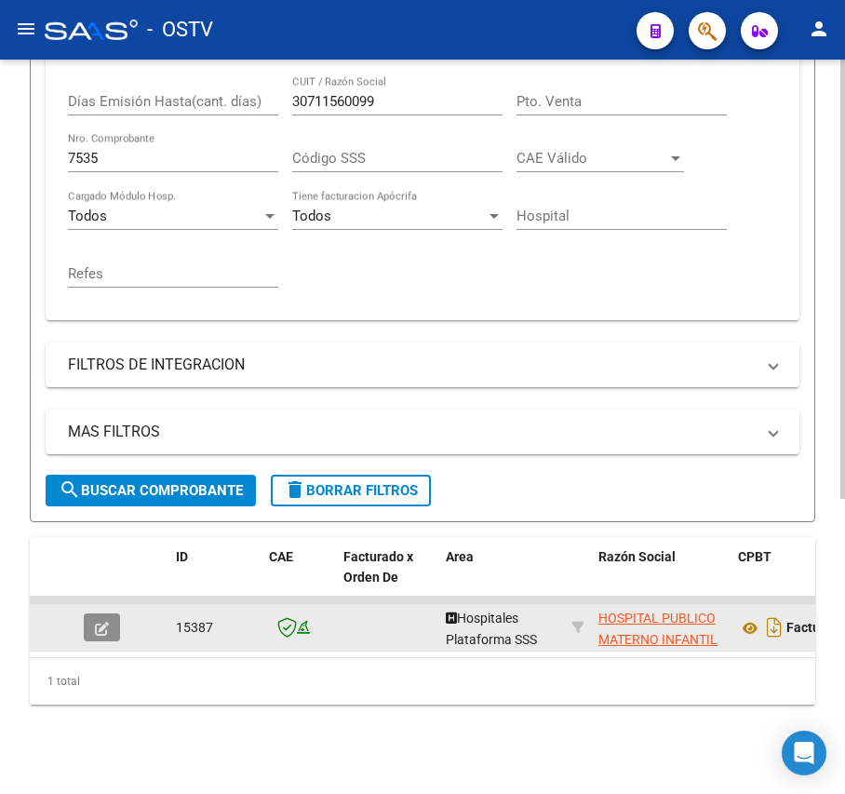
click at [104, 622] on icon "button" at bounding box center [102, 629] width 14 height 14
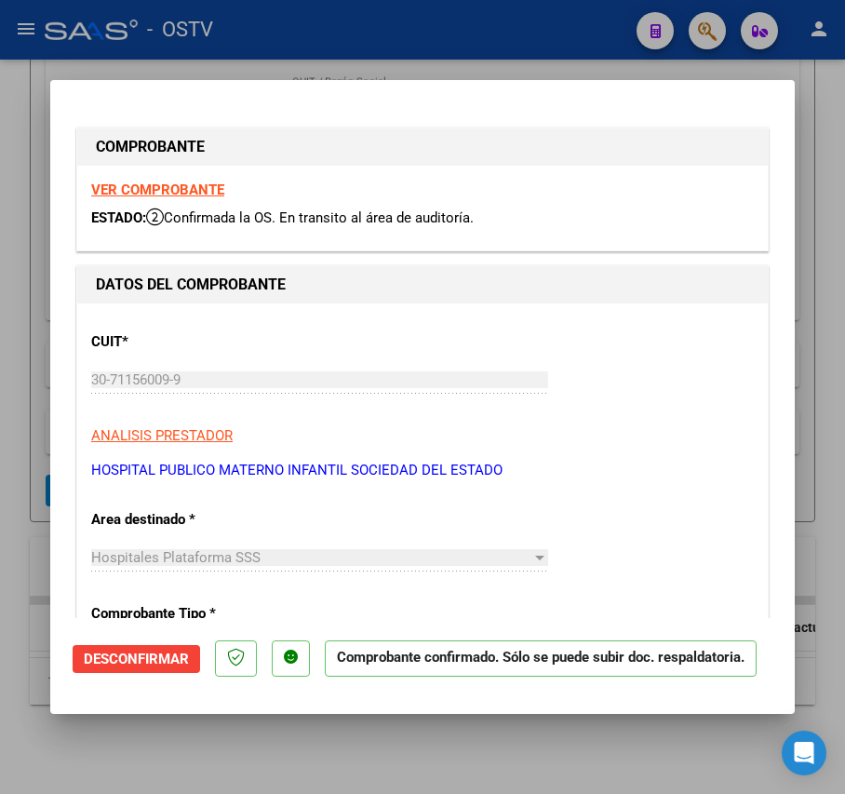
click at [814, 437] on div at bounding box center [422, 397] width 845 height 794
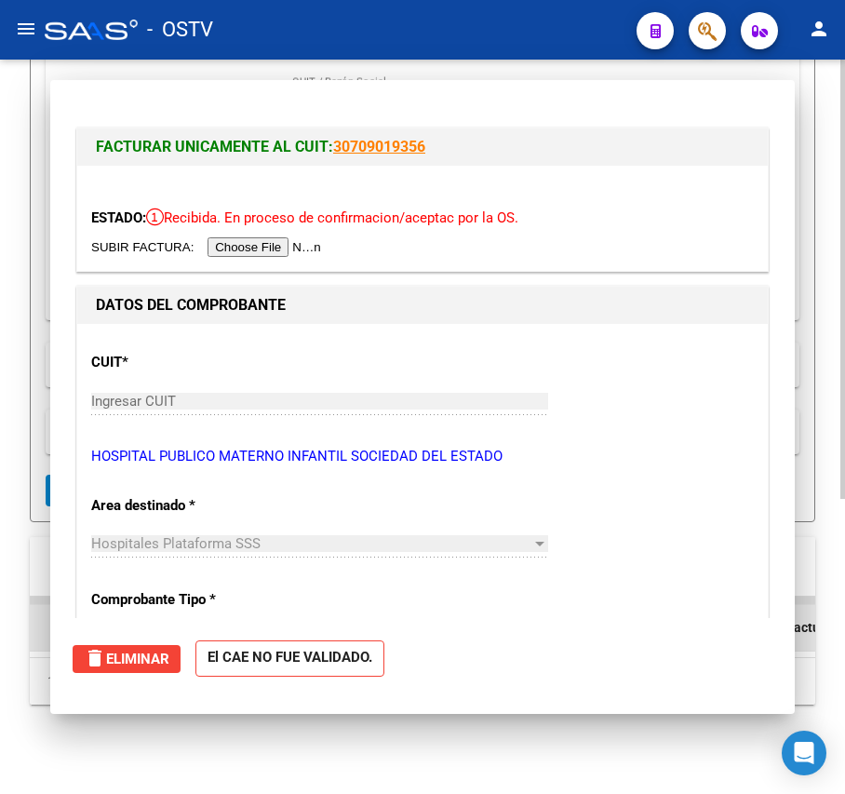
scroll to position [493, 0]
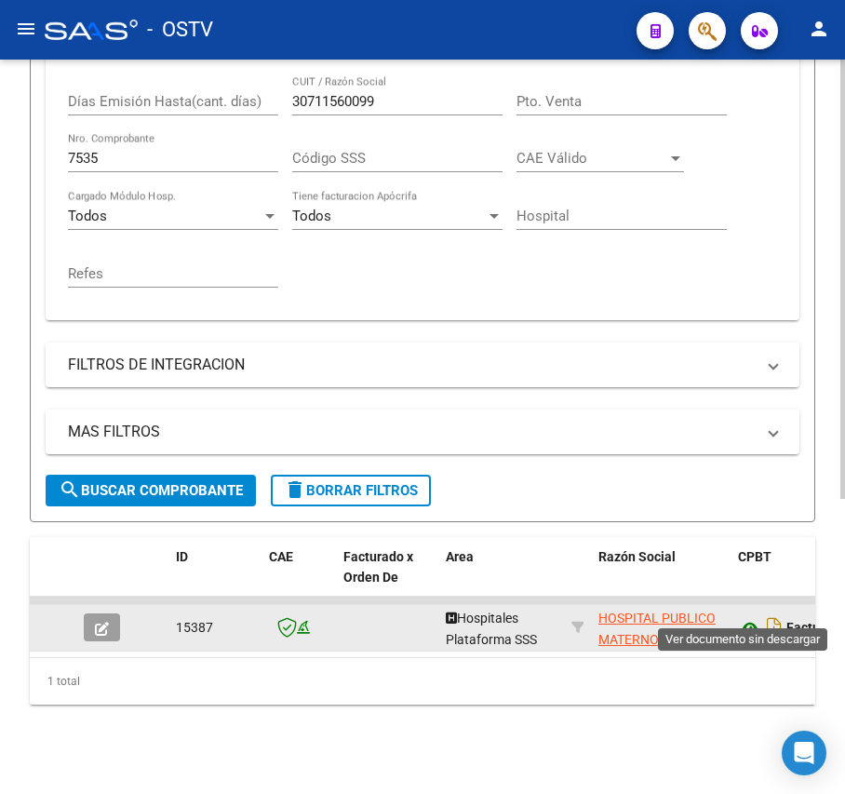
click at [760, 617] on icon at bounding box center [750, 628] width 24 height 22
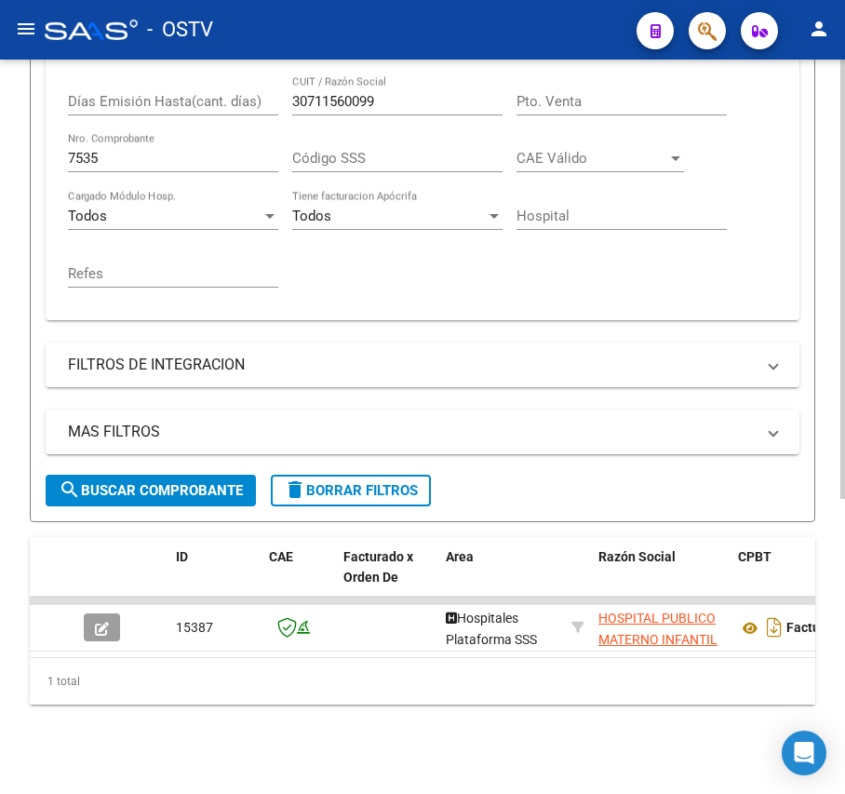
scroll to position [370, 0]
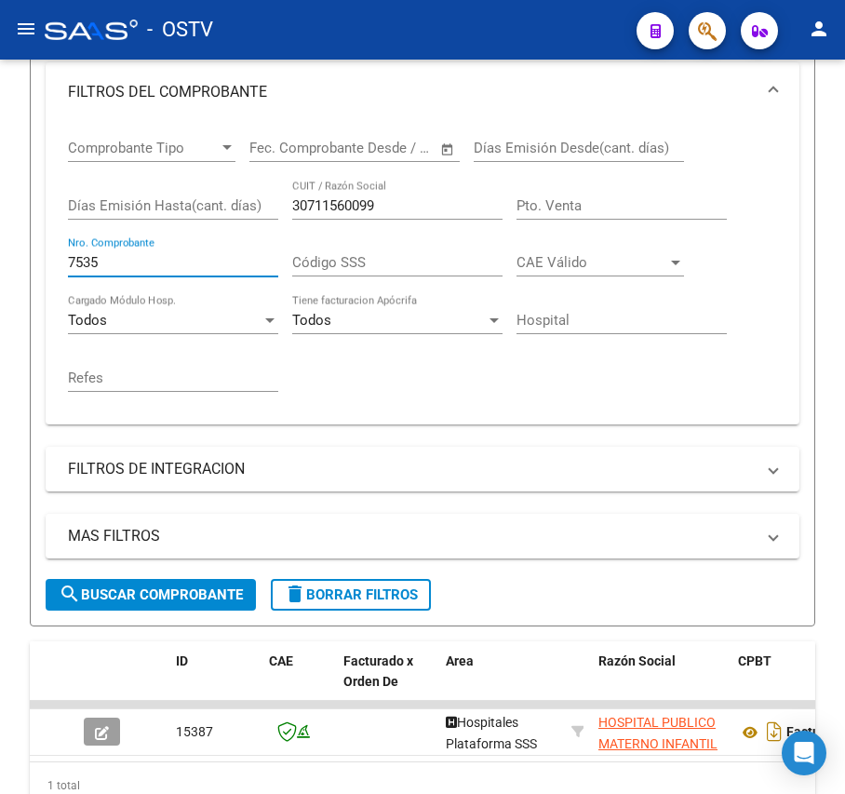
drag, startPoint x: 173, startPoint y: 265, endPoint x: -173, endPoint y: 269, distance: 346.3
click at [0, 269] on html "menu - OSTV person Firma Express Inicio Calendario SSS Instructivos Contacto OS…" at bounding box center [422, 397] width 845 height 794
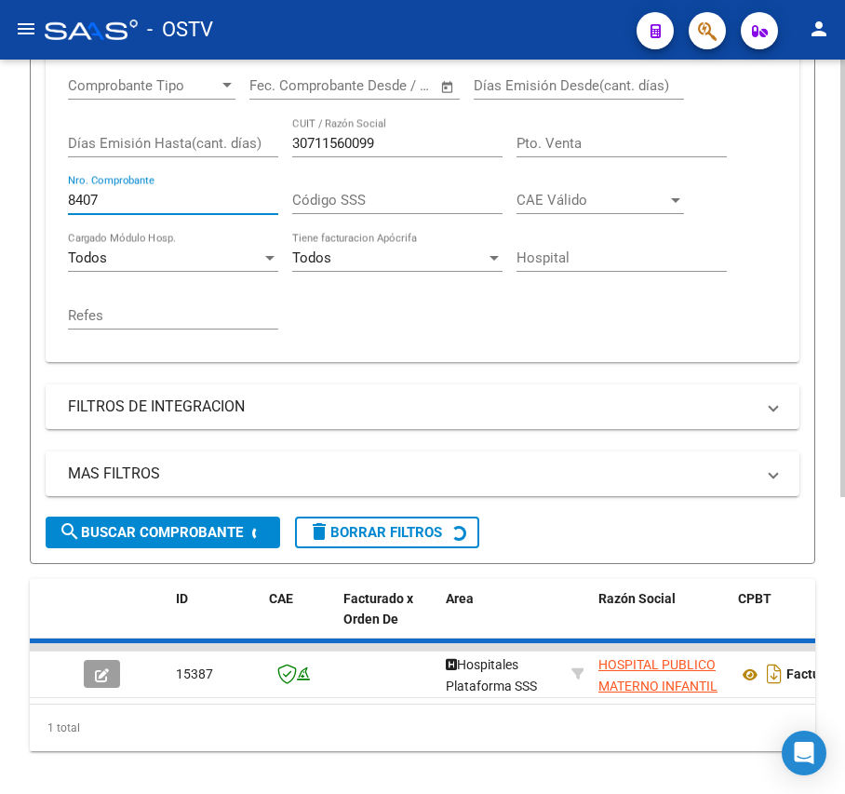
scroll to position [493, 0]
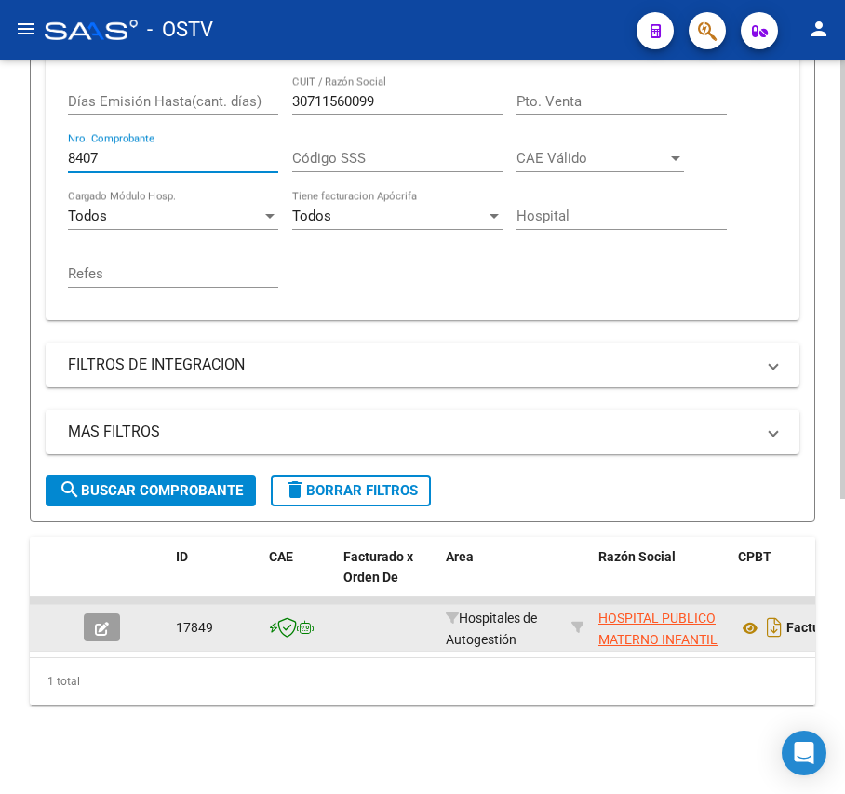
click at [109, 613] on button "button" at bounding box center [102, 627] width 36 height 28
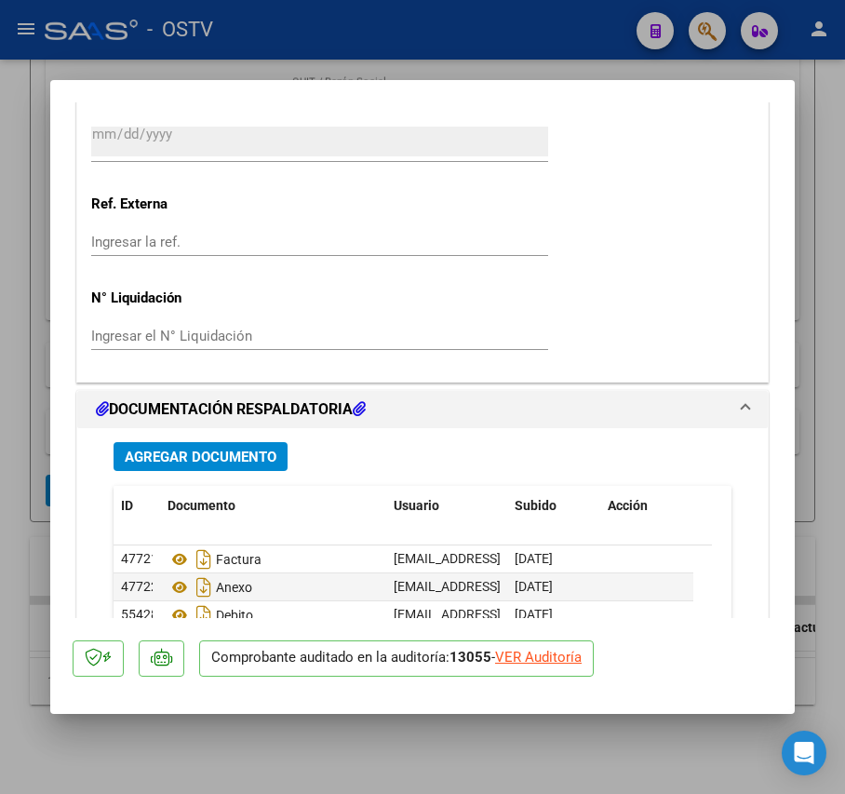
scroll to position [1365, 0]
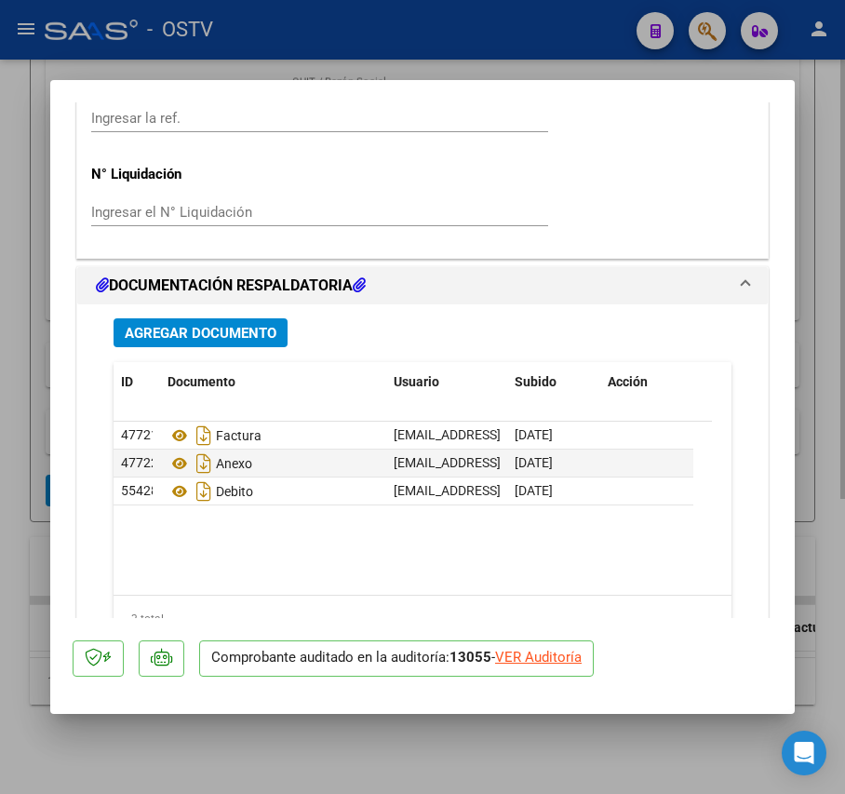
click at [444, 716] on div at bounding box center [422, 397] width 845 height 794
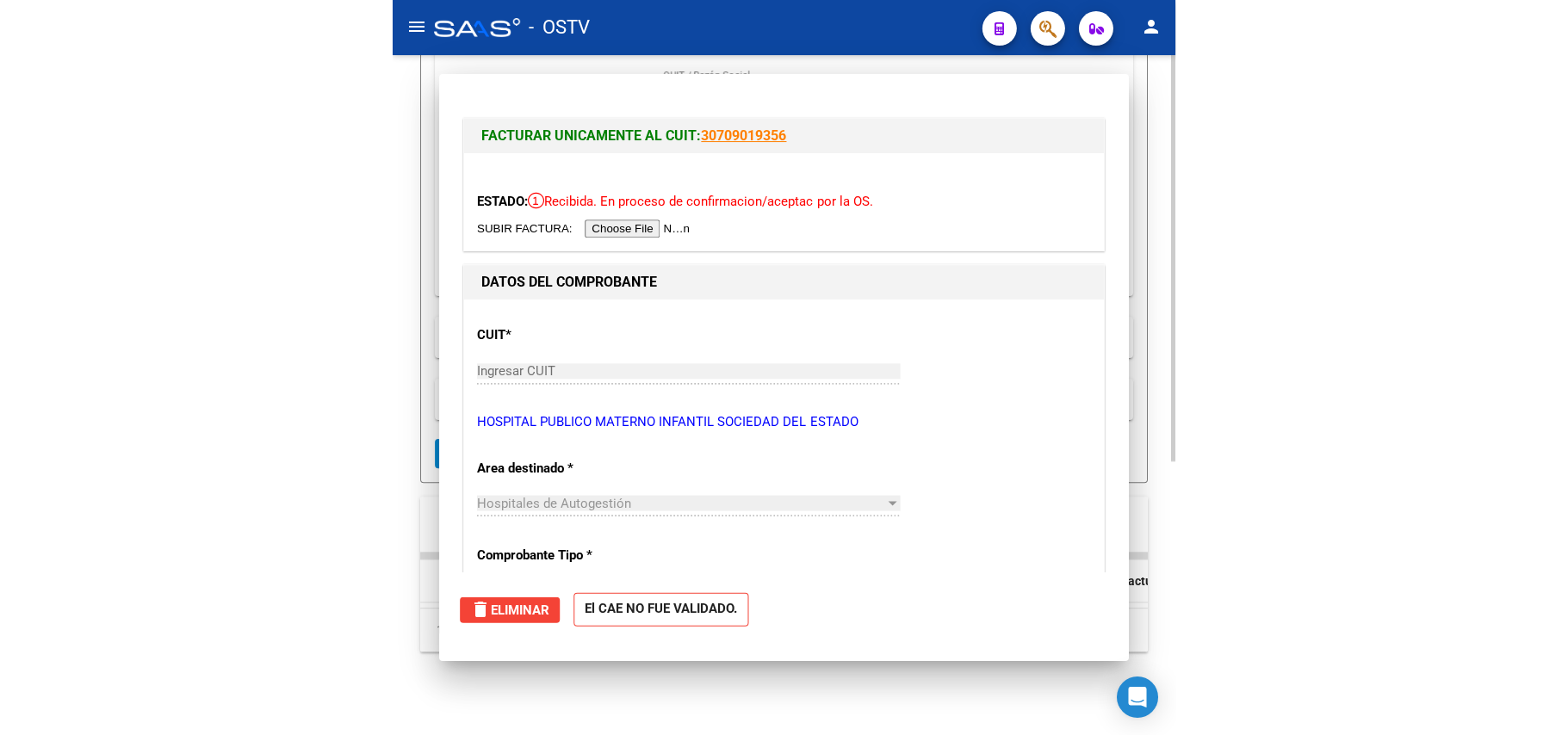
scroll to position [456, 0]
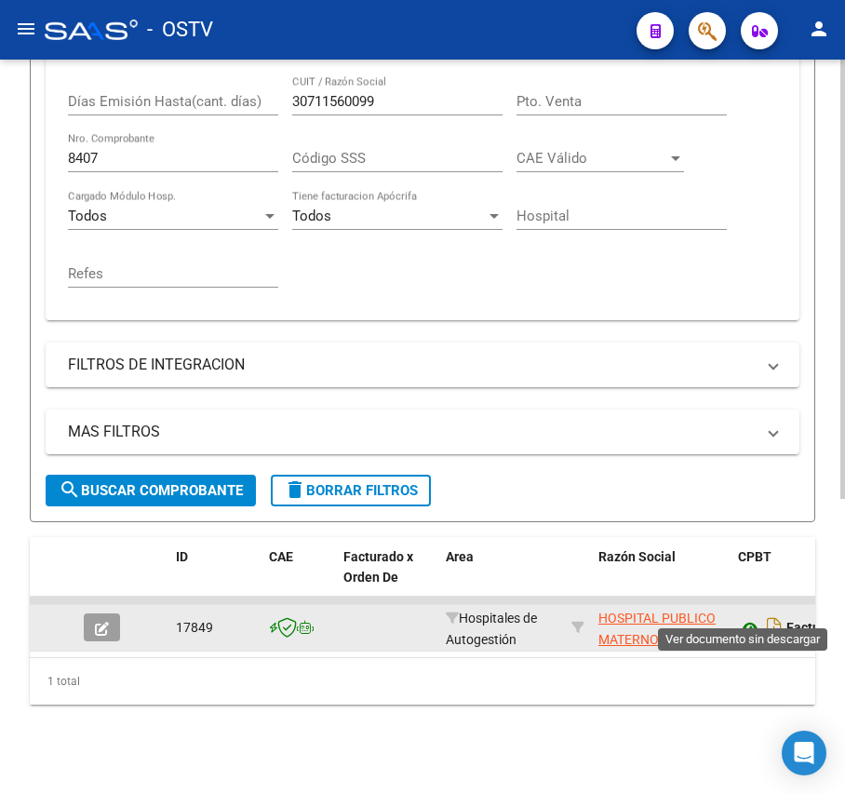
click at [749, 617] on icon at bounding box center [750, 628] width 24 height 22
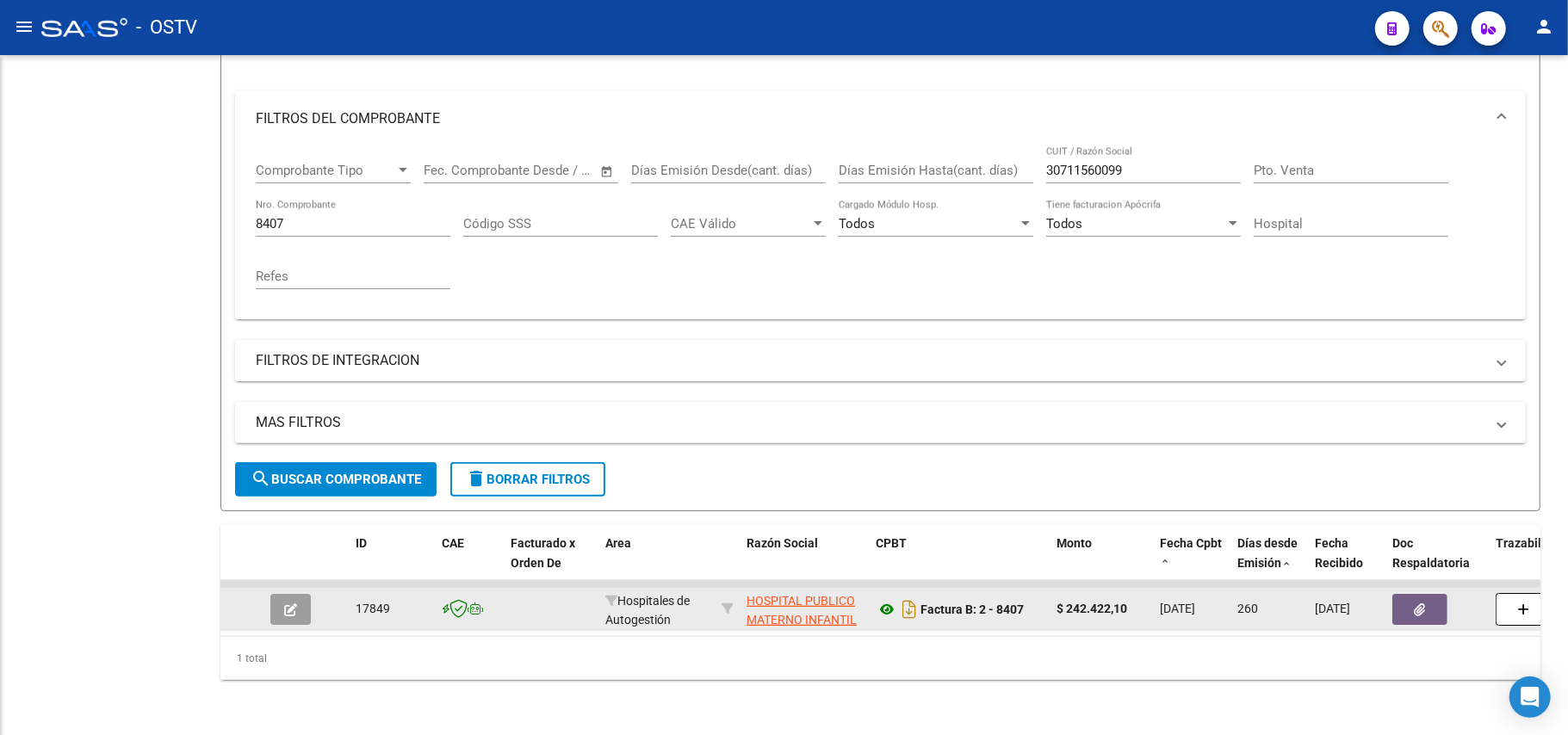
scroll to position [218, 0]
